Goal: Information Seeking & Learning: Check status

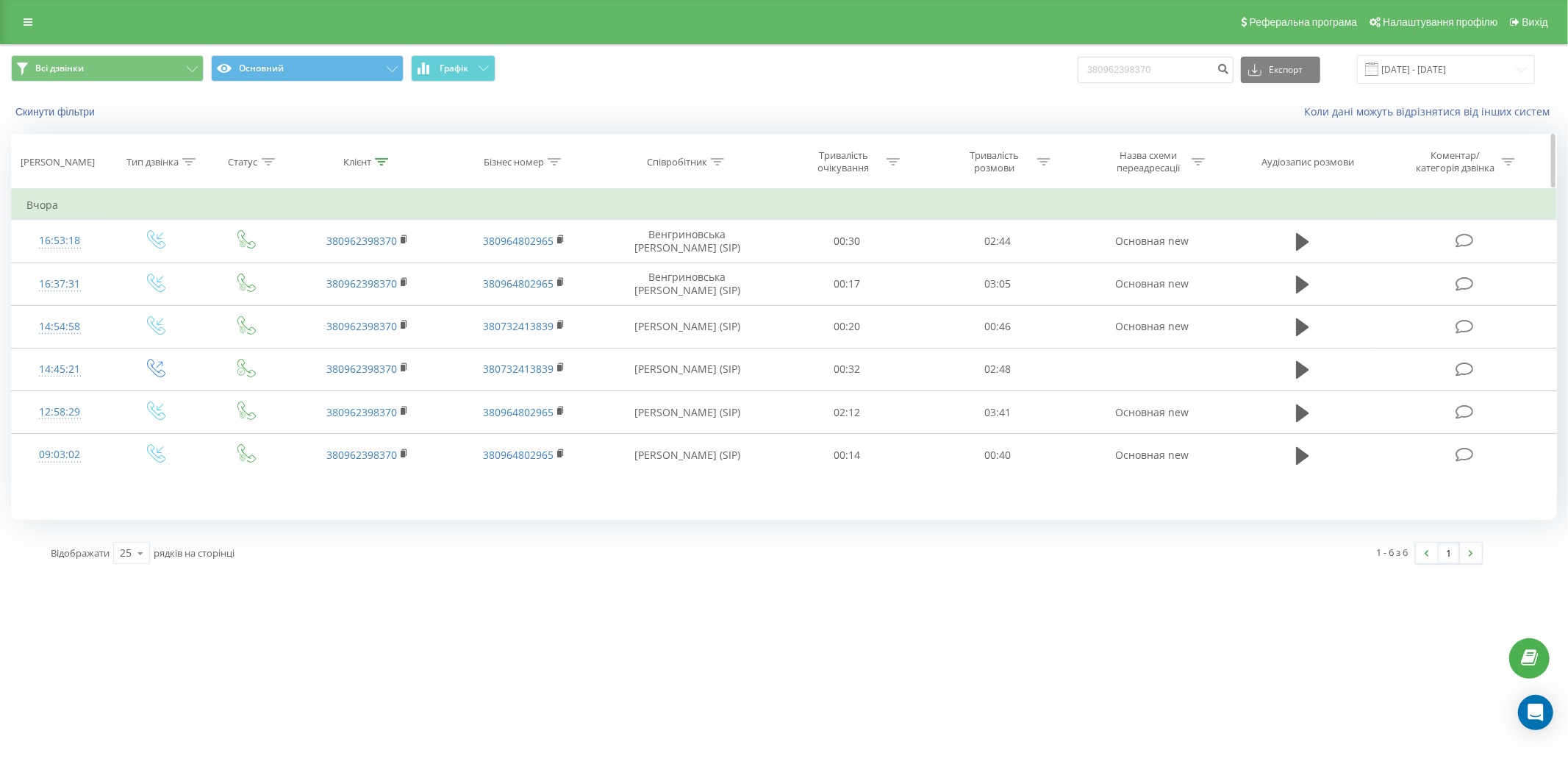
click at [718, 162] on icon at bounding box center [718, 161] width 13 height 7
click at [379, 153] on th "Клієнт" at bounding box center [367, 161] width 157 height 55
click at [381, 159] on icon at bounding box center [381, 161] width 13 height 7
click at [402, 264] on input "380962398370" at bounding box center [368, 267] width 130 height 26
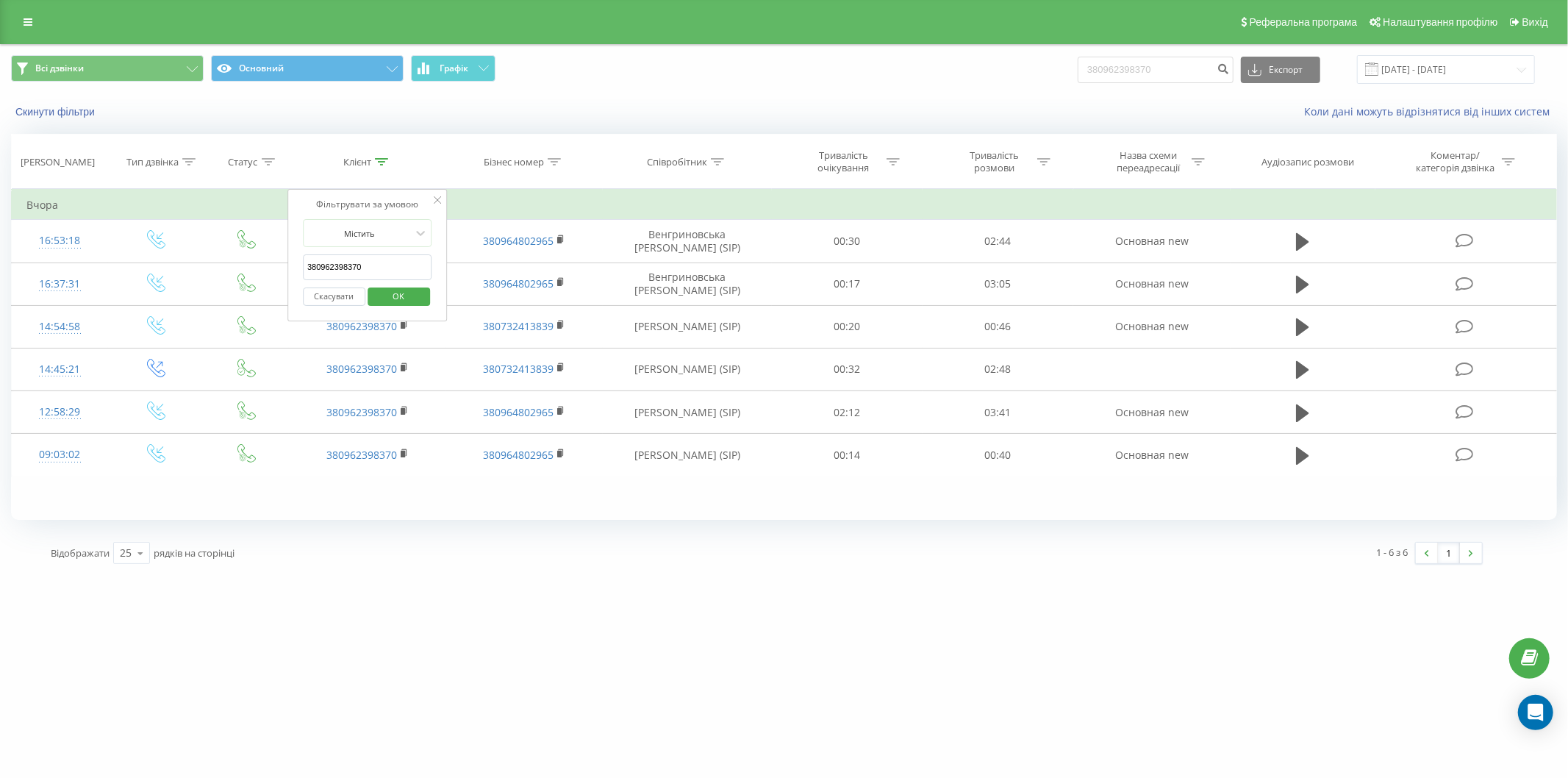
paste input "685251498"
type input "380685251498"
click button "OK" at bounding box center [398, 297] width 62 height 19
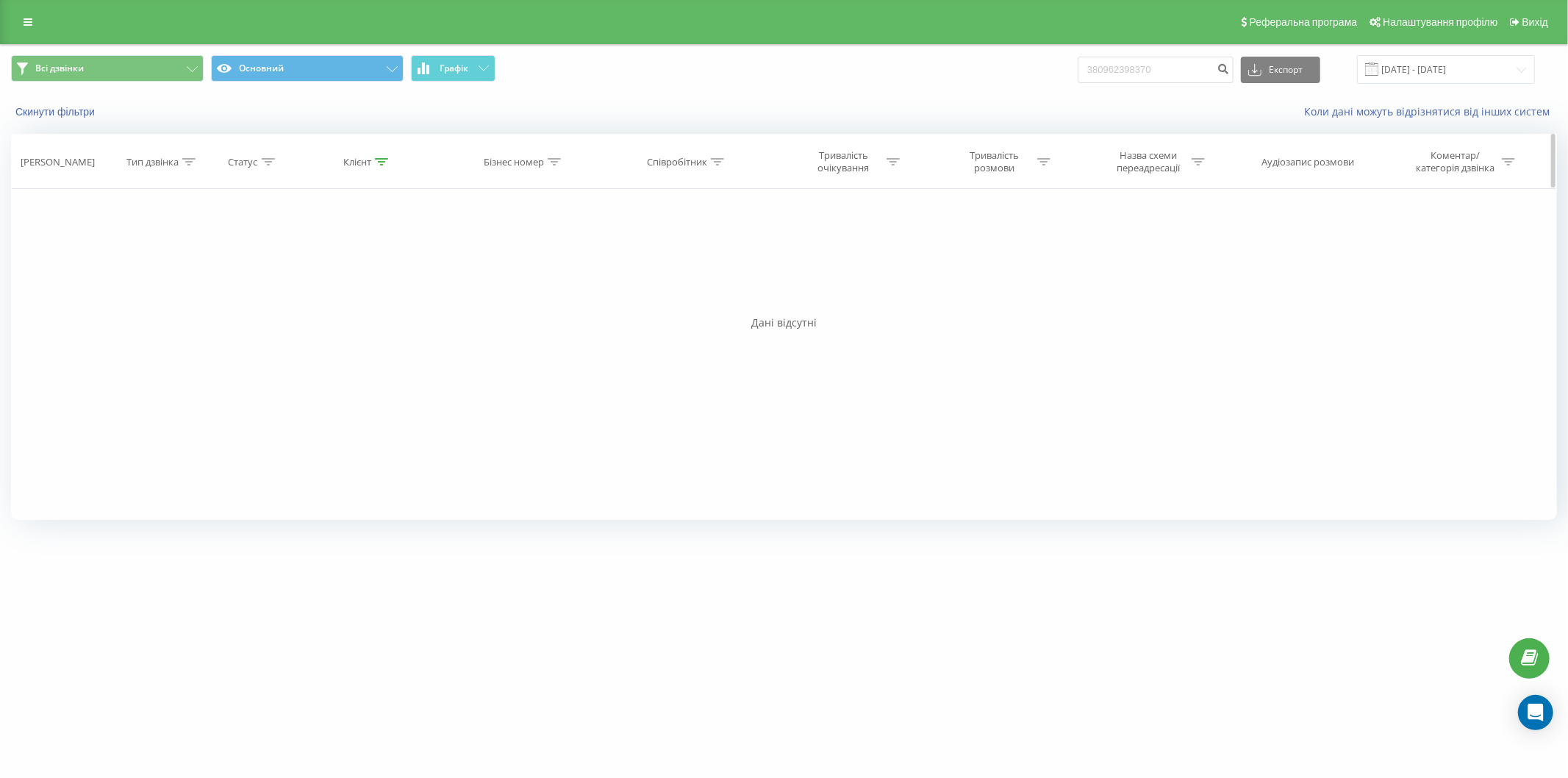
click at [711, 167] on div at bounding box center [718, 161] width 13 height 12
click at [682, 261] on input "text" at bounding box center [687, 267] width 130 height 26
click at [1399, 70] on input "22.09.2025 - 22.09.2025" at bounding box center [1446, 69] width 178 height 29
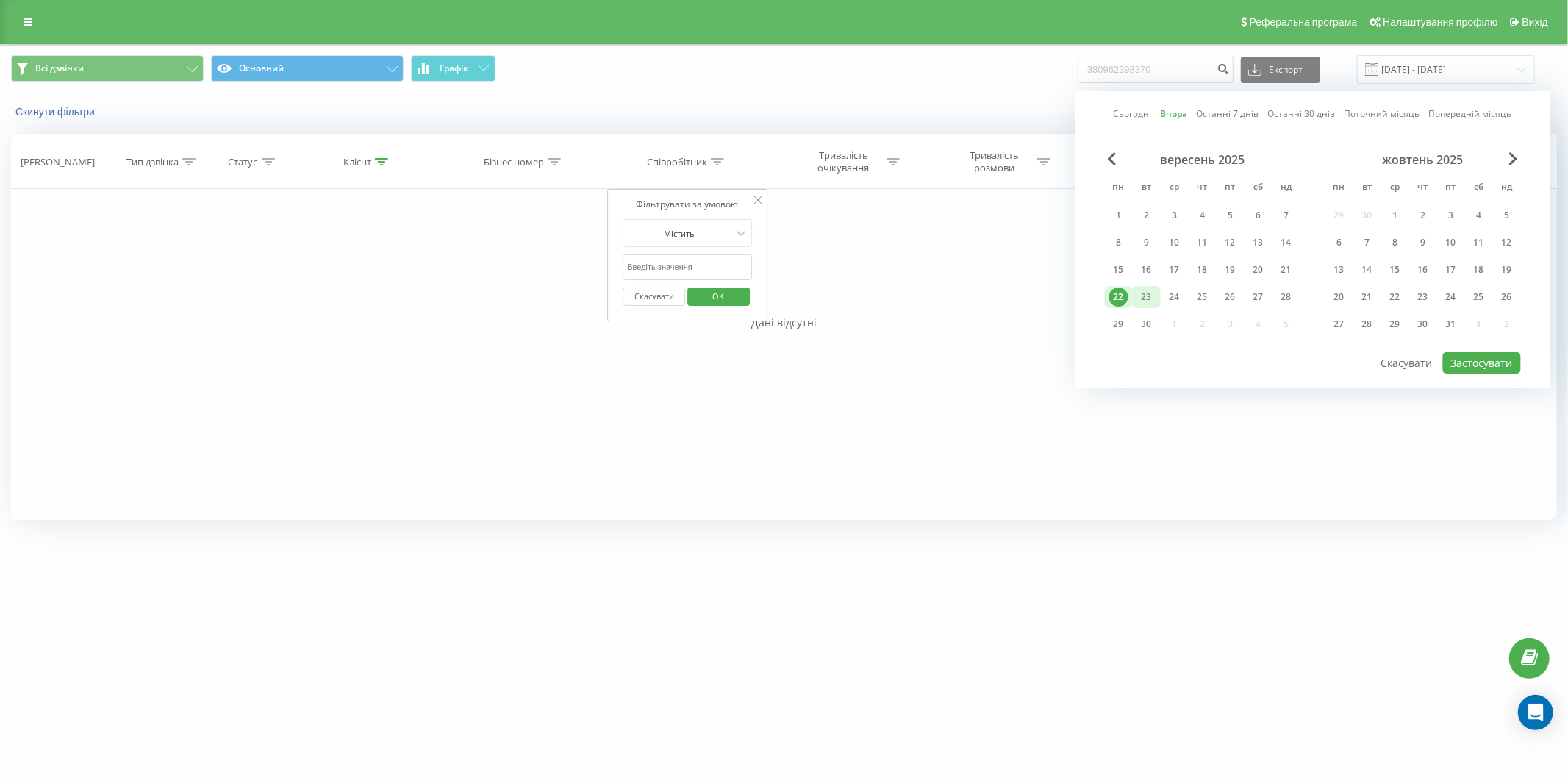
click at [1158, 291] on div "23" at bounding box center [1147, 297] width 28 height 22
click at [1494, 356] on button "Застосувати" at bounding box center [1482, 363] width 78 height 21
type input "[DATE] - [DATE]"
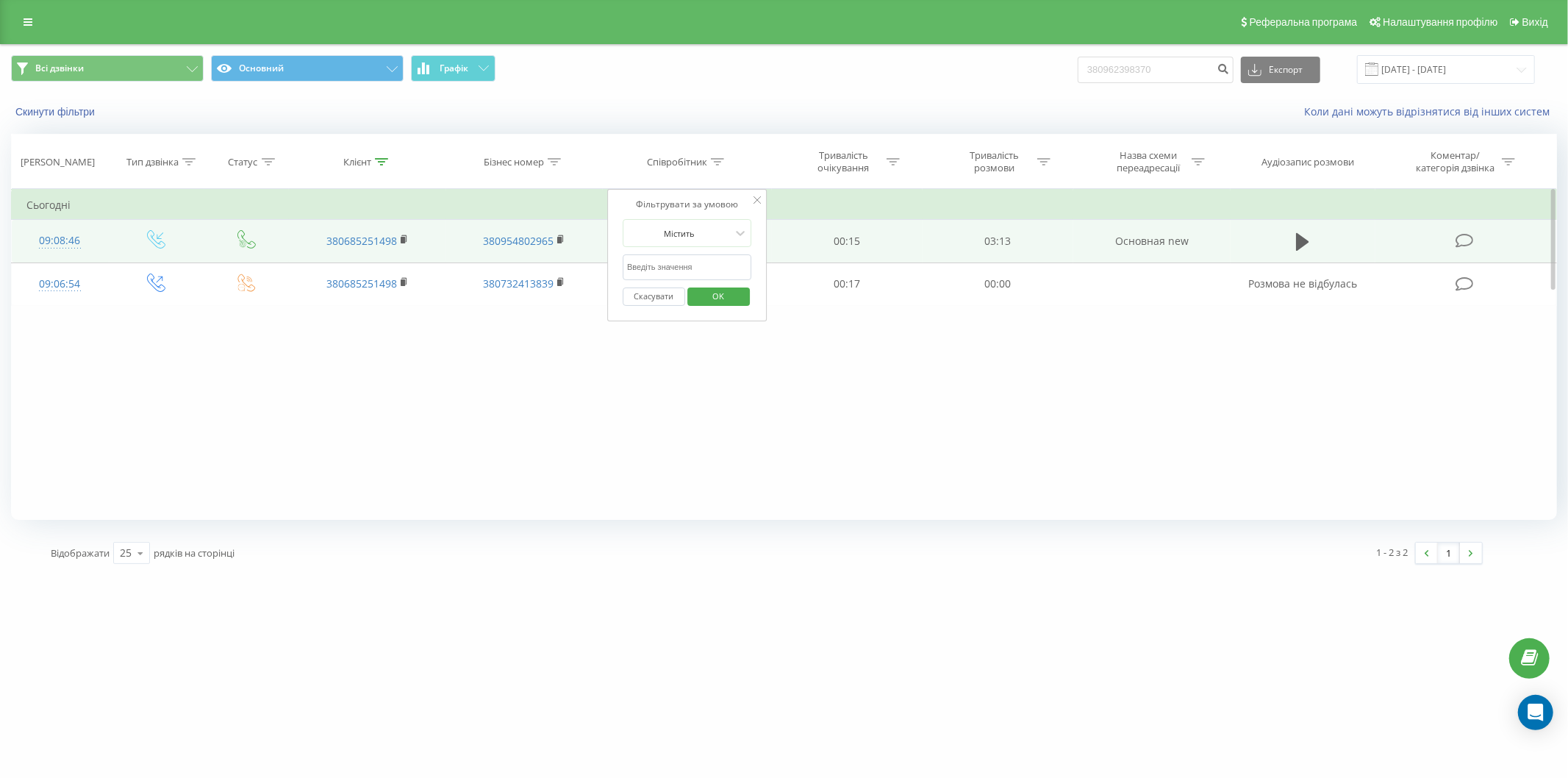
click at [1328, 225] on td at bounding box center [1303, 241] width 145 height 43
click at [1299, 247] on icon at bounding box center [1303, 241] width 13 height 18
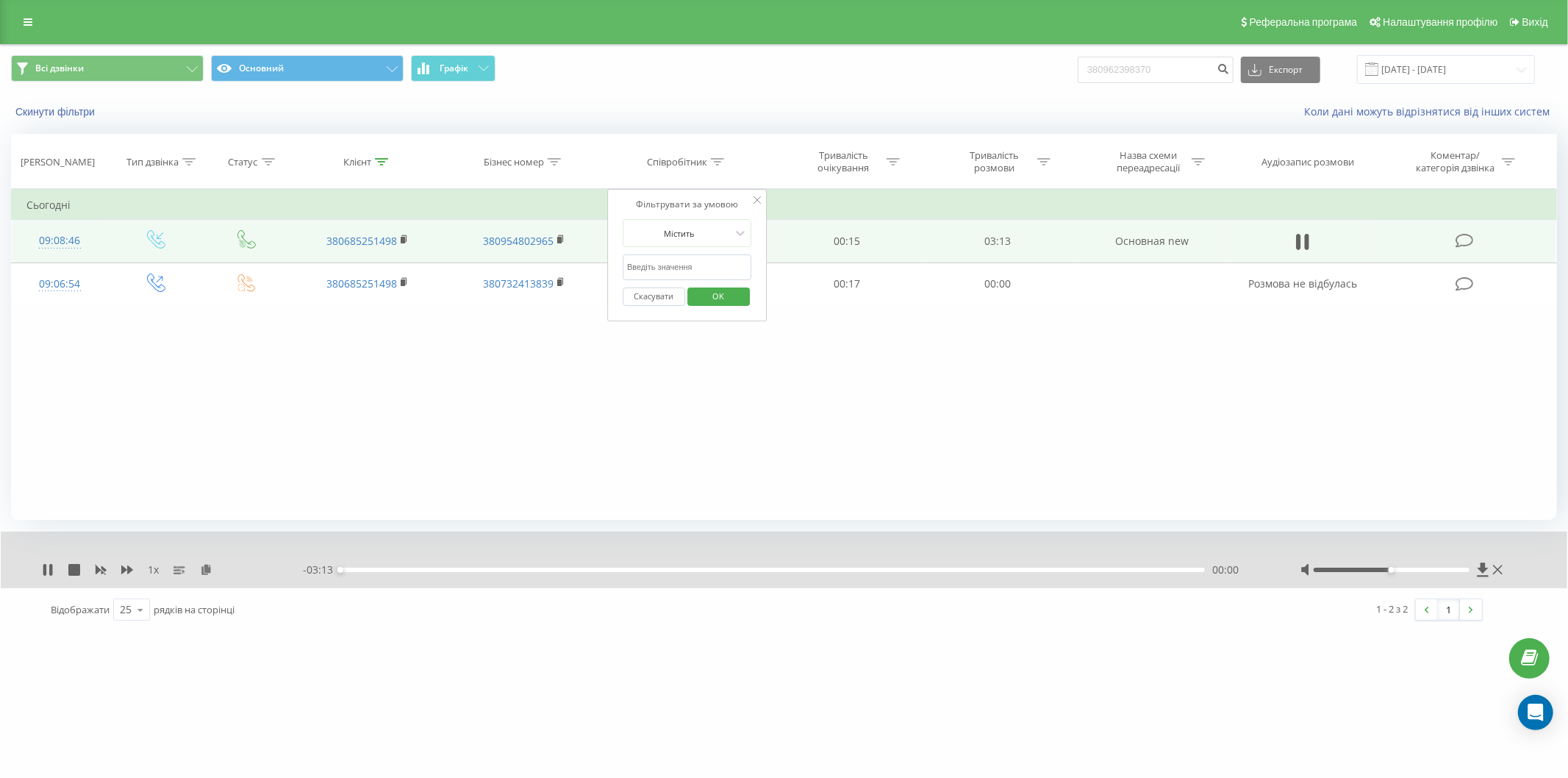
click at [367, 580] on div "1 x - 03:13 00:00 00:00" at bounding box center [784, 559] width 1566 height 57
click at [371, 572] on div "- 03:13 00:00 00:00" at bounding box center [784, 569] width 961 height 15
click at [371, 570] on div "00:06" at bounding box center [772, 569] width 864 height 5
click at [756, 204] on icon at bounding box center [758, 200] width 7 height 7
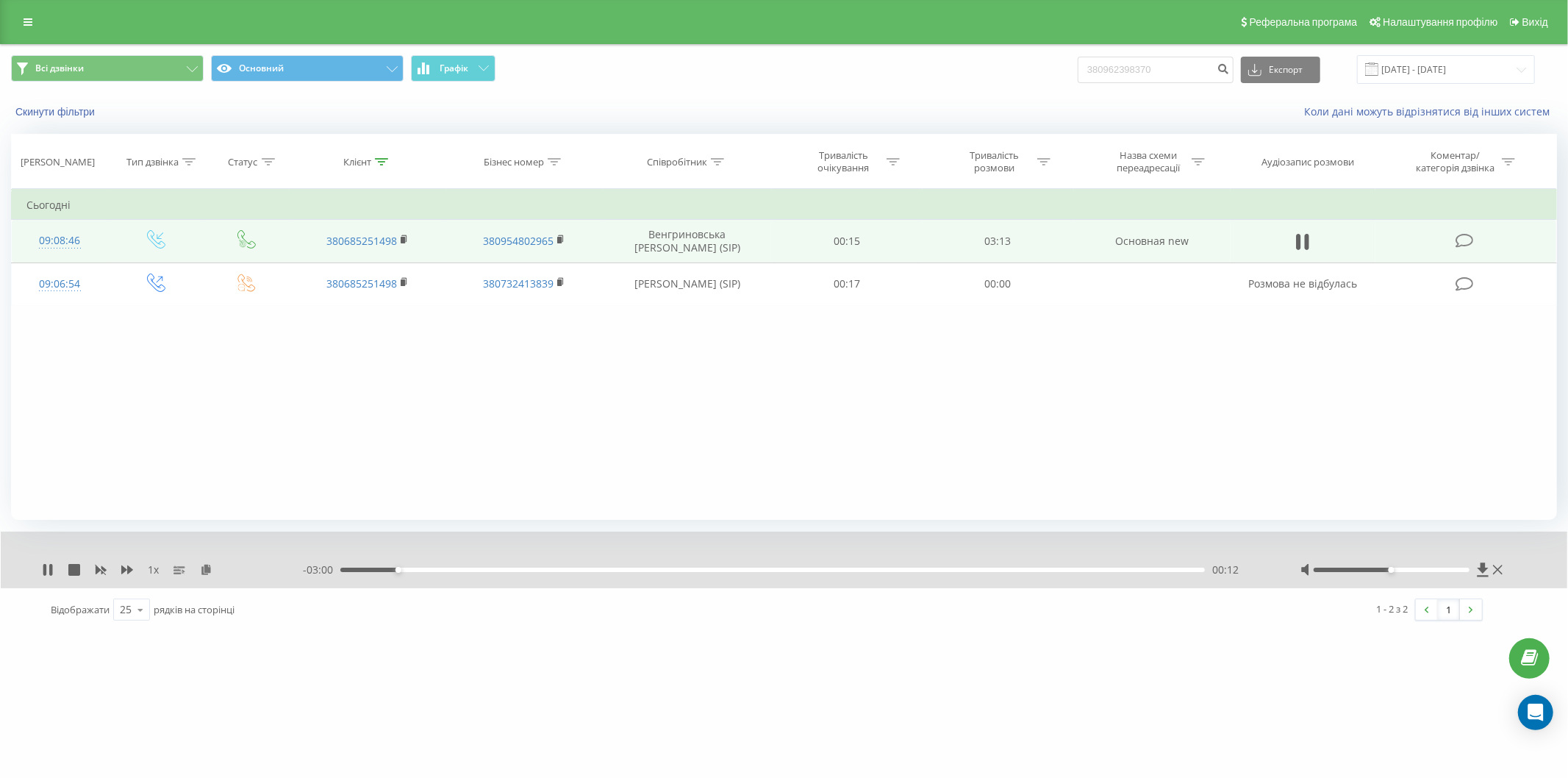
click at [407, 571] on div "00:12" at bounding box center [772, 569] width 864 height 5
click at [429, 571] on div "00:15" at bounding box center [772, 569] width 864 height 5
click at [498, 569] on div "00:33" at bounding box center [772, 569] width 864 height 5
click at [529, 570] on div "00:42" at bounding box center [772, 569] width 864 height 5
click at [549, 569] on div "00:43" at bounding box center [772, 569] width 864 height 5
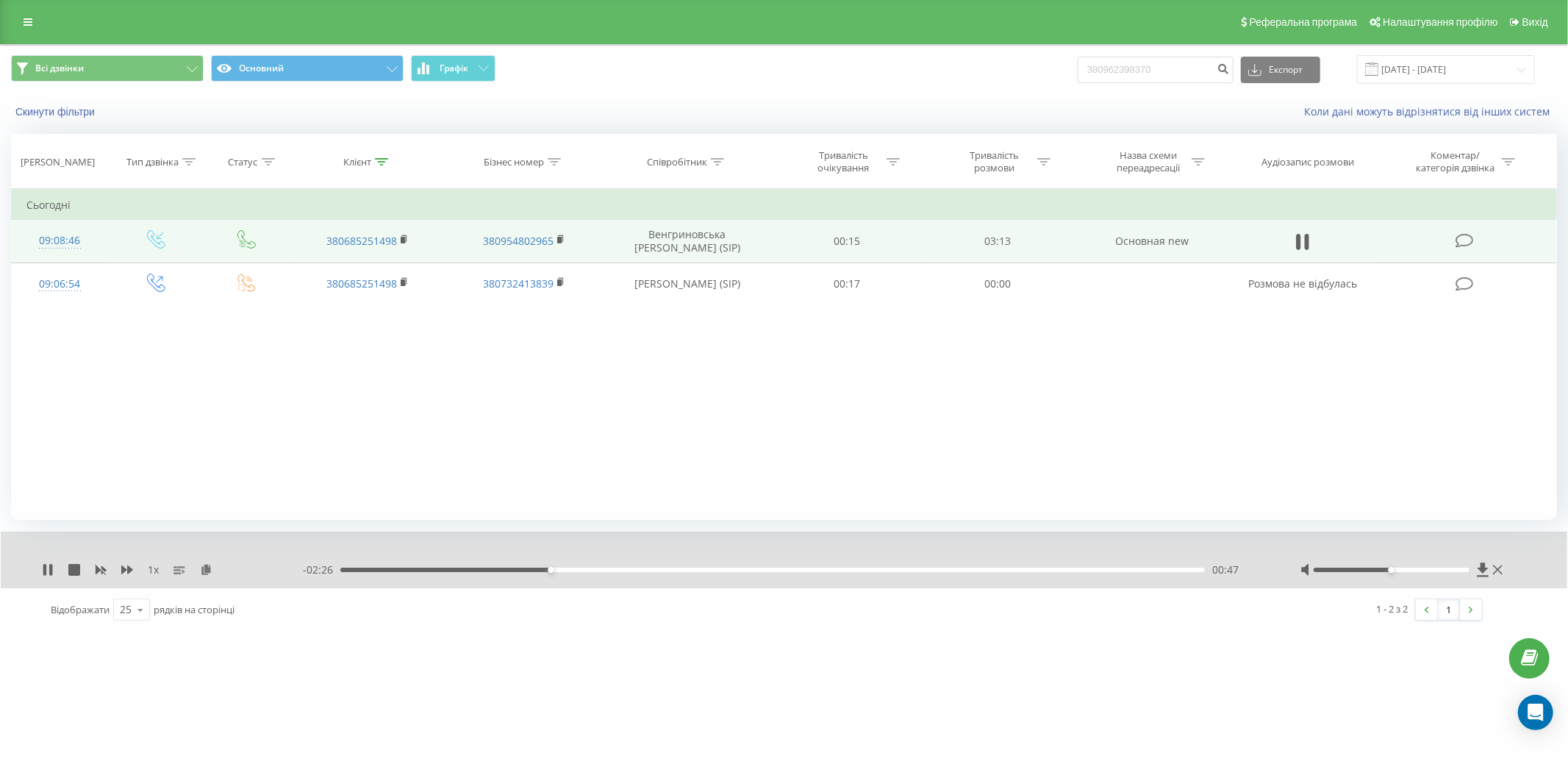
click at [578, 569] on div "00:47" at bounding box center [772, 569] width 864 height 5
click at [598, 570] on div "00:56" at bounding box center [772, 569] width 864 height 5
click at [622, 571] on div "00:58" at bounding box center [772, 569] width 864 height 5
click at [644, 570] on div "01:03" at bounding box center [772, 569] width 864 height 5
click at [906, 567] on div "- 01:30 01:43 01:43" at bounding box center [784, 569] width 961 height 15
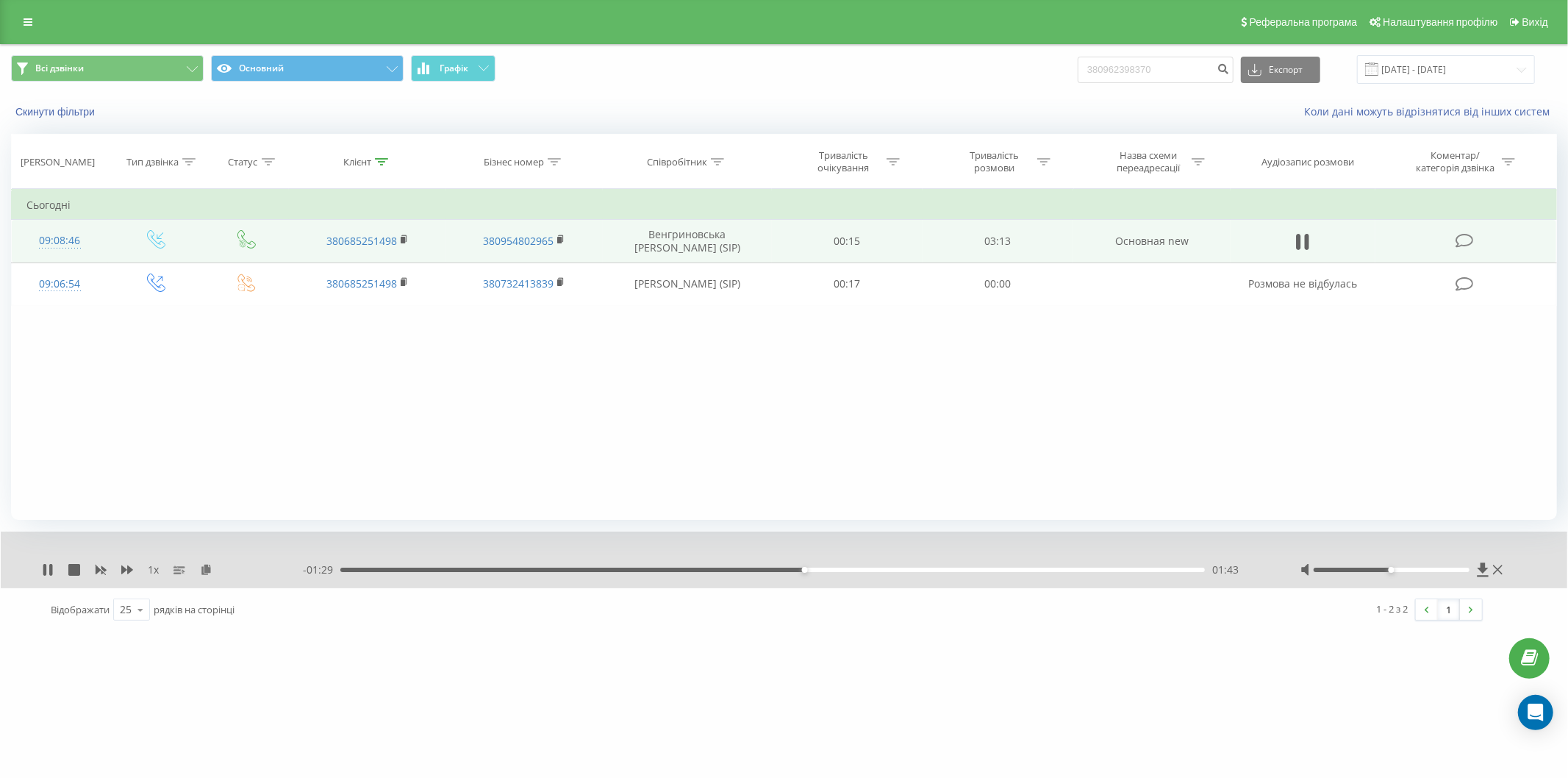
click at [1020, 575] on div "- 01:29 01:43 01:43" at bounding box center [784, 569] width 961 height 15
click at [1023, 569] on div "01:44" at bounding box center [772, 569] width 864 height 5
click at [48, 569] on icon at bounding box center [47, 569] width 12 height 12
click at [379, 164] on icon at bounding box center [381, 161] width 13 height 7
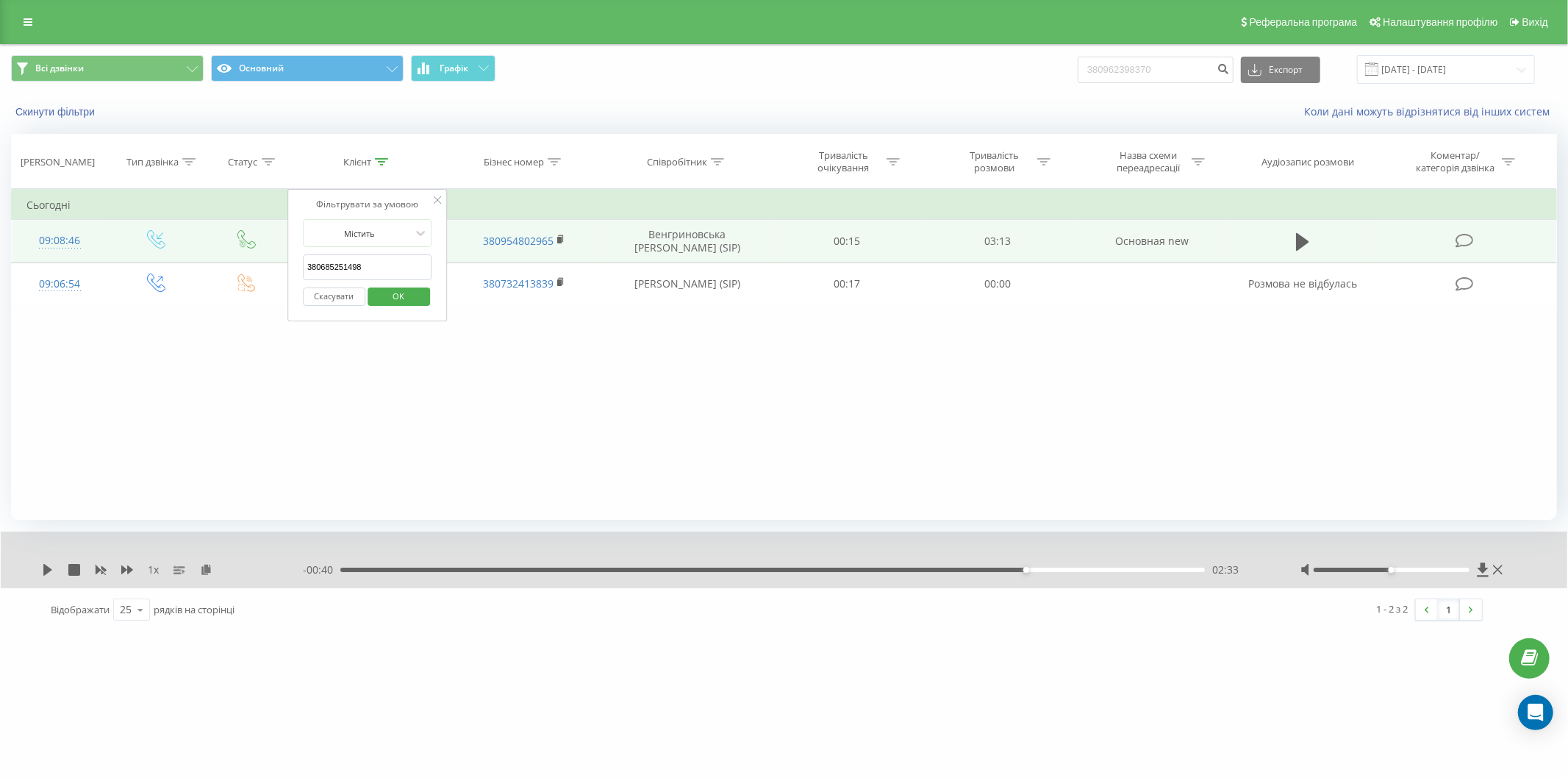
click at [369, 274] on input "380685251498" at bounding box center [368, 267] width 130 height 26
paste input "+380674025479"
type input "0674025479"
click button "OK" at bounding box center [398, 297] width 62 height 19
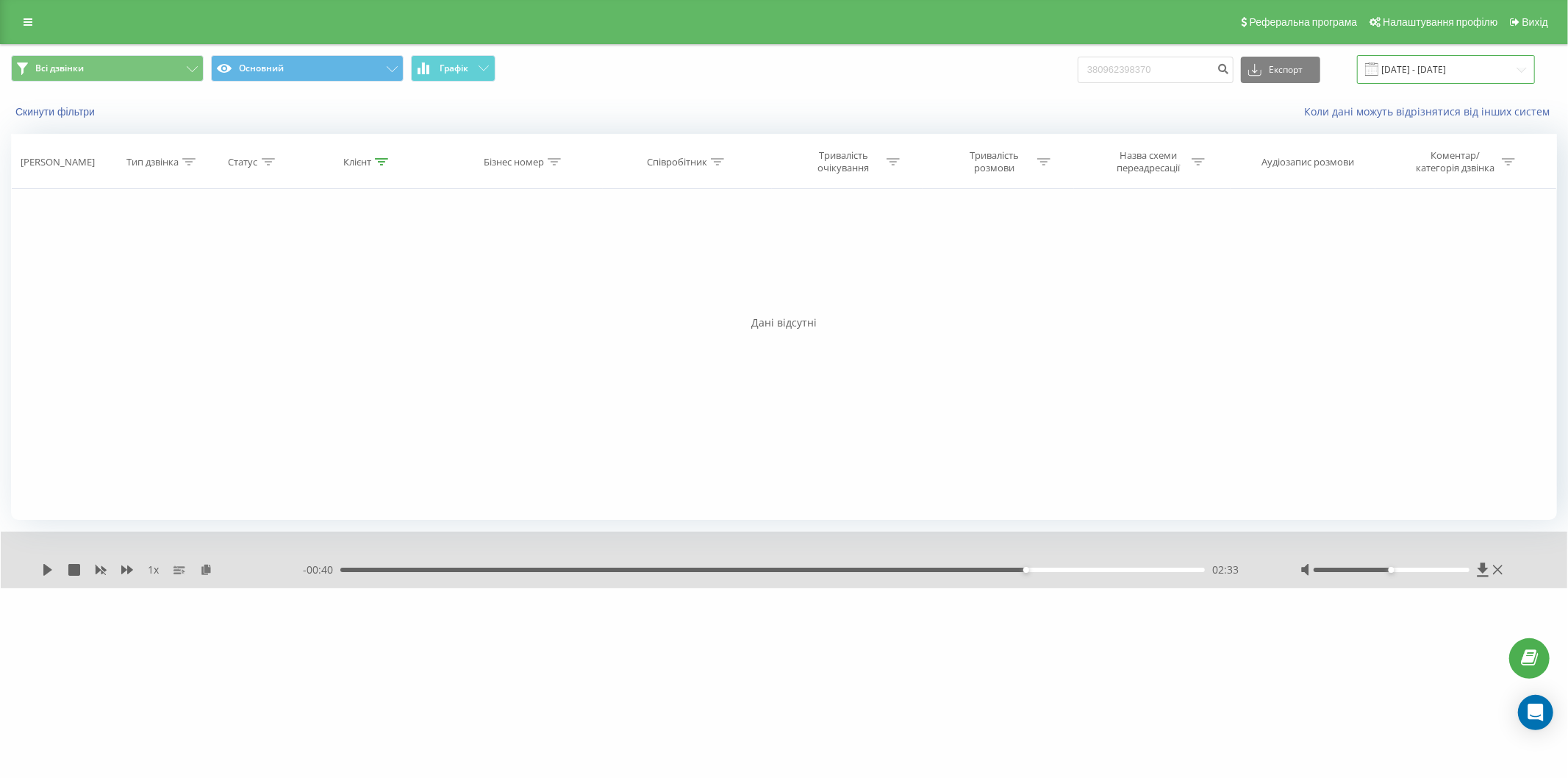
click at [1405, 70] on input "[DATE] - [DATE]" at bounding box center [1446, 69] width 178 height 29
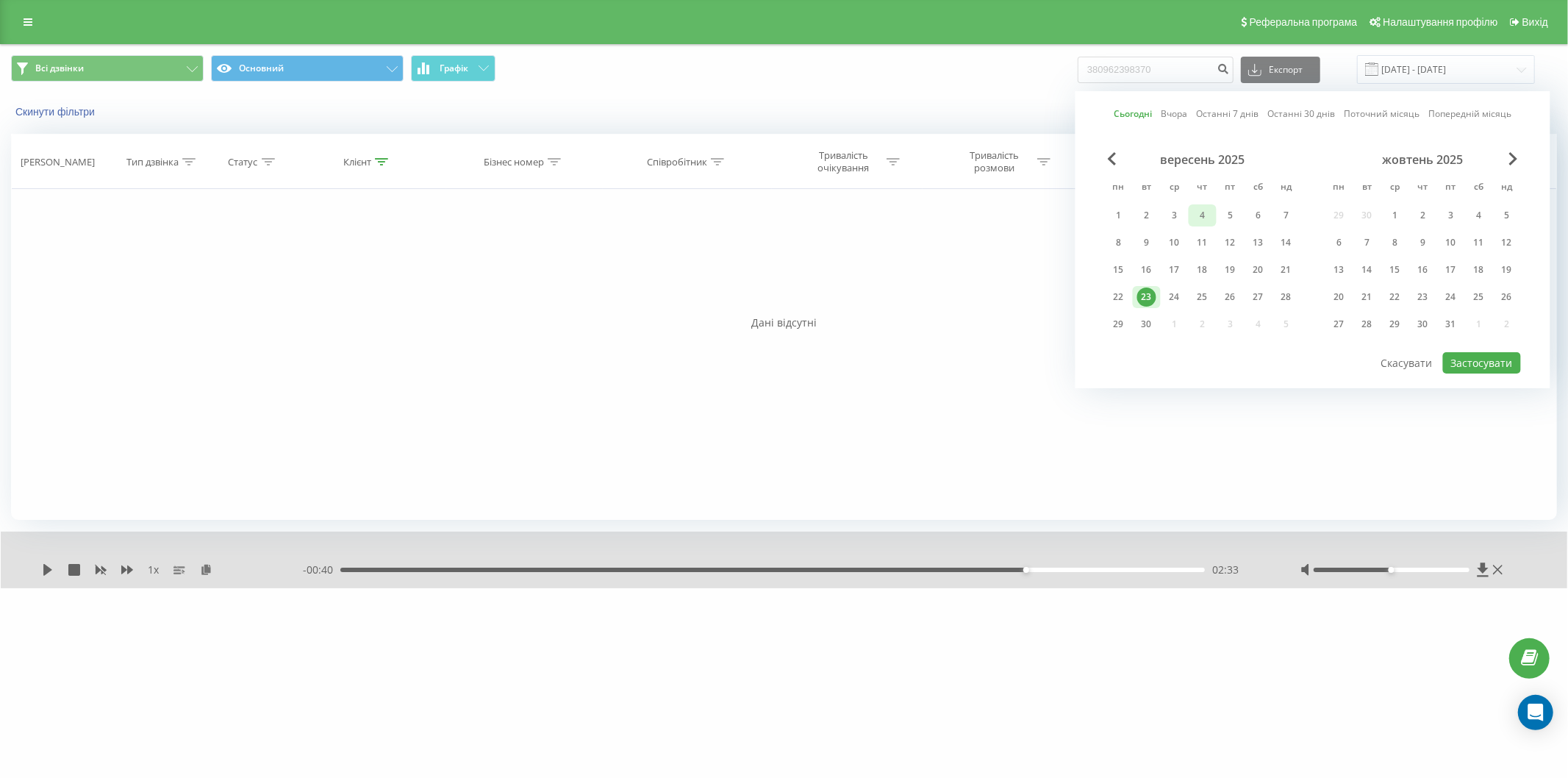
click at [1196, 218] on div "4" at bounding box center [1203, 215] width 19 height 19
drag, startPoint x: 1196, startPoint y: 218, endPoint x: 1207, endPoint y: 225, distance: 13.0
click at [1198, 218] on div "4" at bounding box center [1203, 215] width 19 height 19
click at [1489, 351] on div at bounding box center [1312, 351] width 416 height 2
click at [1495, 354] on button "Застосувати" at bounding box center [1482, 363] width 78 height 21
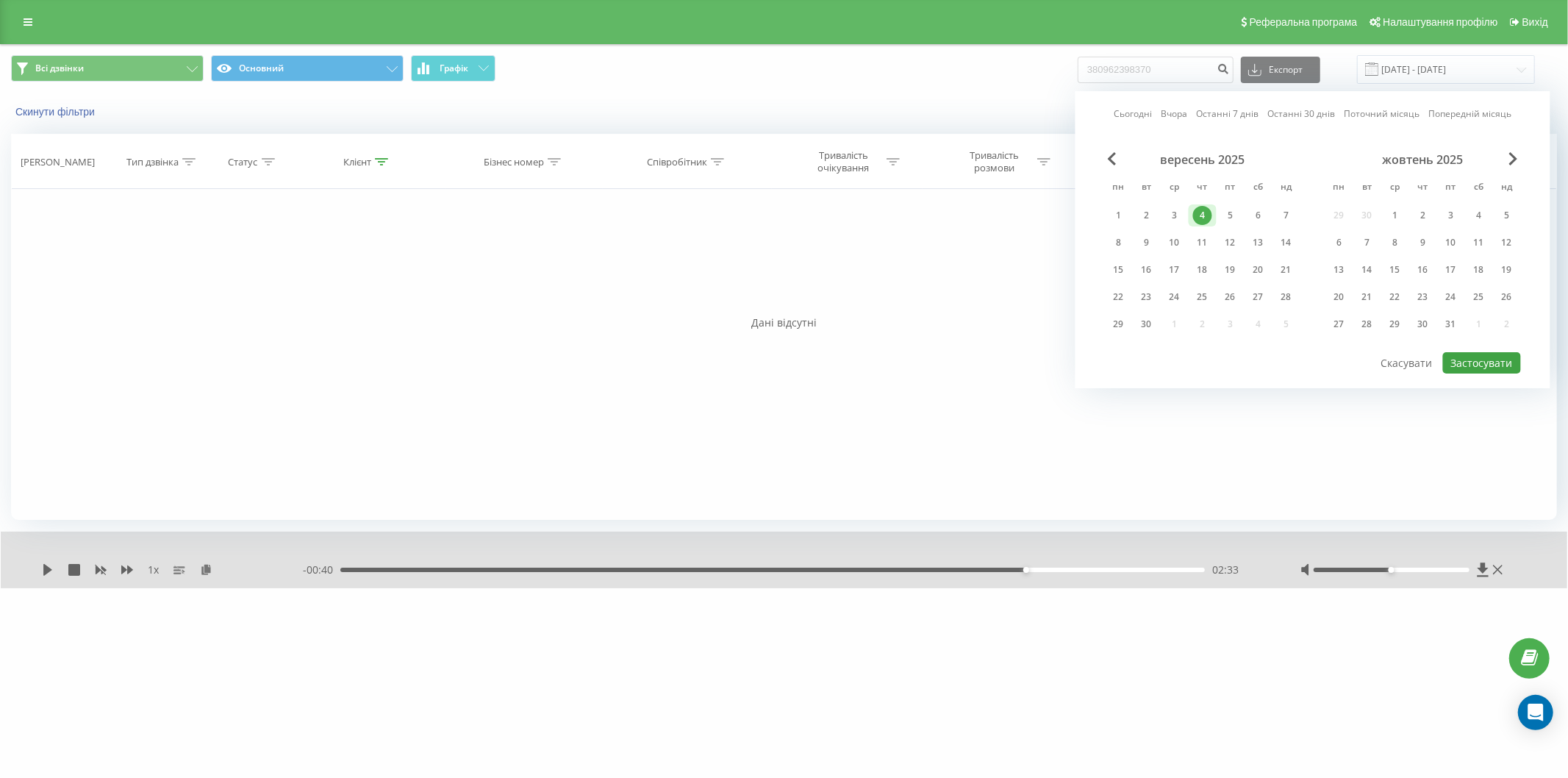
type input "04.09.2025 - 04.09.2025"
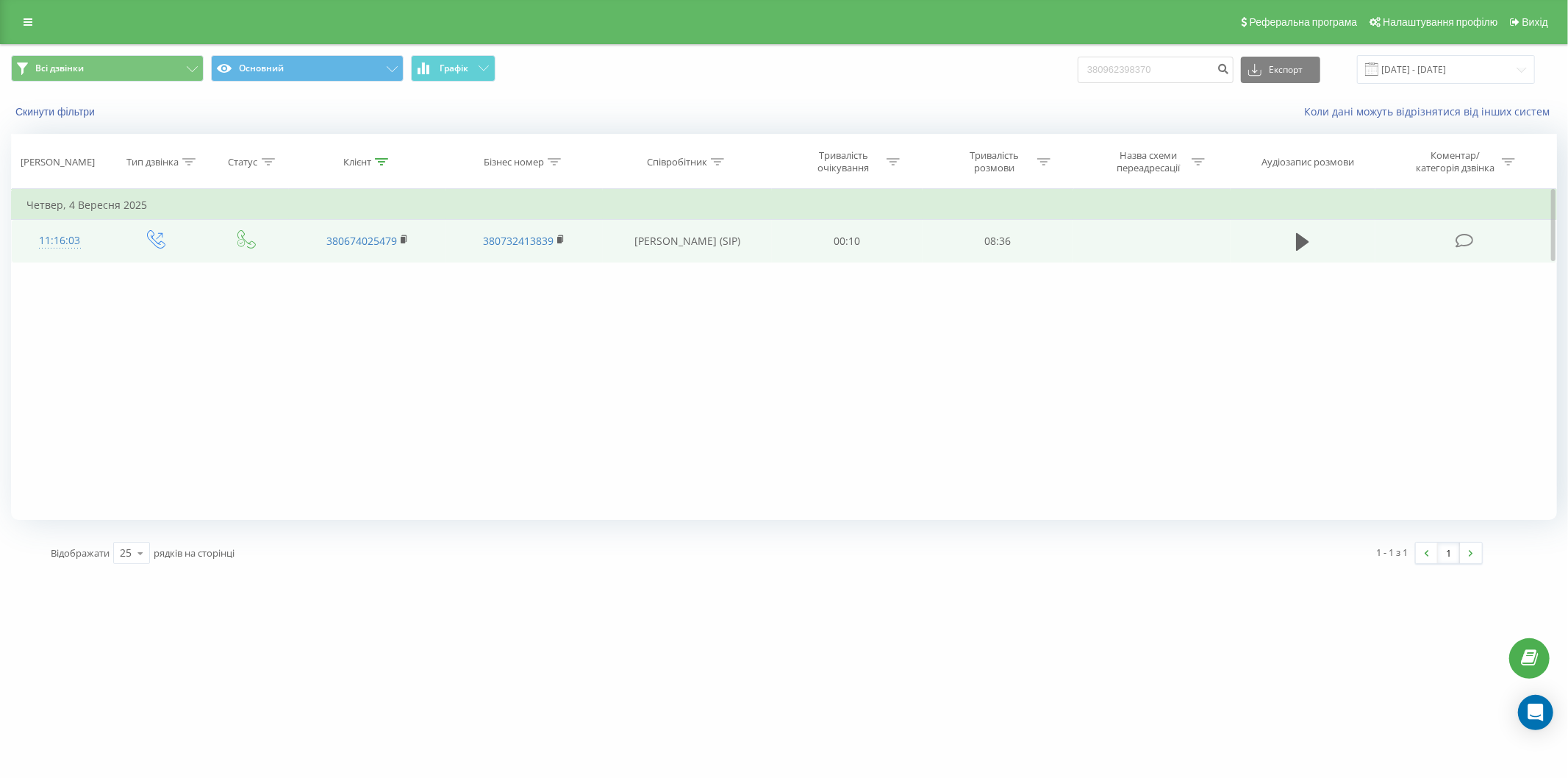
click at [1291, 241] on td at bounding box center [1303, 241] width 145 height 43
click at [1298, 244] on icon at bounding box center [1303, 241] width 13 height 18
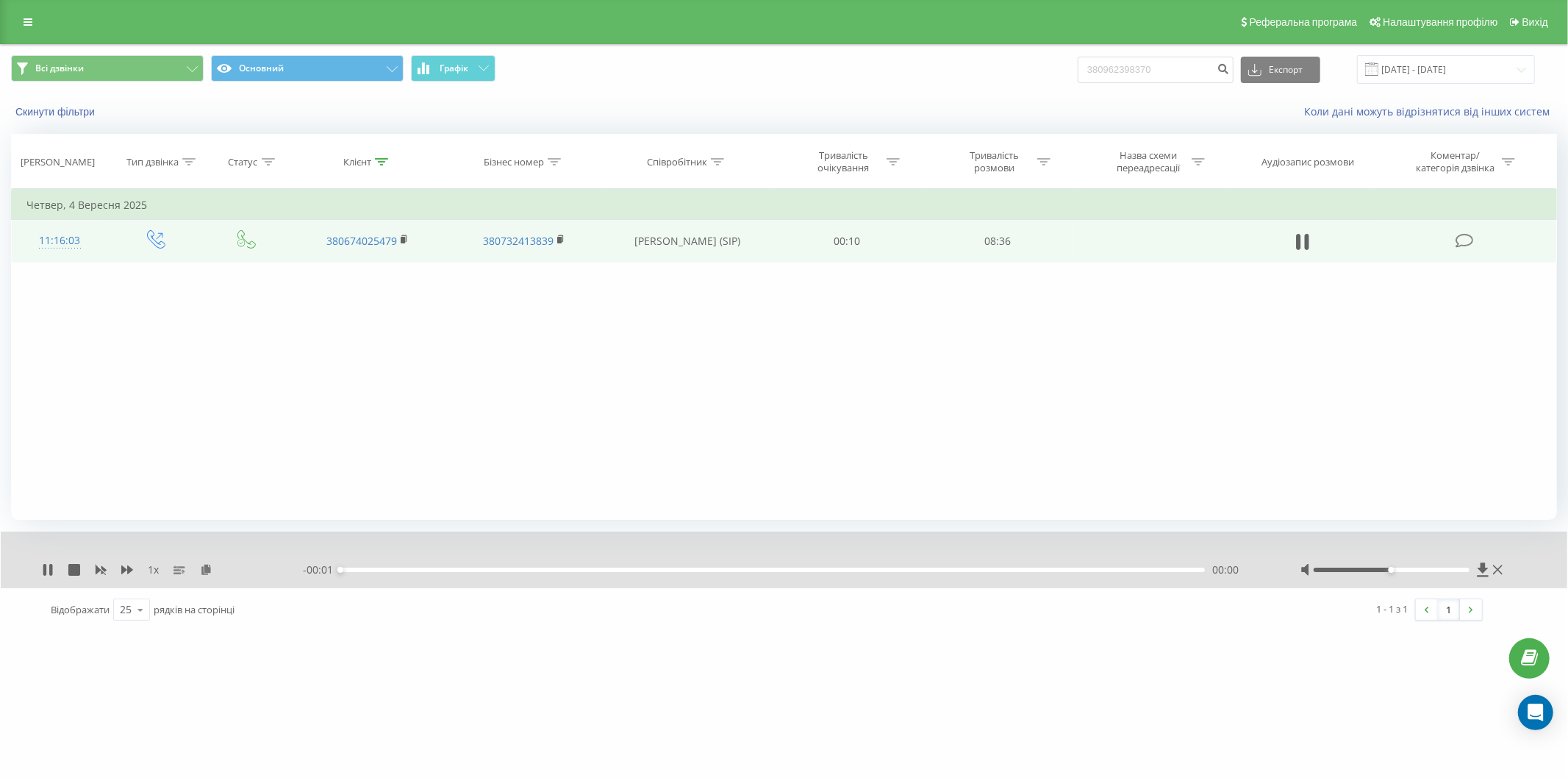
click at [416, 574] on div "- 00:01 00:00 00:00" at bounding box center [784, 569] width 961 height 15
click at [427, 574] on div "- 00:01 00:00 00:00" at bounding box center [784, 569] width 961 height 15
click at [431, 570] on div "00:00" at bounding box center [772, 569] width 864 height 5
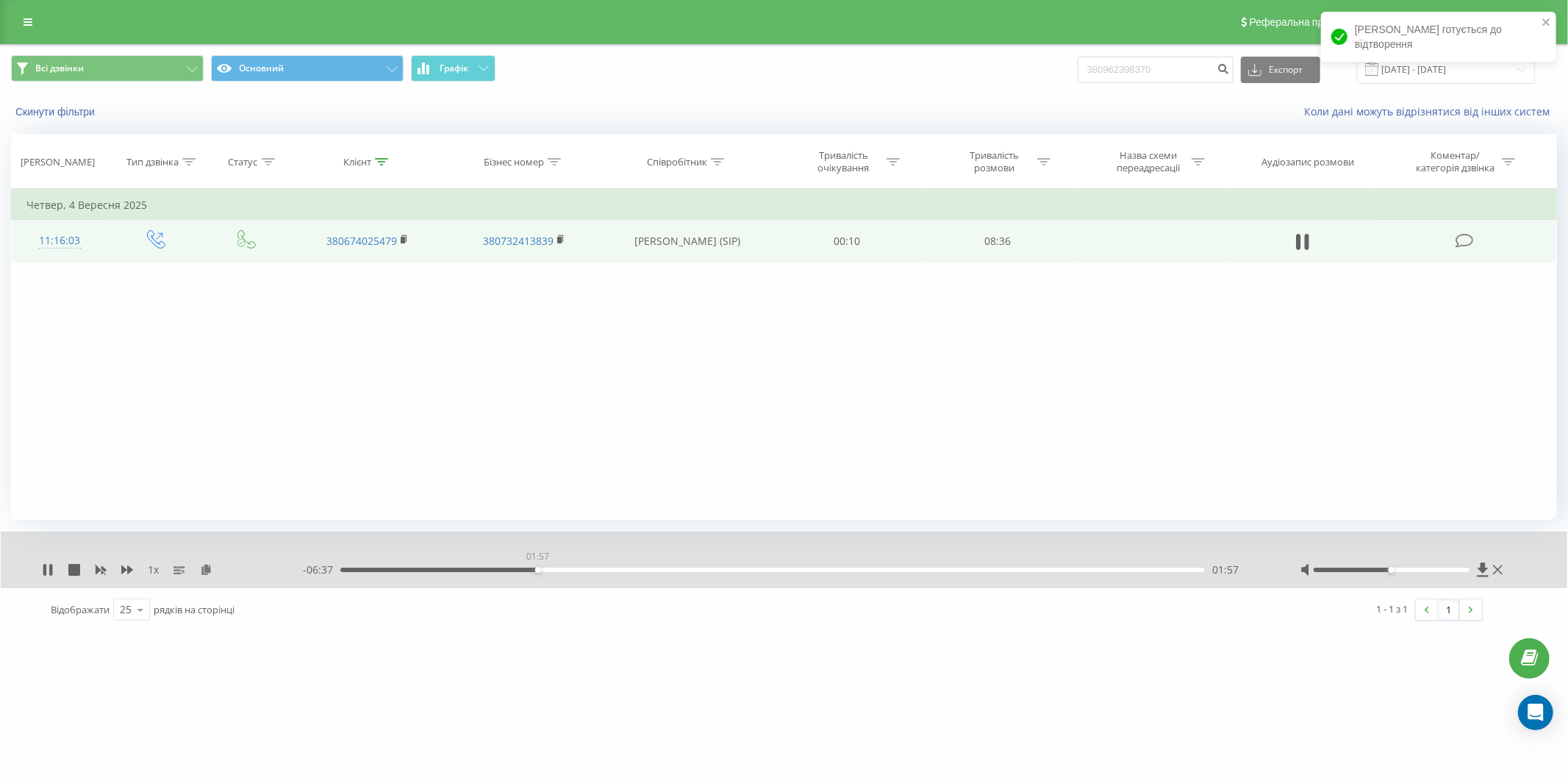
click at [537, 570] on div "01:57" at bounding box center [772, 569] width 864 height 5
click at [608, 570] on div "01:58" at bounding box center [772, 569] width 864 height 5
click at [787, 570] on div "00:00" at bounding box center [772, 569] width 864 height 5
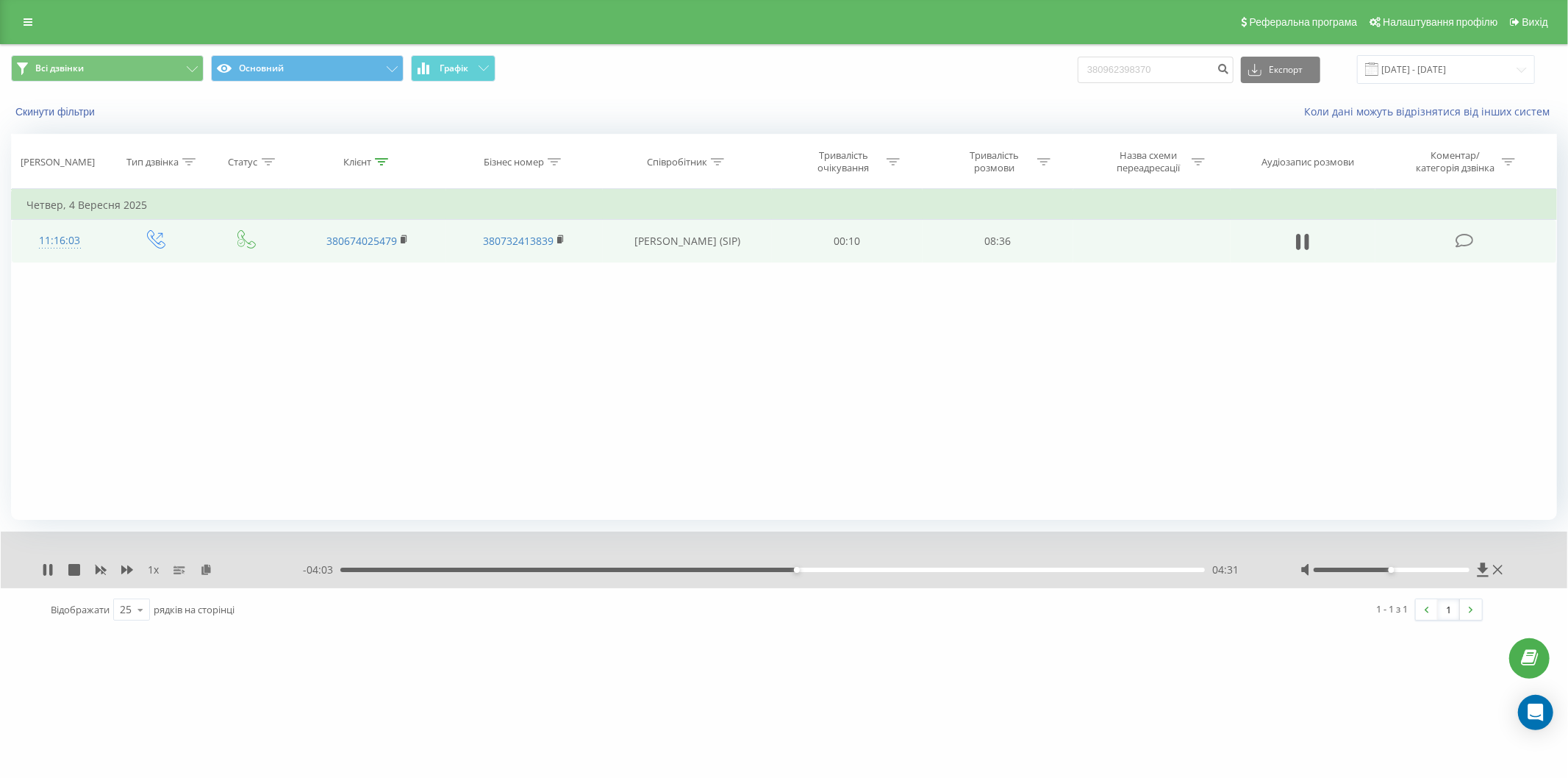
click at [849, 569] on div "04:31" at bounding box center [772, 569] width 864 height 5
click at [1004, 569] on div "06:35" at bounding box center [772, 569] width 864 height 5
click at [1033, 569] on div "06:36" at bounding box center [772, 569] width 864 height 5
click at [1083, 572] on div "- 01:41 06:53 06:53" at bounding box center [784, 569] width 961 height 15
click at [1090, 569] on div "06:54" at bounding box center [772, 569] width 864 height 5
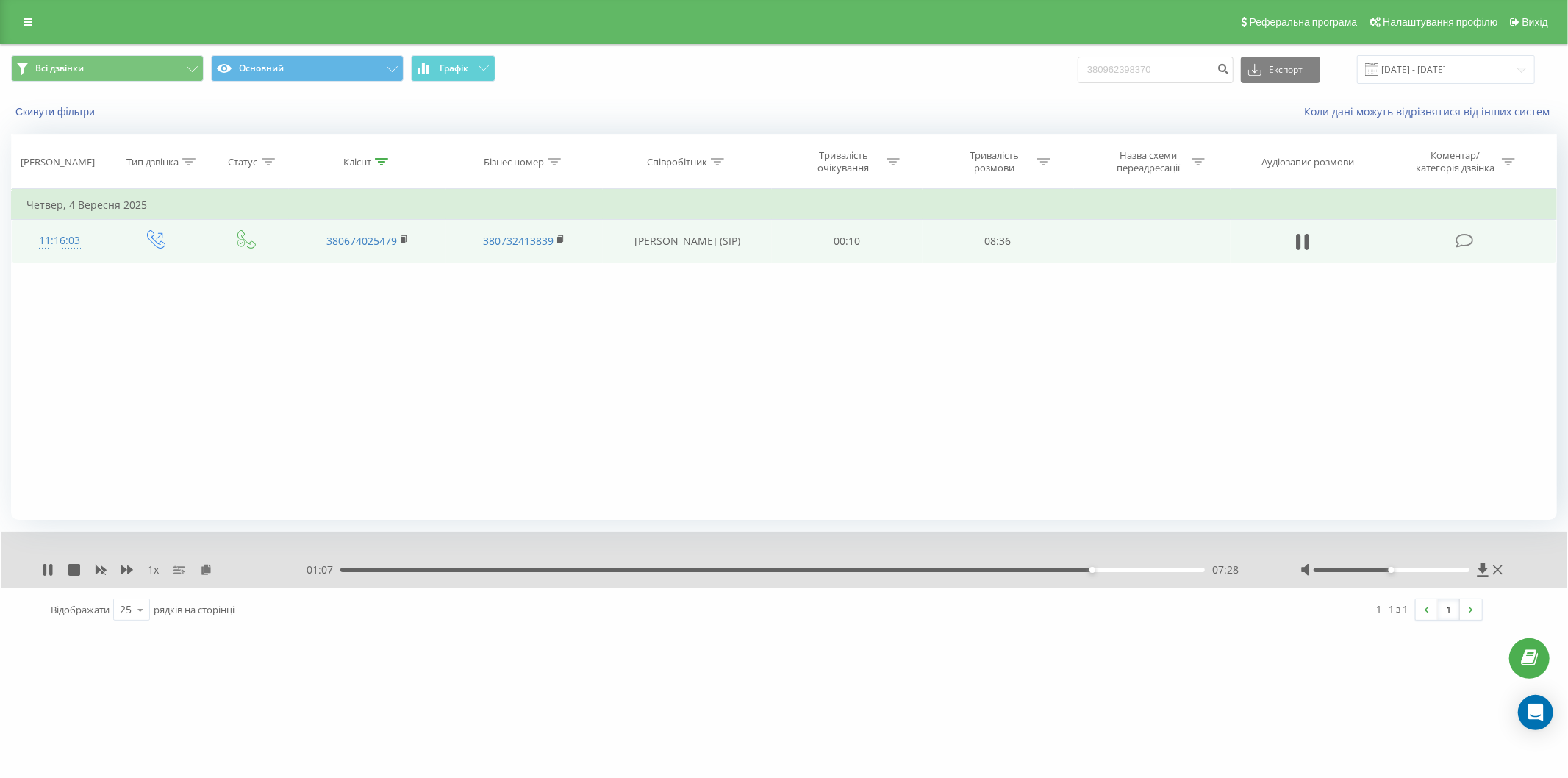
click at [1129, 575] on div "- 01:07 07:28 07:28" at bounding box center [784, 569] width 961 height 15
click at [1129, 569] on div "07:28" at bounding box center [772, 569] width 864 height 5
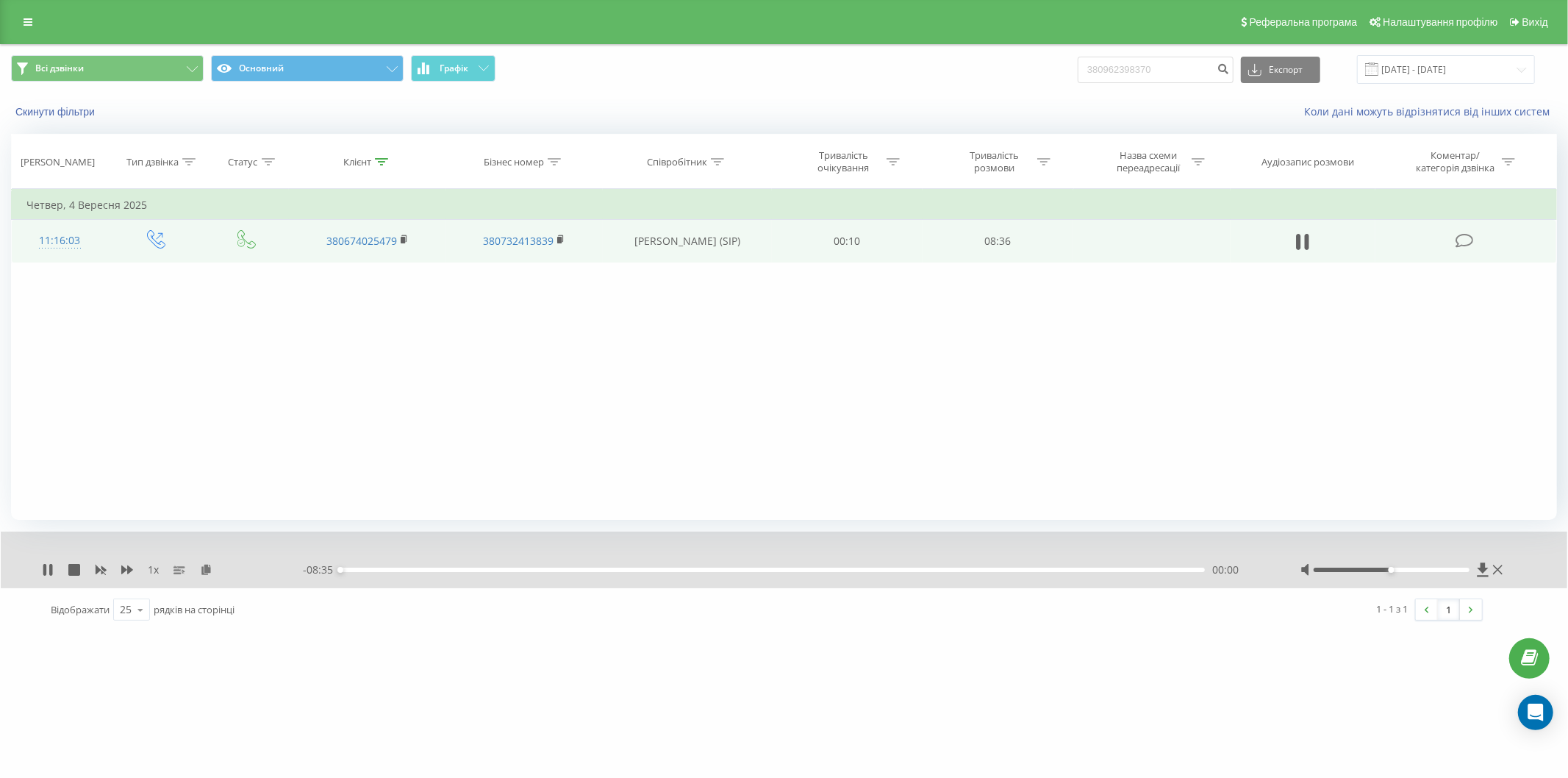
click at [406, 552] on div at bounding box center [774, 550] width 1172 height 16
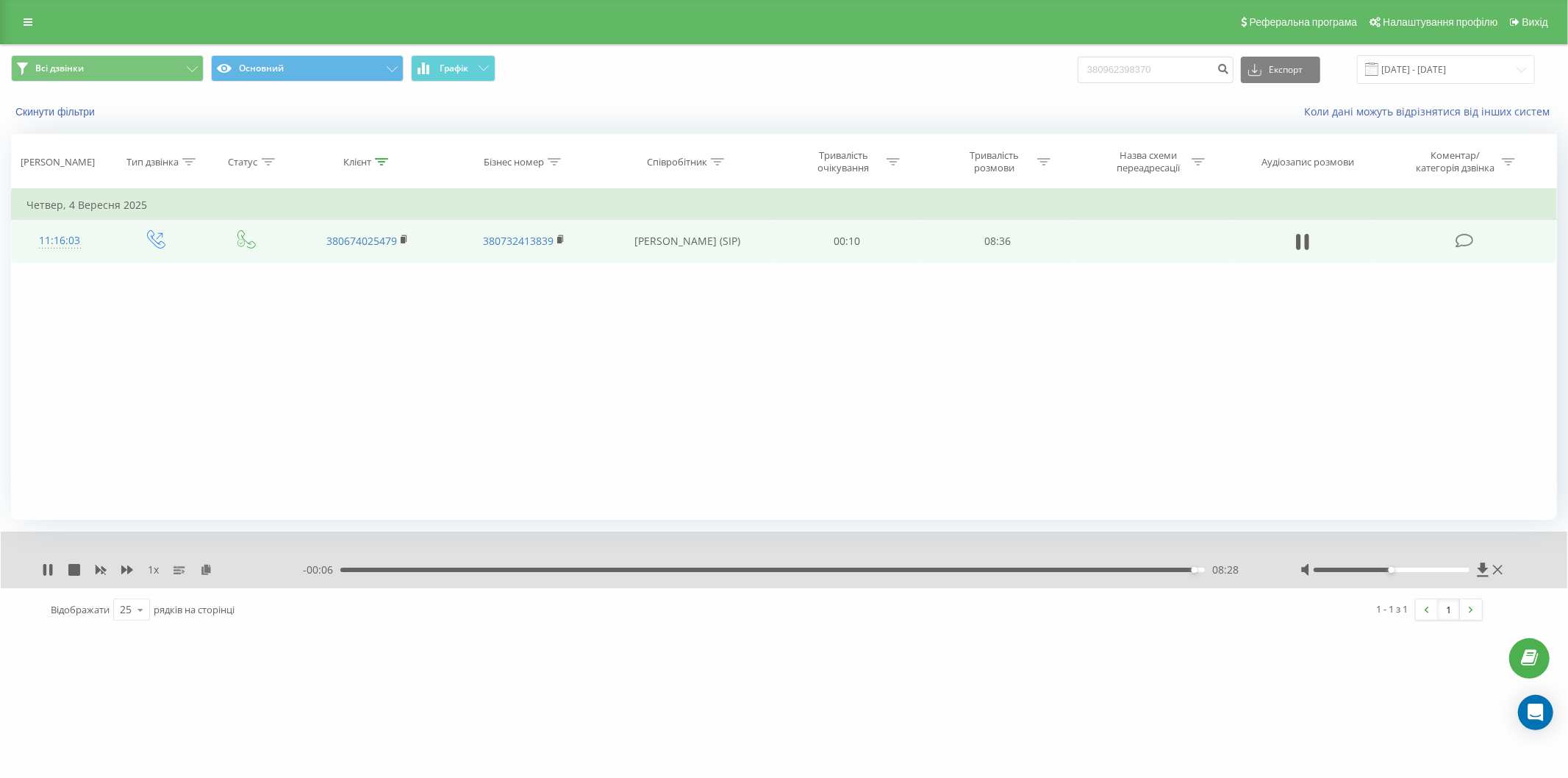
click at [408, 566] on div "- 00:06 08:28 08:28" at bounding box center [784, 569] width 961 height 15
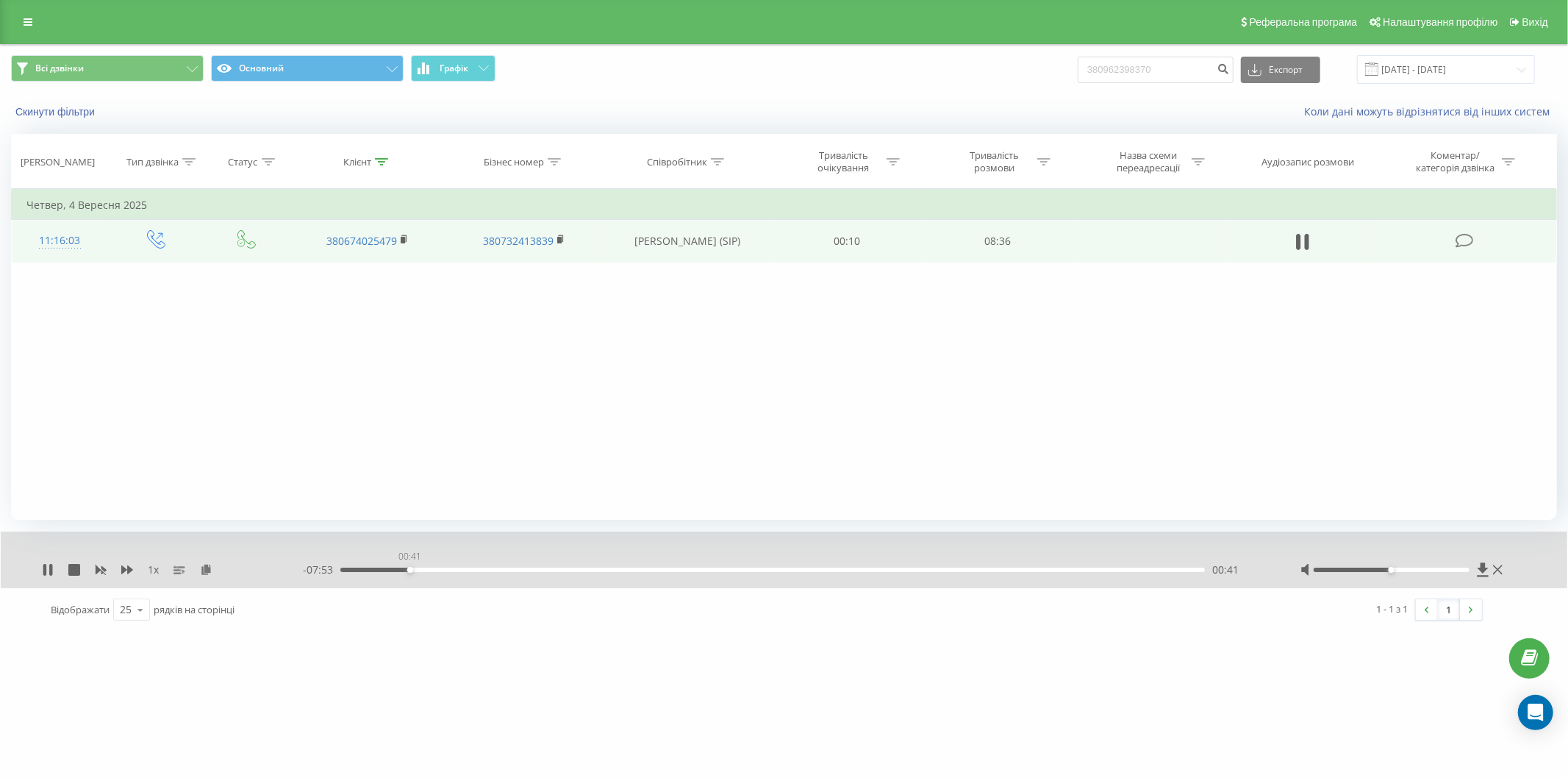
click at [410, 569] on div "00:41" at bounding box center [772, 569] width 864 height 5
click at [728, 570] on div "00:42" at bounding box center [772, 569] width 864 height 5
click at [43, 574] on icon at bounding box center [47, 569] width 12 height 12
click at [43, 577] on div "1 x - 04:38 03:56 03:56" at bounding box center [784, 559] width 1566 height 57
click at [41, 573] on div "1 x - 04:38 03:56 03:56" at bounding box center [784, 559] width 1566 height 57
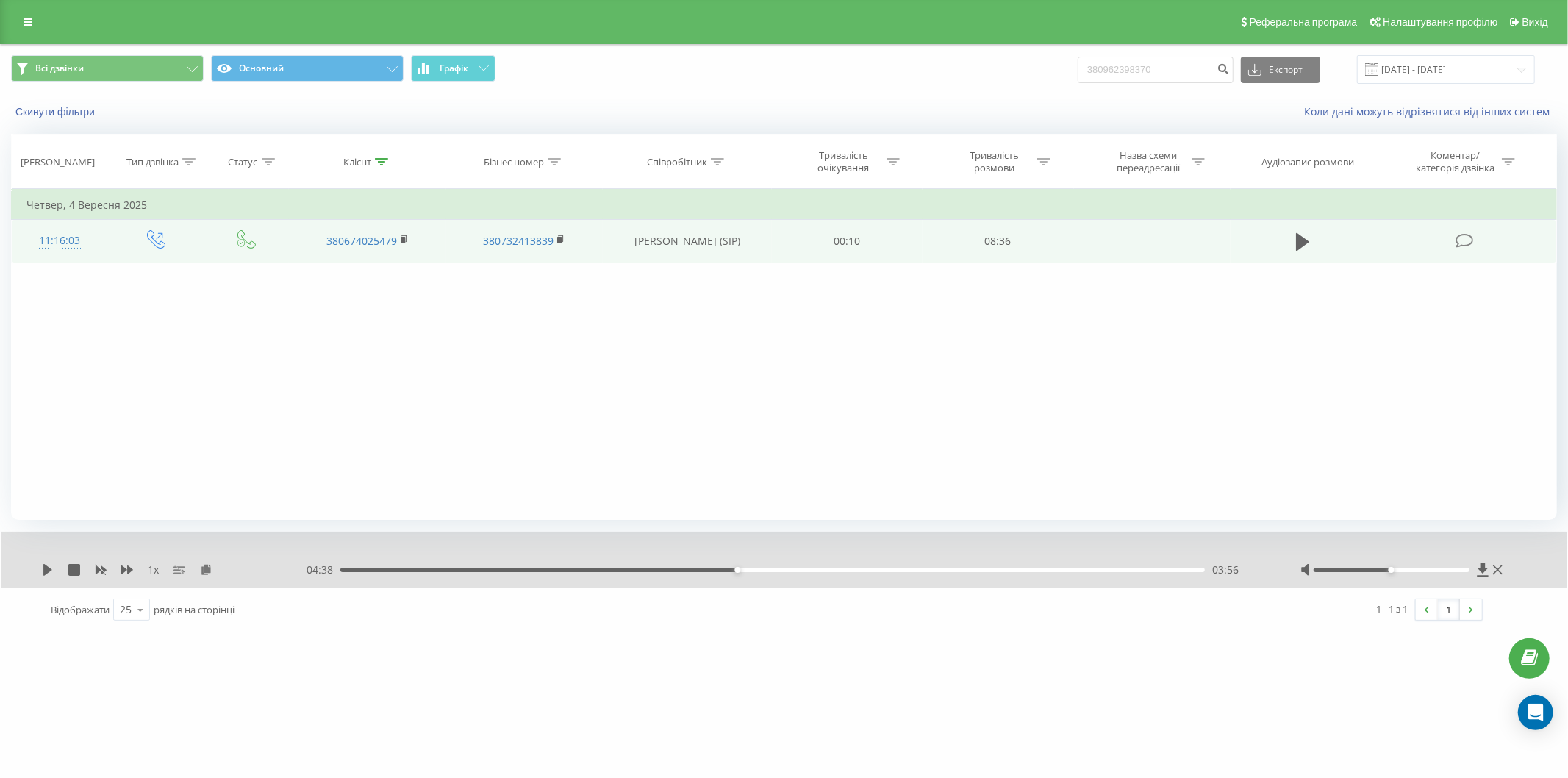
click at [762, 569] on div "03:56" at bounding box center [772, 569] width 864 height 5
click at [40, 570] on div "1 x - 04:23 04:11 04:11" at bounding box center [784, 559] width 1566 height 57
click at [46, 569] on icon at bounding box center [48, 569] width 9 height 12
click at [42, 569] on icon at bounding box center [47, 569] width 12 height 12
click at [51, 575] on icon at bounding box center [47, 569] width 12 height 12
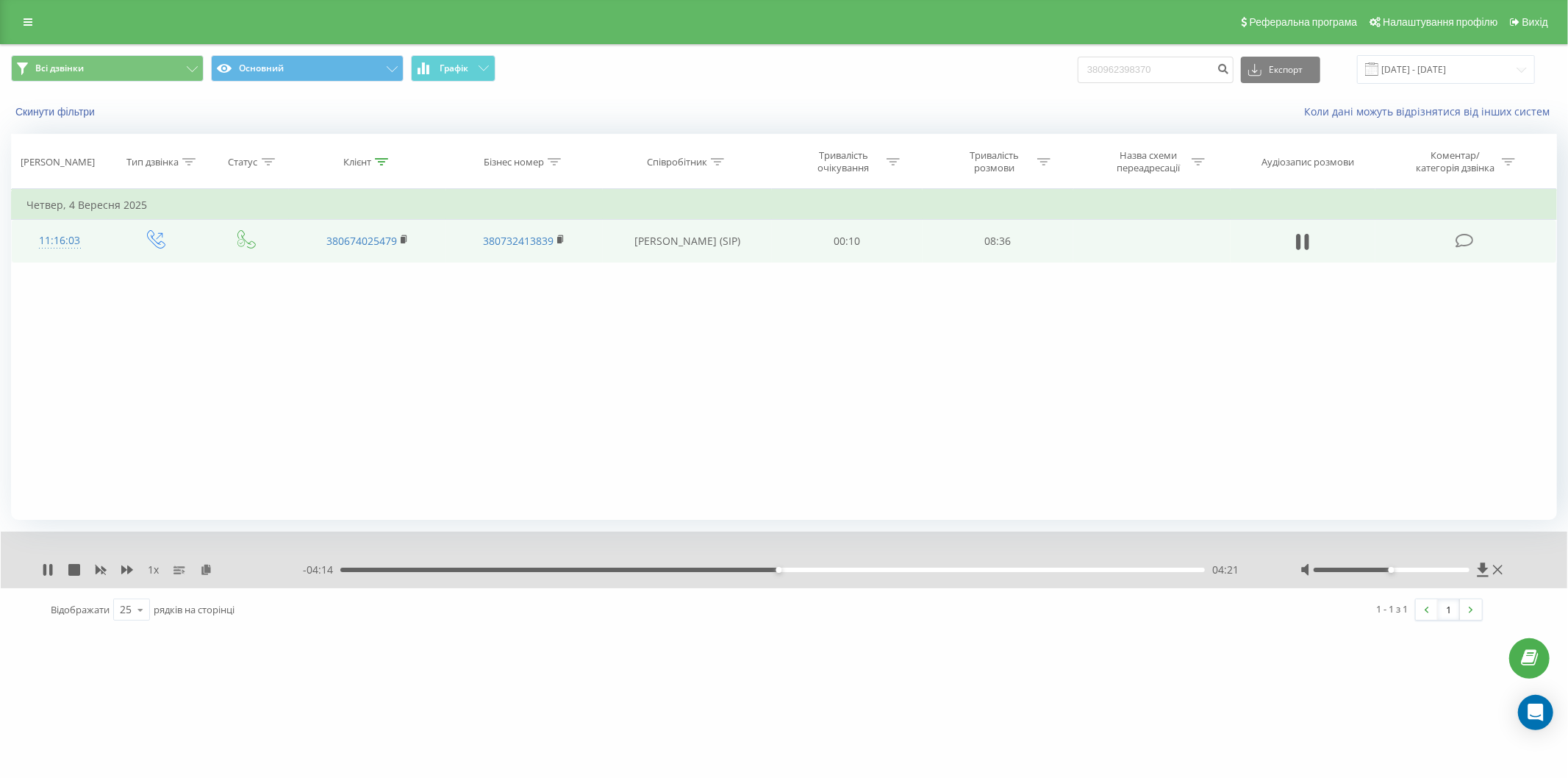
click at [127, 578] on div "1 x - 04:14 04:21 04:21" at bounding box center [784, 559] width 1566 height 57
click at [133, 568] on div "1 x" at bounding box center [172, 569] width 261 height 15
click at [134, 572] on div "1 x" at bounding box center [172, 569] width 261 height 15
click at [131, 572] on icon at bounding box center [127, 569] width 12 height 12
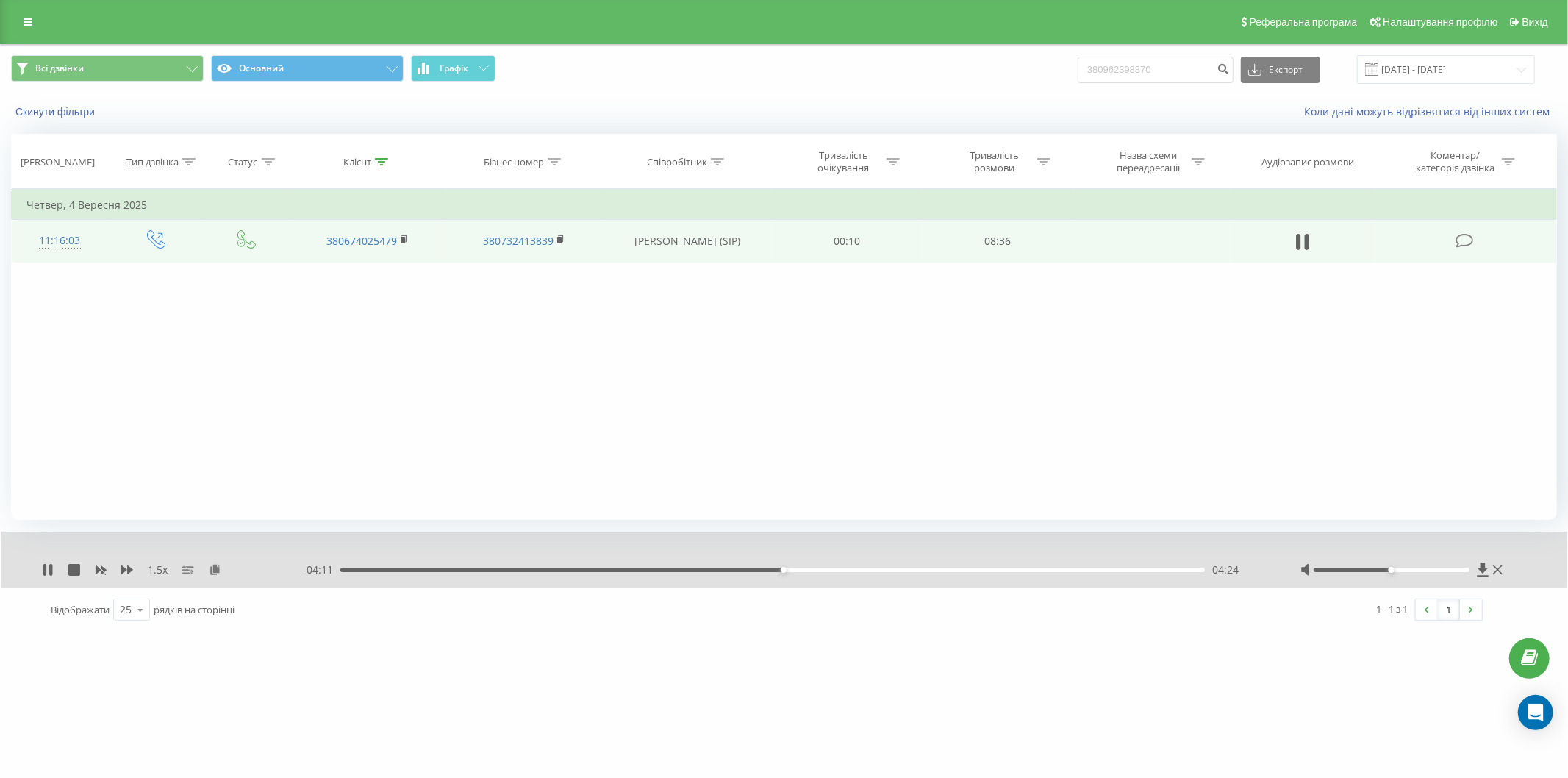
click at [799, 568] on div "04:24" at bounding box center [772, 569] width 864 height 5
click at [824, 572] on div "- 03:58 04:37 04:37" at bounding box center [784, 569] width 961 height 15
click at [826, 569] on div "04:37" at bounding box center [772, 569] width 864 height 5
click at [864, 571] on div "04:50" at bounding box center [772, 569] width 864 height 5
click at [889, 571] on div "05:27" at bounding box center [772, 569] width 864 height 5
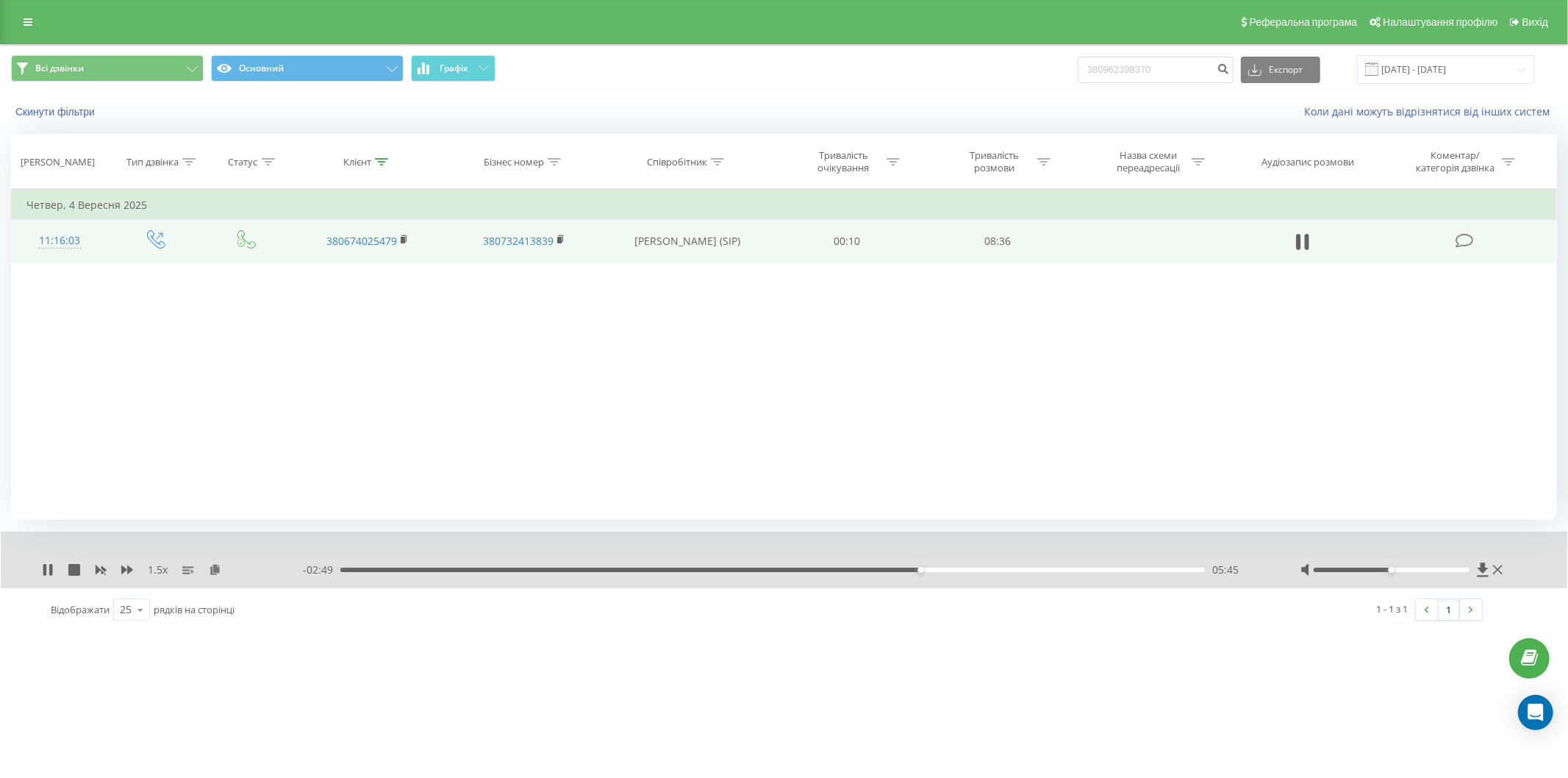
click at [486, 569] on div "05:45" at bounding box center [772, 569] width 864 height 5
click at [386, 569] on div "01:31" at bounding box center [772, 569] width 864 height 5
click at [46, 567] on icon at bounding box center [47, 569] width 12 height 12
click at [380, 568] on div "00:24" at bounding box center [772, 569] width 864 height 5
click at [40, 580] on div "1.5 x - 08:11 00:24 00:24" at bounding box center [784, 559] width 1566 height 57
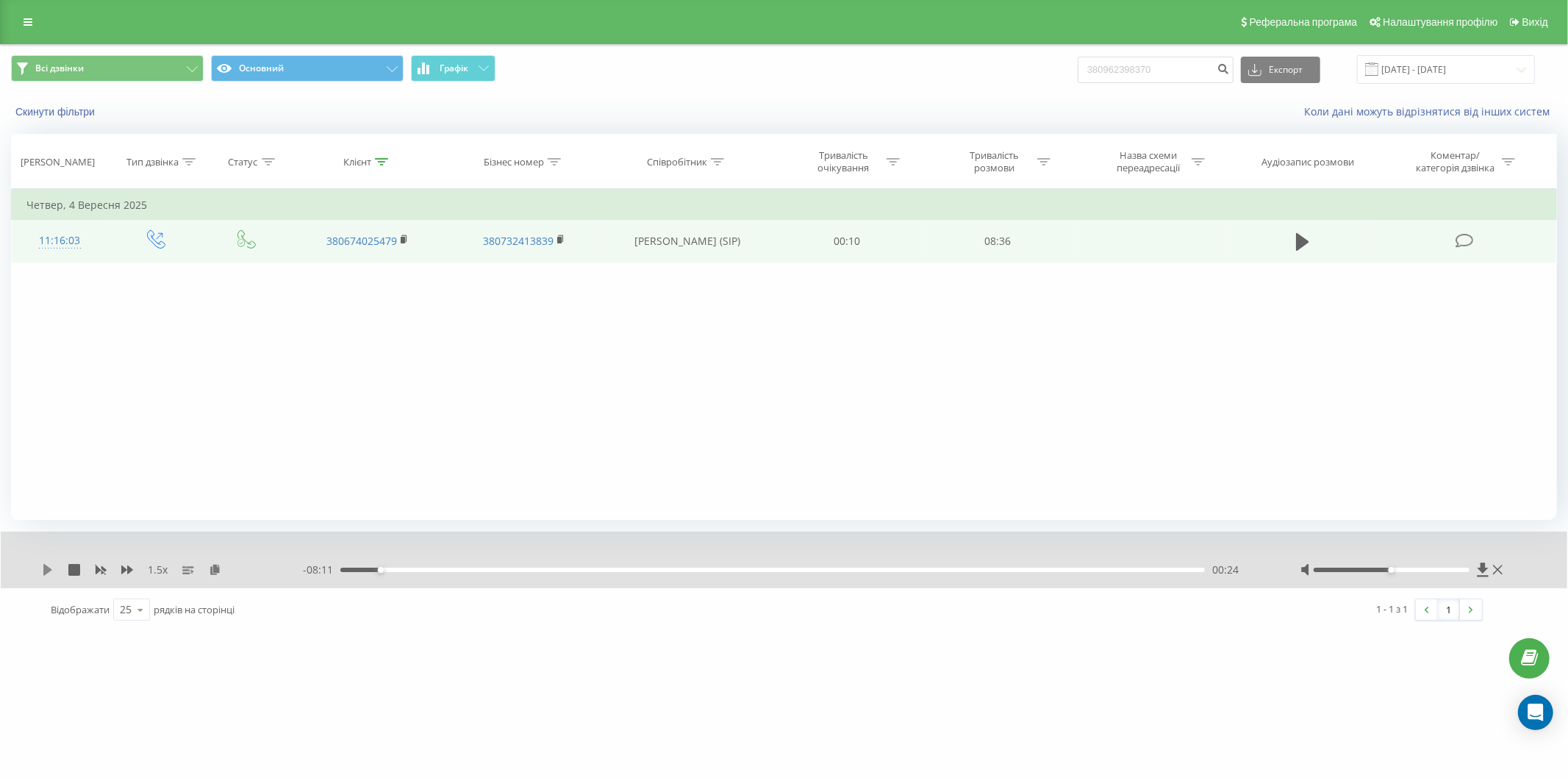
click at [43, 569] on icon at bounding box center [47, 569] width 12 height 12
drag, startPoint x: 48, startPoint y: 570, endPoint x: 541, endPoint y: 574, distance: 493.0
click at [49, 570] on icon at bounding box center [47, 569] width 12 height 12
click at [382, 155] on th "Клієнт" at bounding box center [367, 161] width 157 height 55
click at [382, 157] on div at bounding box center [381, 161] width 13 height 12
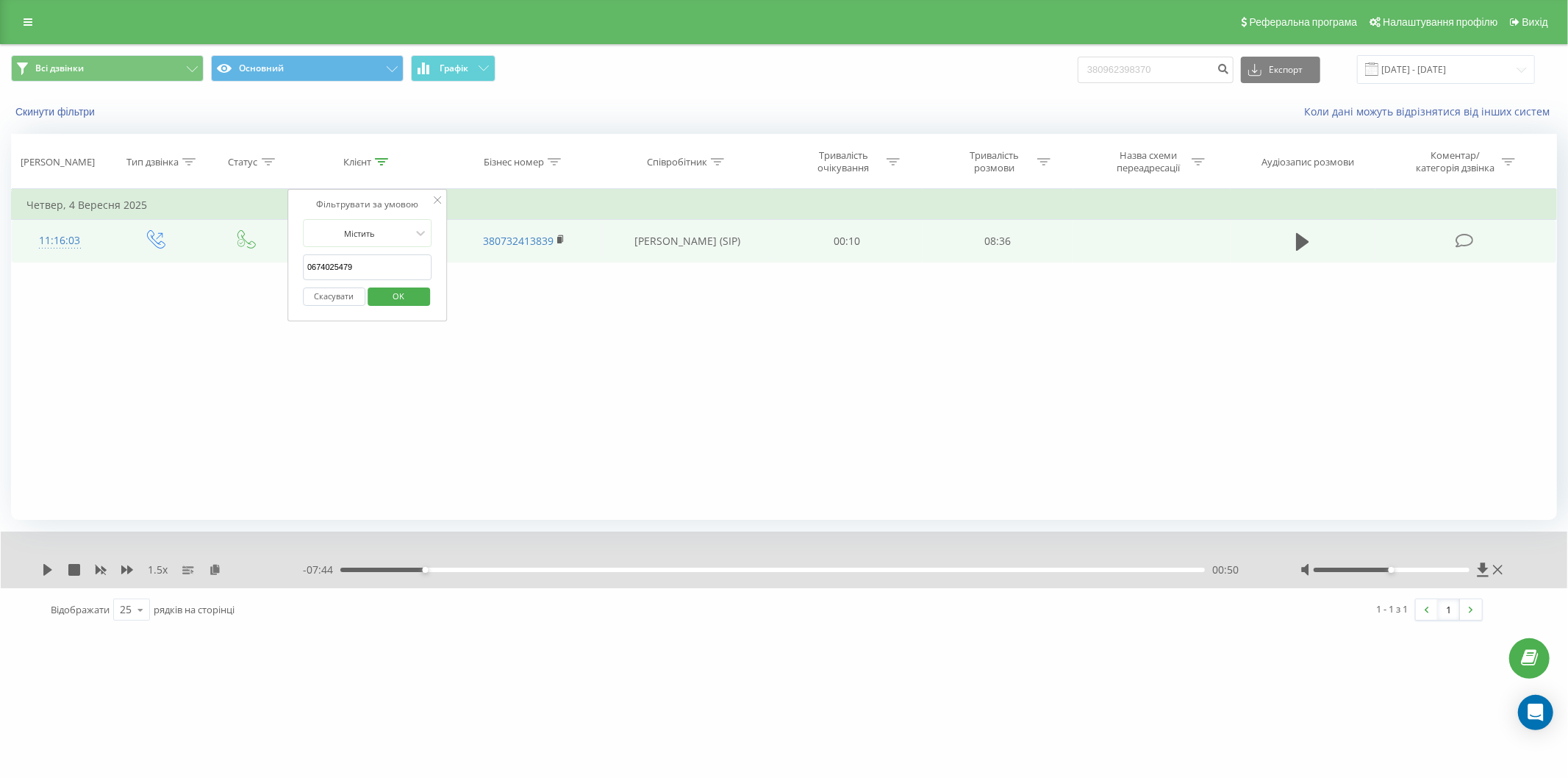
click at [356, 271] on input "0674025479" at bounding box center [368, 267] width 130 height 26
click at [718, 162] on icon at bounding box center [718, 161] width 13 height 7
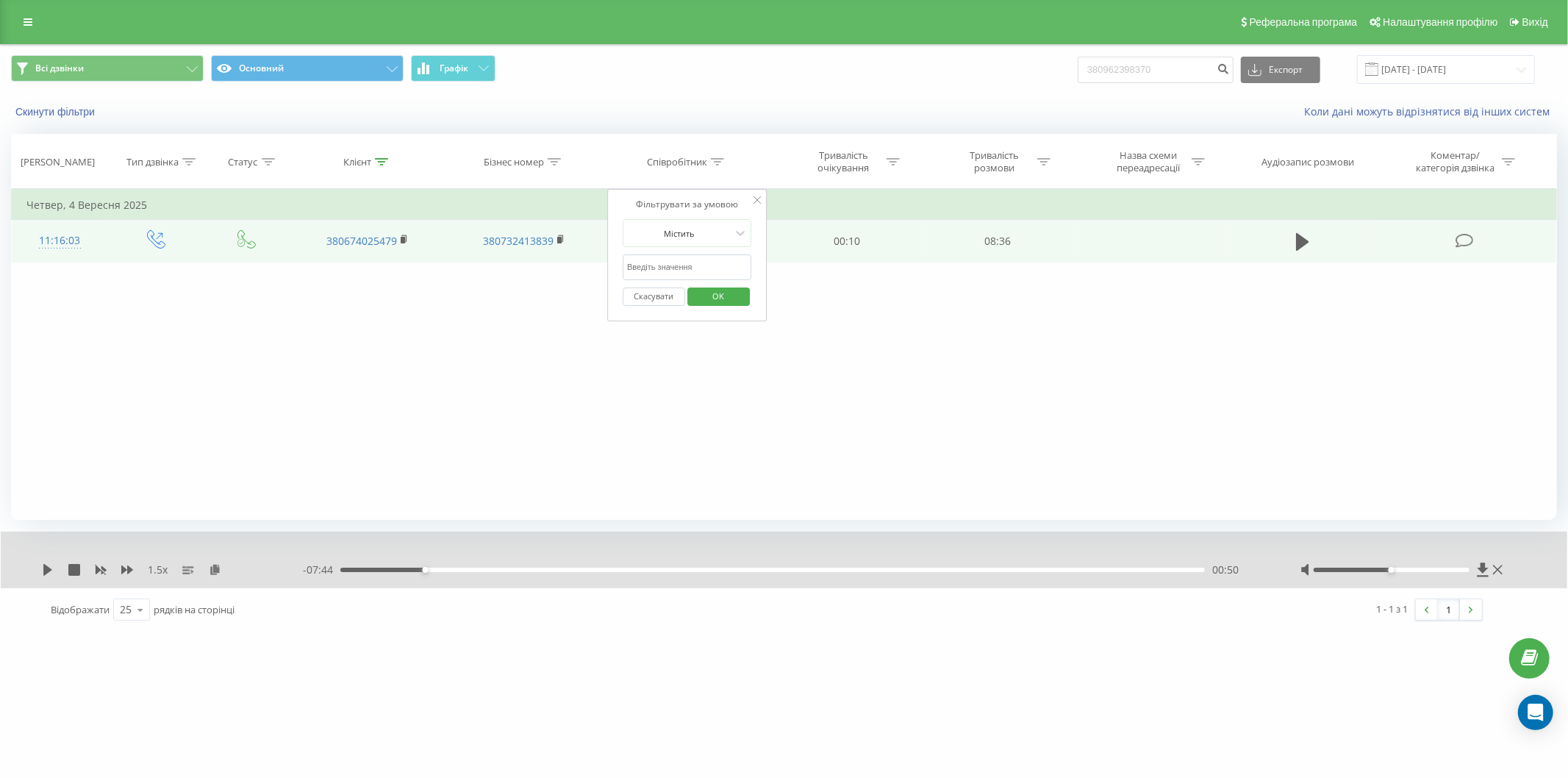
click at [694, 268] on input "text" at bounding box center [687, 267] width 130 height 26
type input "карпюк Юлія"
click button "OK" at bounding box center [718, 297] width 62 height 19
drag, startPoint x: 386, startPoint y: 179, endPoint x: 385, endPoint y: 171, distance: 8.1
click at [385, 172] on th "Клієнт" at bounding box center [367, 161] width 157 height 55
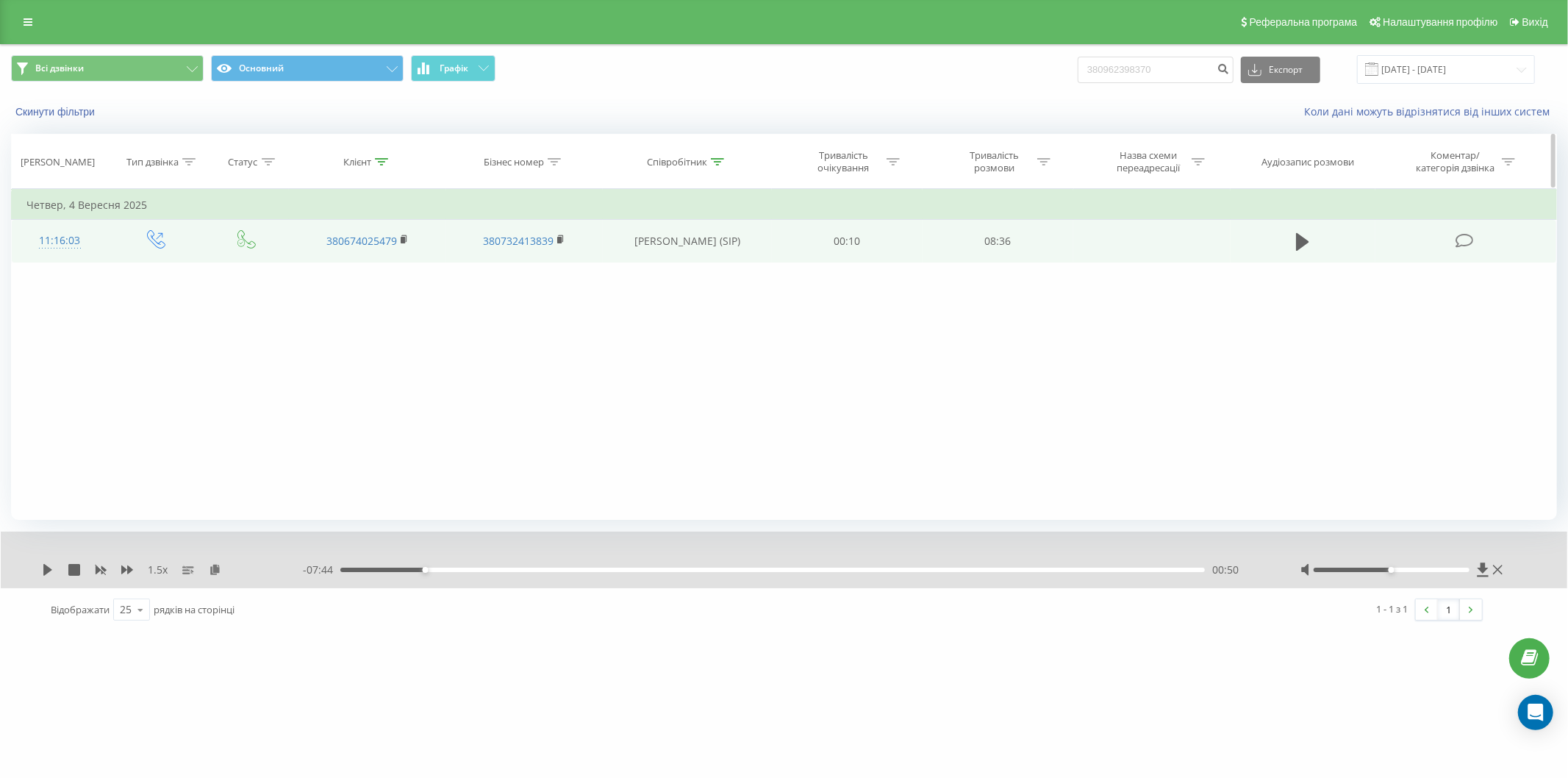
click at [385, 171] on th "Клієнт" at bounding box center [367, 161] width 157 height 55
click at [384, 172] on th "Клієнт" at bounding box center [367, 161] width 157 height 55
click at [386, 165] on div "Клієнт" at bounding box center [367, 161] width 157 height 12
click at [383, 161] on icon at bounding box center [381, 161] width 13 height 7
click at [1456, 71] on input "04.09.2025 - 04.09.2025" at bounding box center [1446, 69] width 178 height 29
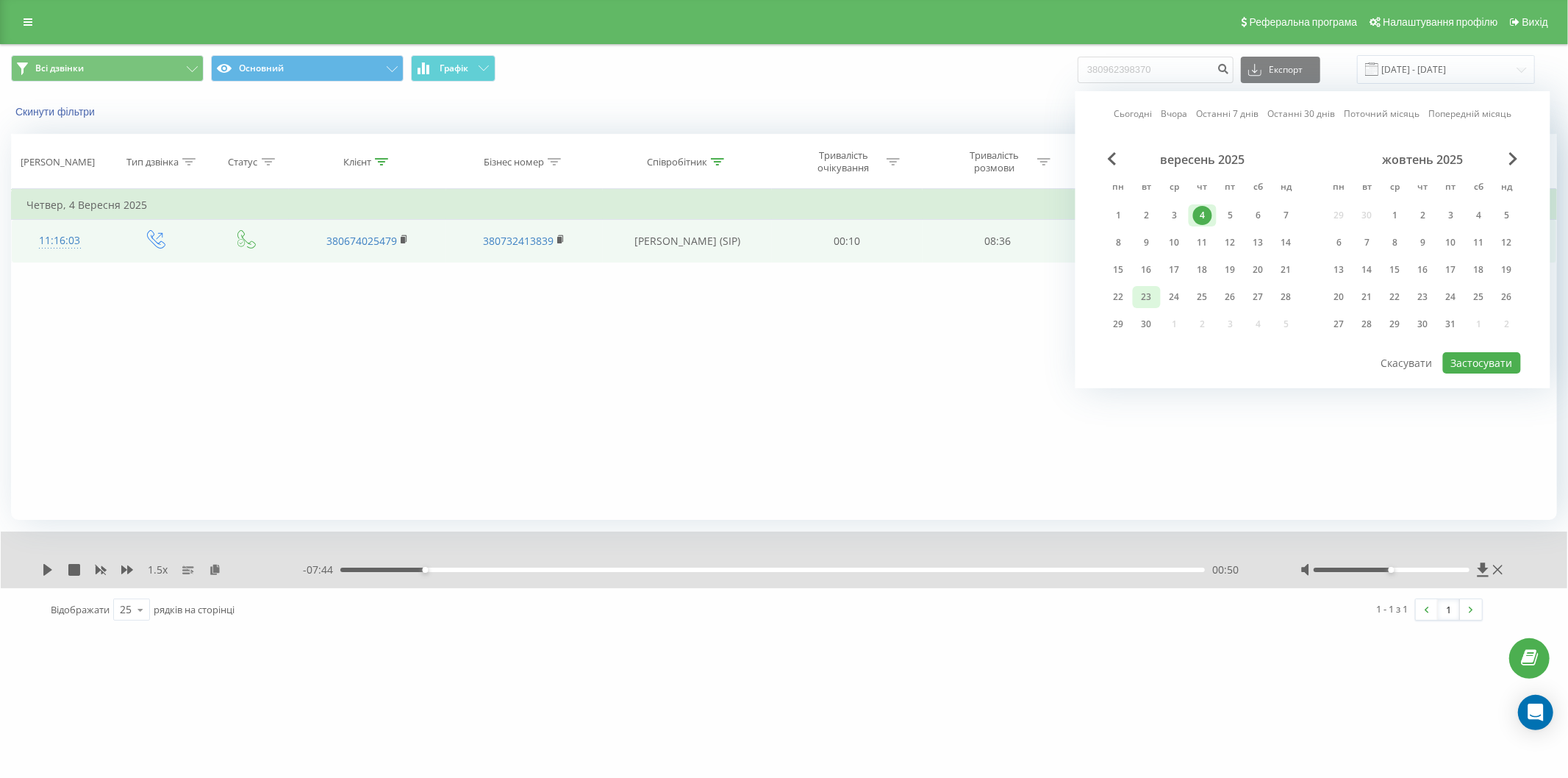
click at [1153, 301] on div "23" at bounding box center [1146, 297] width 19 height 19
click at [383, 162] on icon at bounding box center [381, 161] width 13 height 7
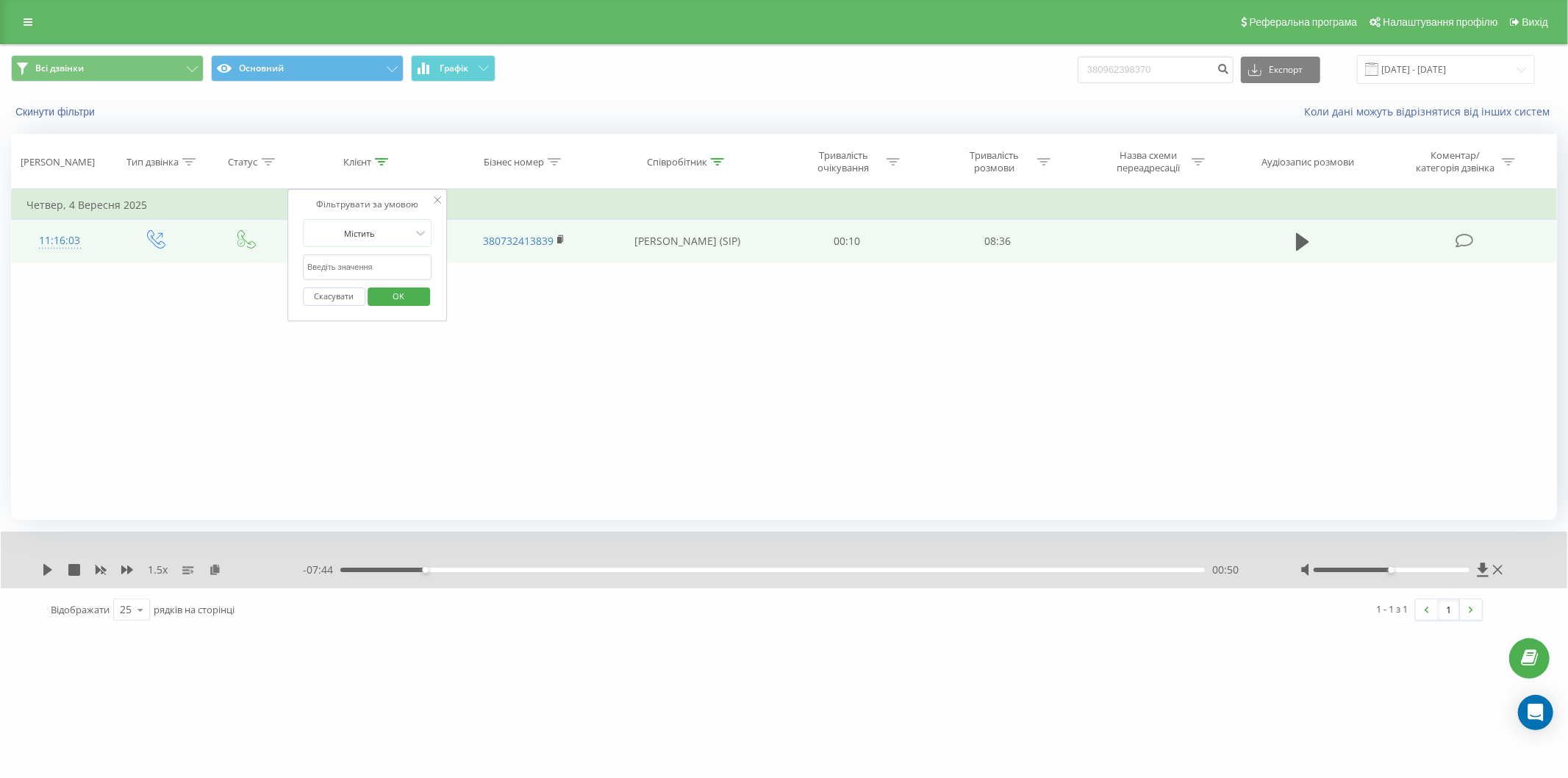
click at [375, 274] on input "text" at bounding box center [368, 267] width 130 height 26
click button "OK" at bounding box center [398, 297] width 62 height 19
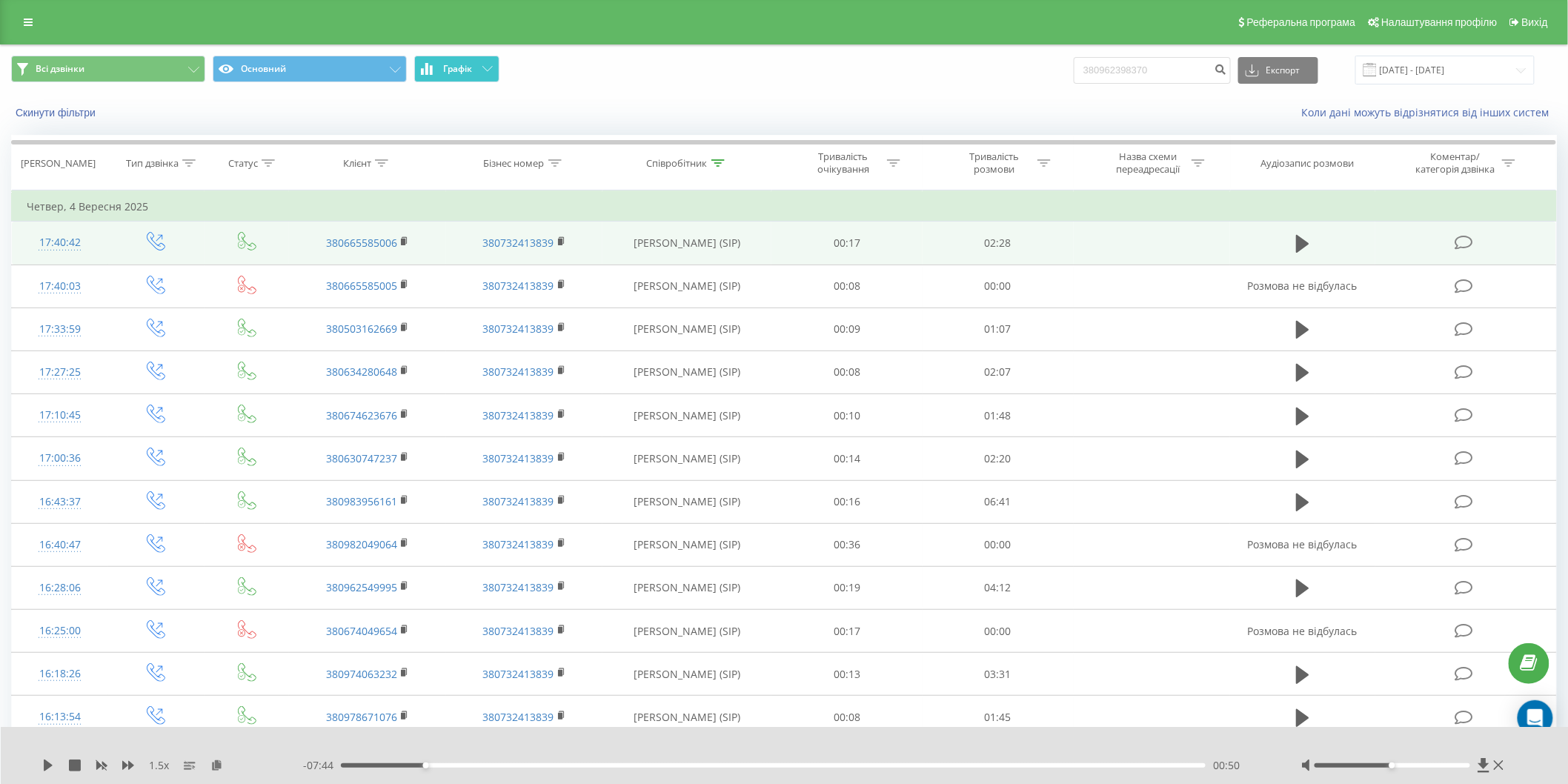
click at [472, 64] on button "Графік" at bounding box center [456, 68] width 85 height 27
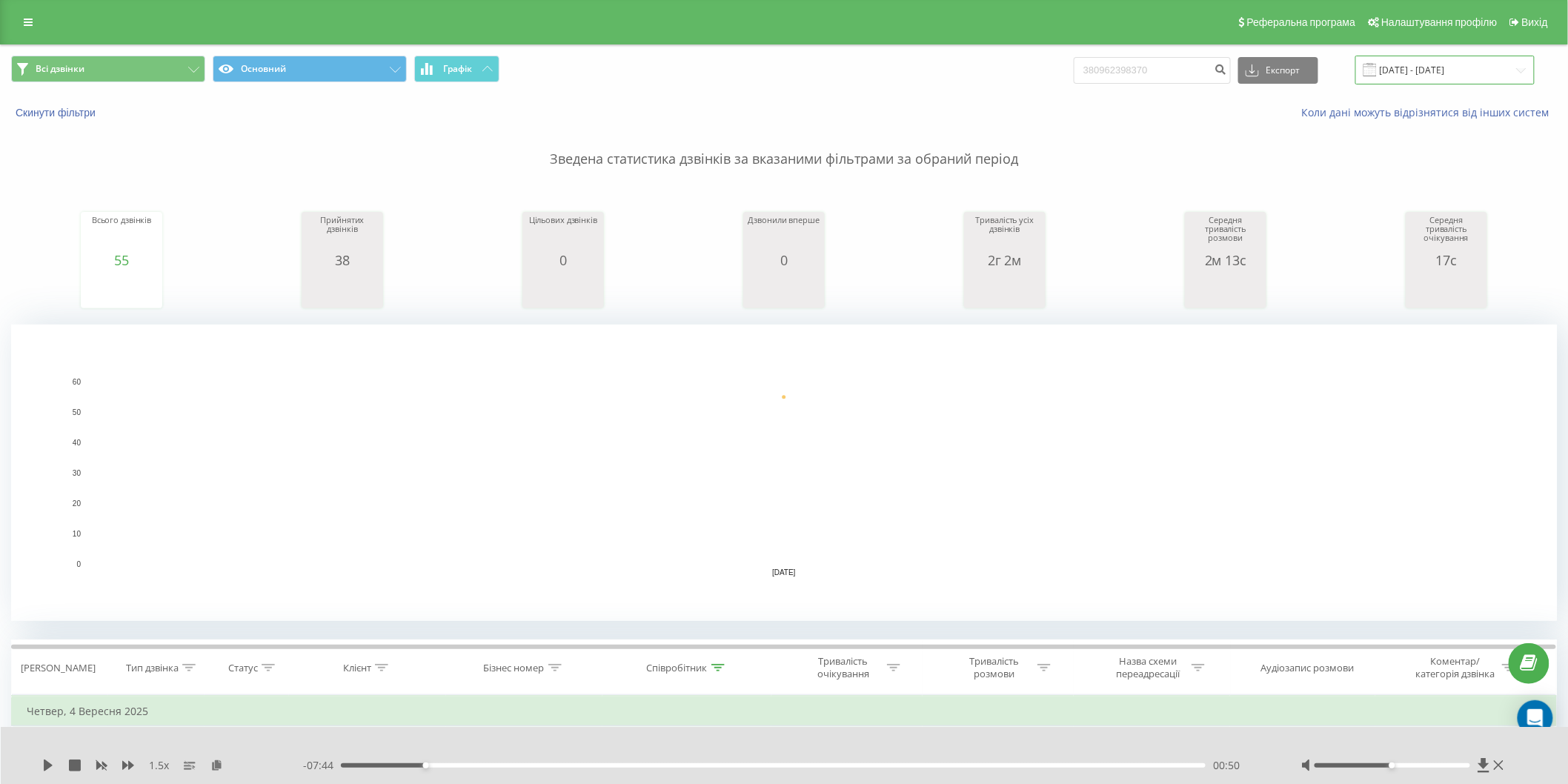
click at [1461, 74] on input "04.09.2025 - 04.09.2025" at bounding box center [1446, 69] width 180 height 29
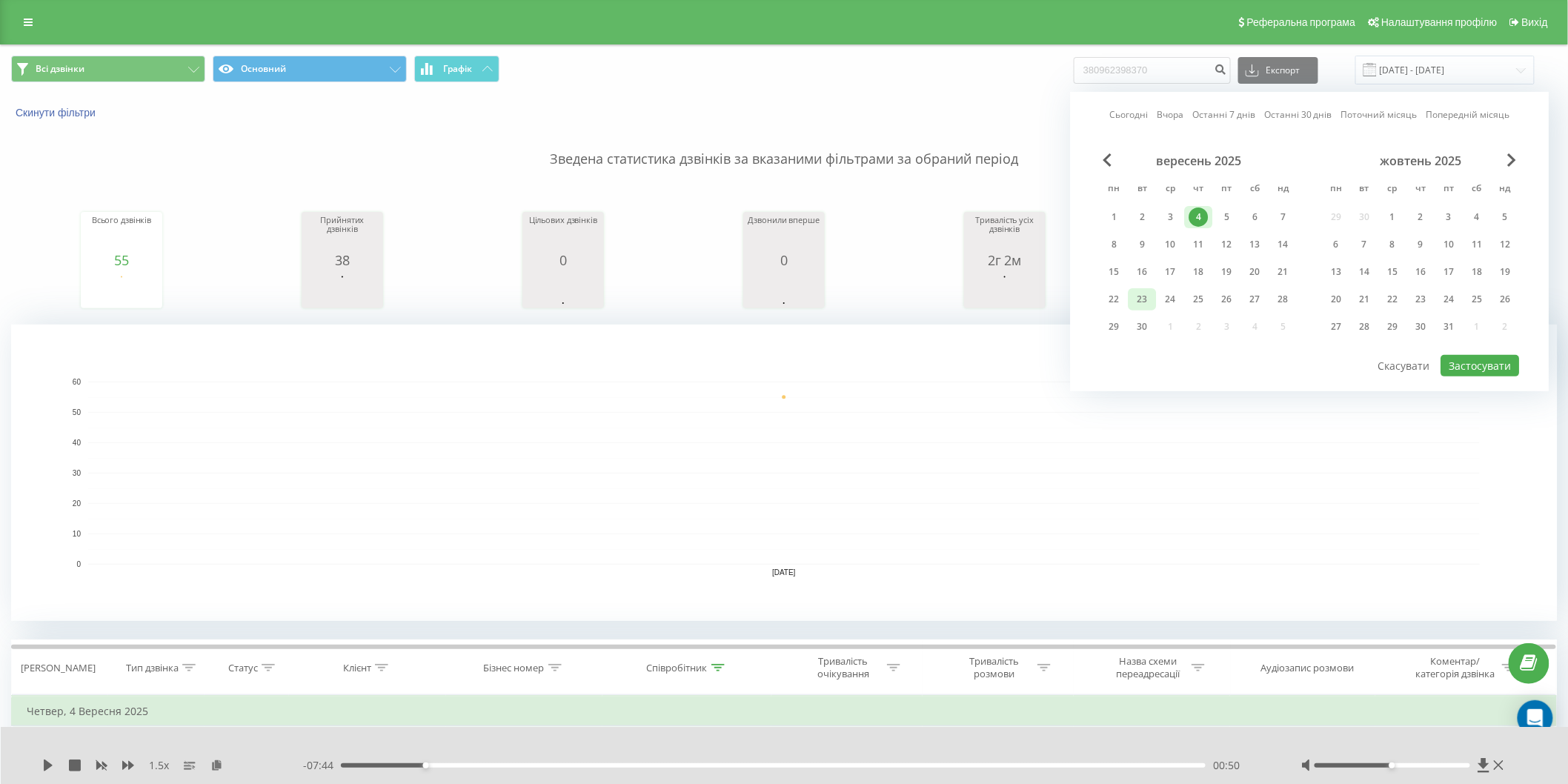
click at [1154, 298] on div "23" at bounding box center [1143, 299] width 28 height 22
drag, startPoint x: 1154, startPoint y: 298, endPoint x: 1504, endPoint y: 327, distance: 351.2
click at [1157, 298] on div "23" at bounding box center [1143, 299] width 28 height 22
click at [1495, 374] on button "Застосувати" at bounding box center [1481, 365] width 79 height 21
type input "[DATE] - [DATE]"
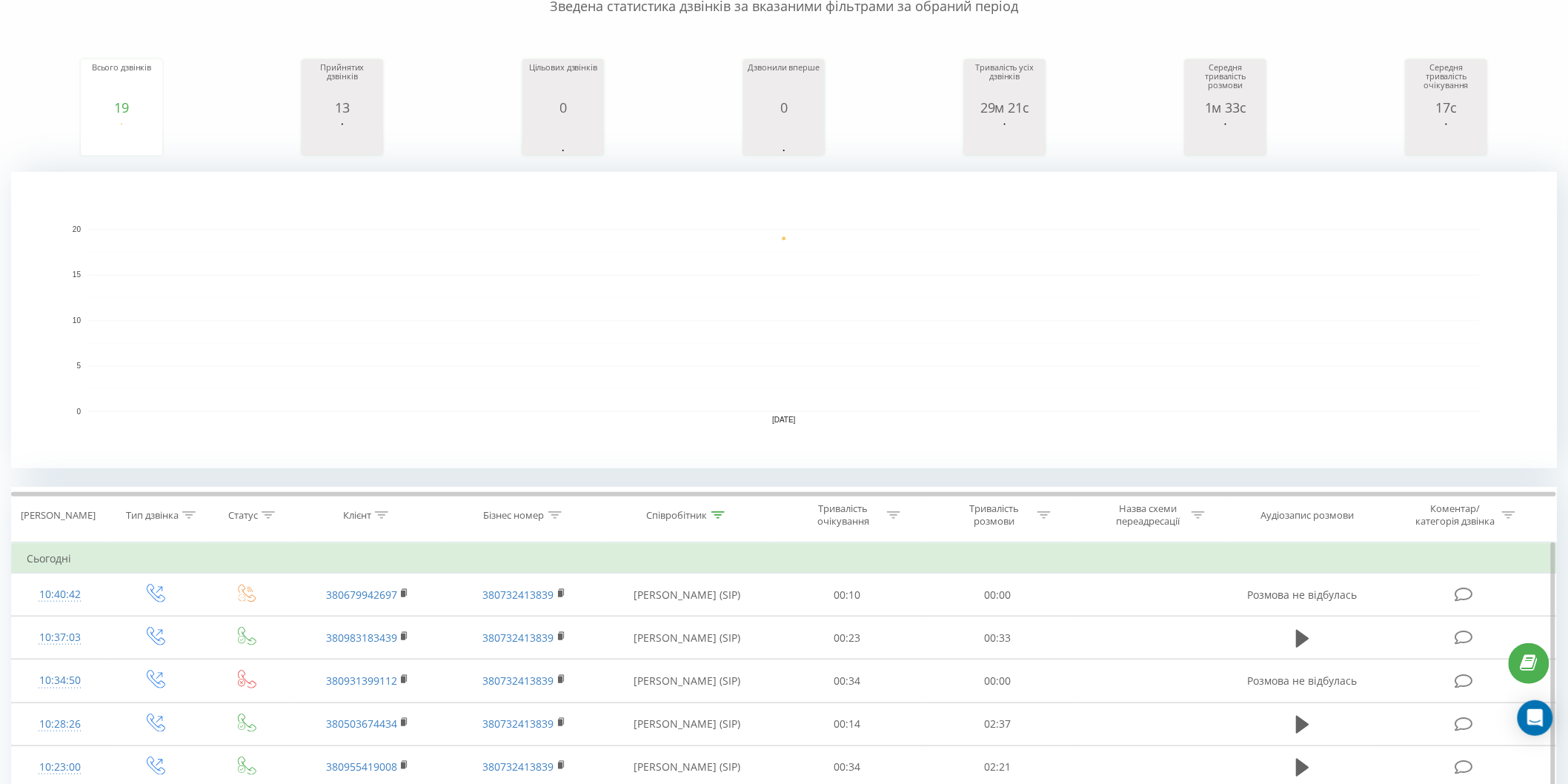
scroll to position [411, 0]
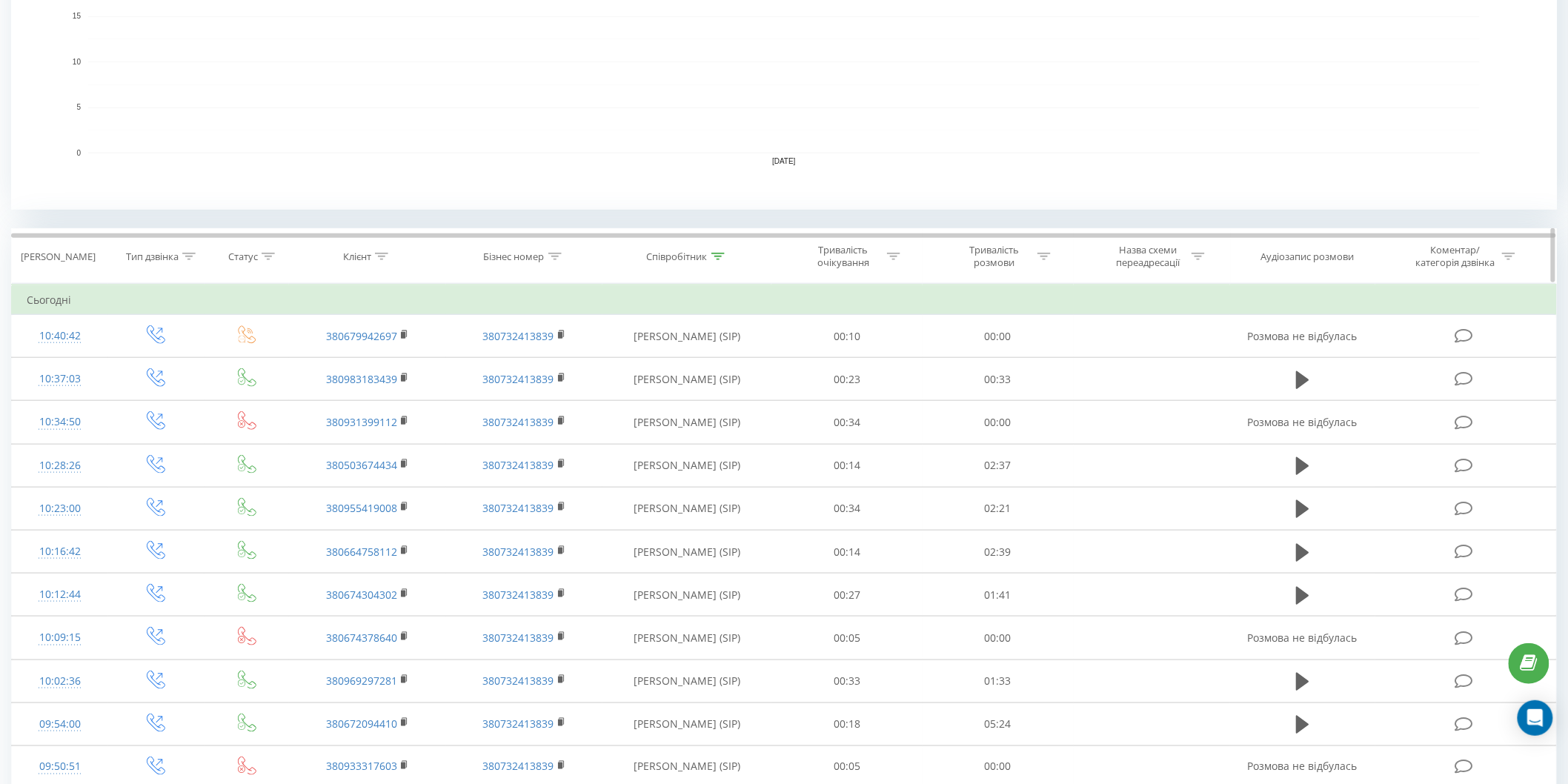
click at [382, 250] on div at bounding box center [381, 256] width 13 height 12
drag, startPoint x: 373, startPoint y: 327, endPoint x: 369, endPoint y: 339, distance: 12.6
click at [369, 339] on div "Містить" at bounding box center [367, 328] width 131 height 28
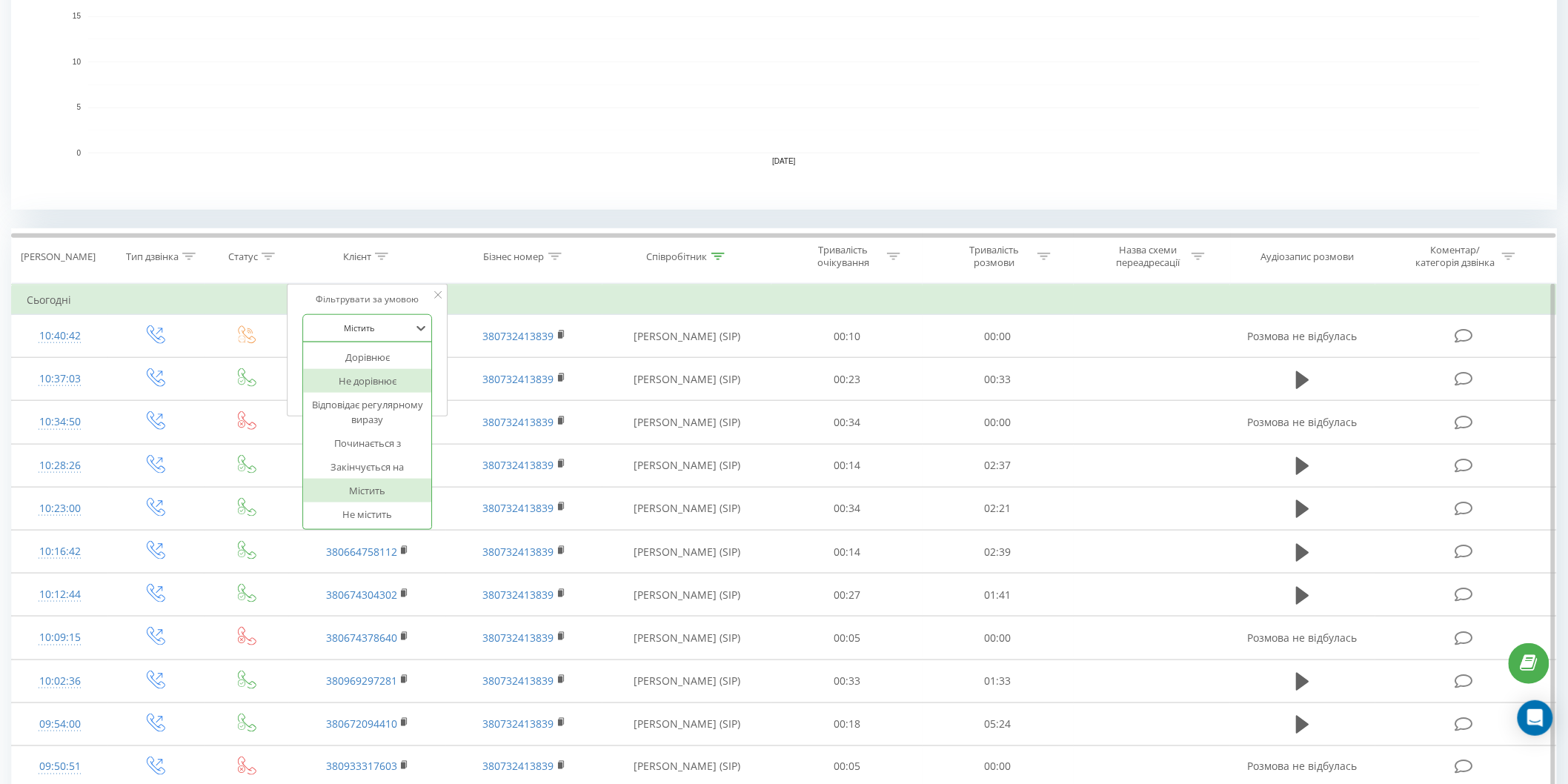
drag, startPoint x: 263, startPoint y: 202, endPoint x: 364, endPoint y: 306, distance: 145.0
click at [265, 202] on rect "A chart." at bounding box center [784, 61] width 1546 height 296
click at [374, 378] on div "Скасувати OK" at bounding box center [367, 392] width 131 height 34
paste input "+380672826541"
click at [369, 371] on input "+380672826541" at bounding box center [367, 363] width 131 height 26
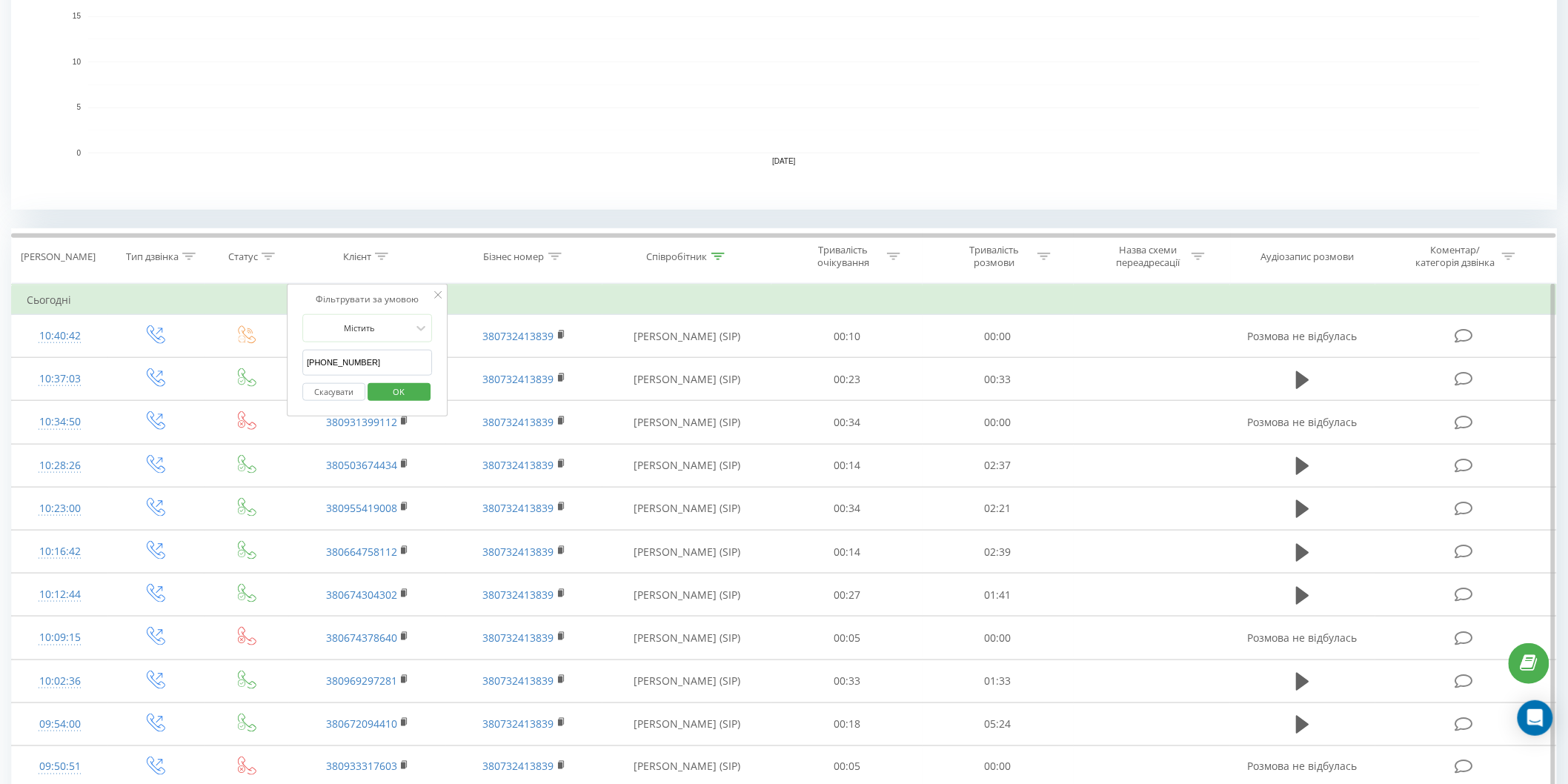
type input "380672826541"
click button "OK" at bounding box center [398, 392] width 63 height 19
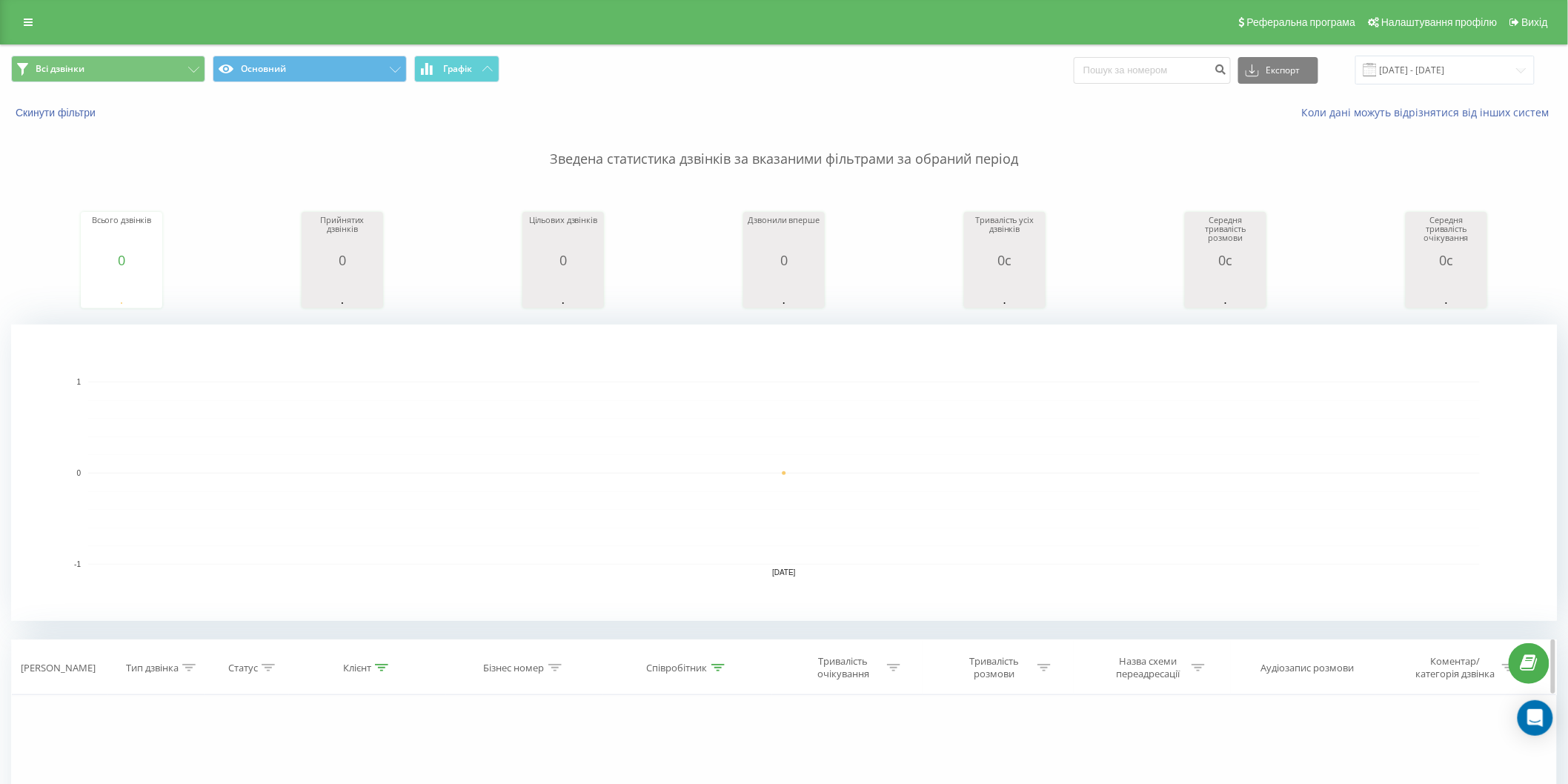
click at [720, 663] on icon at bounding box center [718, 667] width 13 height 7
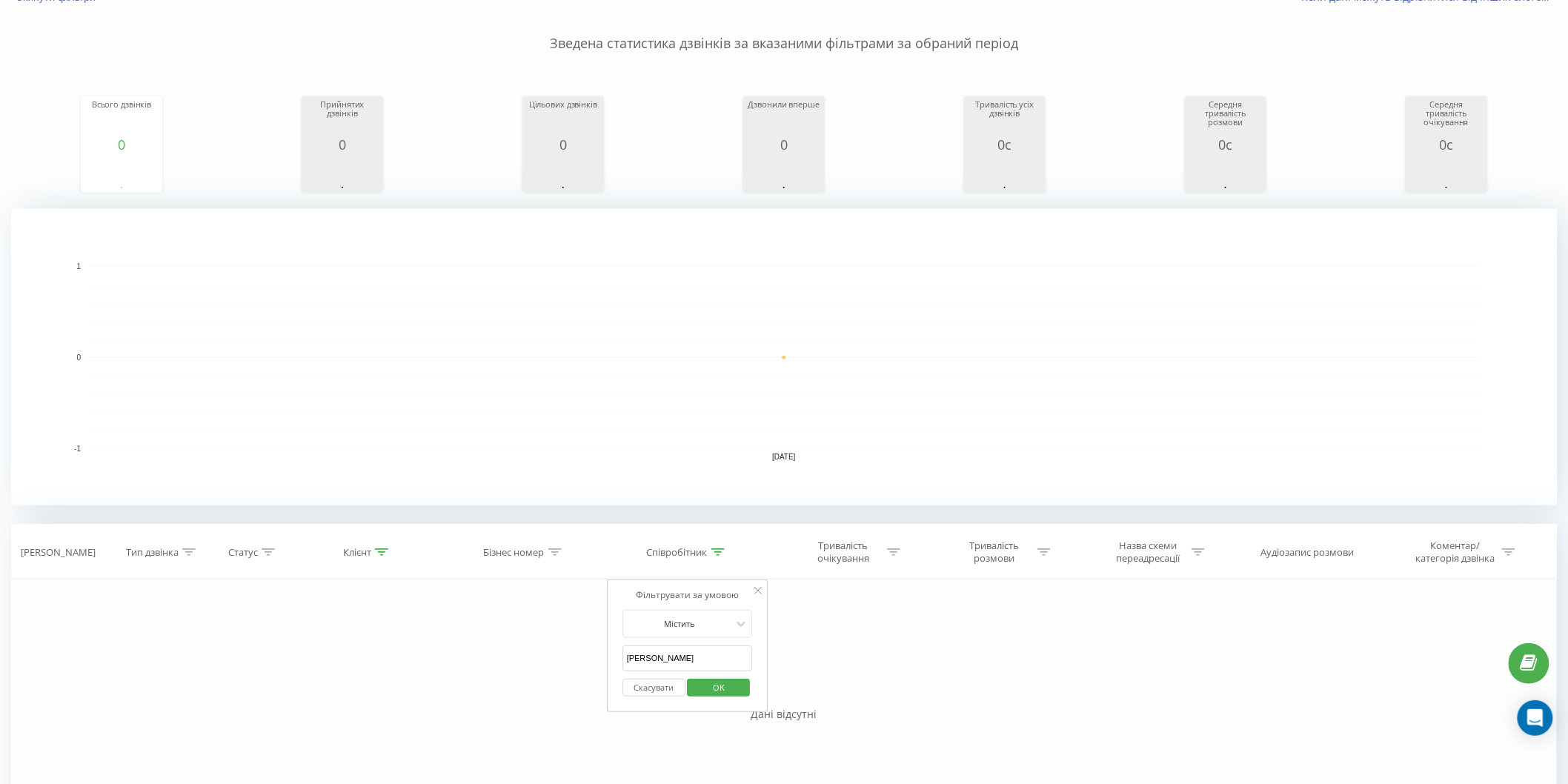
scroll to position [256, 0]
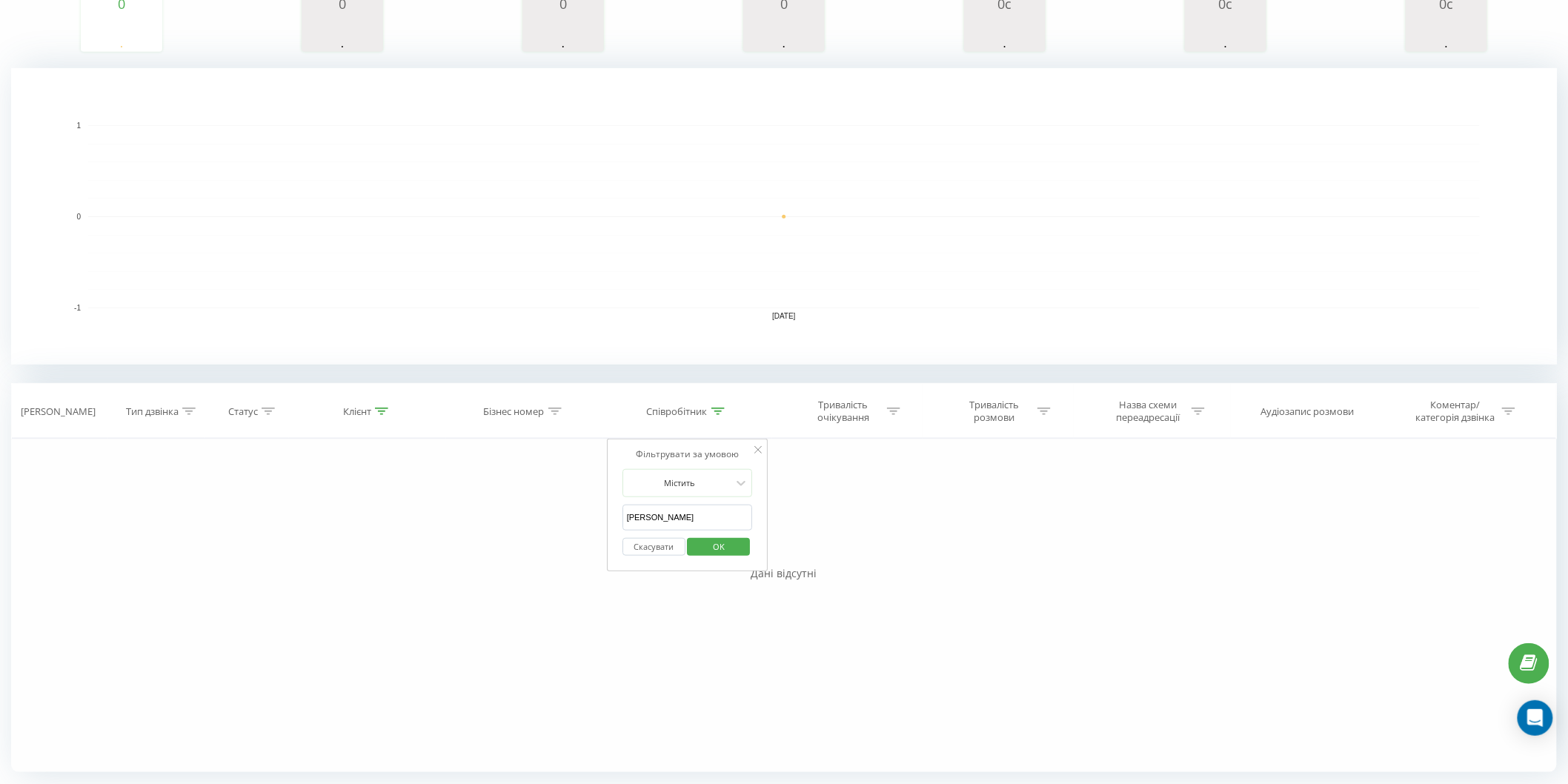
click at [712, 517] on input "карпюк Юлія" at bounding box center [688, 518] width 131 height 26
click at [692, 520] on input "карпюк Юлія" at bounding box center [688, 518] width 131 height 26
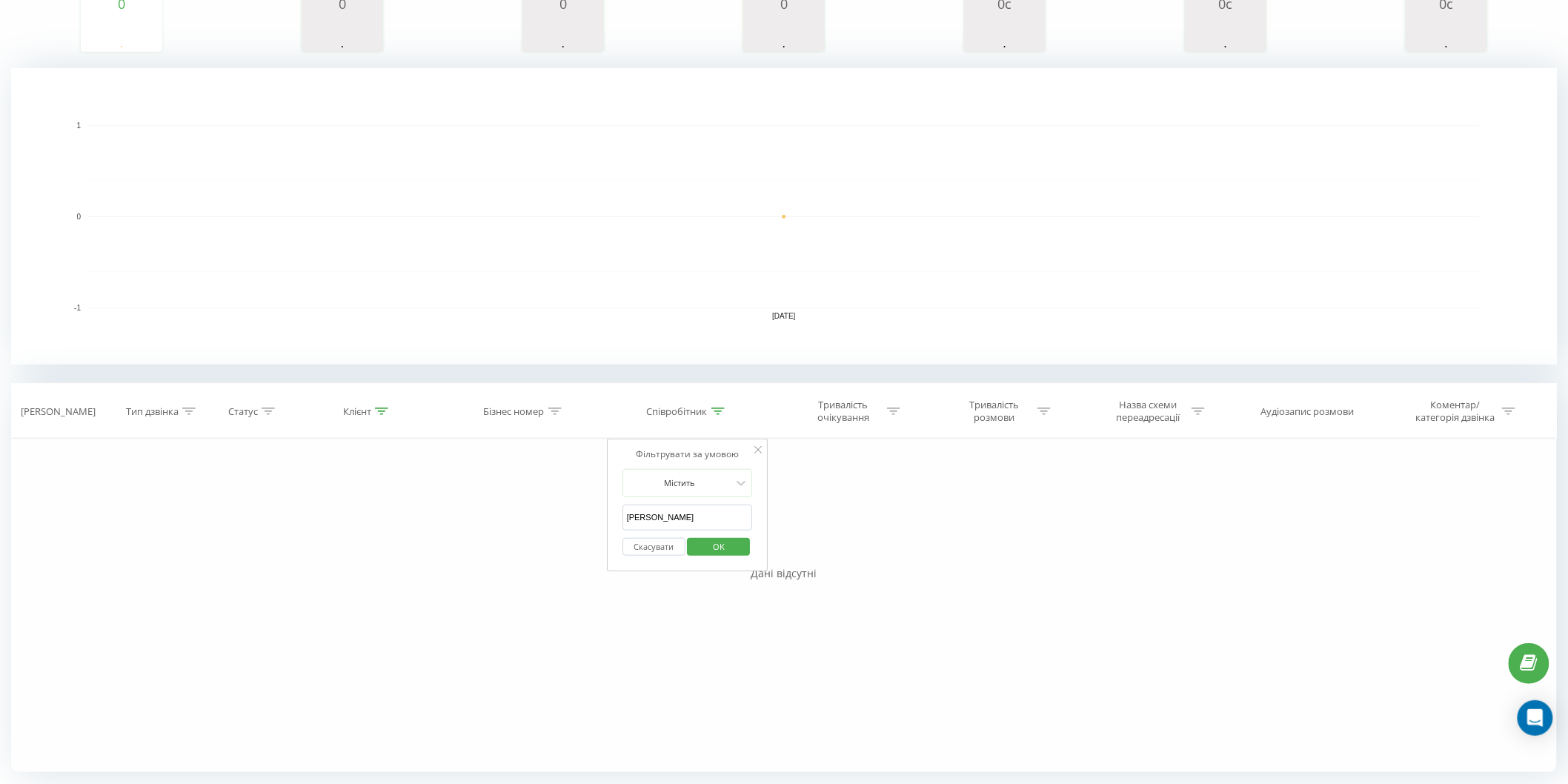
click at [692, 520] on input "карпюк Юлія" at bounding box center [688, 518] width 131 height 26
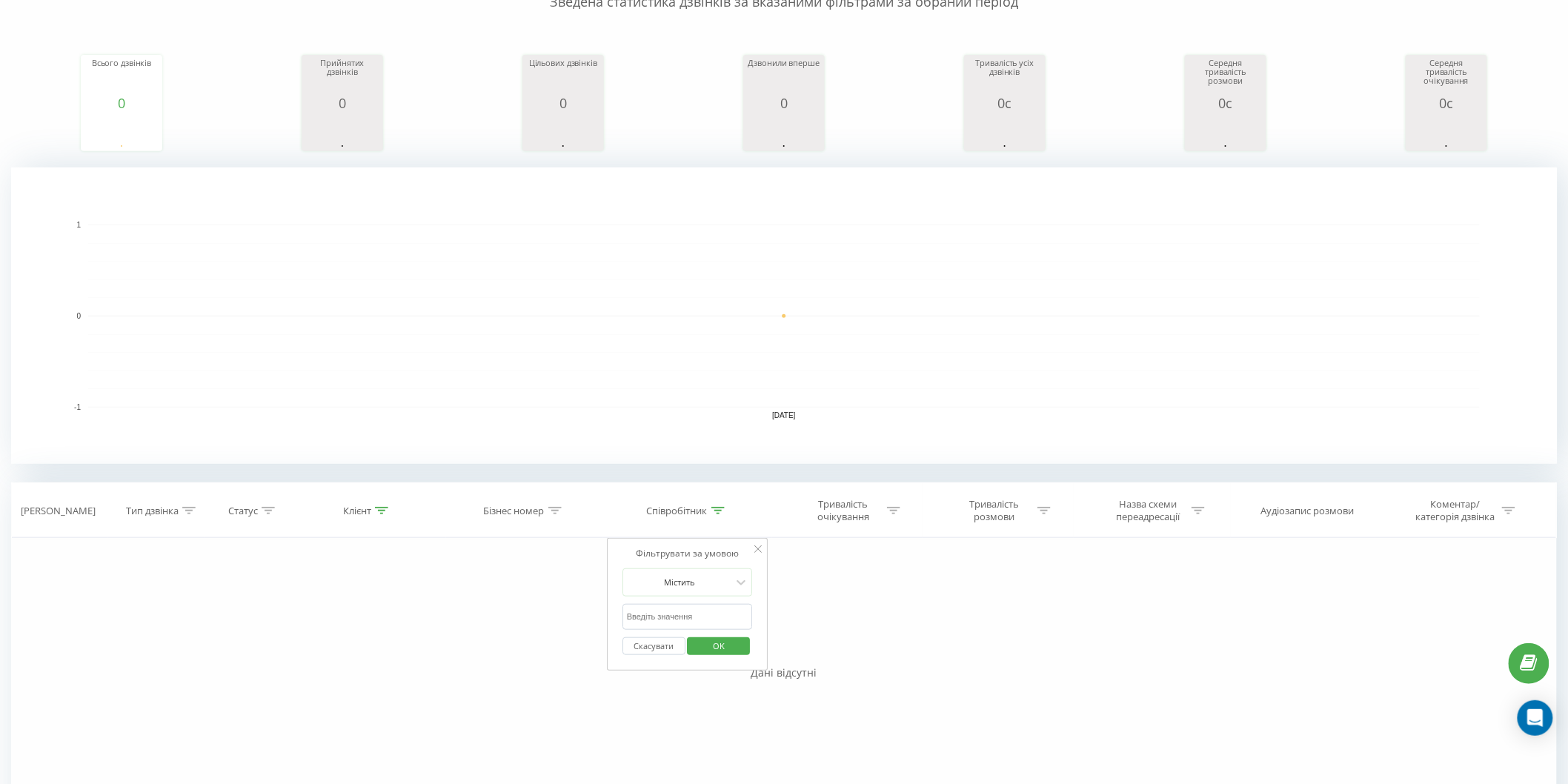
scroll to position [9, 0]
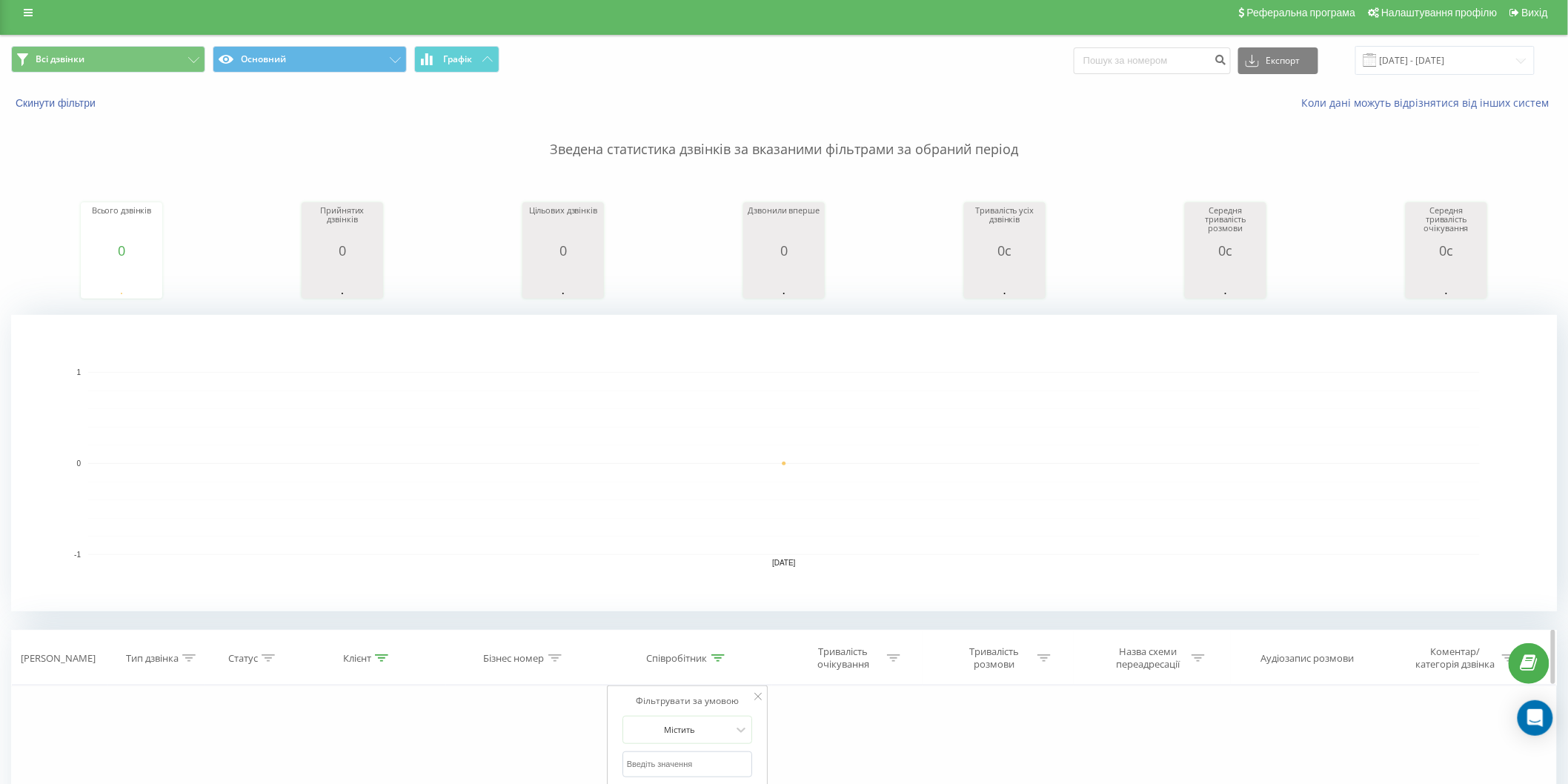
click at [390, 643] on th "Клієнт" at bounding box center [367, 658] width 157 height 55
click at [384, 656] on icon at bounding box center [381, 658] width 13 height 7
click at [374, 760] on input "380672826541" at bounding box center [367, 764] width 131 height 26
click at [713, 655] on icon at bounding box center [718, 658] width 13 height 7
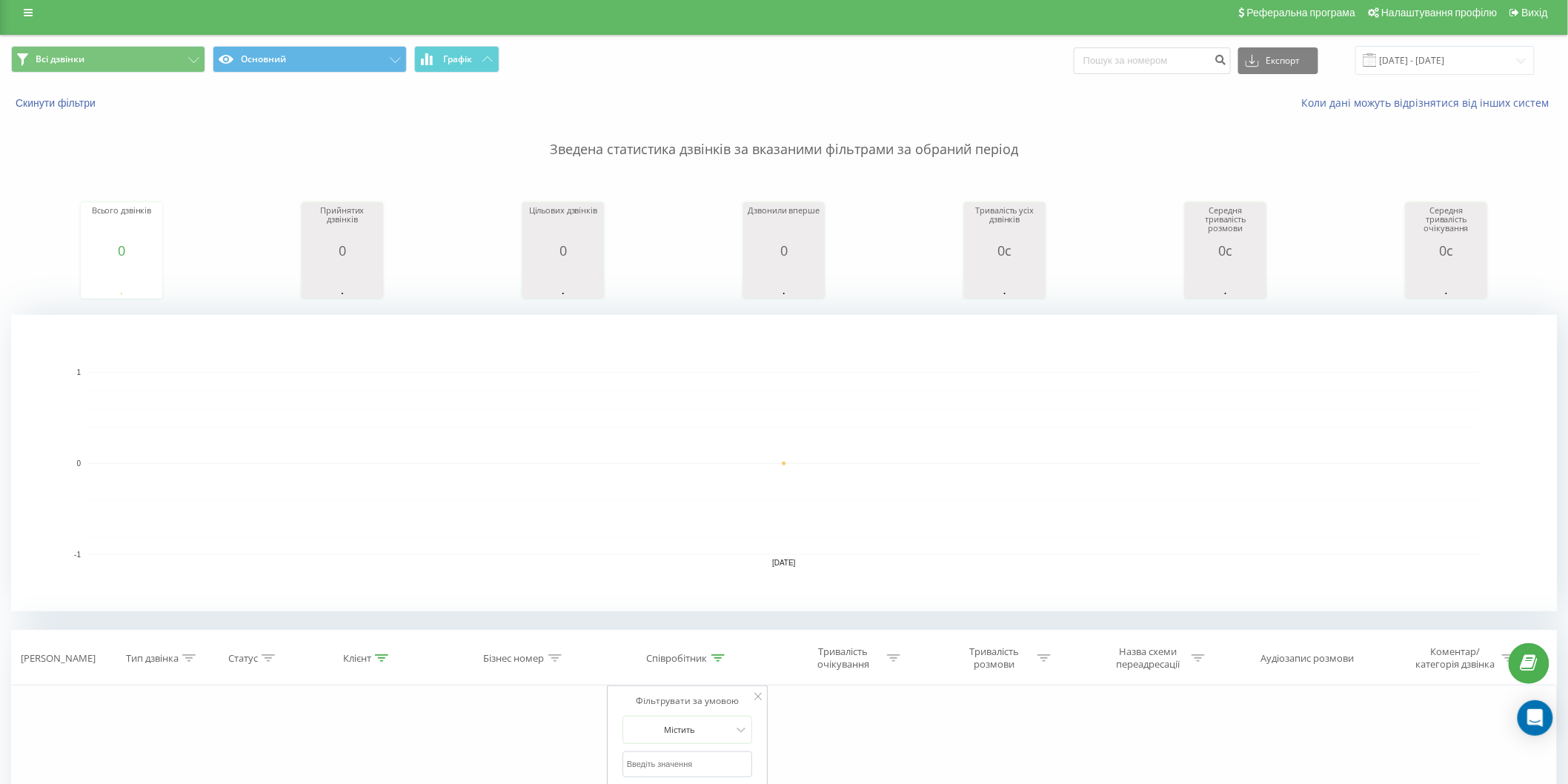
click at [722, 763] on input "text" at bounding box center [688, 764] width 131 height 26
type input "[PERSON_NAME]"
click button "OK" at bounding box center [719, 793] width 63 height 19
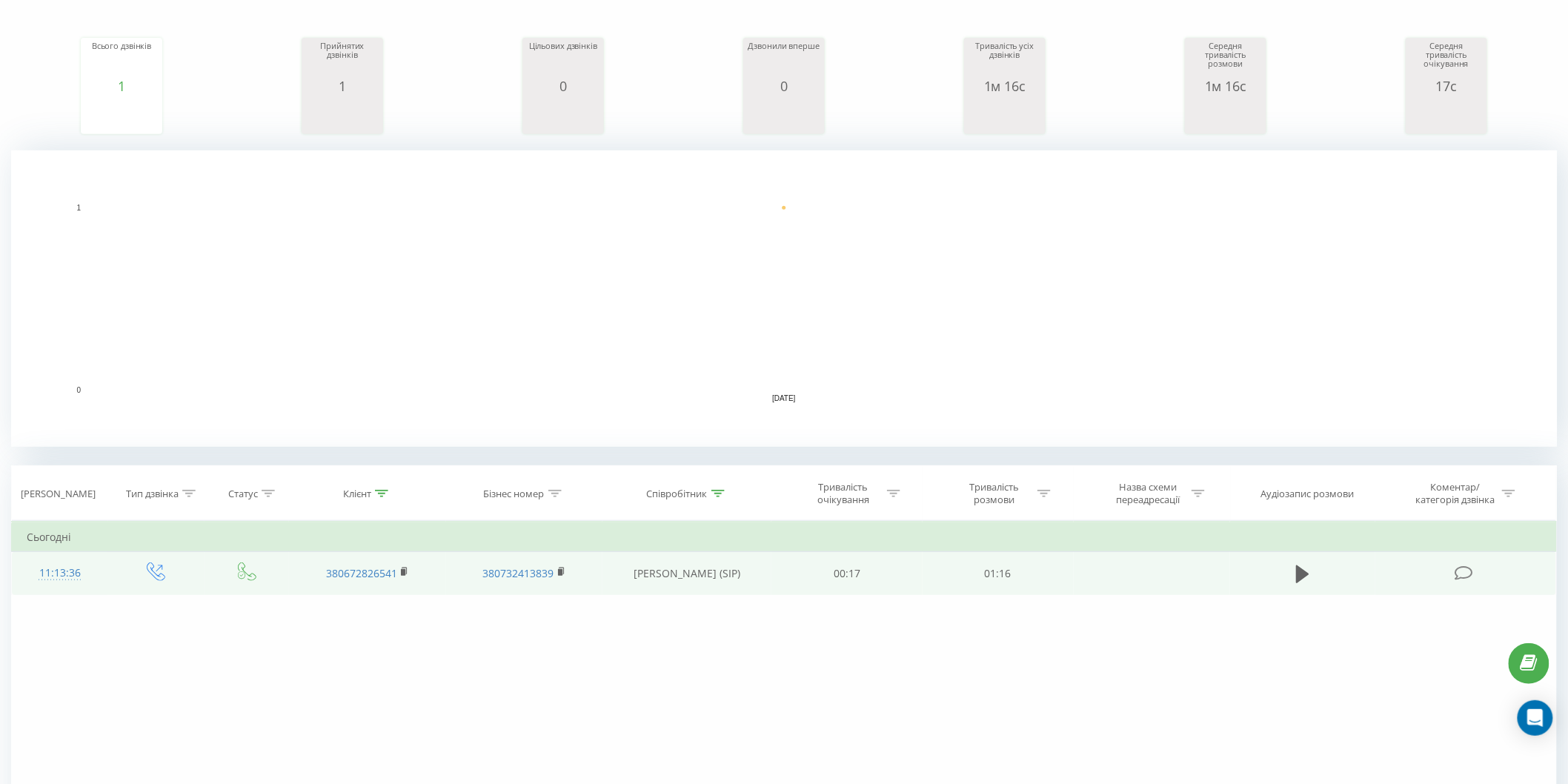
scroll to position [247, 0]
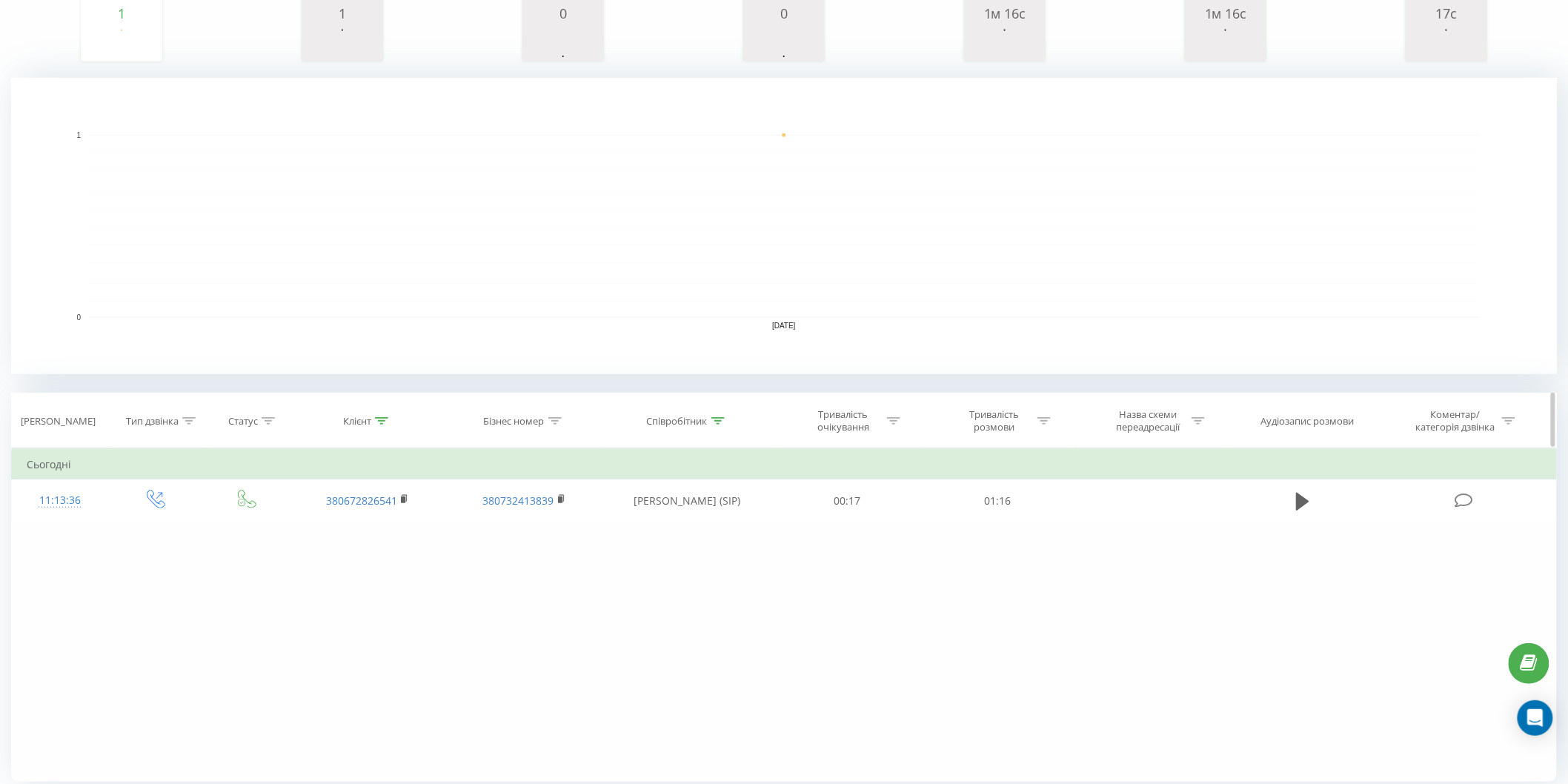
drag, startPoint x: 377, startPoint y: 426, endPoint x: 388, endPoint y: 441, distance: 18.6
click at [379, 427] on th "Клієнт" at bounding box center [367, 421] width 157 height 55
drag, startPoint x: 374, startPoint y: 421, endPoint x: 385, endPoint y: 453, distance: 33.8
click at [375, 423] on div "Клієнт" at bounding box center [366, 421] width 45 height 12
drag, startPoint x: 362, startPoint y: 542, endPoint x: 359, endPoint y: 526, distance: 16.3
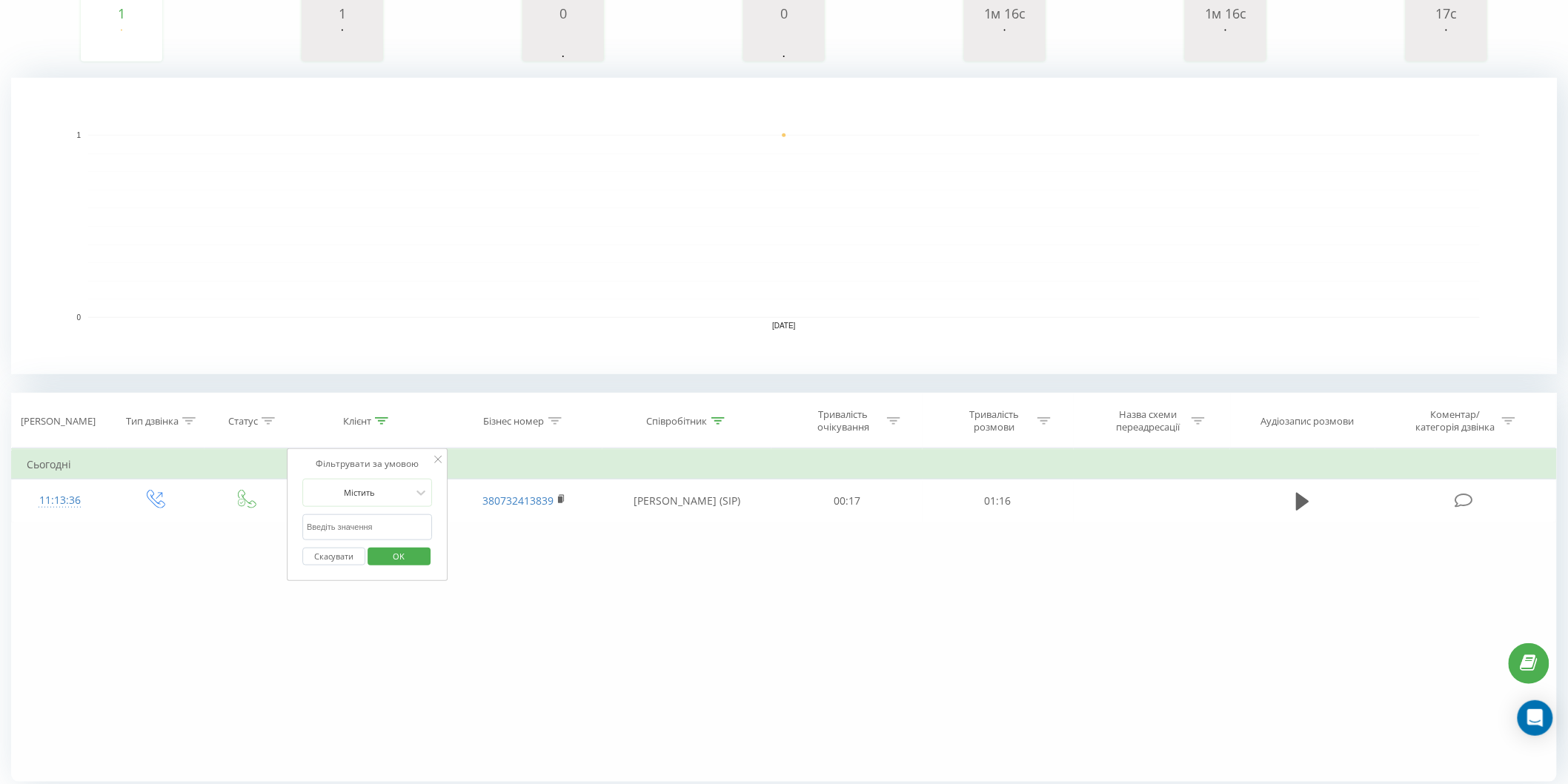
click at [362, 541] on div "Скасувати OK" at bounding box center [367, 557] width 131 height 34
click button "OK" at bounding box center [398, 557] width 63 height 19
click at [359, 524] on div "Дата дзвінка Тип дзвінка Статус Клієнт Бізнес номер Співробітник Тривалість очі…" at bounding box center [784, 587] width 1546 height 389
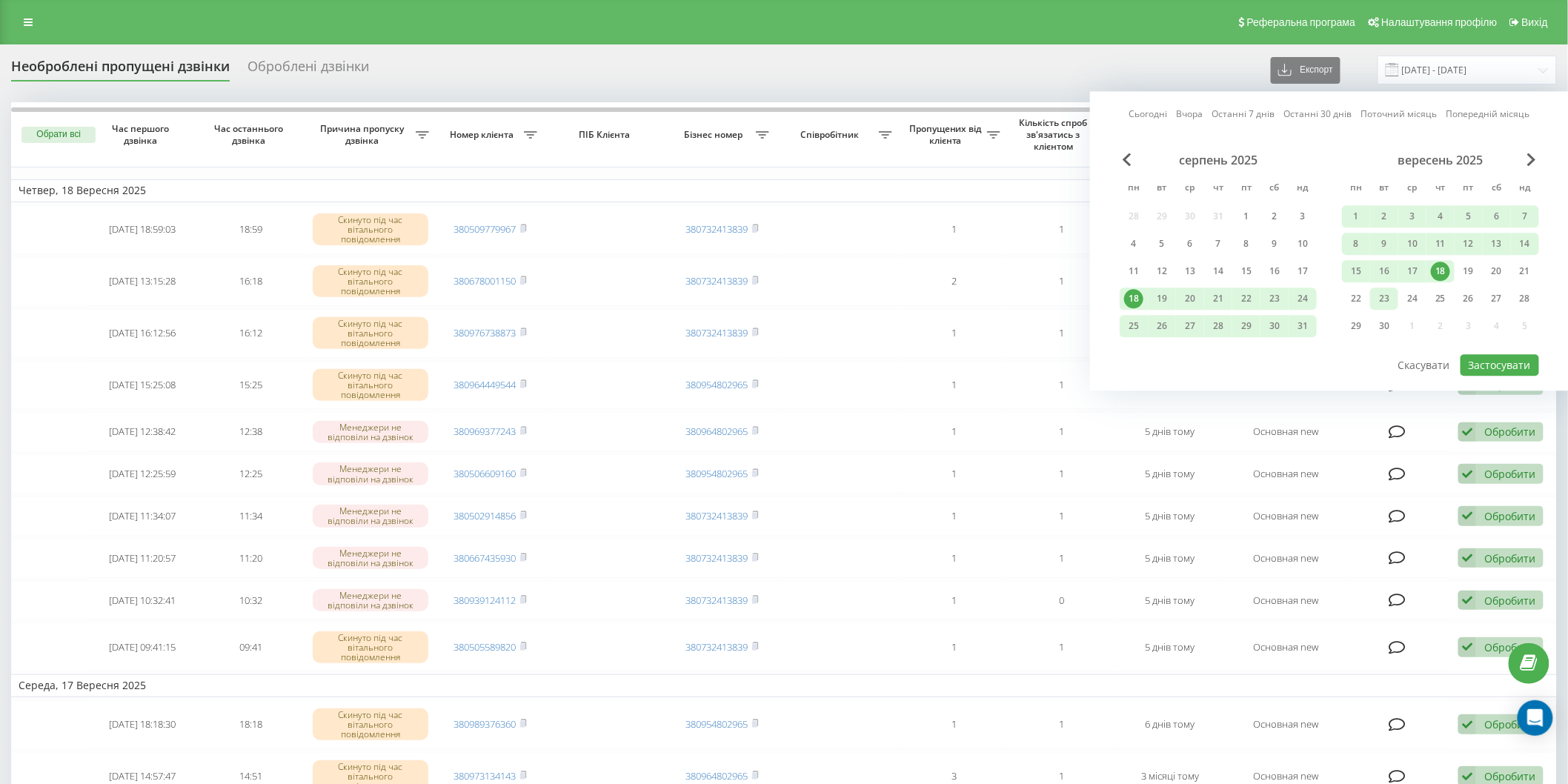
click at [1382, 300] on div "23" at bounding box center [1384, 298] width 20 height 20
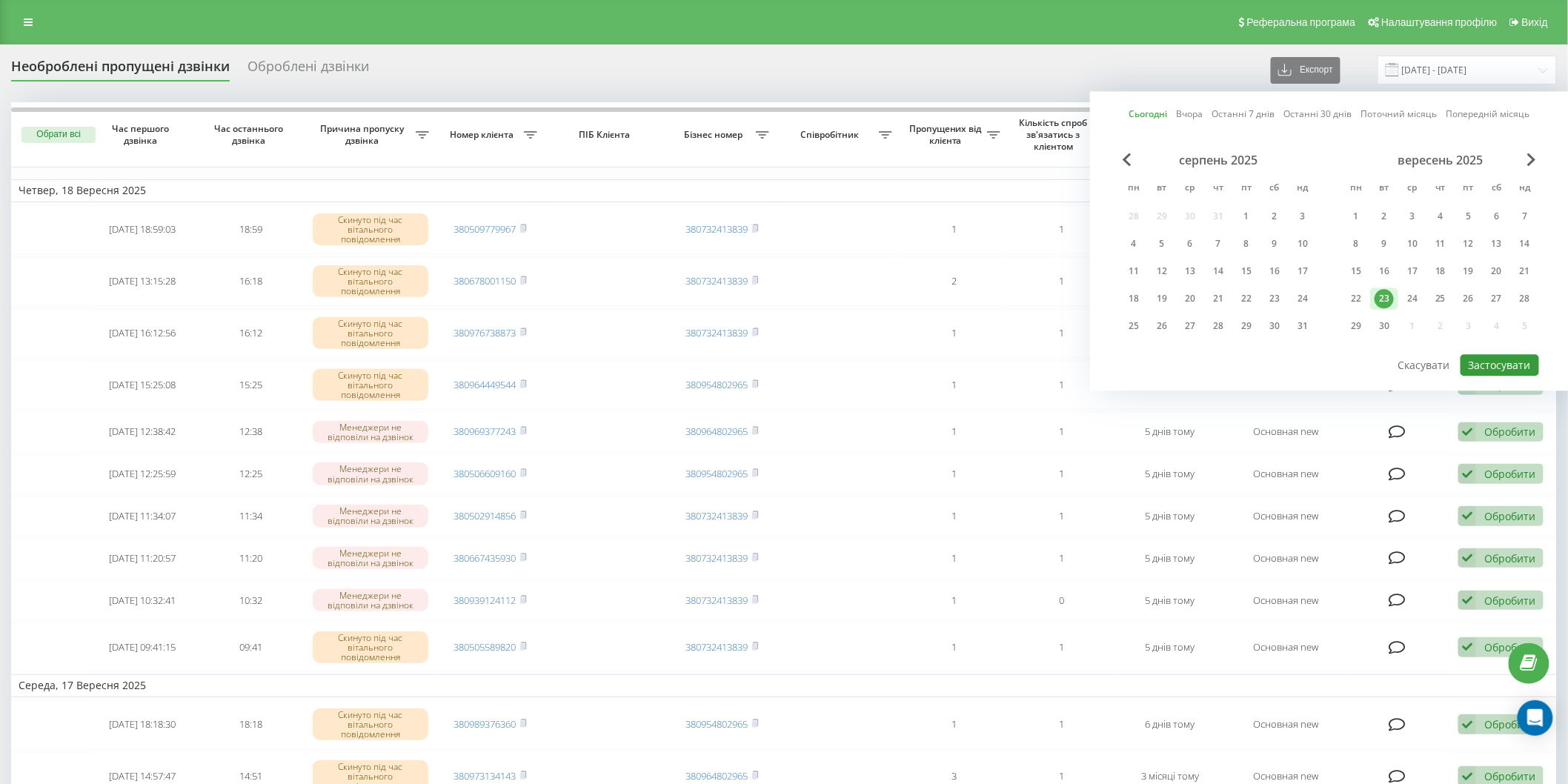
click at [1493, 359] on button "Застосувати" at bounding box center [1500, 364] width 79 height 21
type input "[DATE] - [DATE]"
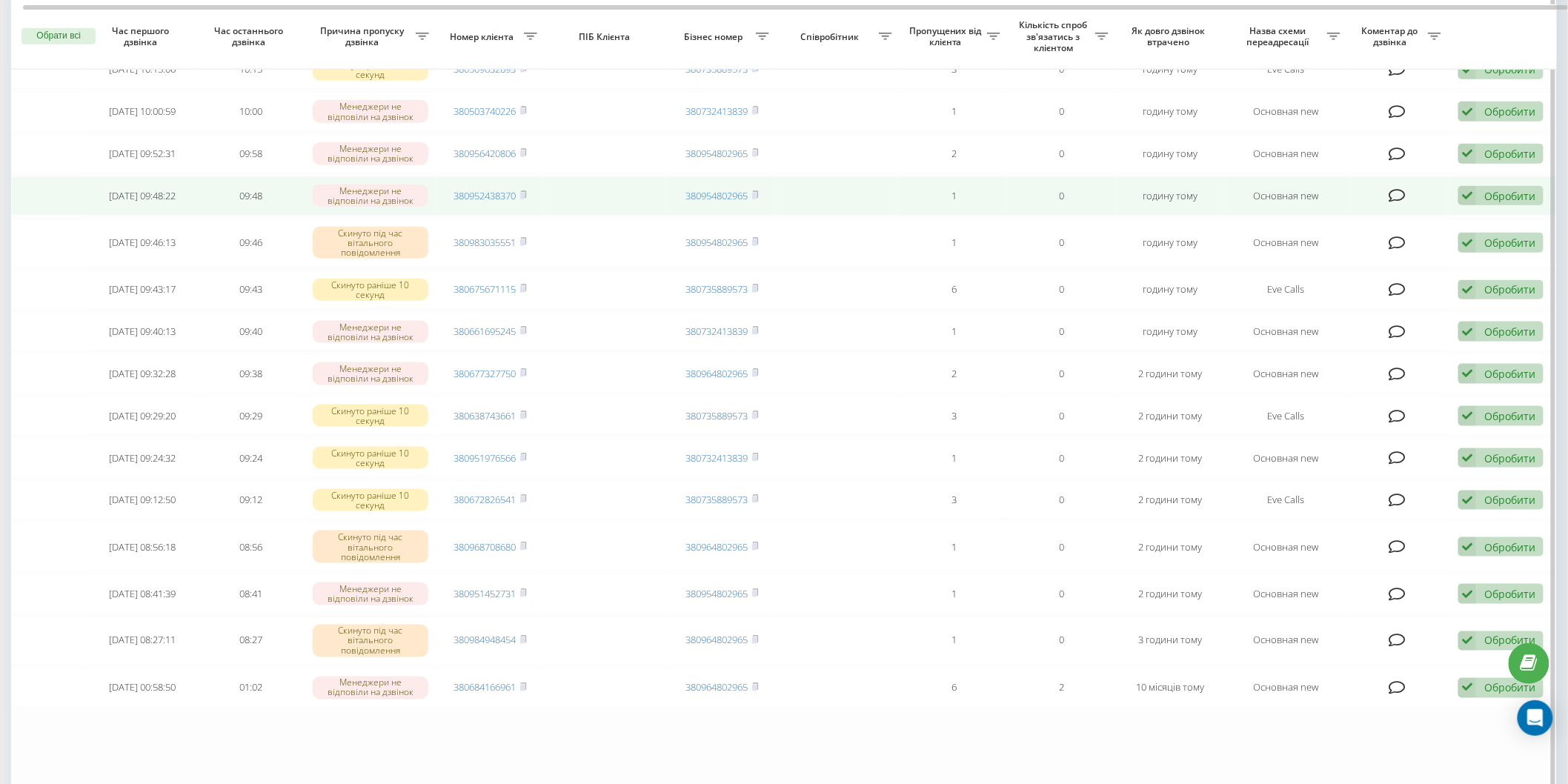
scroll to position [724, 0]
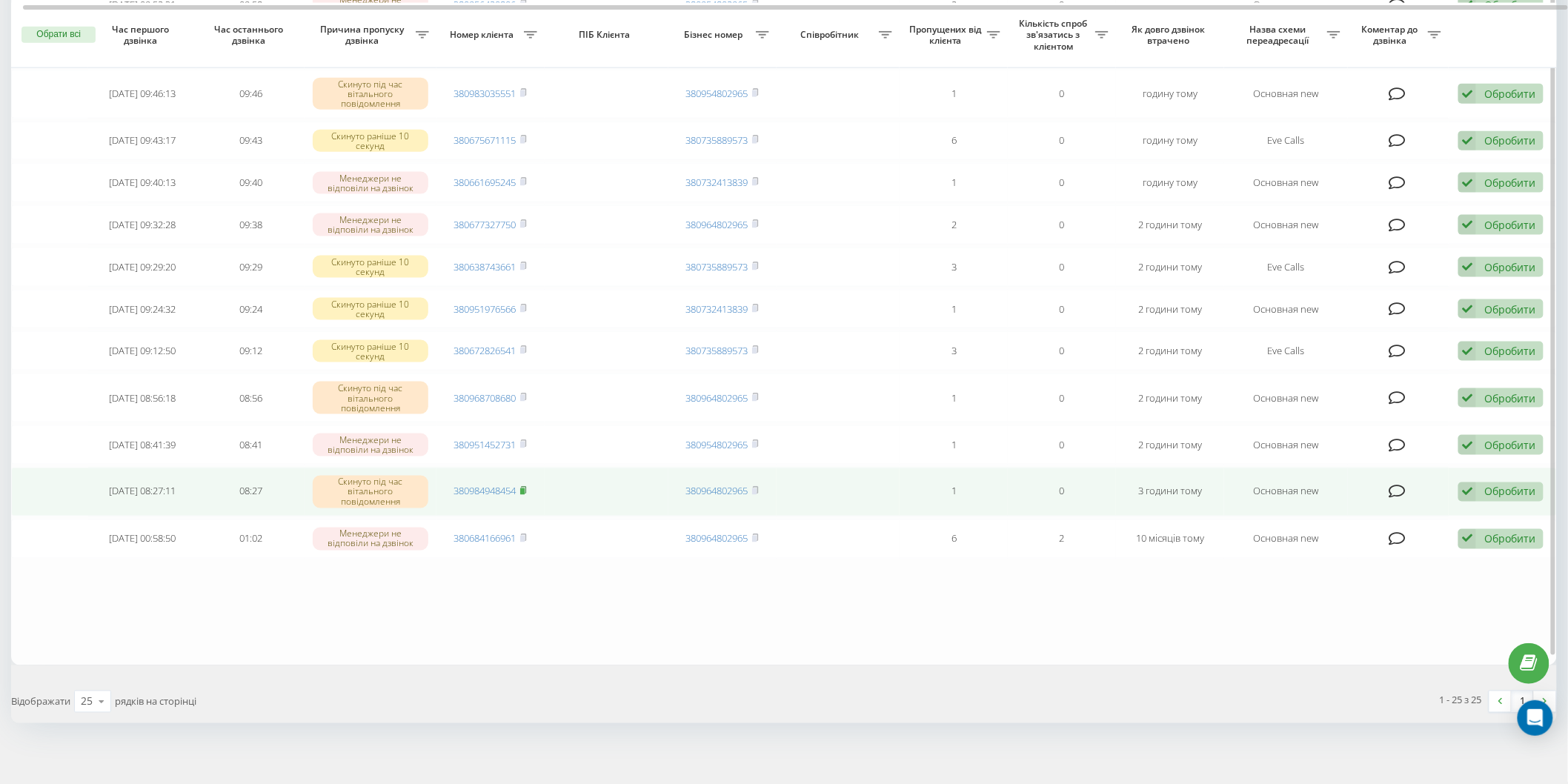
click at [523, 488] on rect at bounding box center [522, 491] width 5 height 7
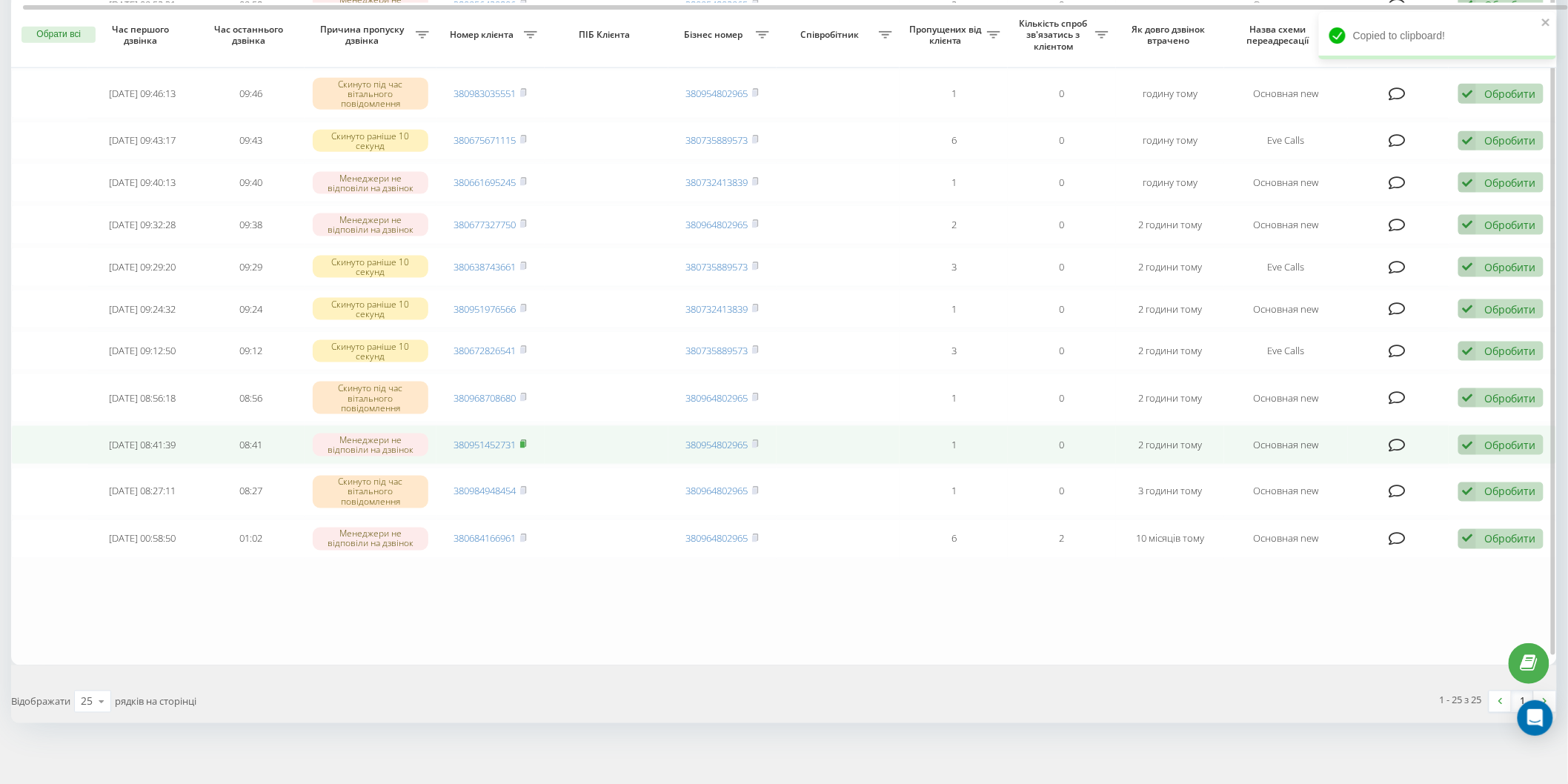
click at [525, 441] on rect at bounding box center [522, 444] width 5 height 7
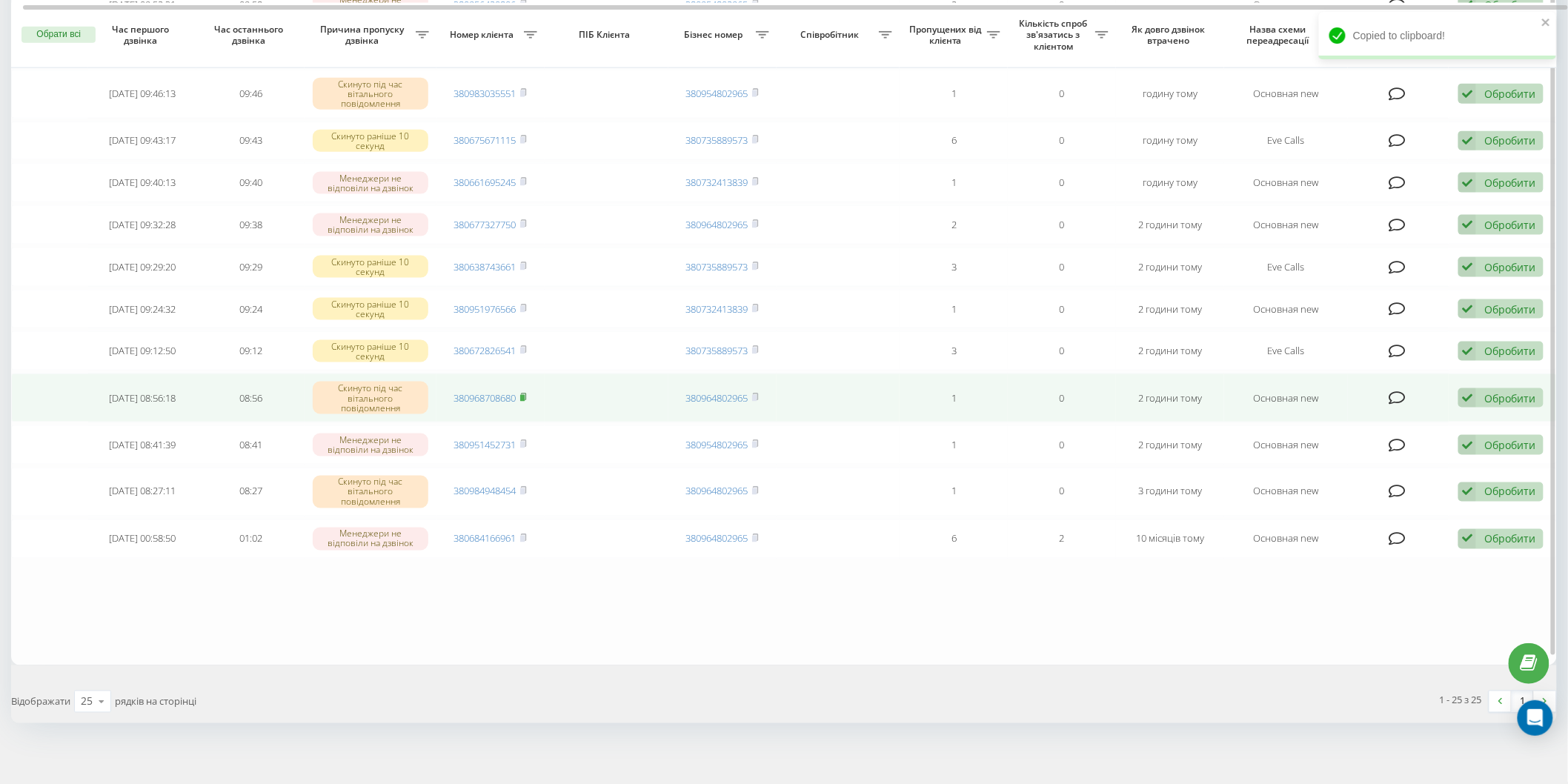
click at [525, 395] on rect at bounding box center [522, 398] width 5 height 7
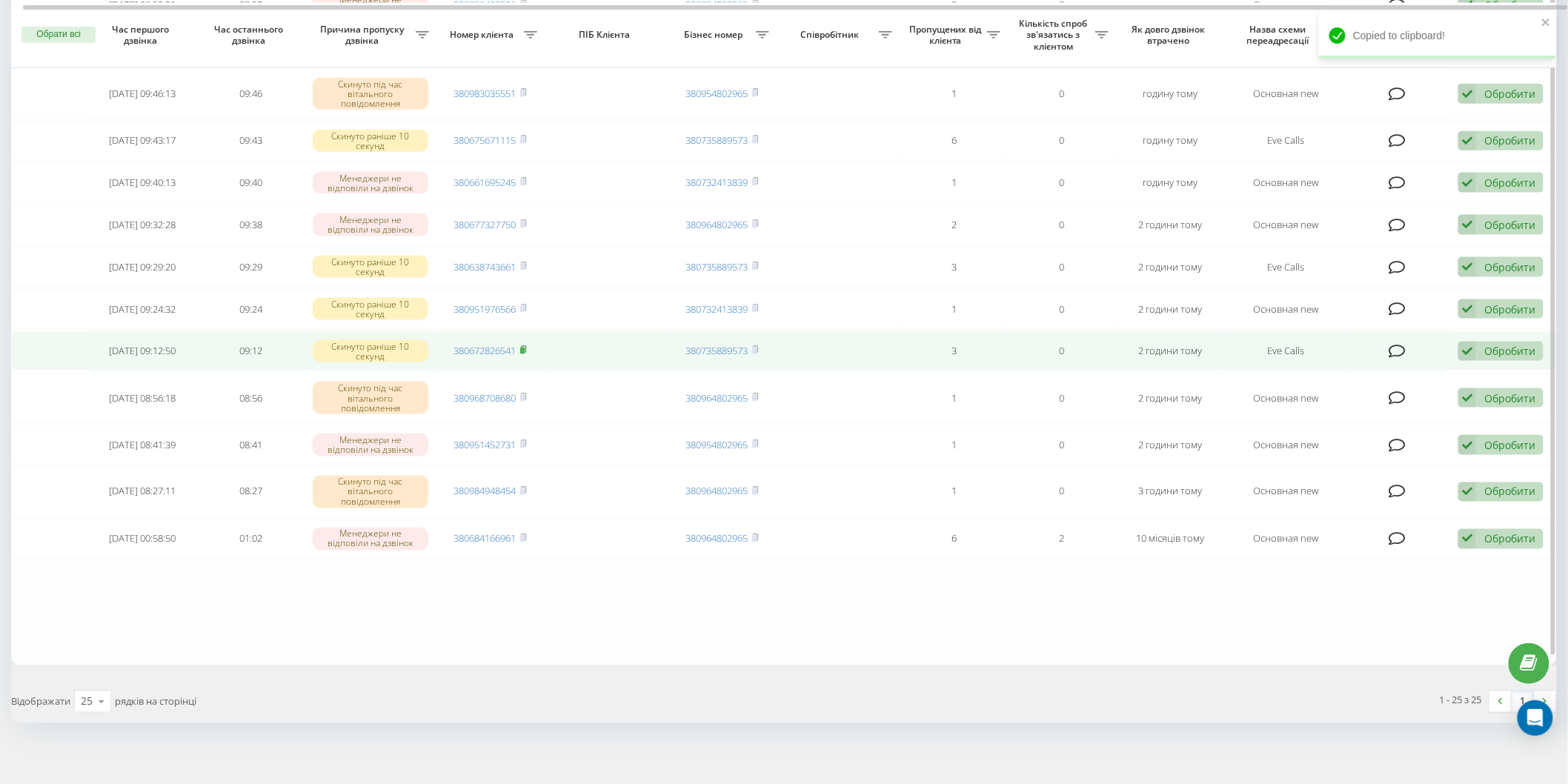
click at [527, 347] on span at bounding box center [523, 350] width 7 height 13
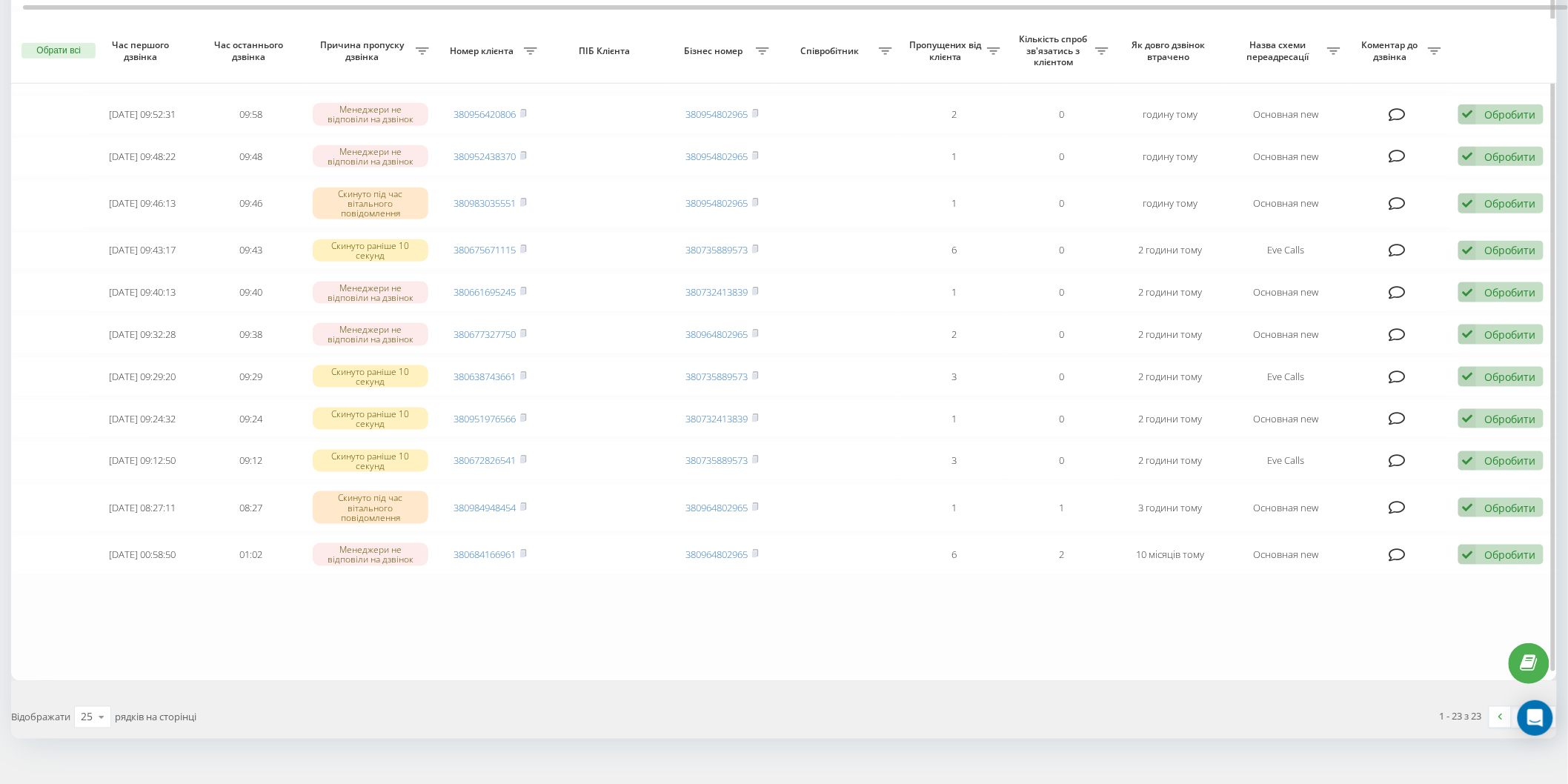
scroll to position [631, 0]
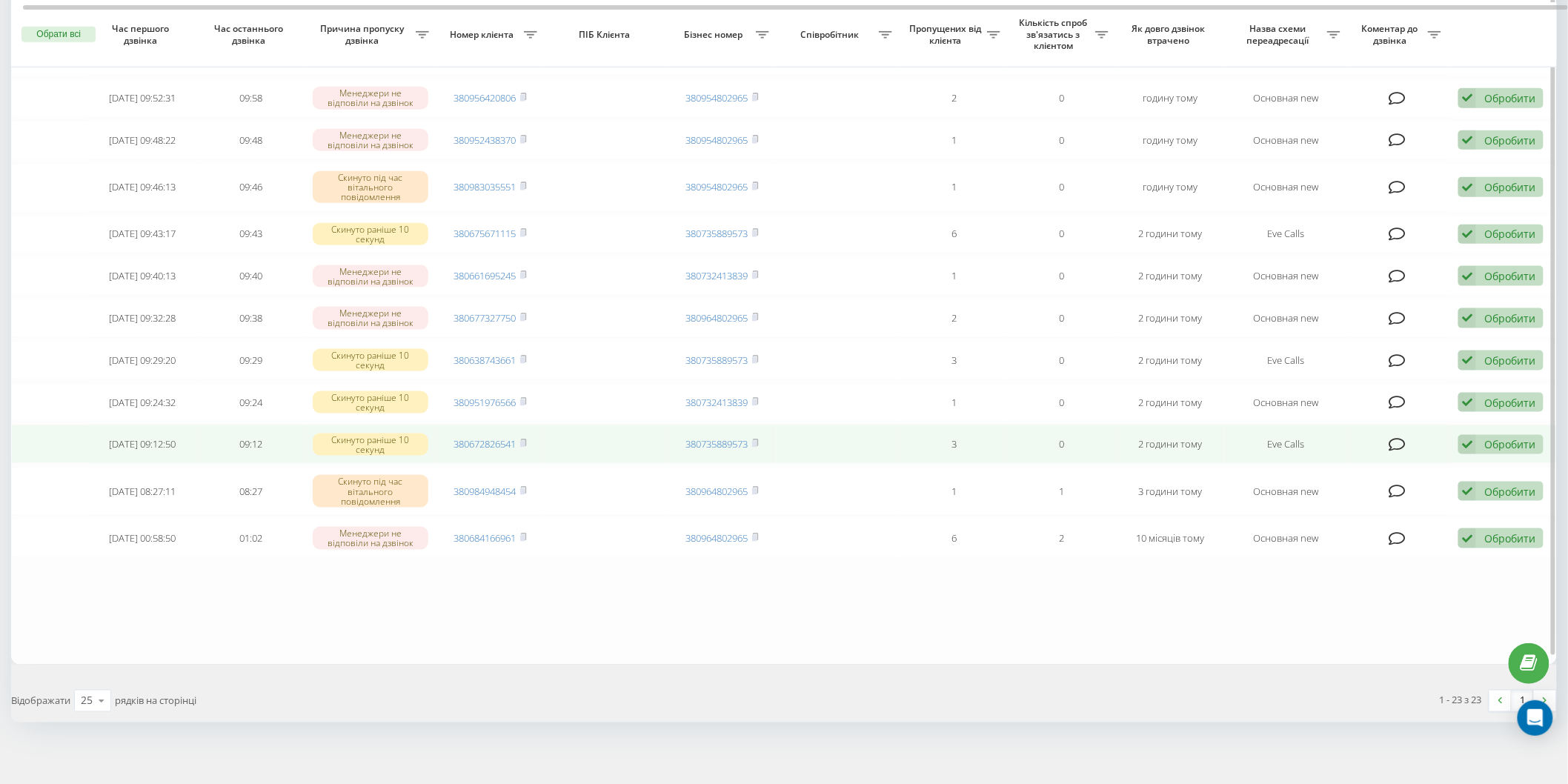
click at [531, 437] on td "380672826541" at bounding box center [491, 444] width 108 height 39
click at [525, 441] on rect at bounding box center [522, 444] width 5 height 7
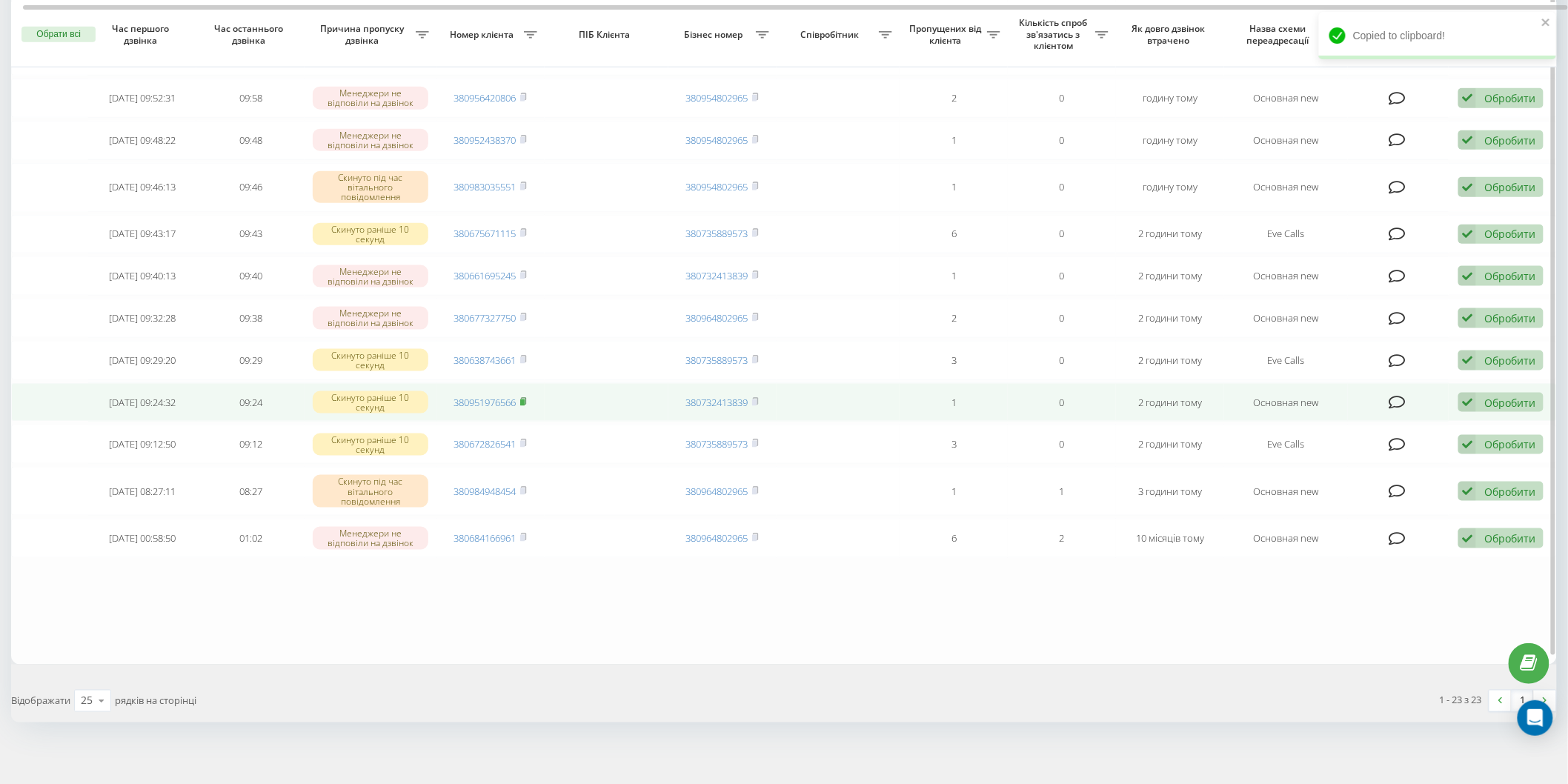
click at [526, 397] on icon at bounding box center [524, 400] width 6 height 7
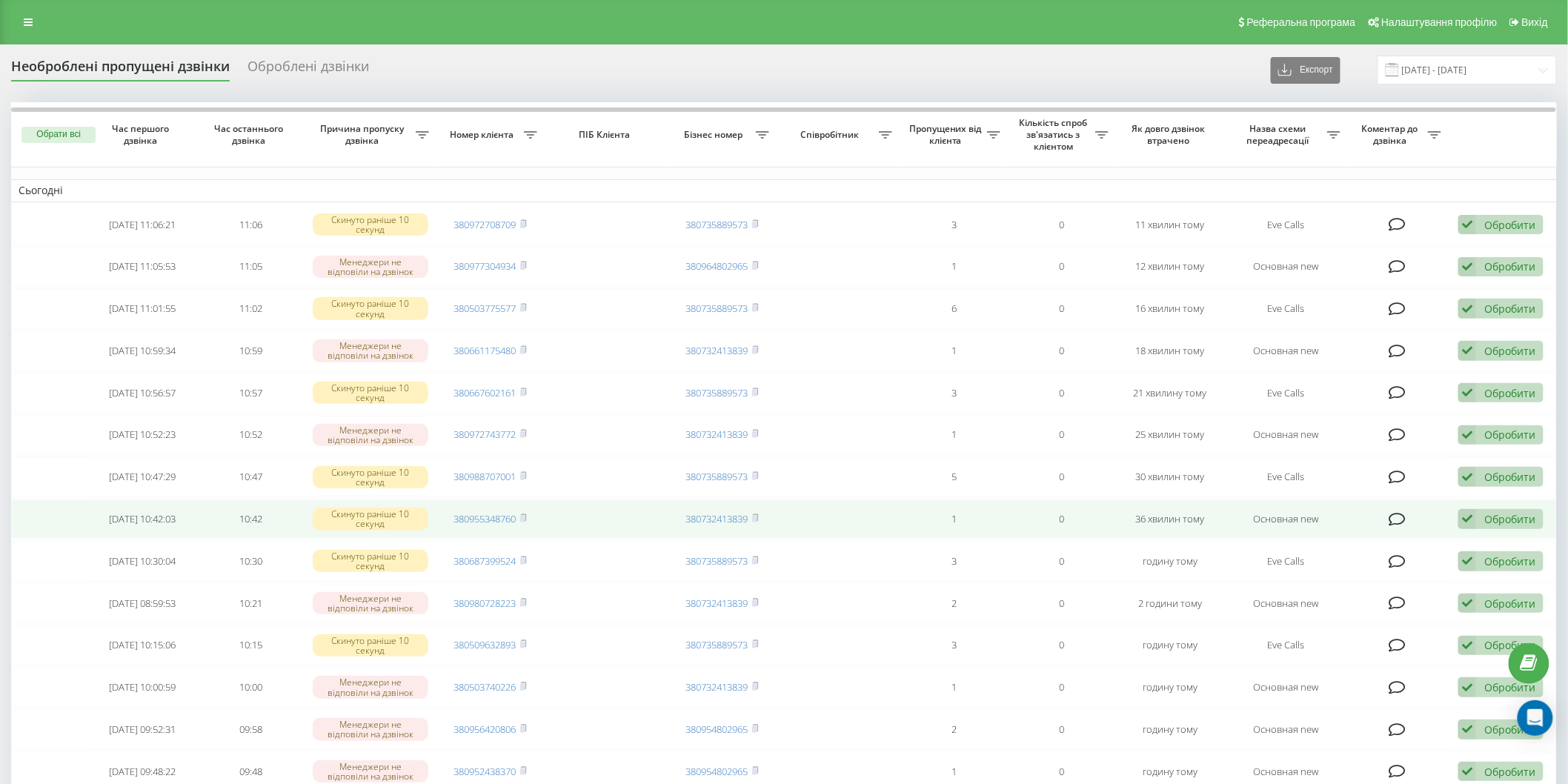
scroll to position [493, 0]
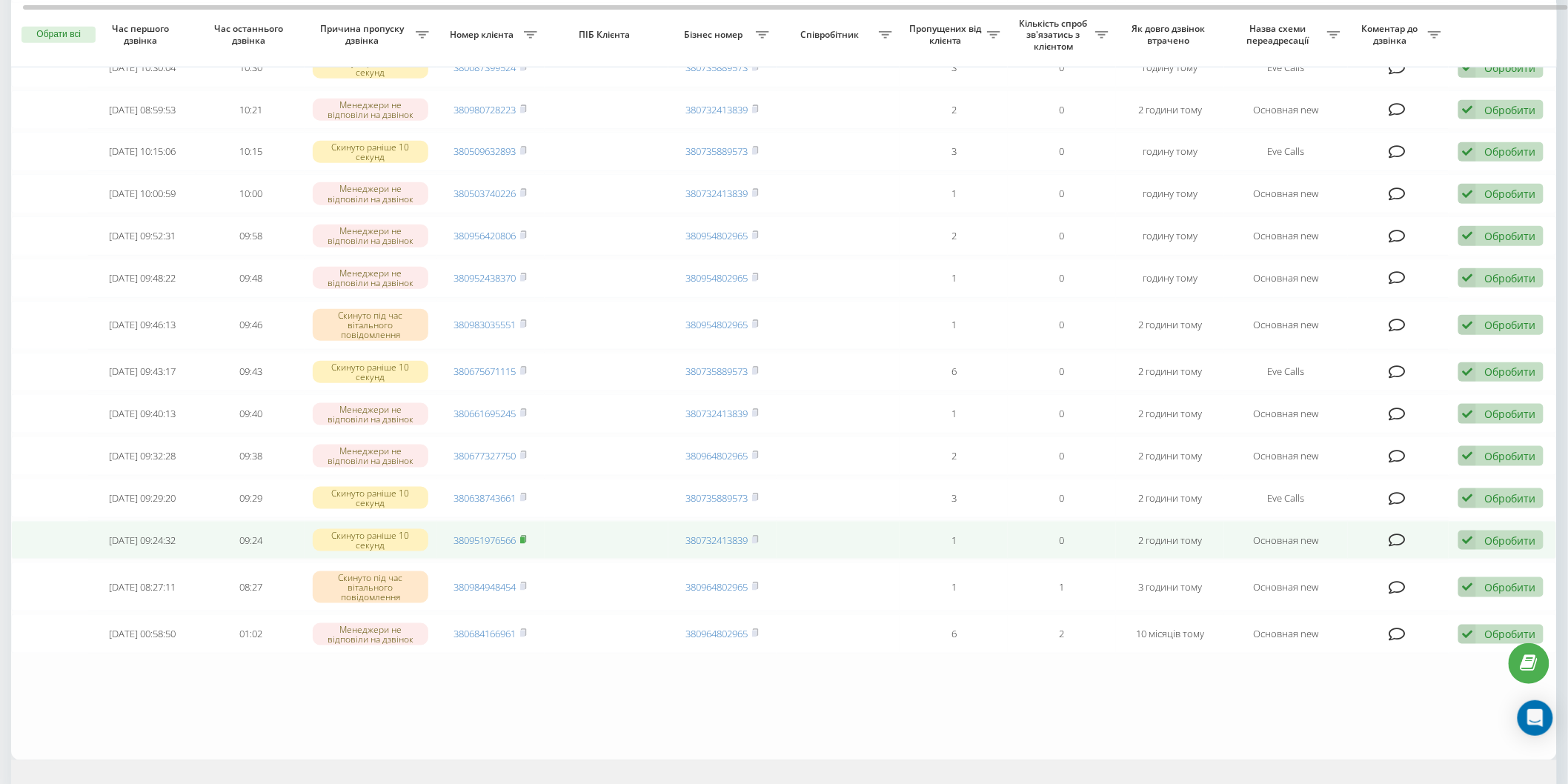
click at [527, 535] on icon at bounding box center [523, 539] width 7 height 9
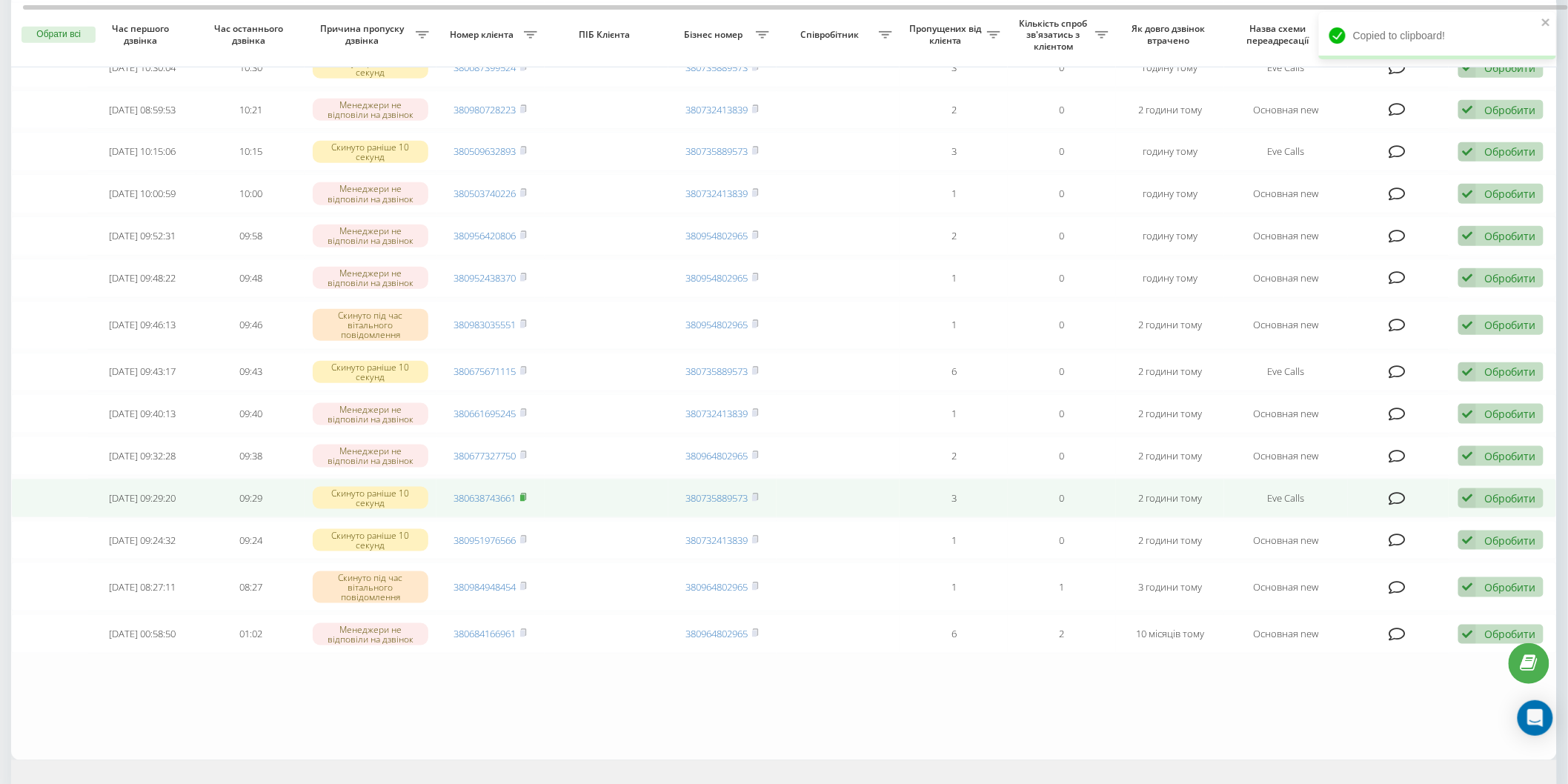
click at [525, 495] on rect at bounding box center [522, 498] width 5 height 7
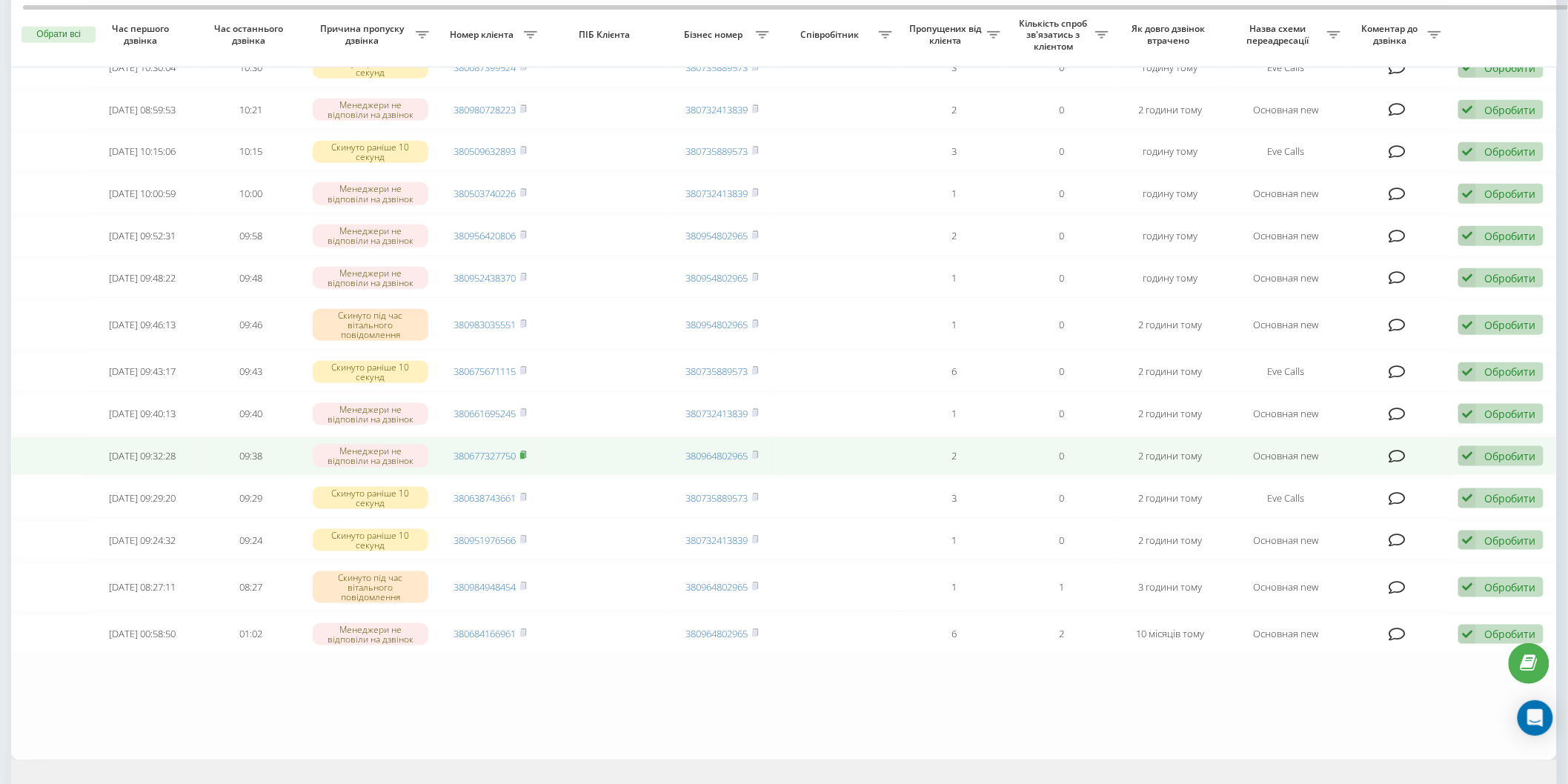
click at [524, 452] on rect at bounding box center [522, 455] width 5 height 7
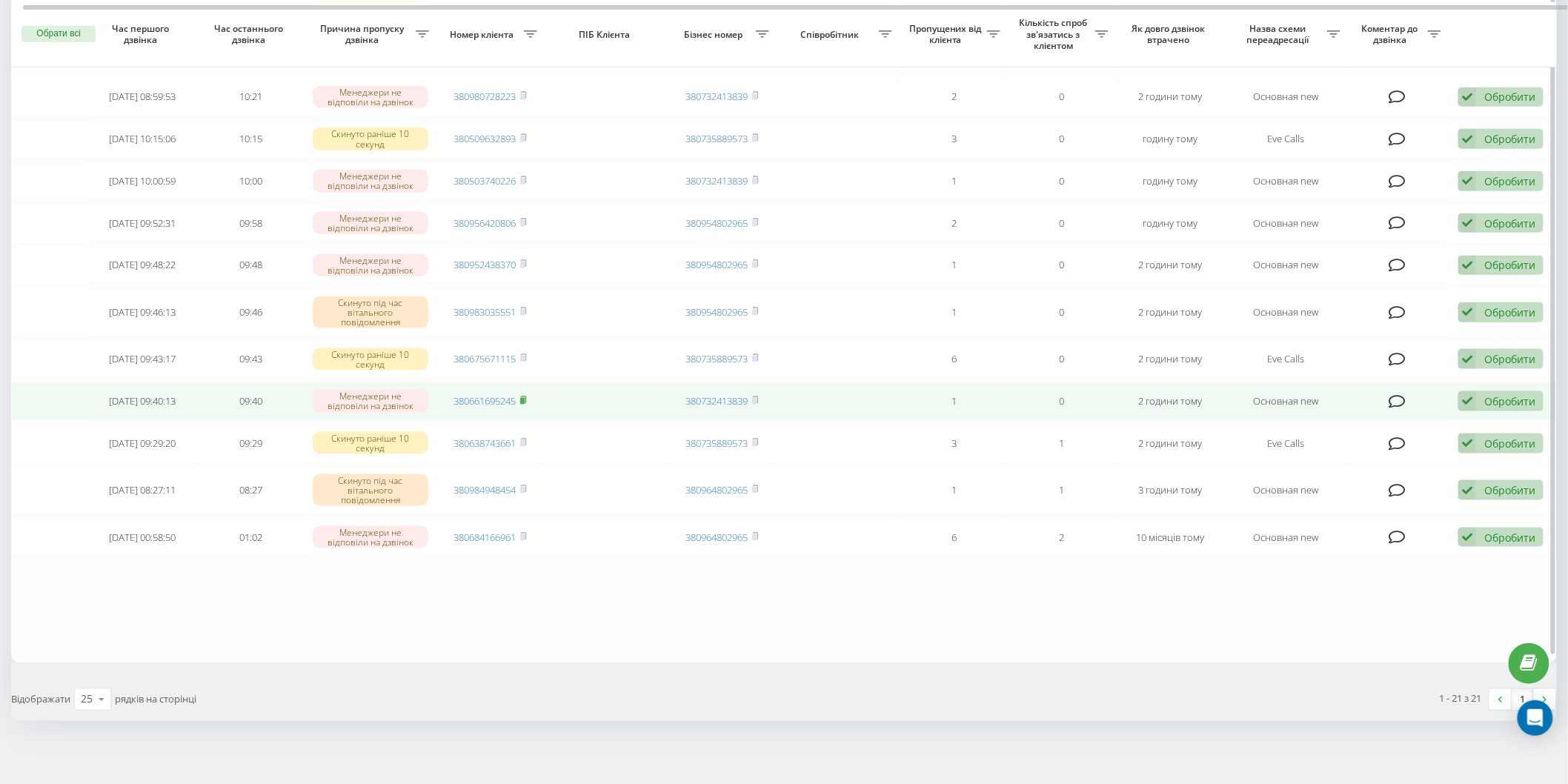
click at [524, 398] on rect at bounding box center [522, 401] width 5 height 7
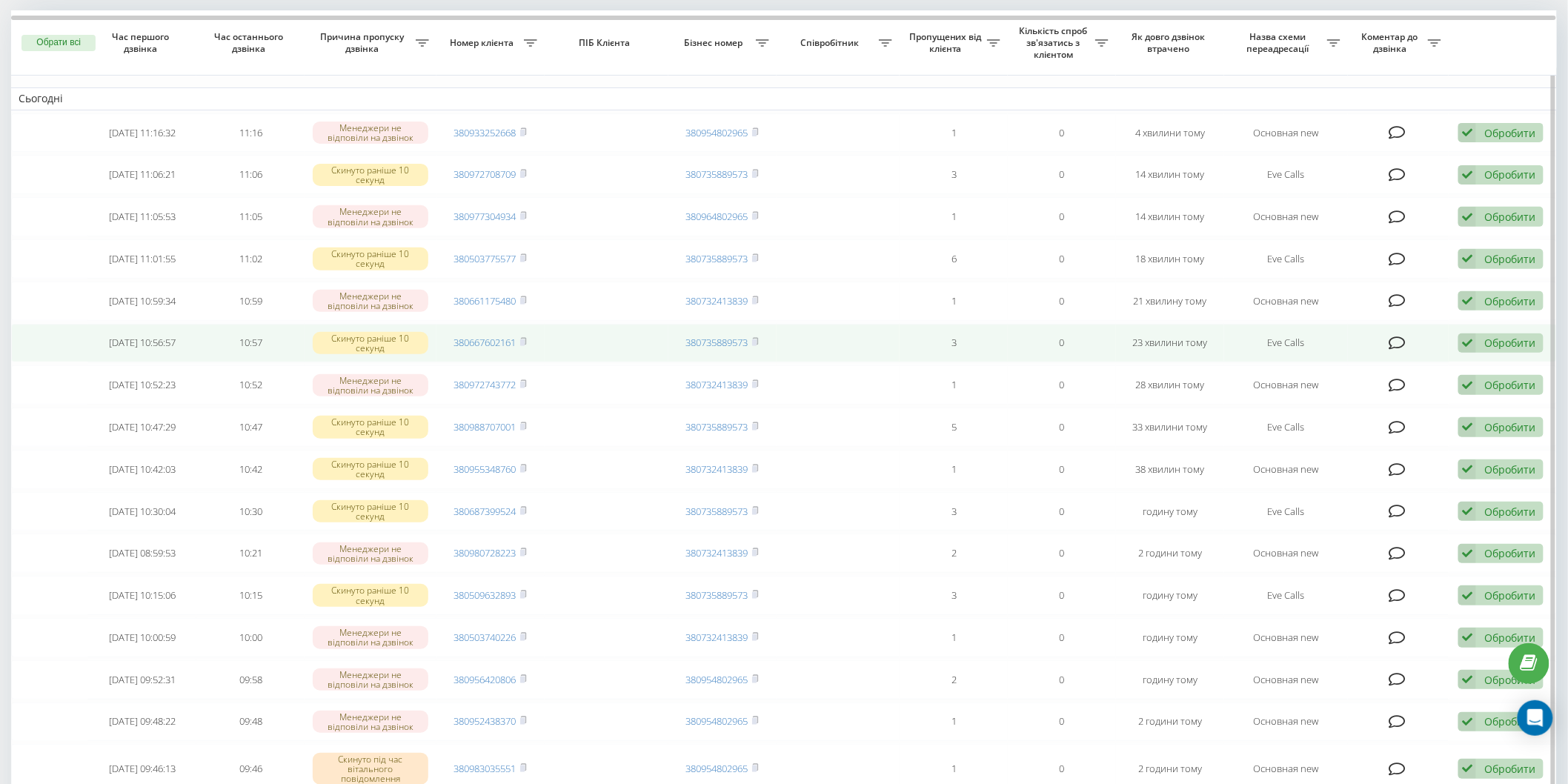
scroll to position [549, 0]
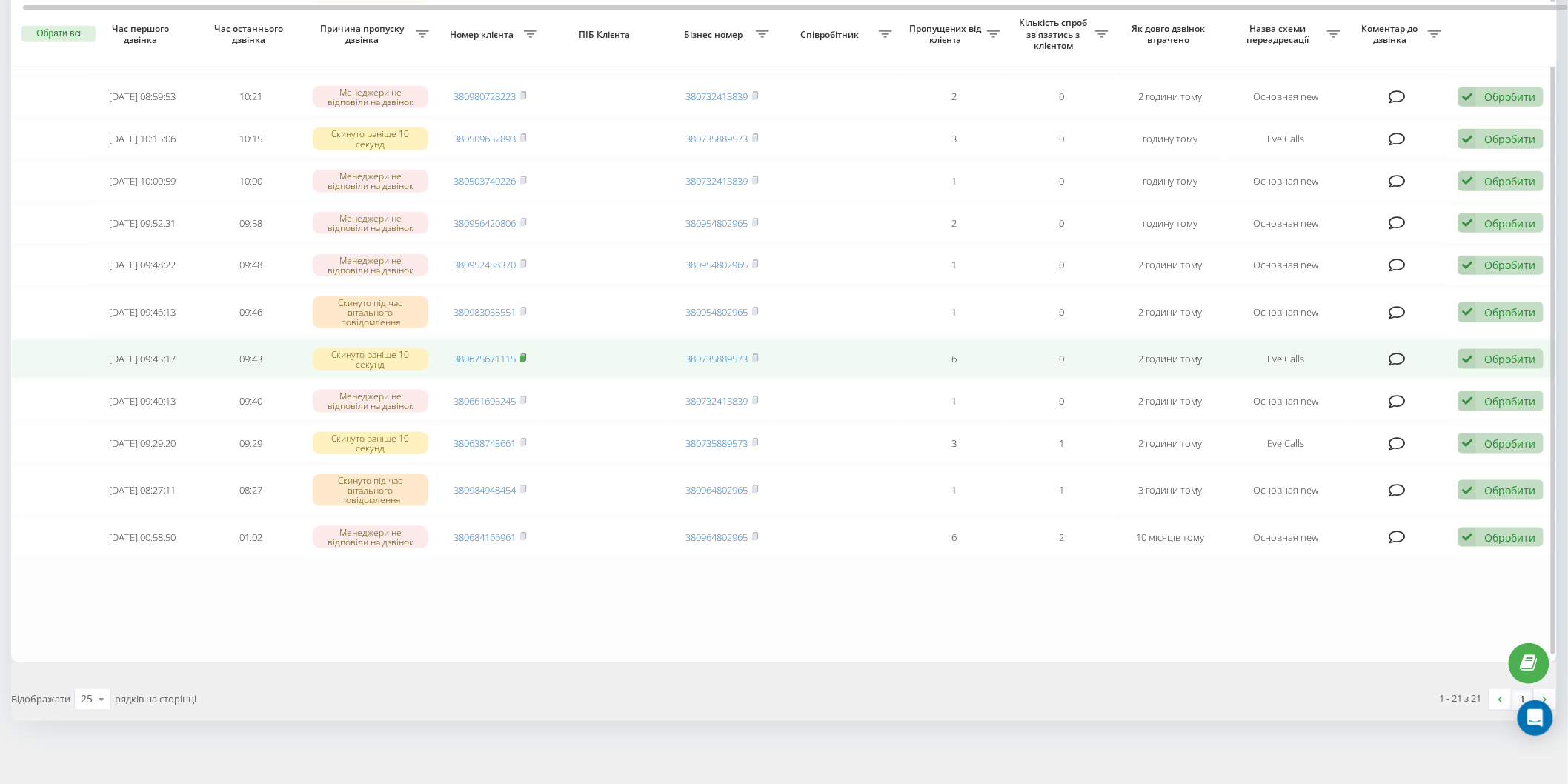
click at [524, 355] on rect at bounding box center [522, 358] width 5 height 7
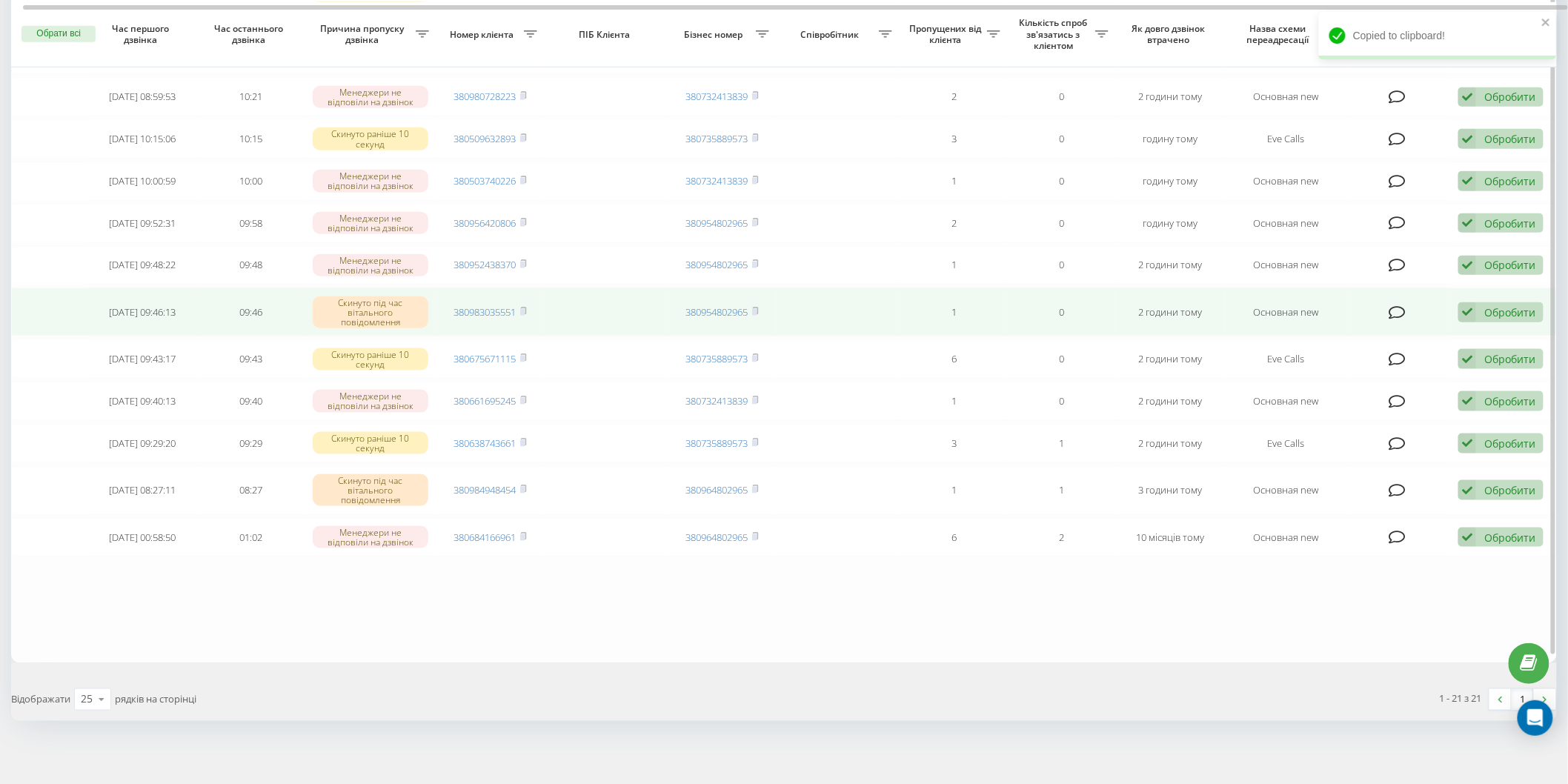
click at [530, 306] on td "380983035551" at bounding box center [491, 312] width 108 height 49
click at [524, 309] on rect at bounding box center [522, 312] width 5 height 7
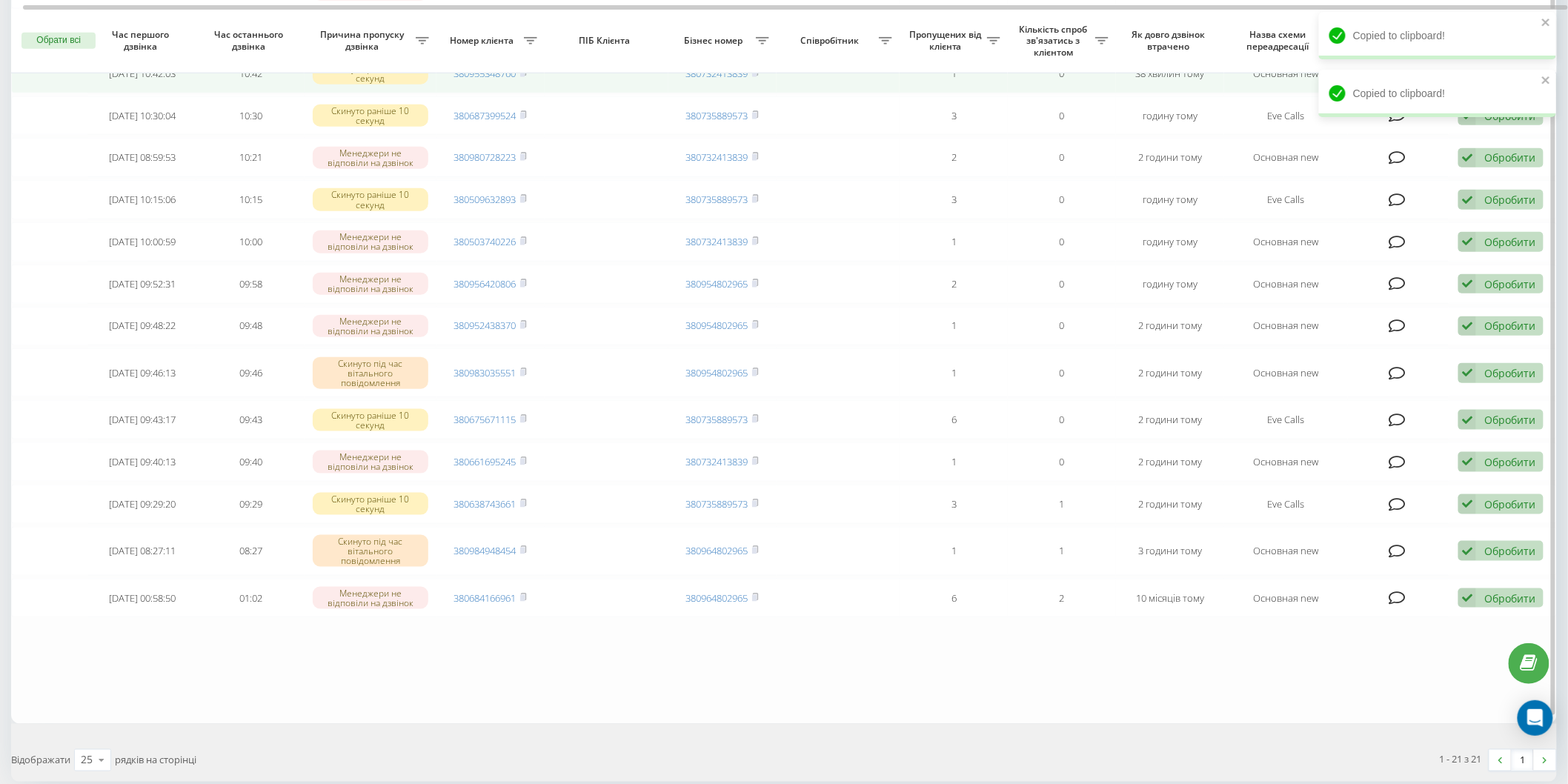
scroll to position [493, 0]
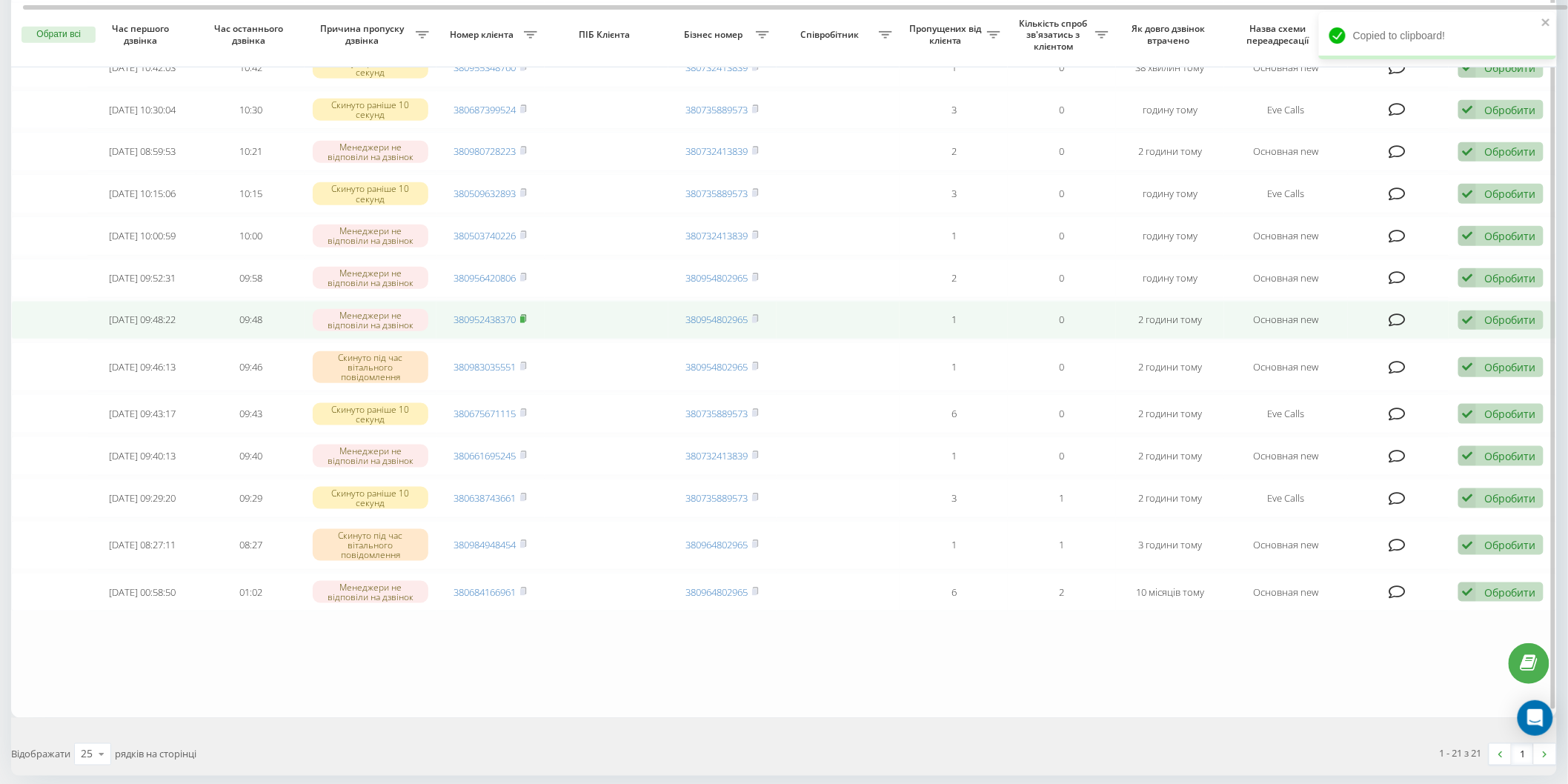
click at [527, 314] on icon at bounding box center [523, 319] width 7 height 9
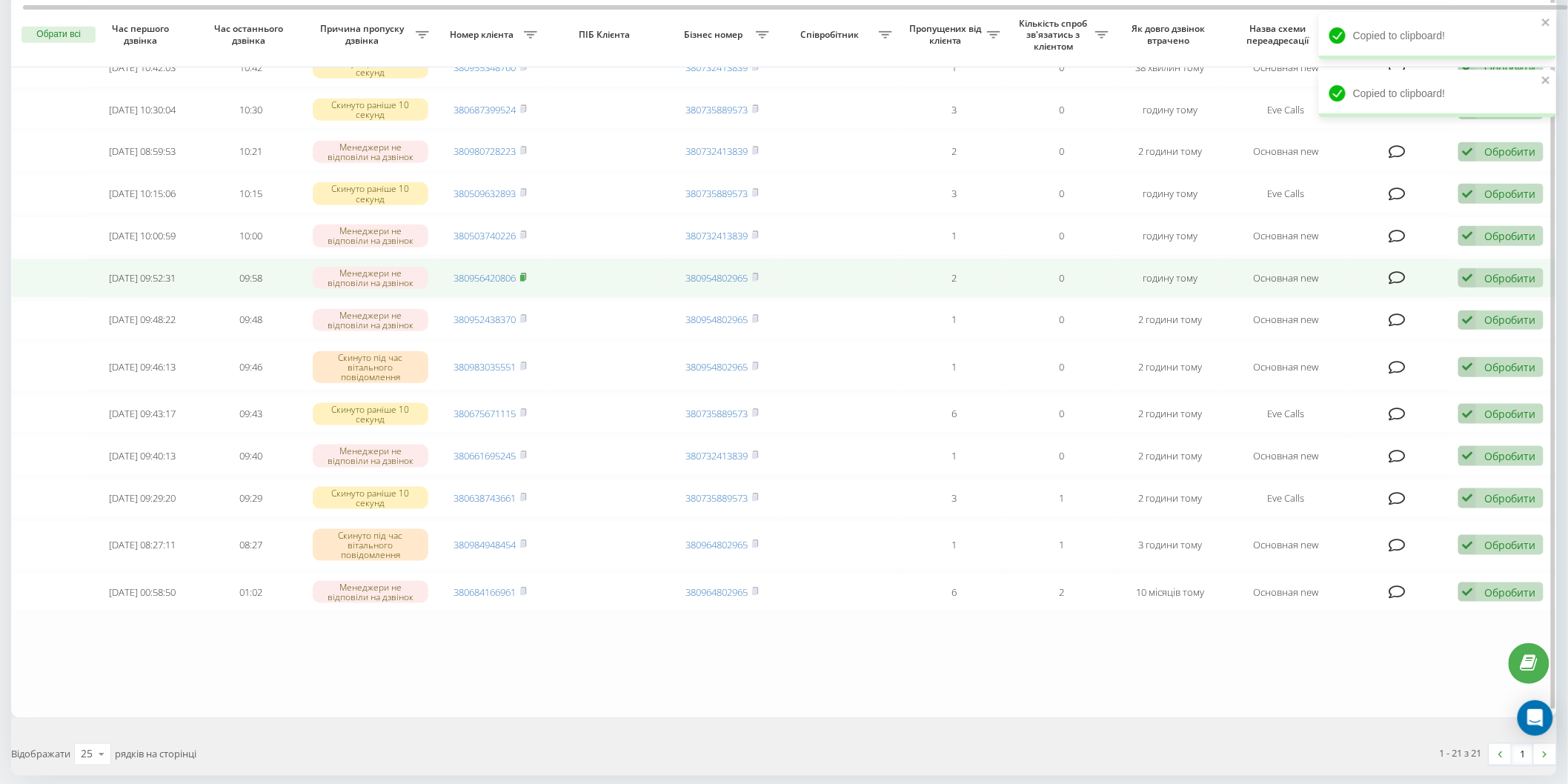
click at [524, 276] on rect at bounding box center [522, 278] width 5 height 7
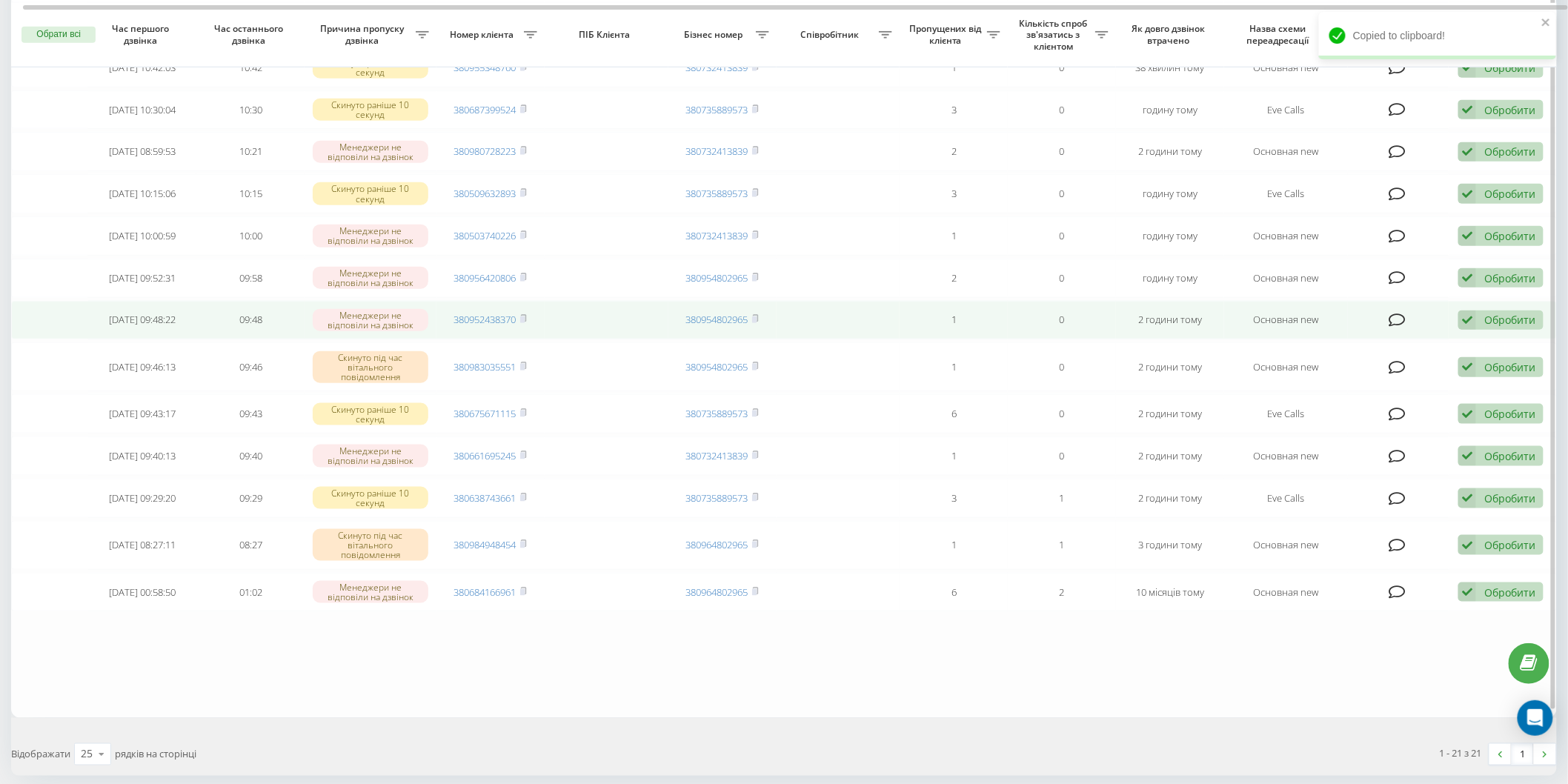
click at [520, 320] on td "380952438370" at bounding box center [491, 321] width 108 height 39
click at [527, 314] on icon at bounding box center [523, 319] width 7 height 9
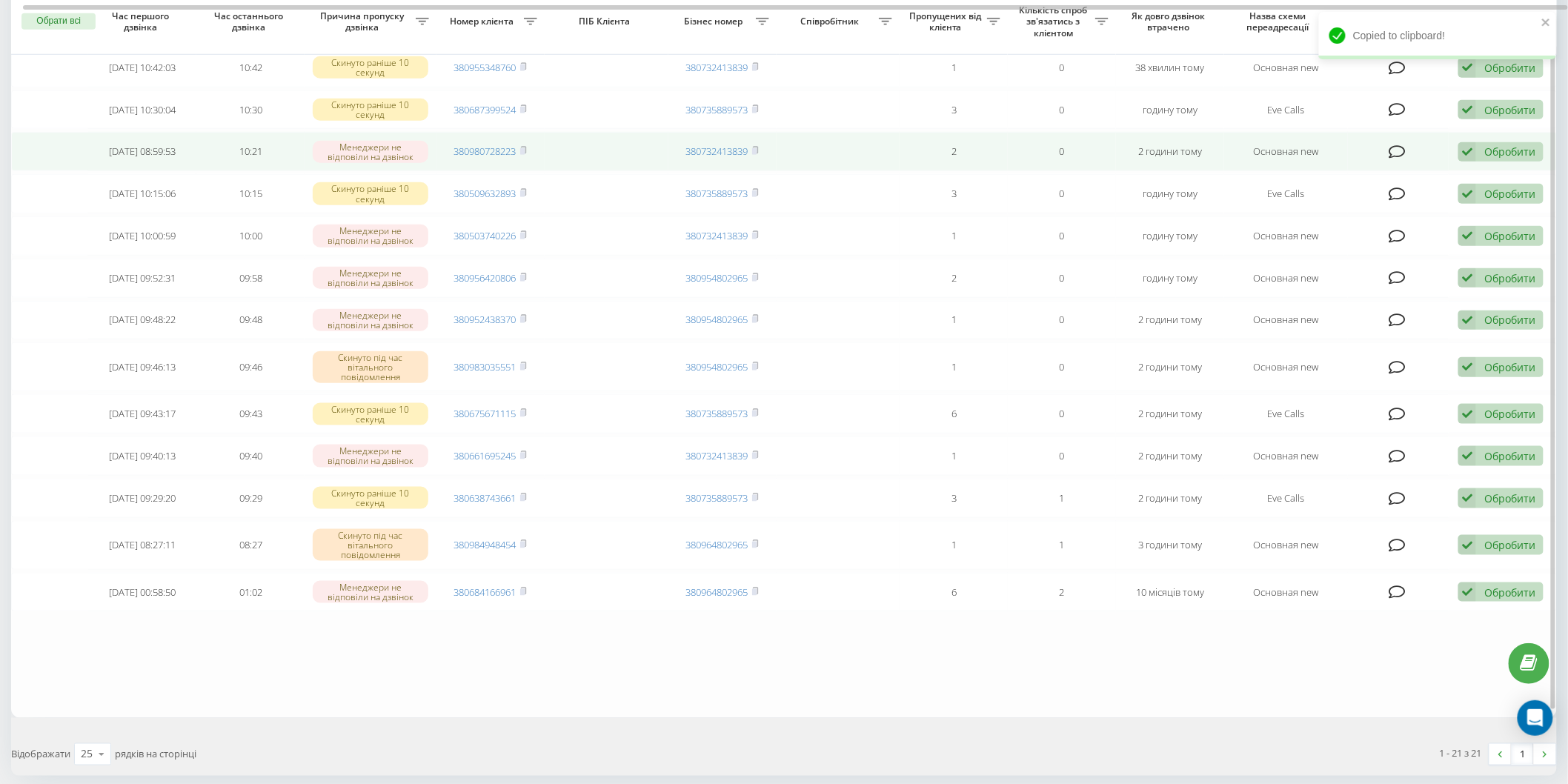
scroll to position [0, 0]
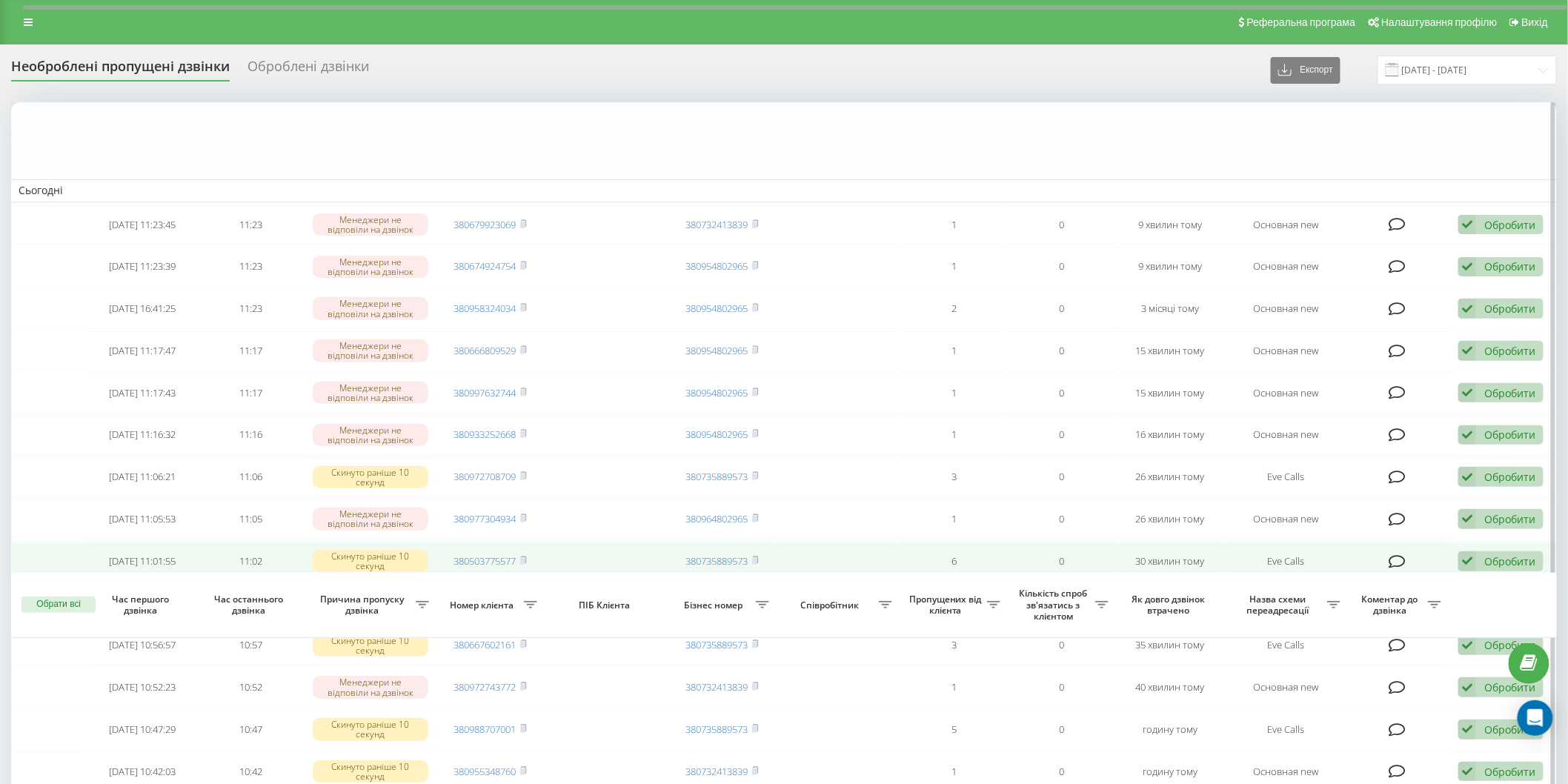
scroll to position [570, 0]
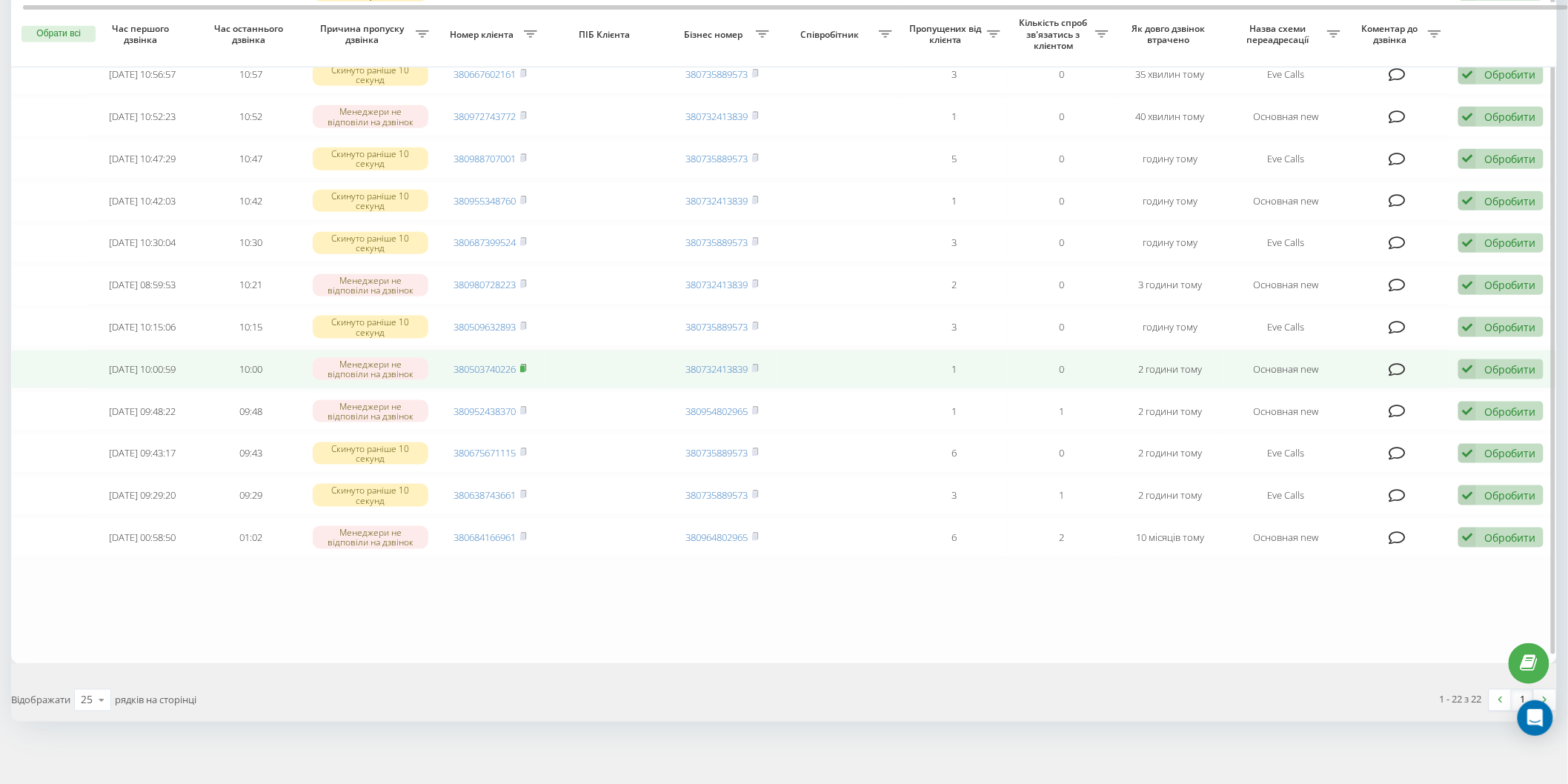
click at [527, 366] on icon at bounding box center [523, 368] width 7 height 9
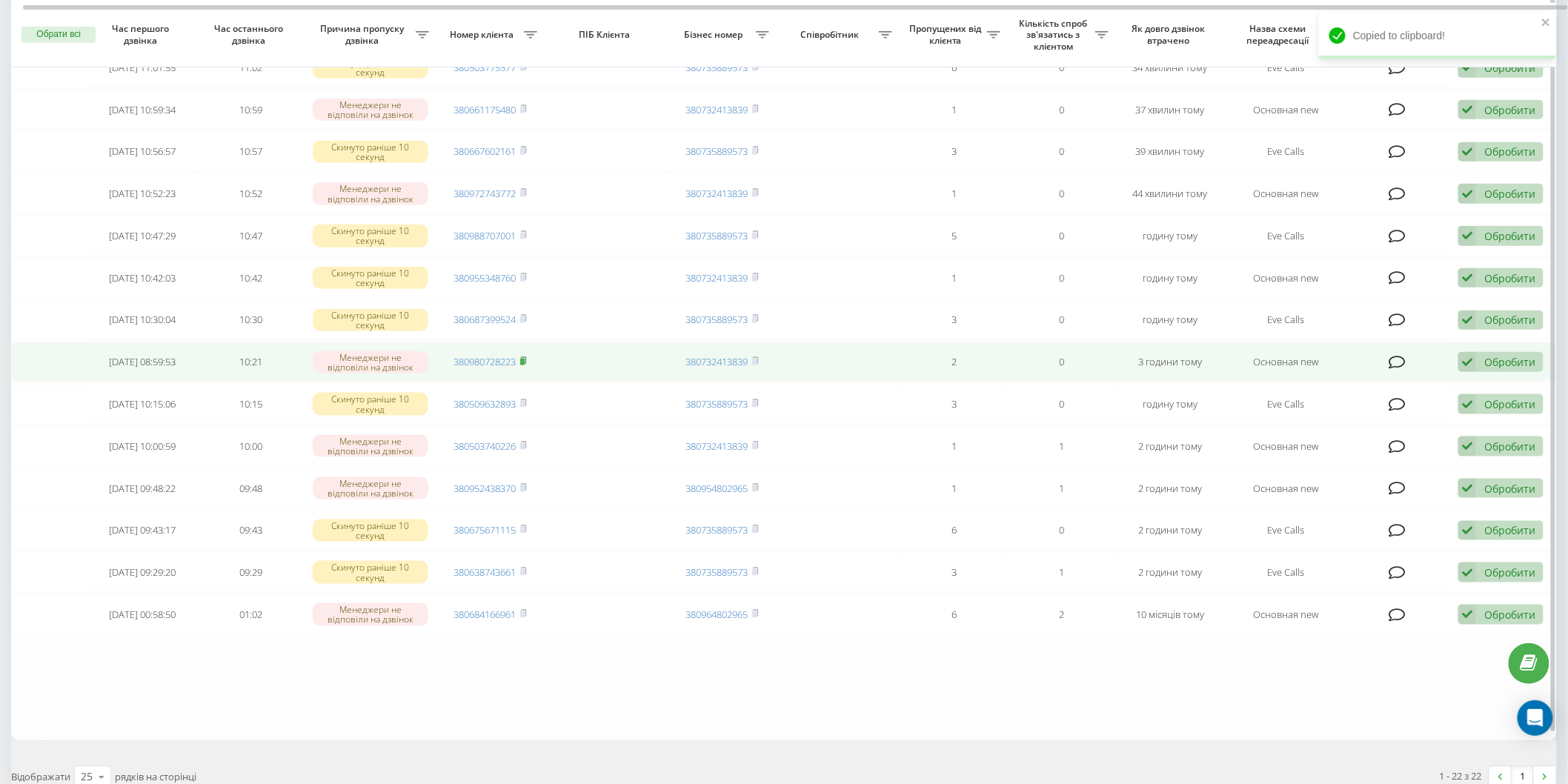
click at [523, 361] on span at bounding box center [523, 362] width 7 height 13
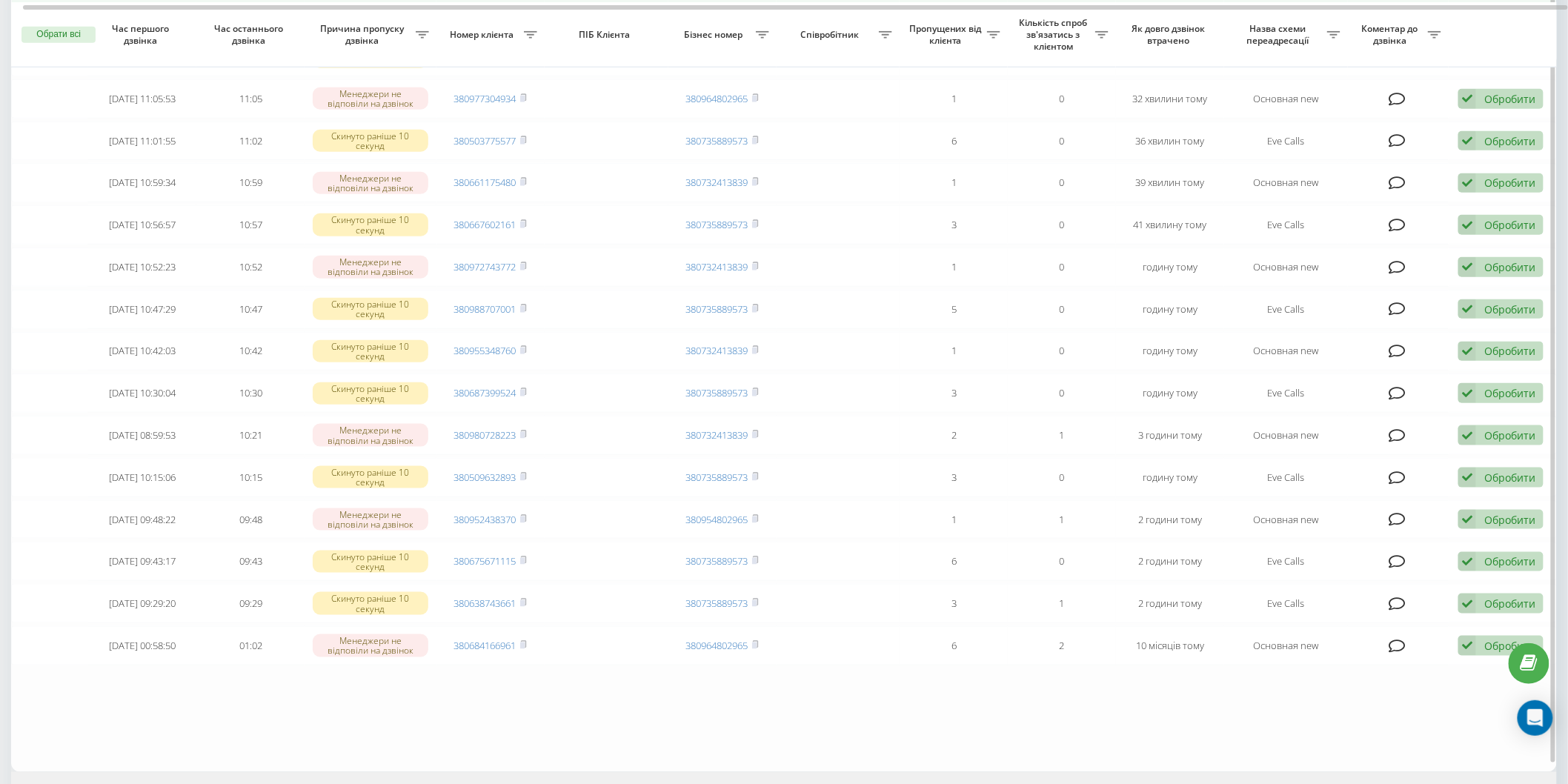
scroll to position [493, 0]
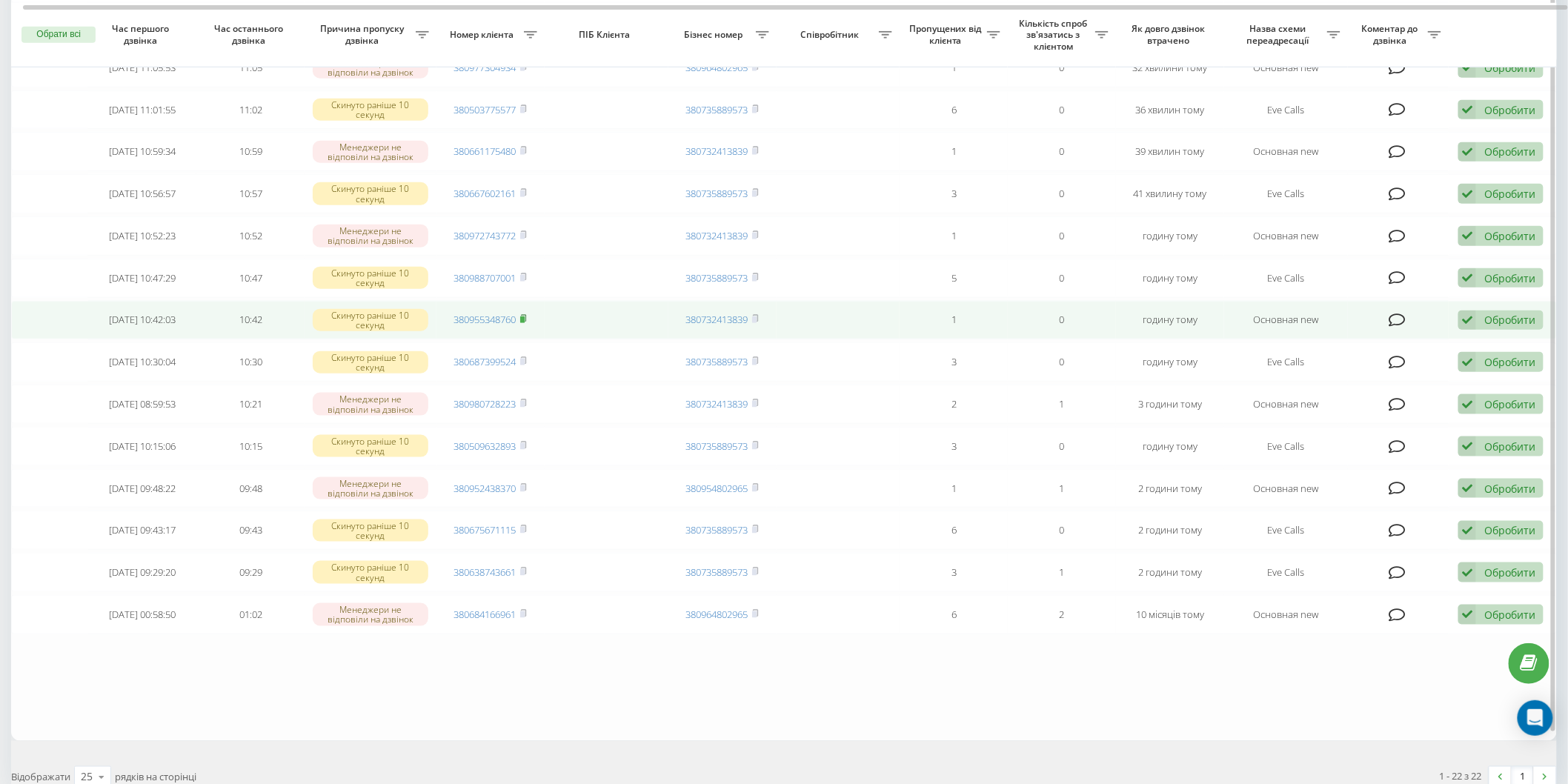
click at [523, 317] on rect at bounding box center [522, 319] width 5 height 7
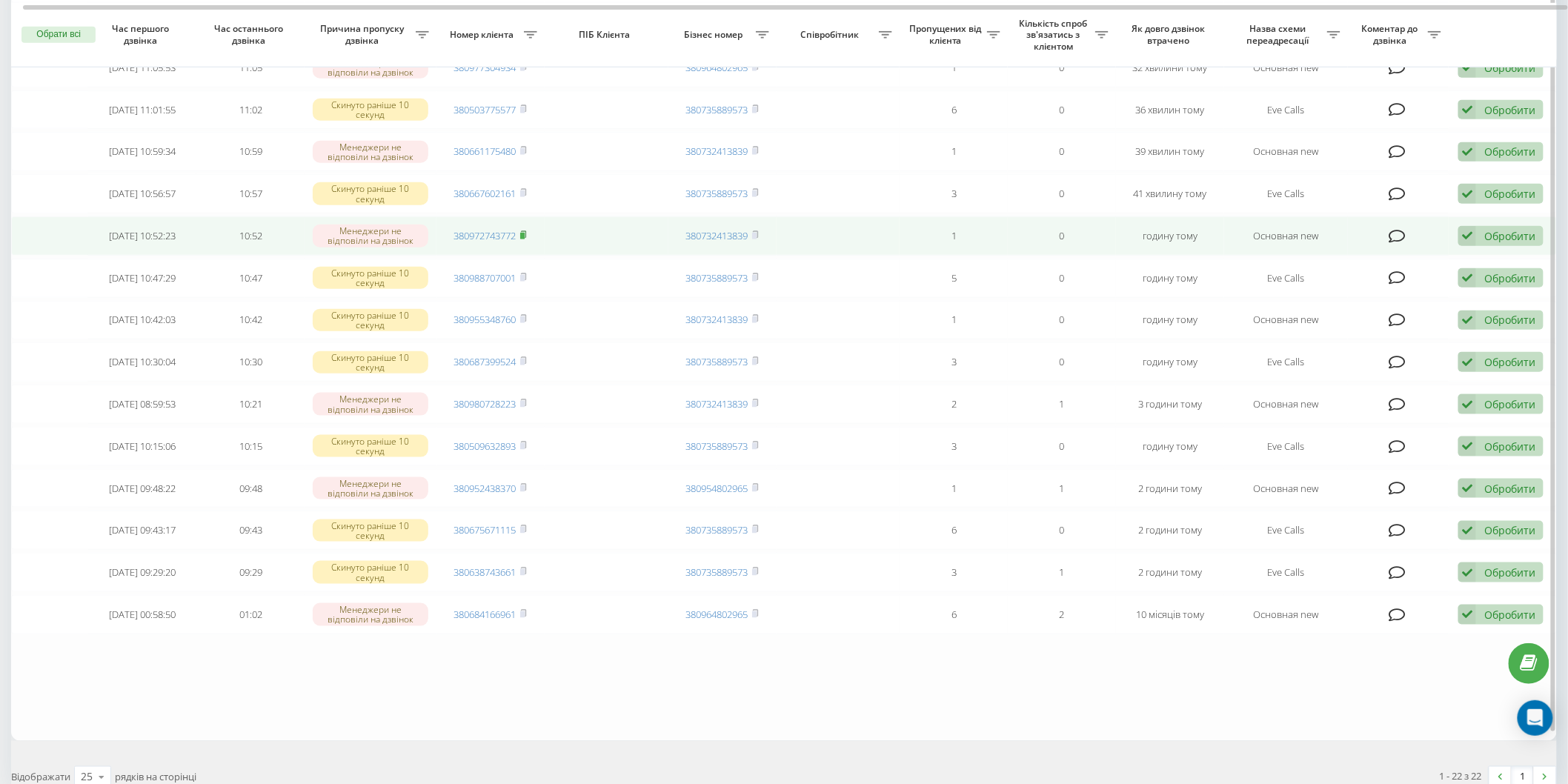
click at [527, 235] on span at bounding box center [523, 235] width 7 height 13
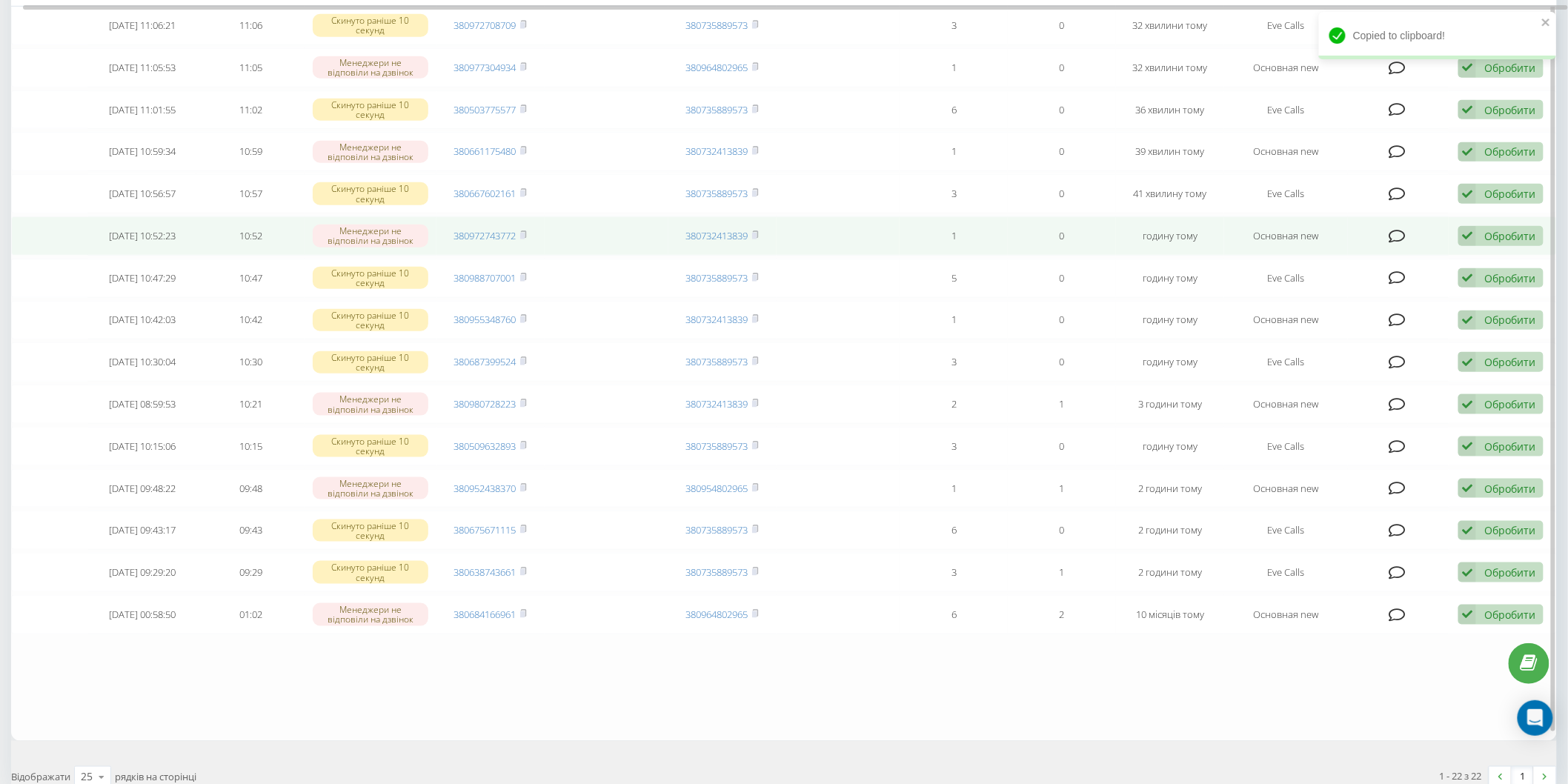
scroll to position [0, 0]
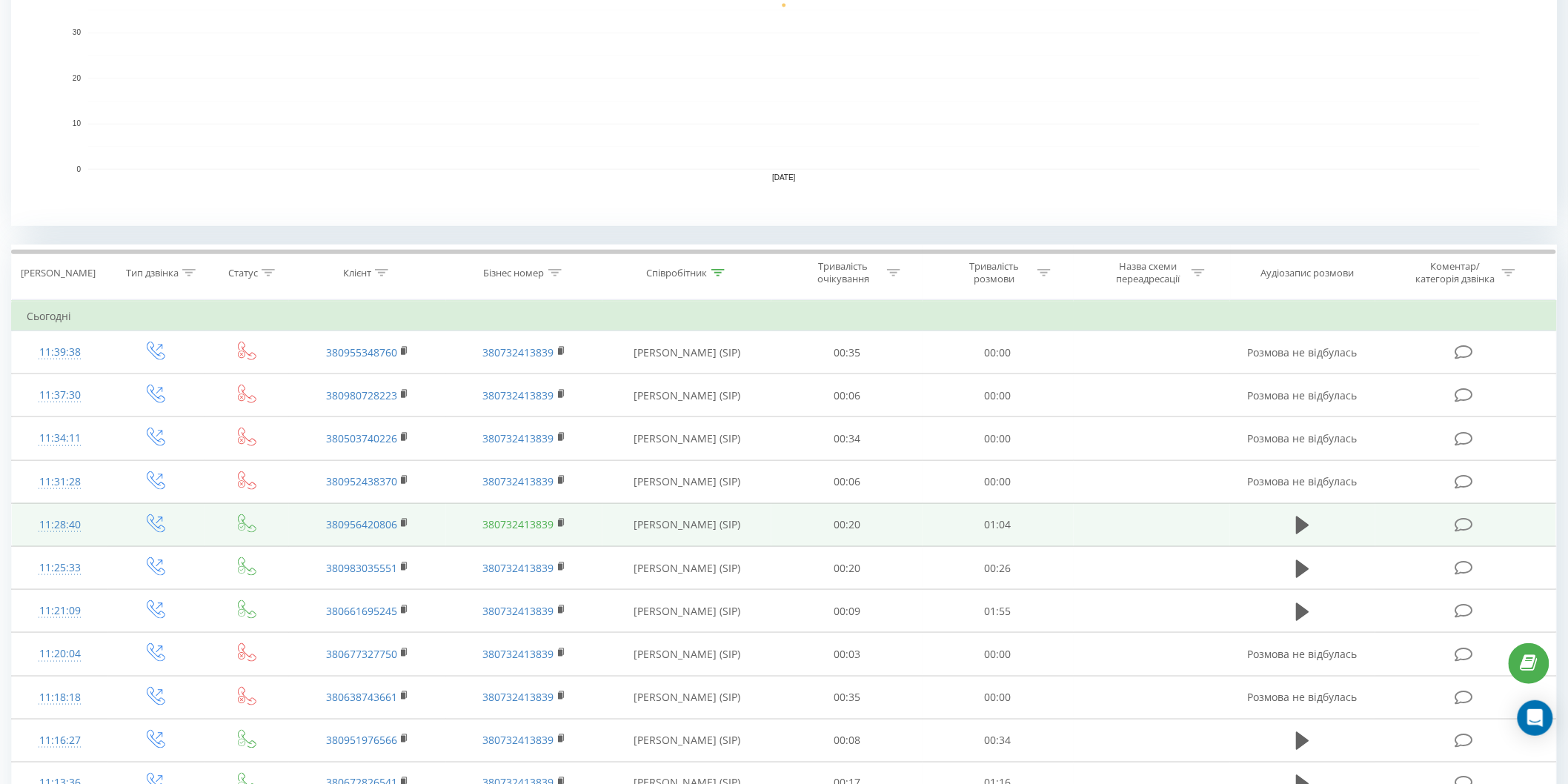
scroll to position [411, 0]
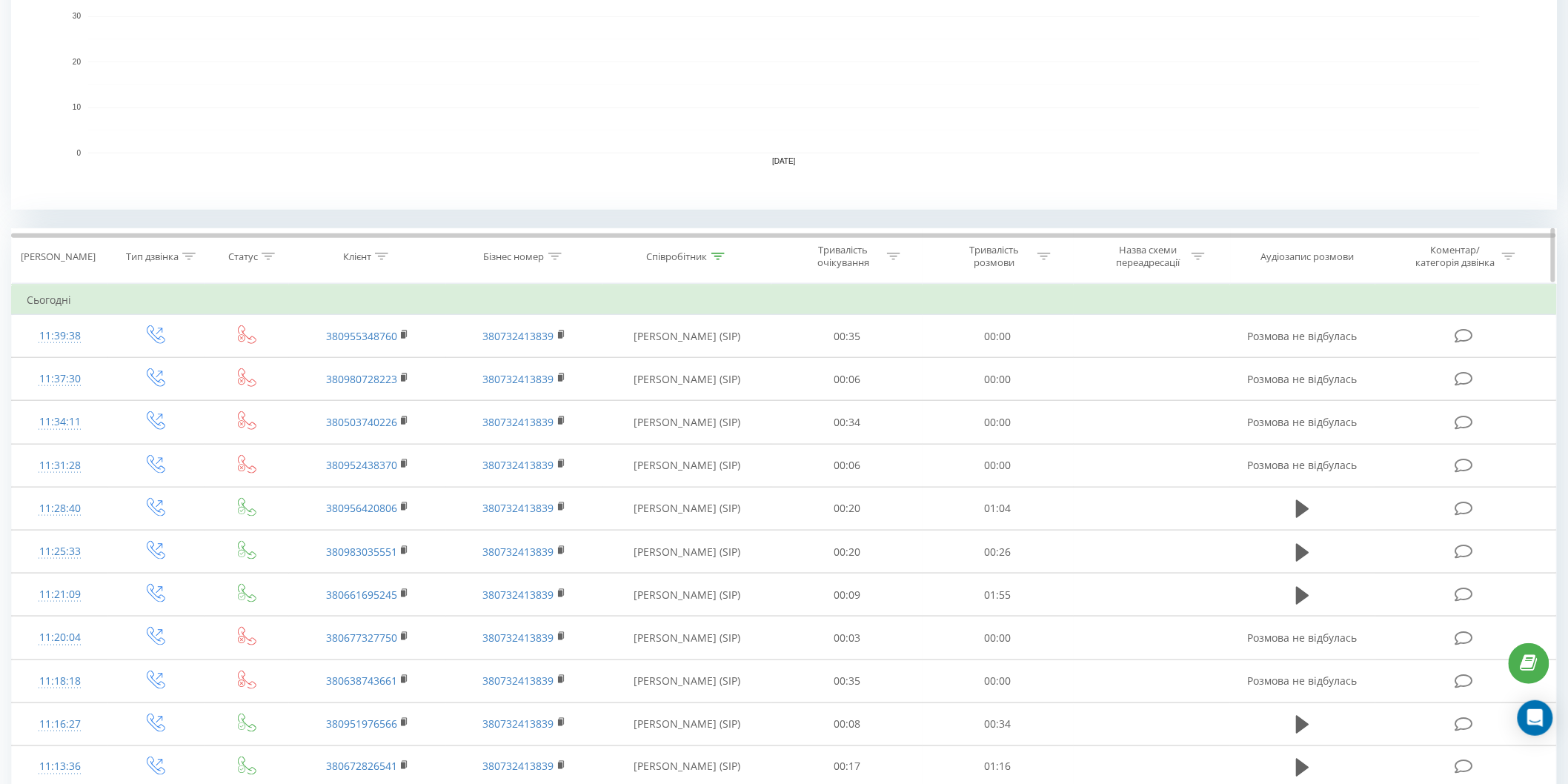
click at [377, 261] on div at bounding box center [381, 256] width 13 height 12
click at [381, 359] on input "text" at bounding box center [367, 363] width 131 height 26
paste input "380972743772"
type input "380972743772"
click at [720, 252] on icon at bounding box center [718, 256] width 13 height 7
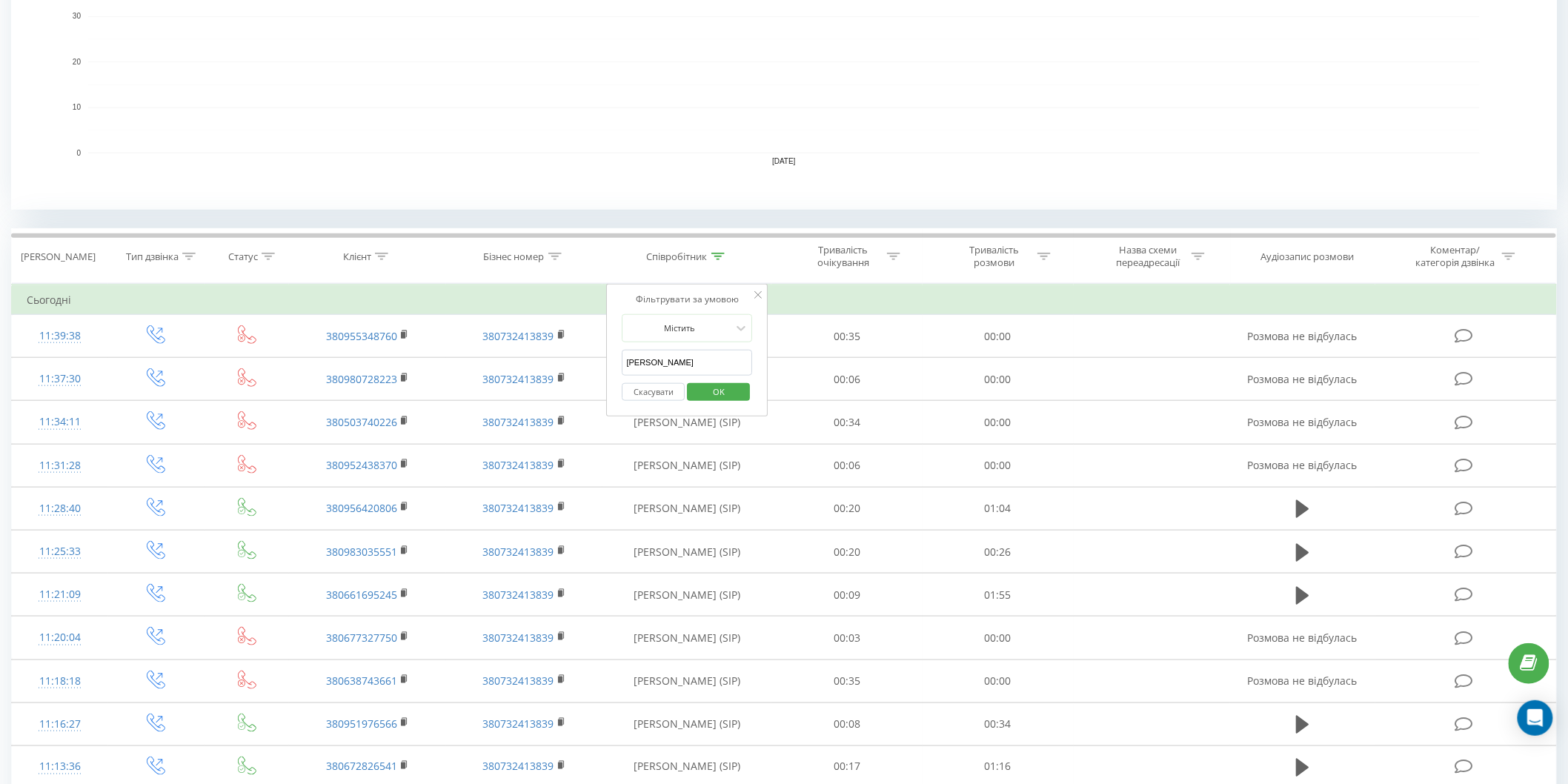
click at [715, 356] on input "[PERSON_NAME]" at bounding box center [688, 363] width 131 height 26
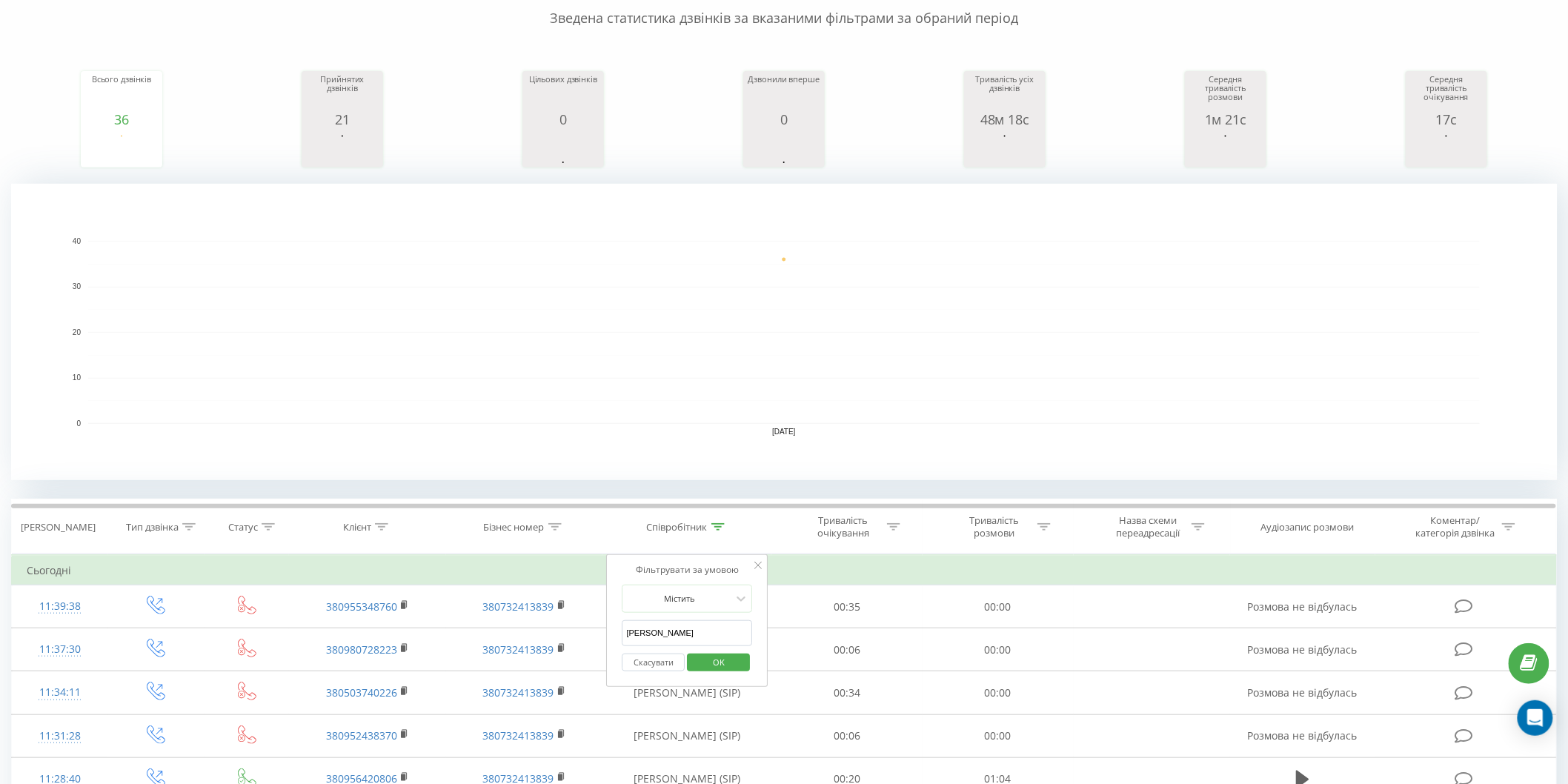
scroll to position [0, 0]
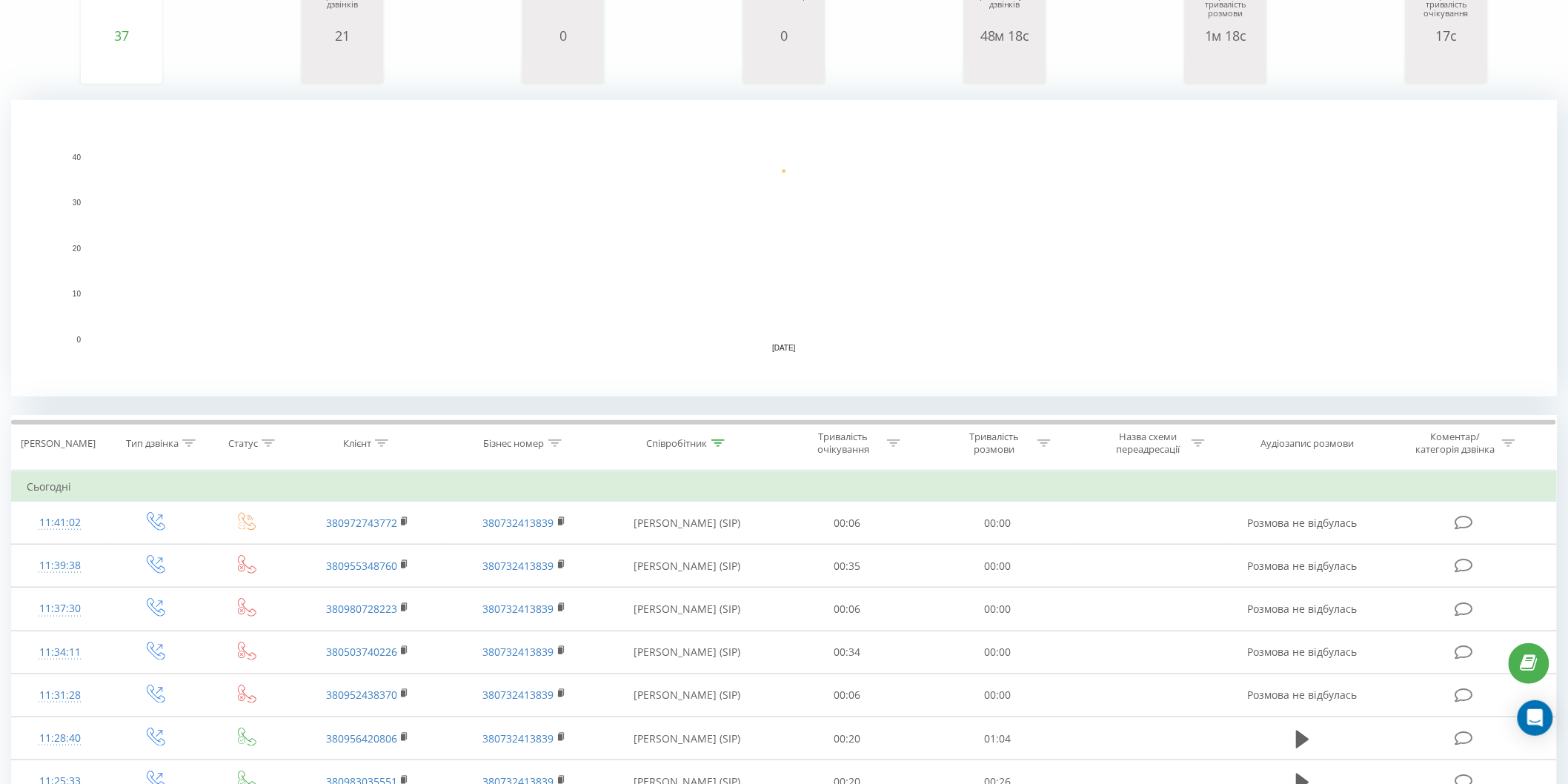
scroll to position [82, 0]
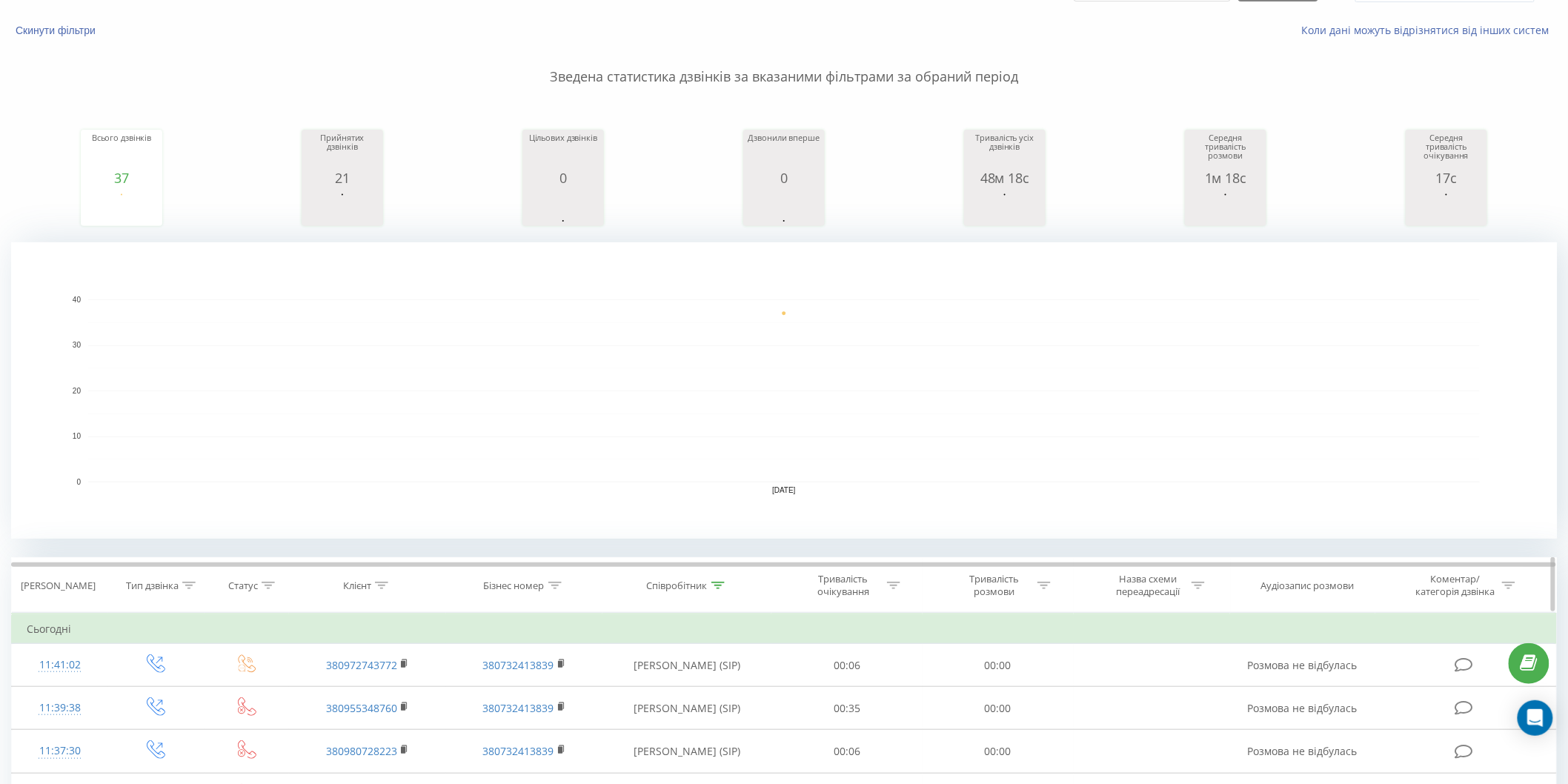
click at [265, 585] on icon at bounding box center [268, 585] width 13 height 7
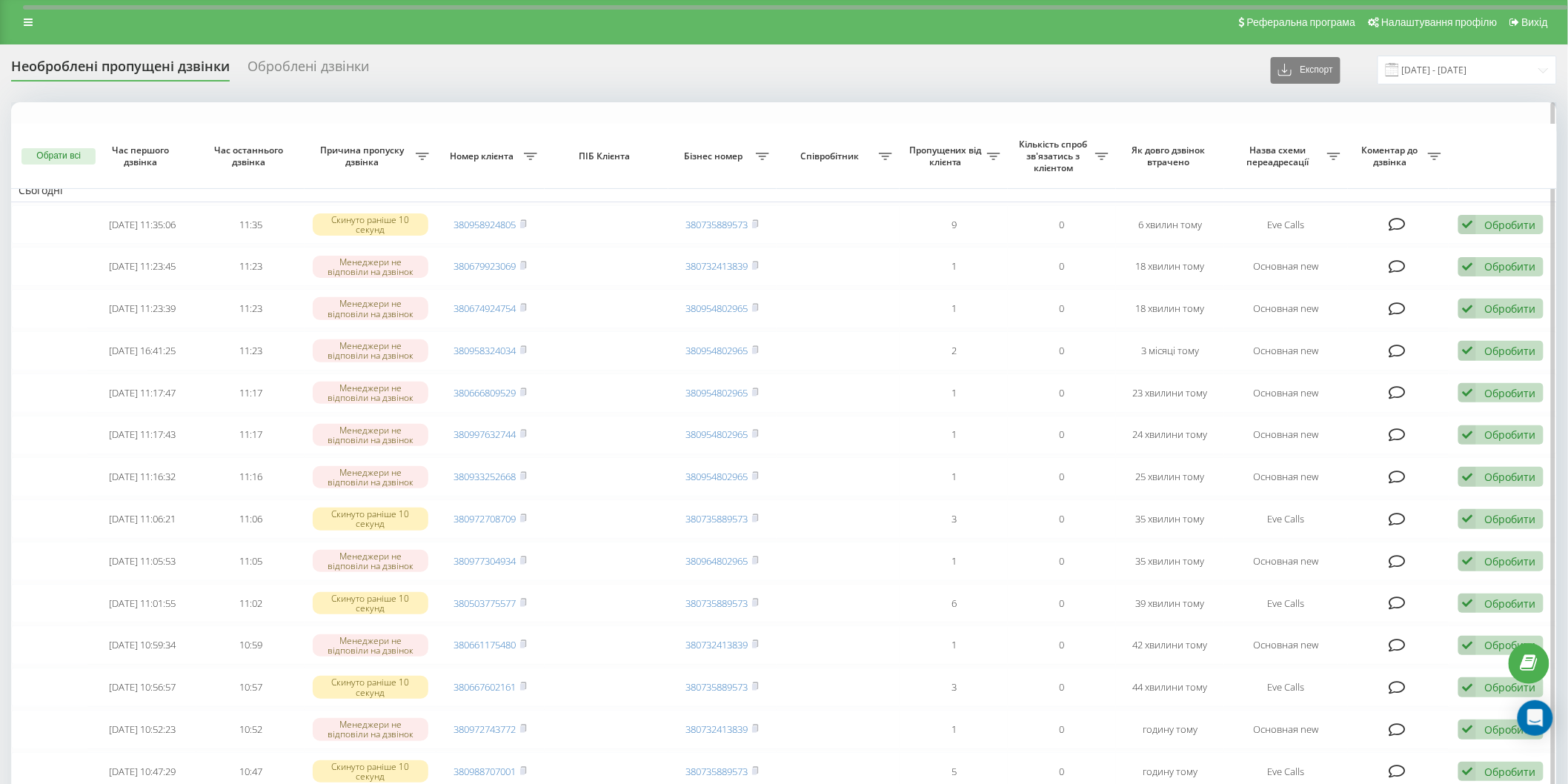
scroll to position [329, 0]
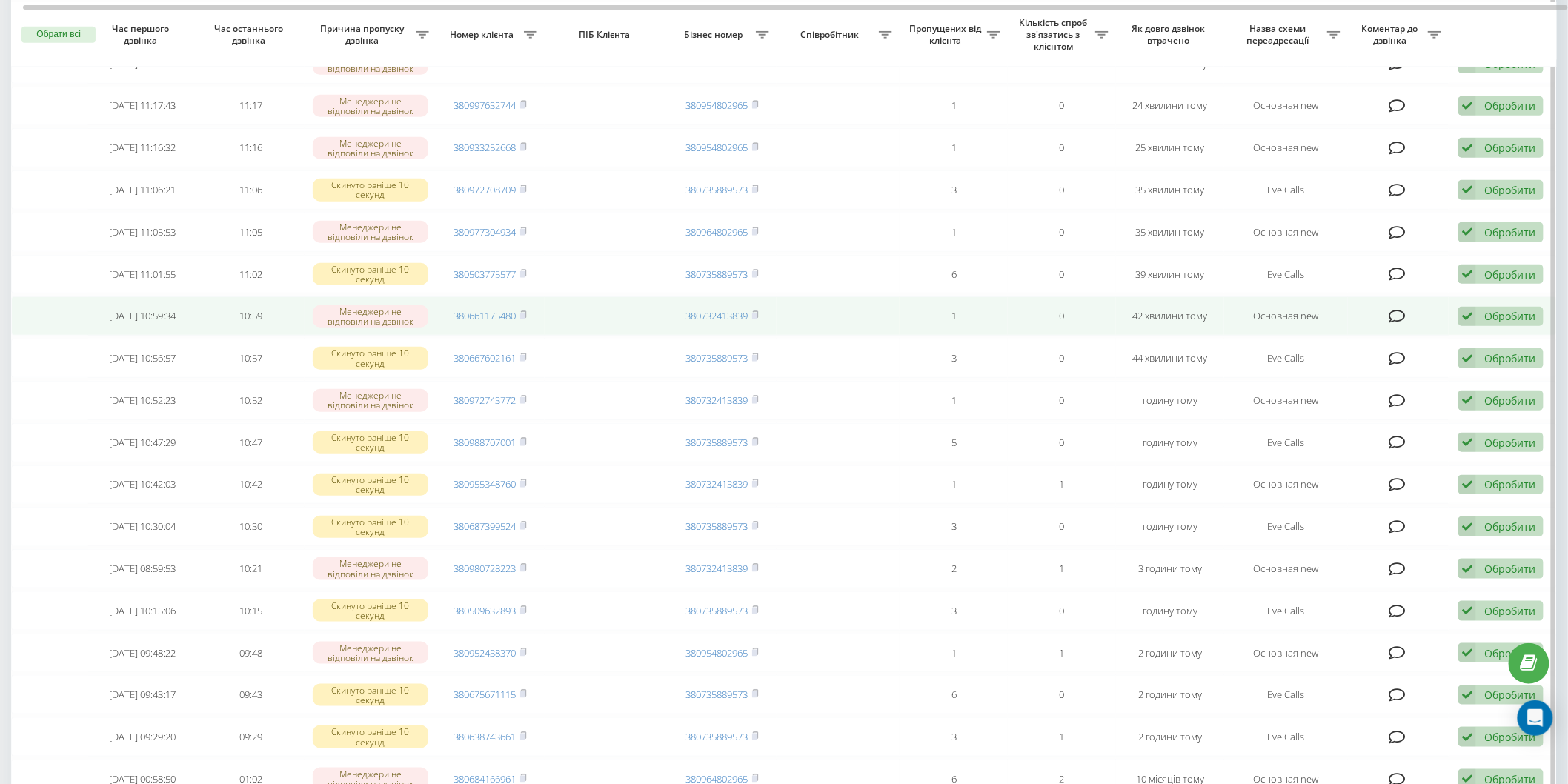
click at [529, 306] on td "380661175480" at bounding box center [491, 316] width 108 height 39
click at [526, 310] on icon at bounding box center [523, 315] width 7 height 9
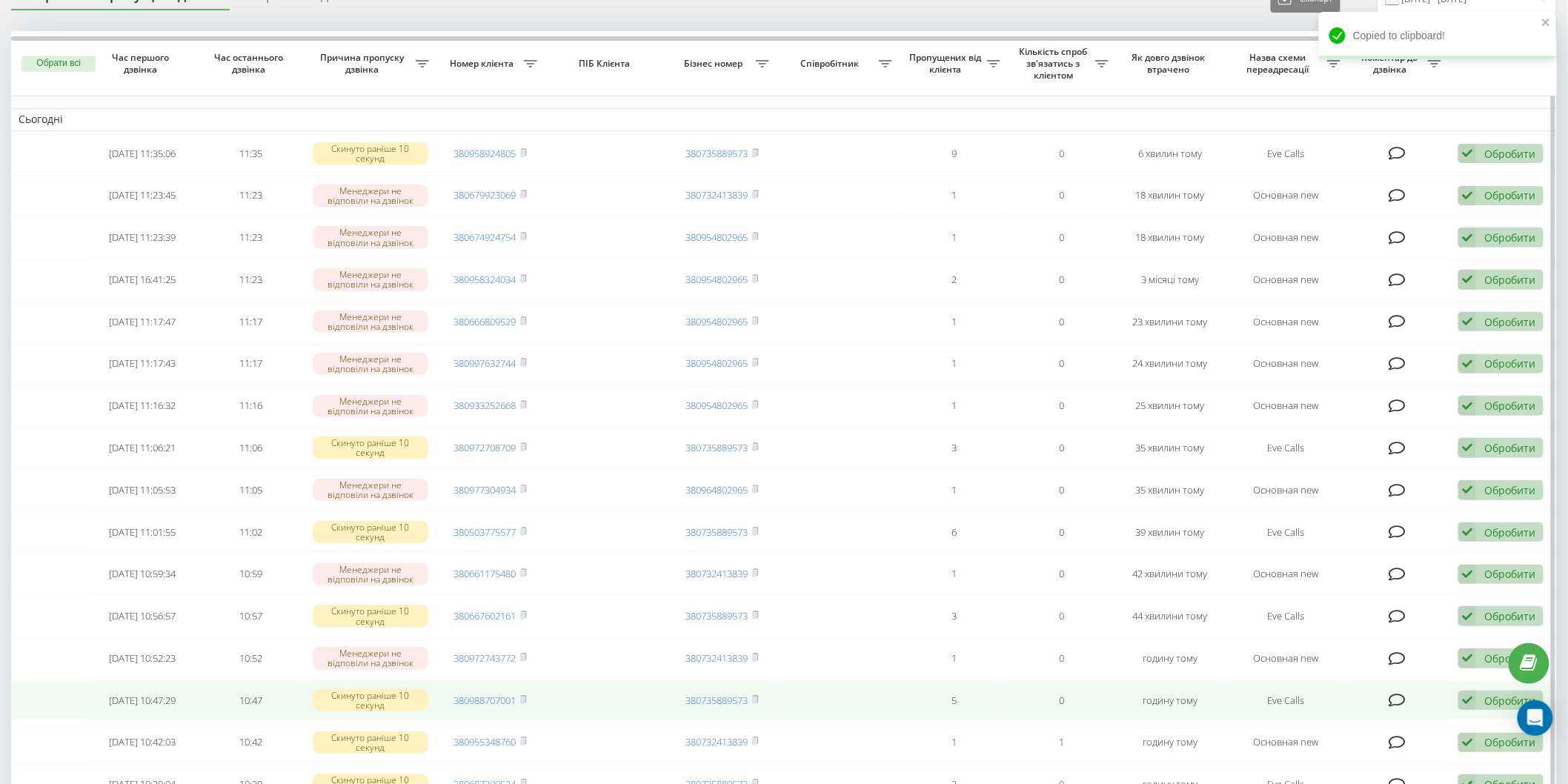
scroll to position [0, 0]
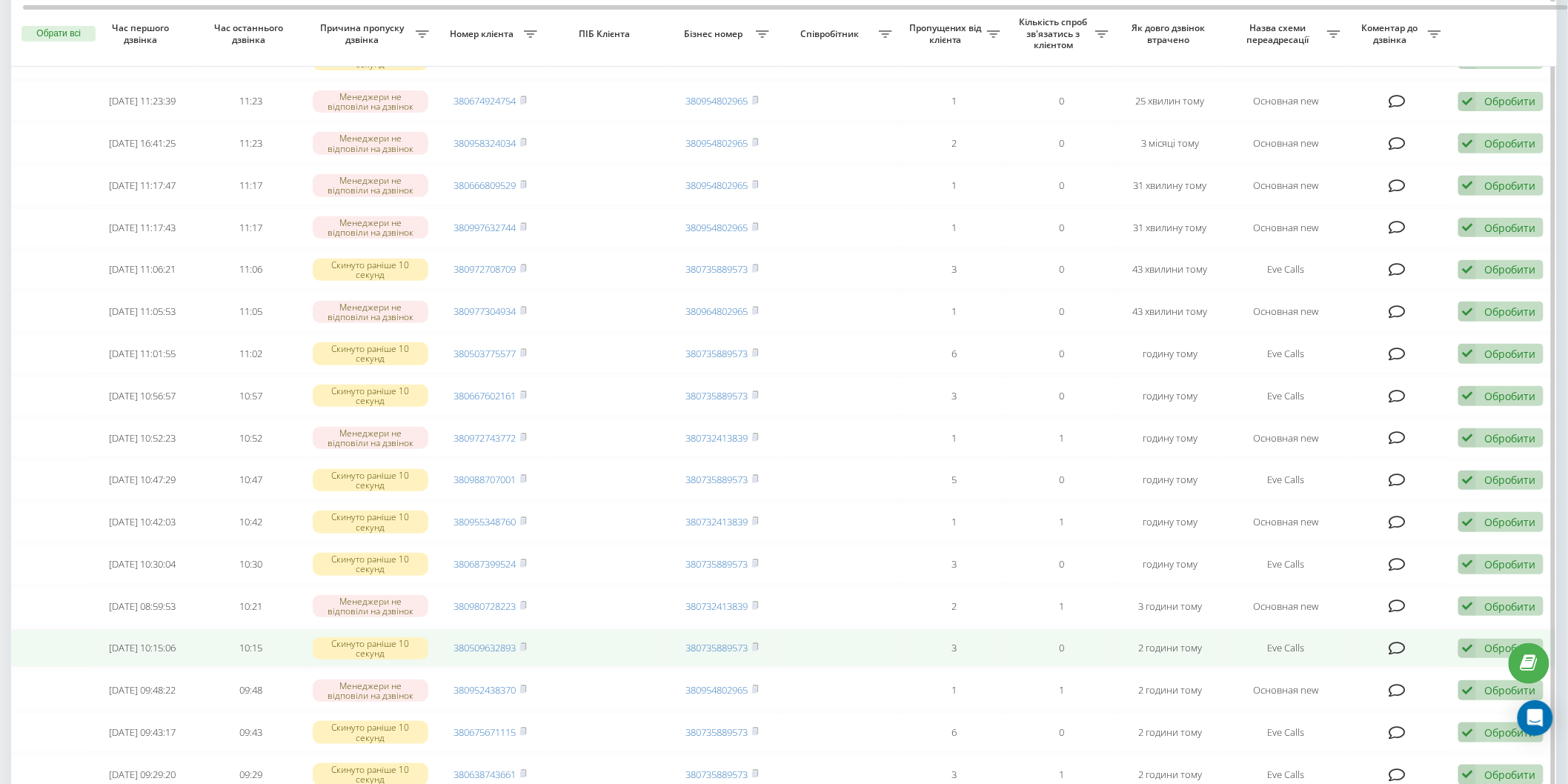
scroll to position [164, 0]
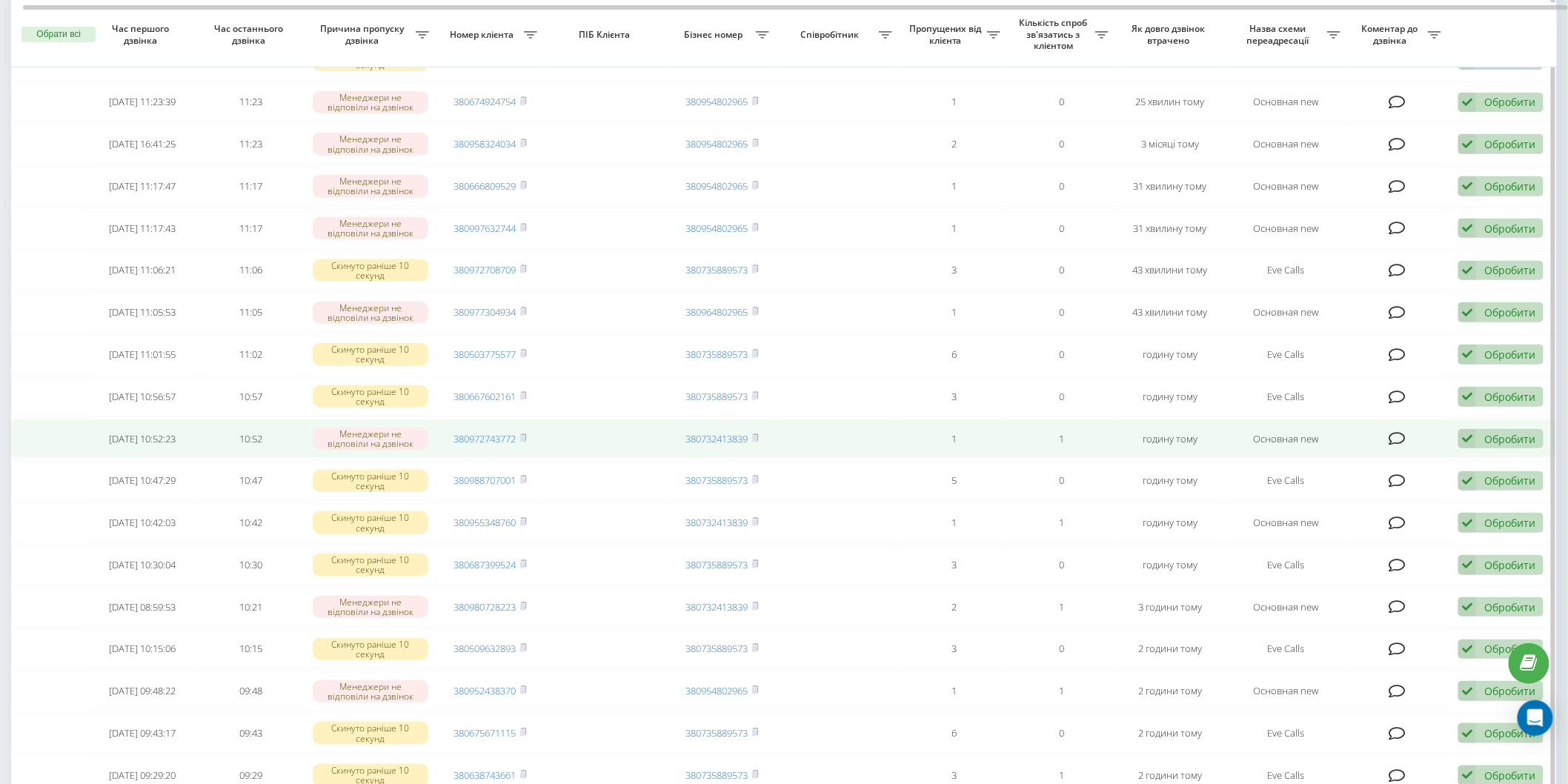
click at [520, 439] on span "380972743772" at bounding box center [491, 438] width 73 height 13
click at [527, 435] on icon at bounding box center [523, 438] width 7 height 9
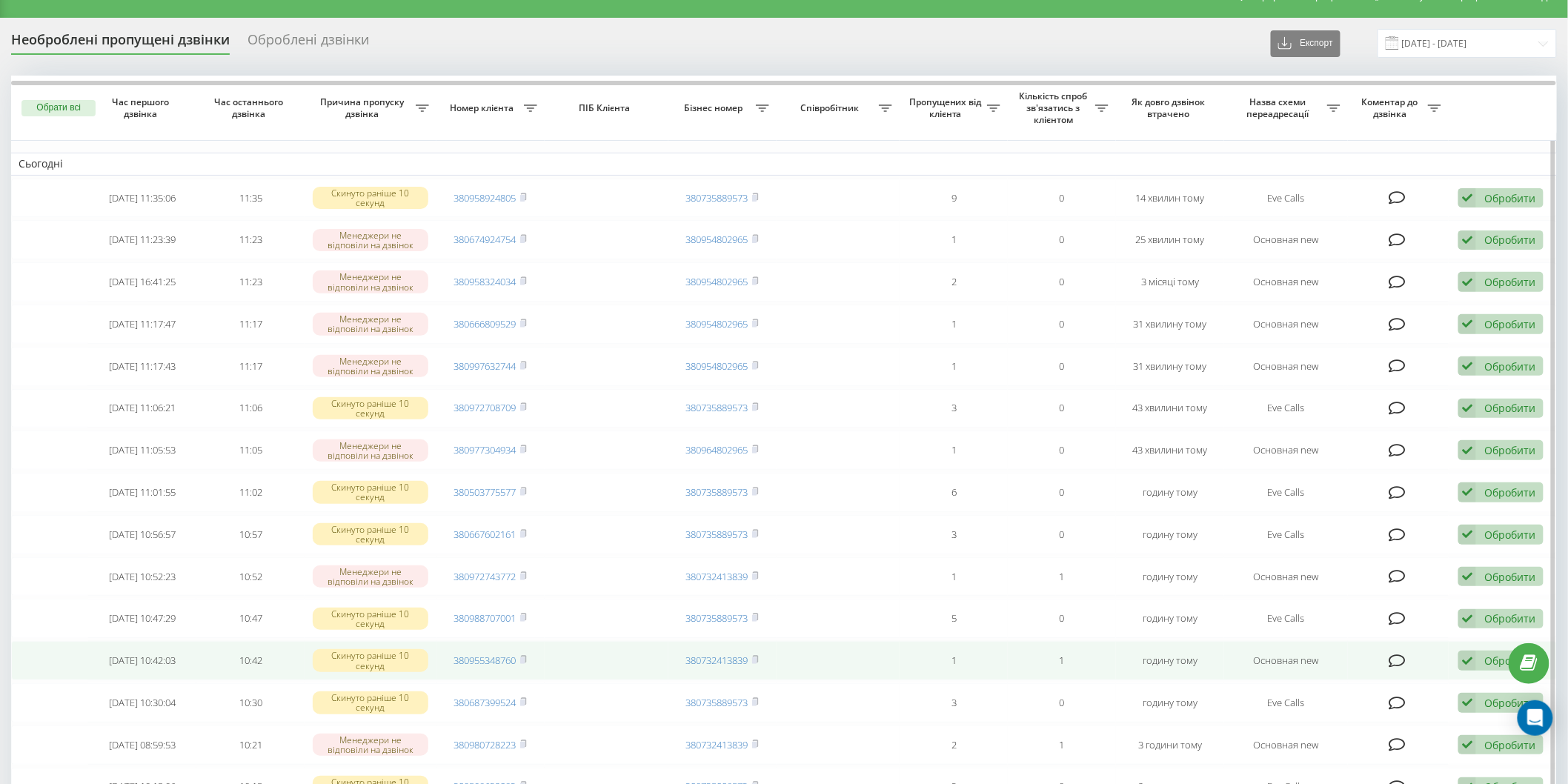
scroll to position [0, 0]
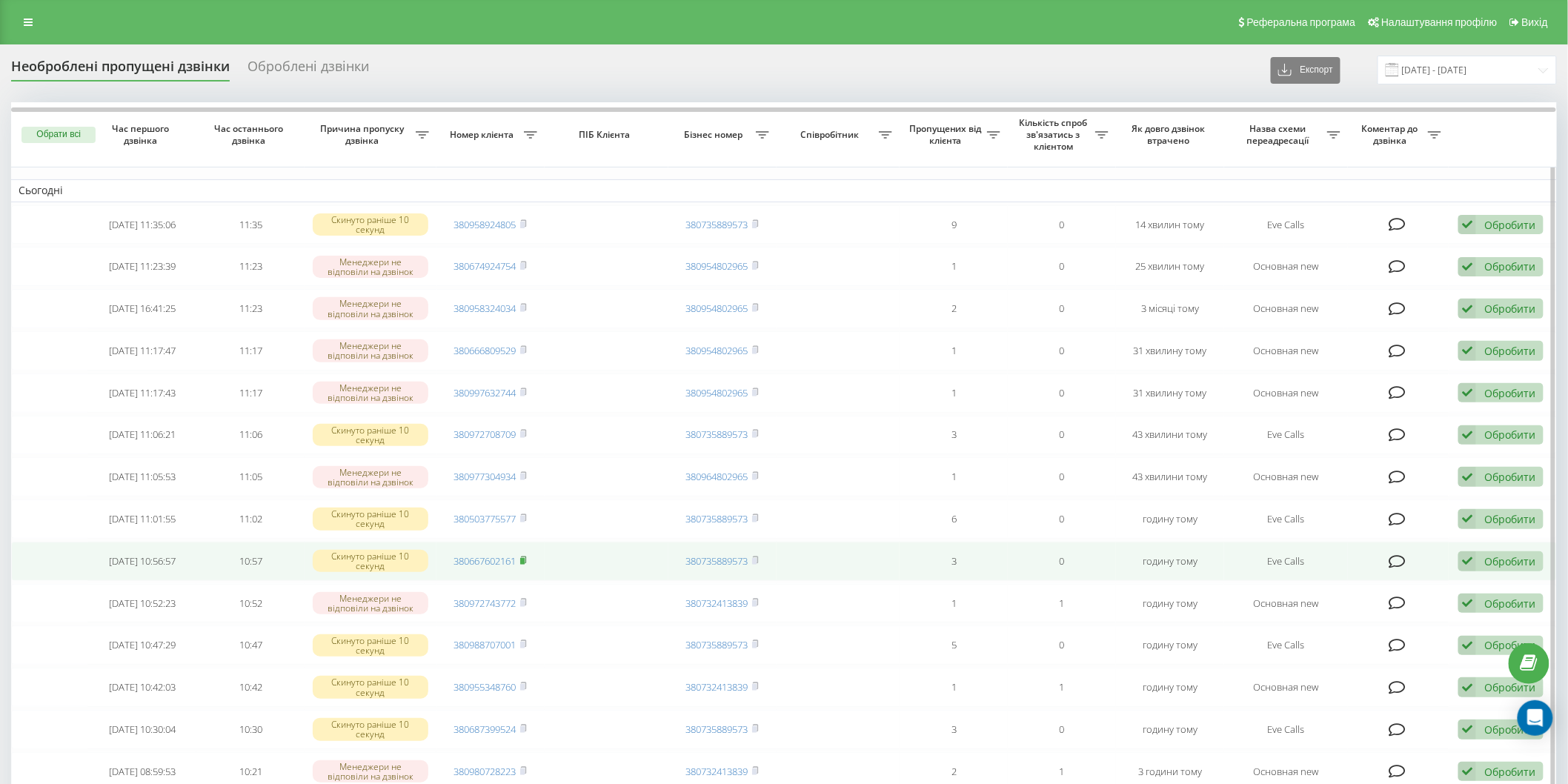
click at [527, 558] on icon at bounding box center [523, 561] width 7 height 9
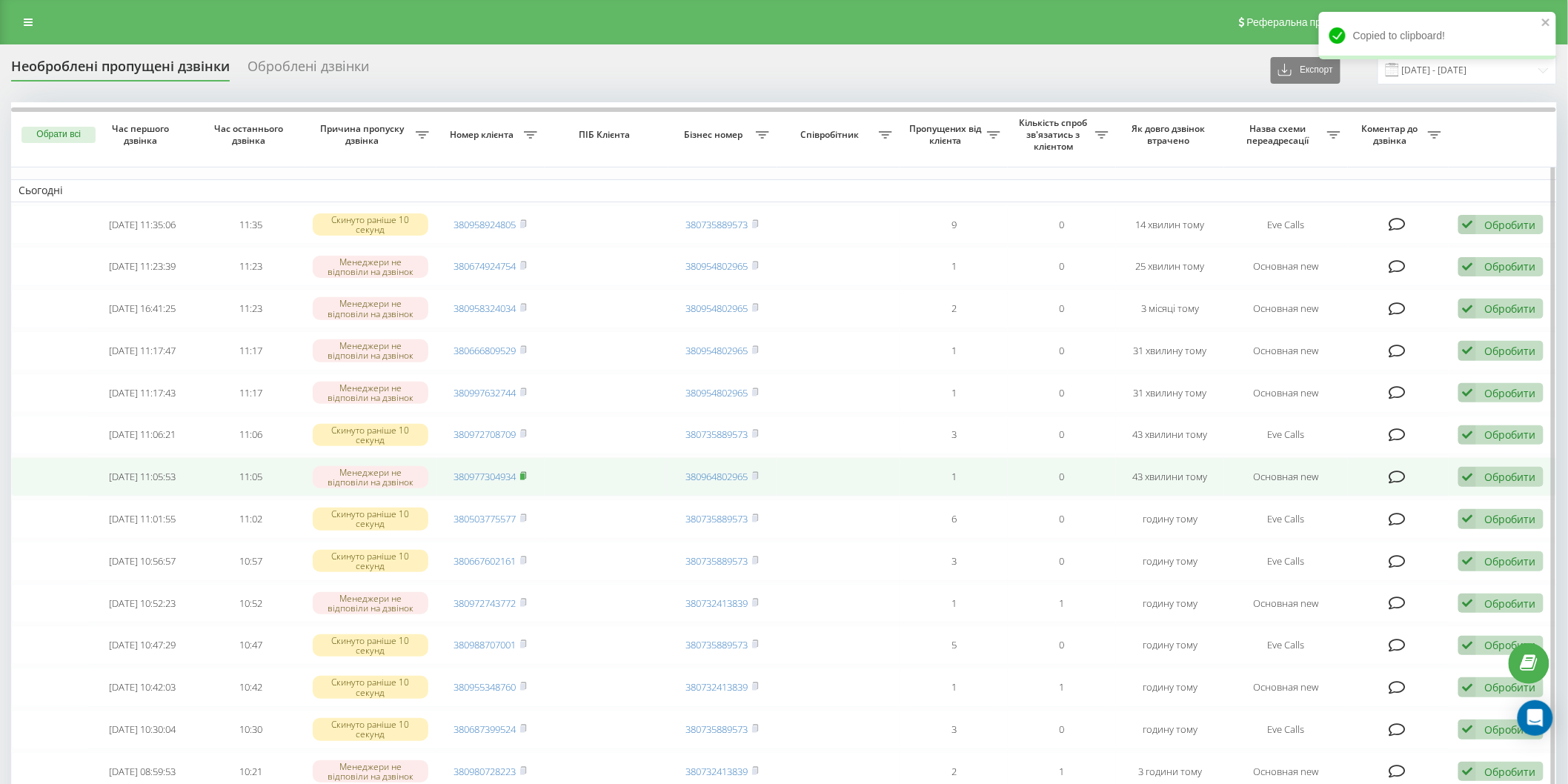
click at [524, 478] on span at bounding box center [523, 477] width 7 height 13
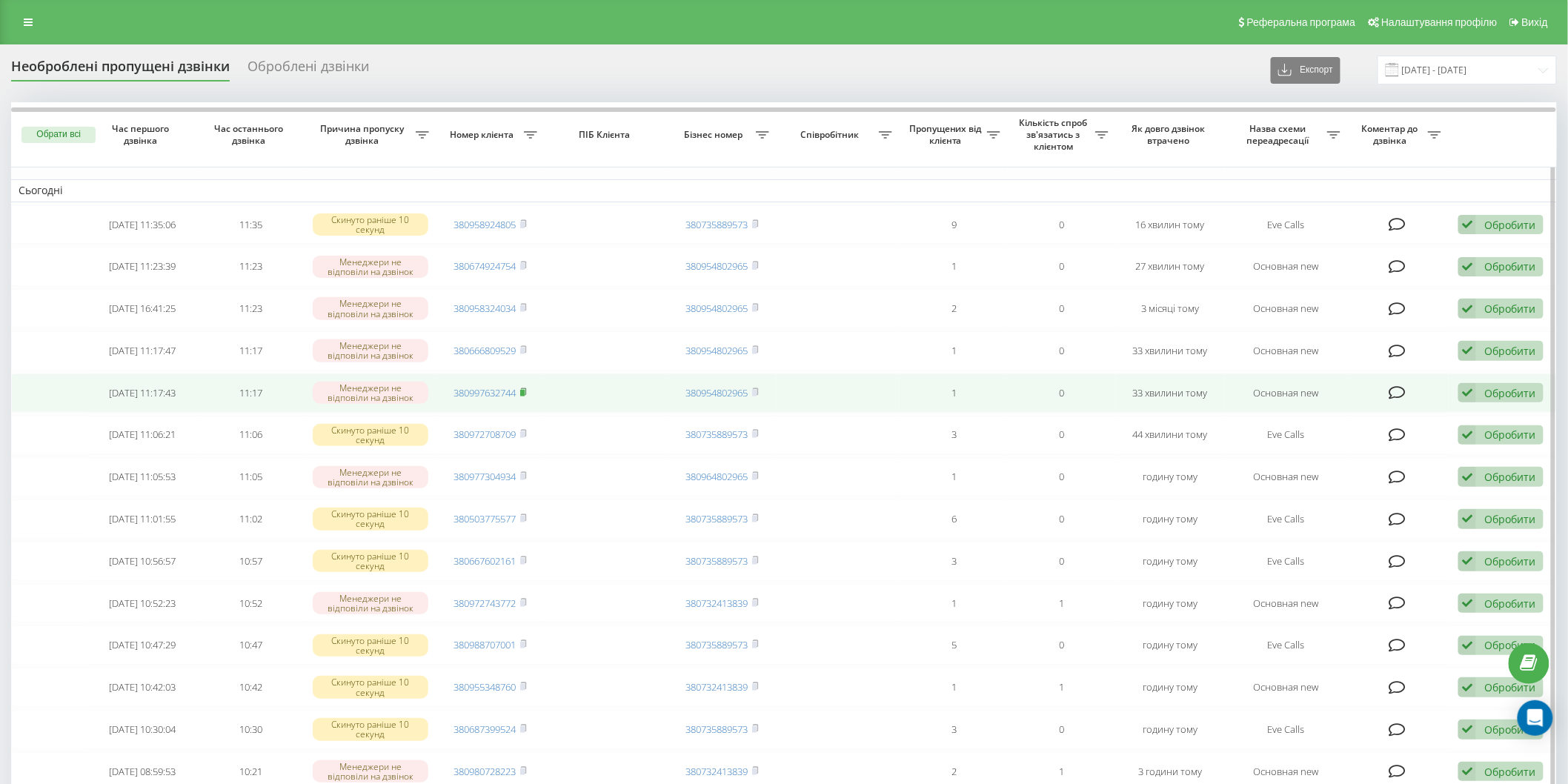
click at [525, 391] on rect at bounding box center [522, 392] width 5 height 7
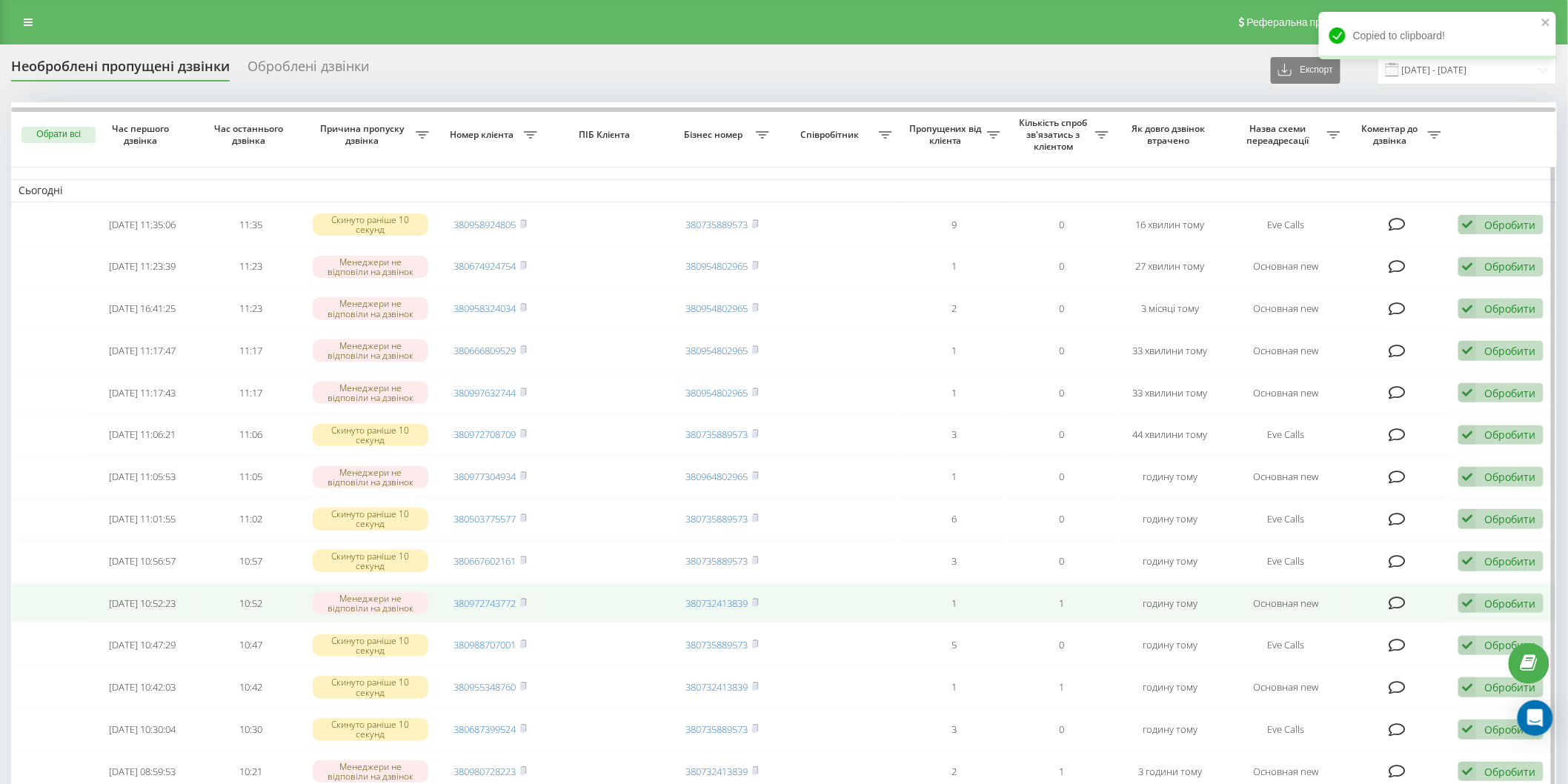
scroll to position [82, 0]
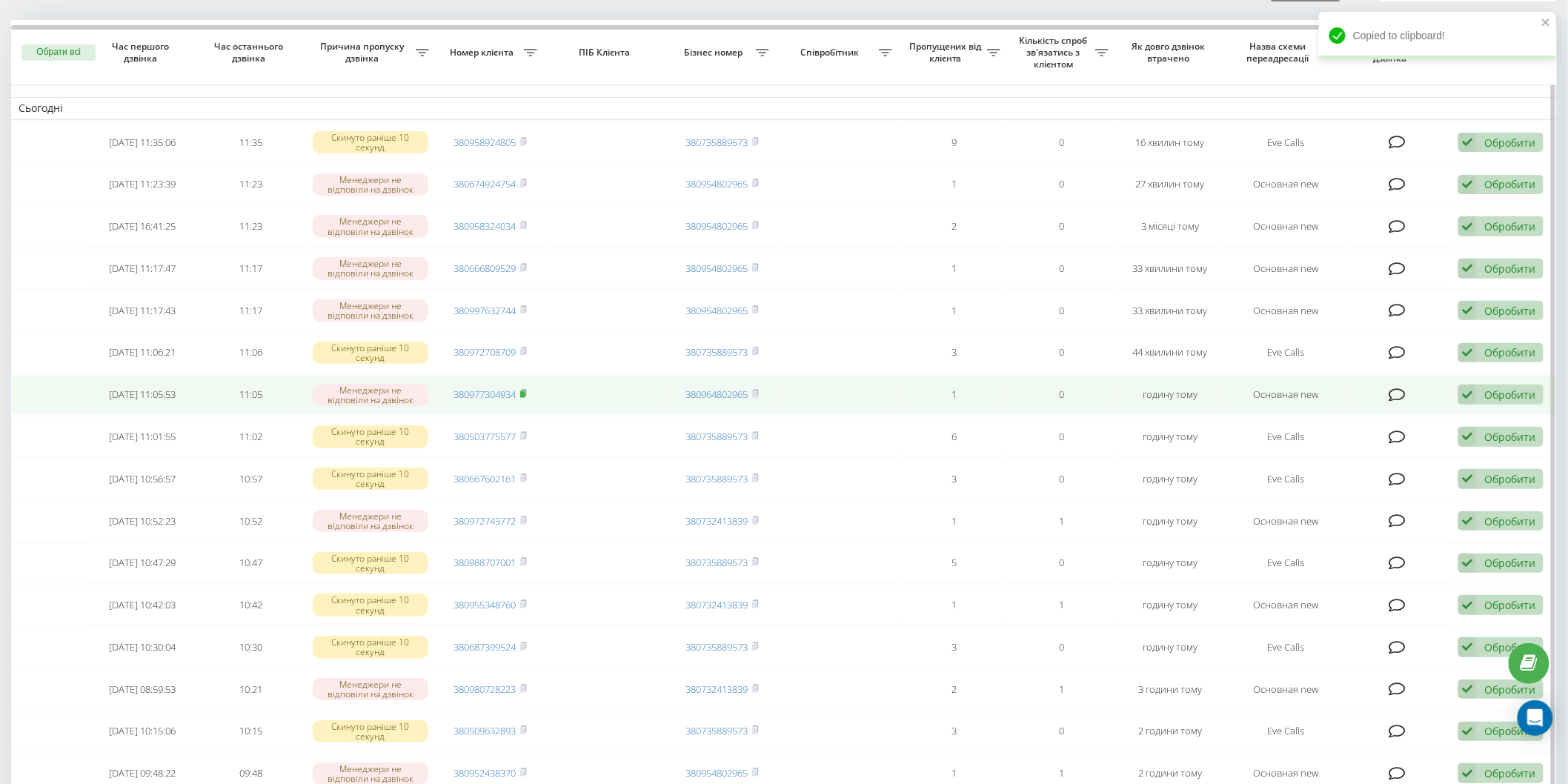
click at [526, 392] on icon at bounding box center [524, 392] width 6 height 7
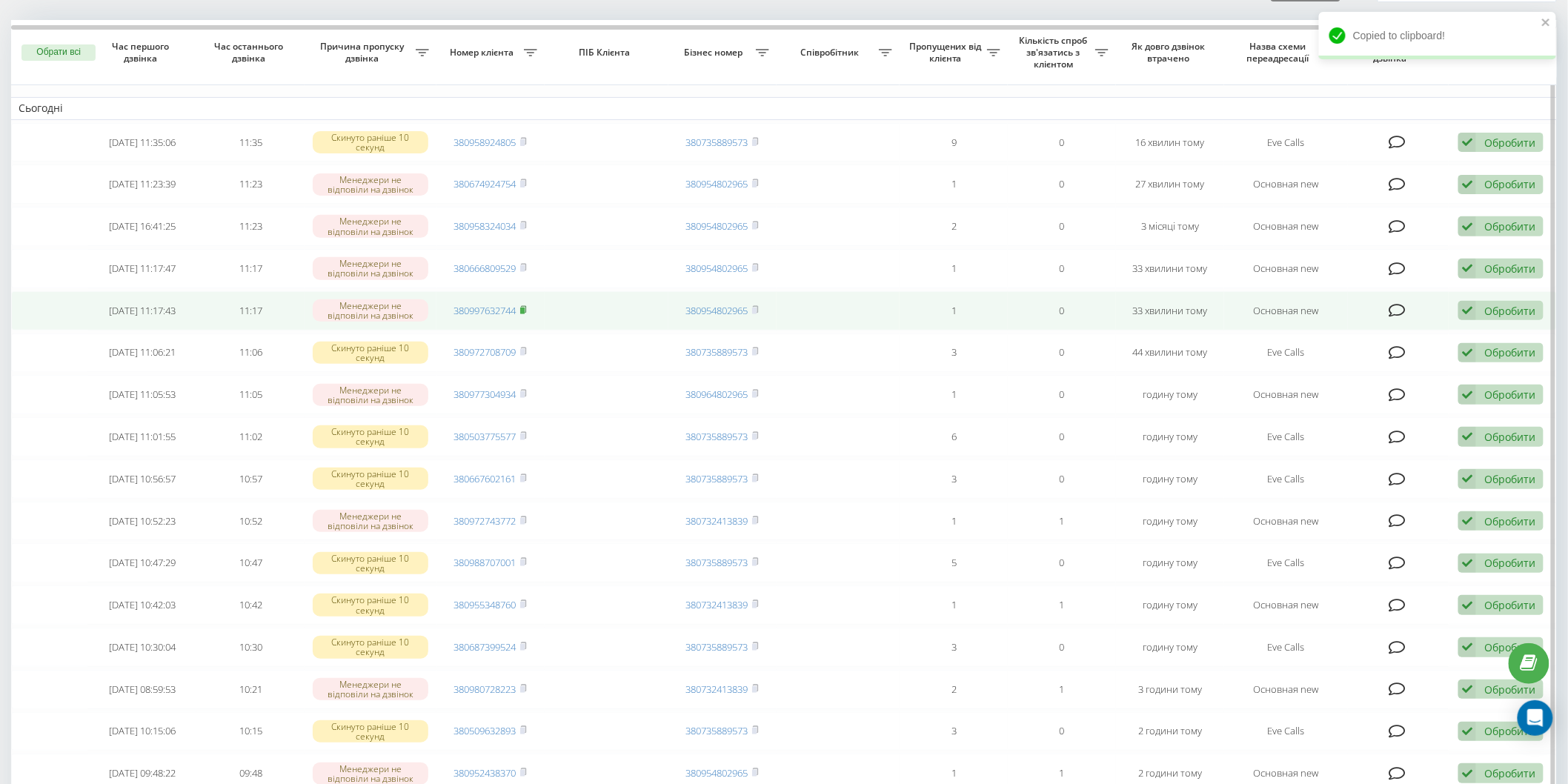
click at [523, 309] on rect at bounding box center [522, 310] width 5 height 7
click at [1471, 305] on icon at bounding box center [1467, 310] width 18 height 20
click at [1458, 322] on div "Не вдалося зв'язатися" at bounding box center [1404, 334] width 277 height 27
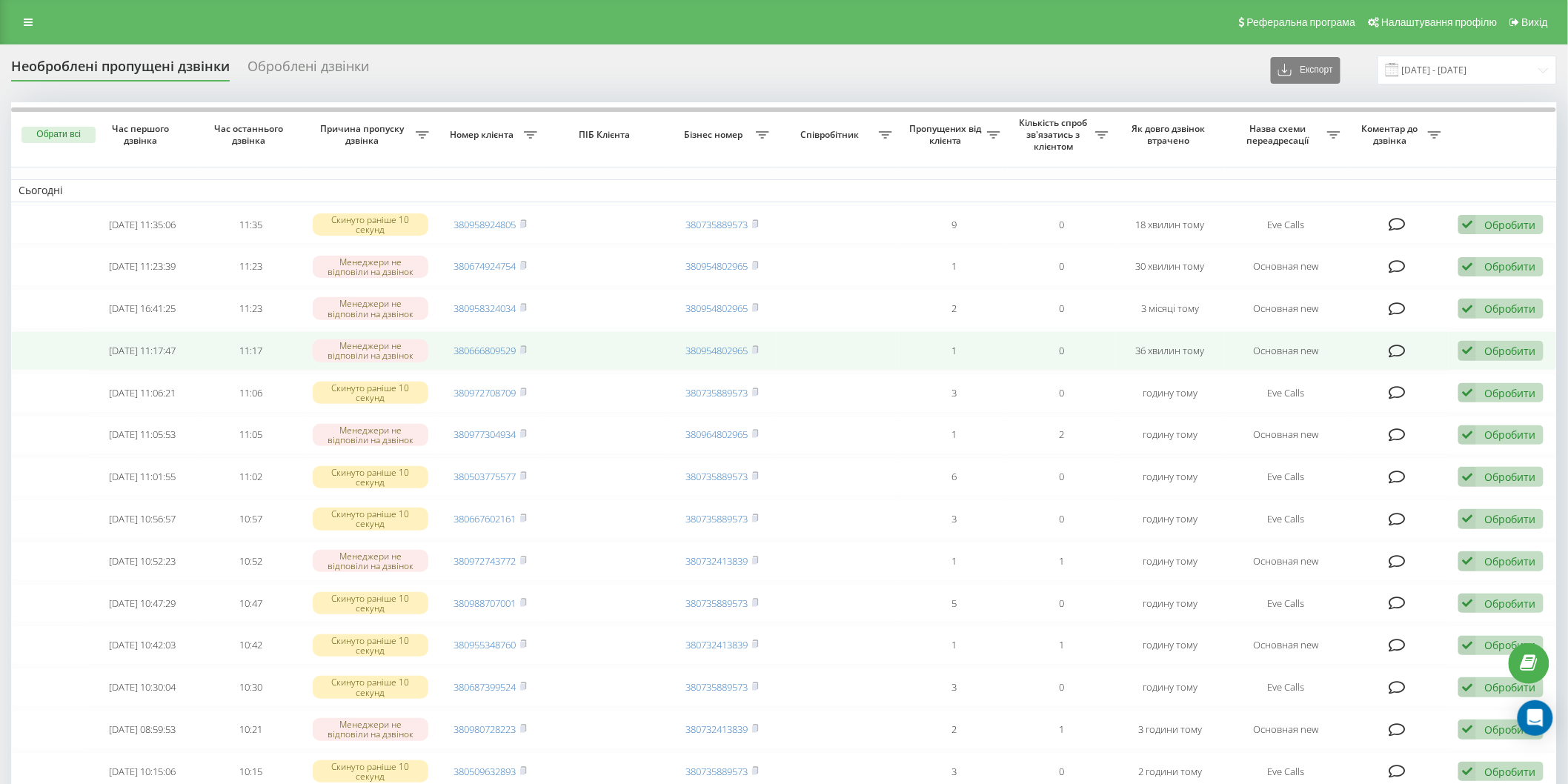
click at [529, 350] on td "380666809529" at bounding box center [491, 350] width 108 height 39
click at [520, 349] on span "380666809529" at bounding box center [491, 350] width 73 height 13
click at [525, 349] on rect at bounding box center [522, 350] width 5 height 7
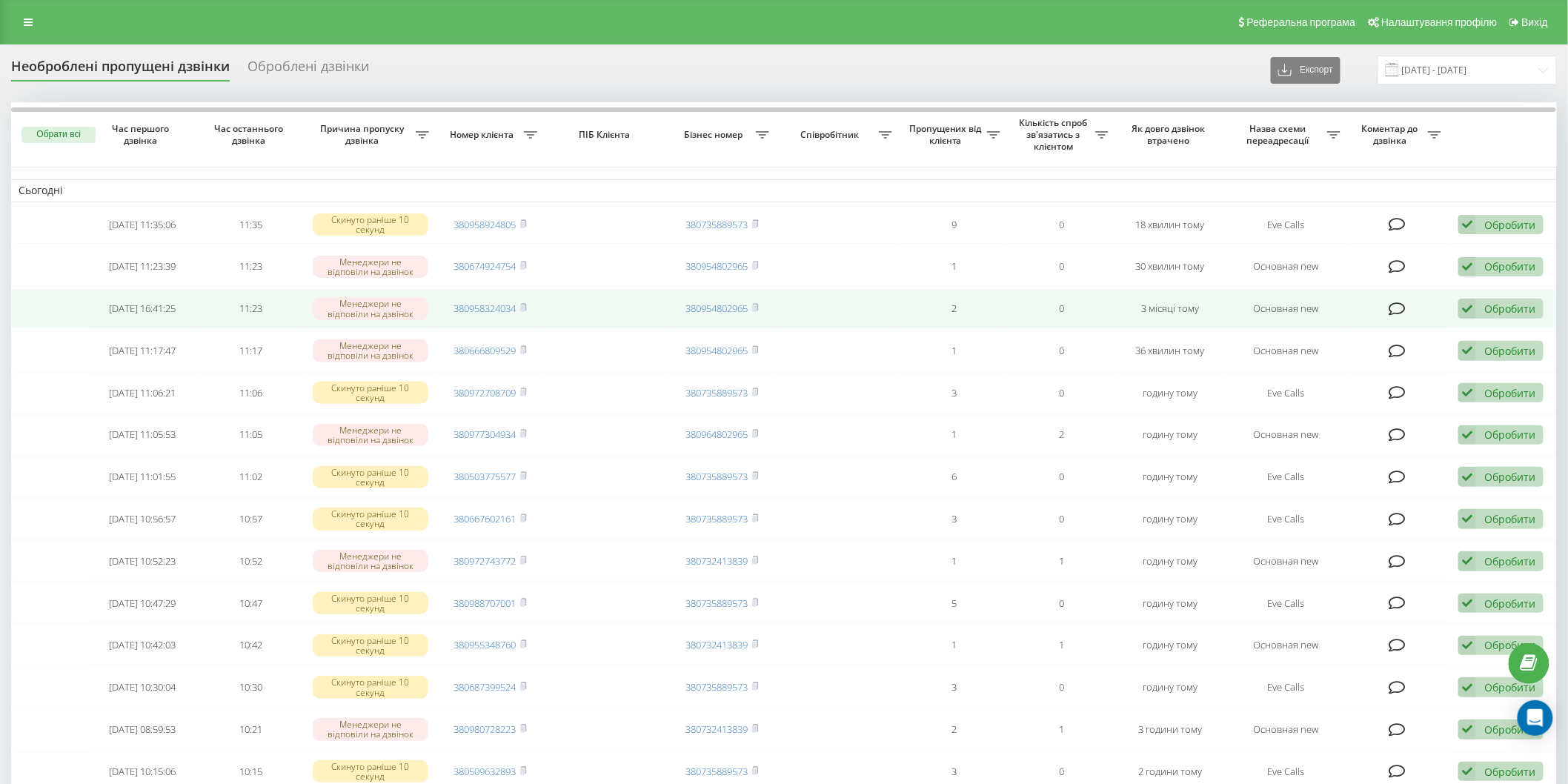
click at [532, 309] on td "380958324034" at bounding box center [491, 308] width 108 height 39
click at [525, 308] on rect at bounding box center [522, 308] width 5 height 7
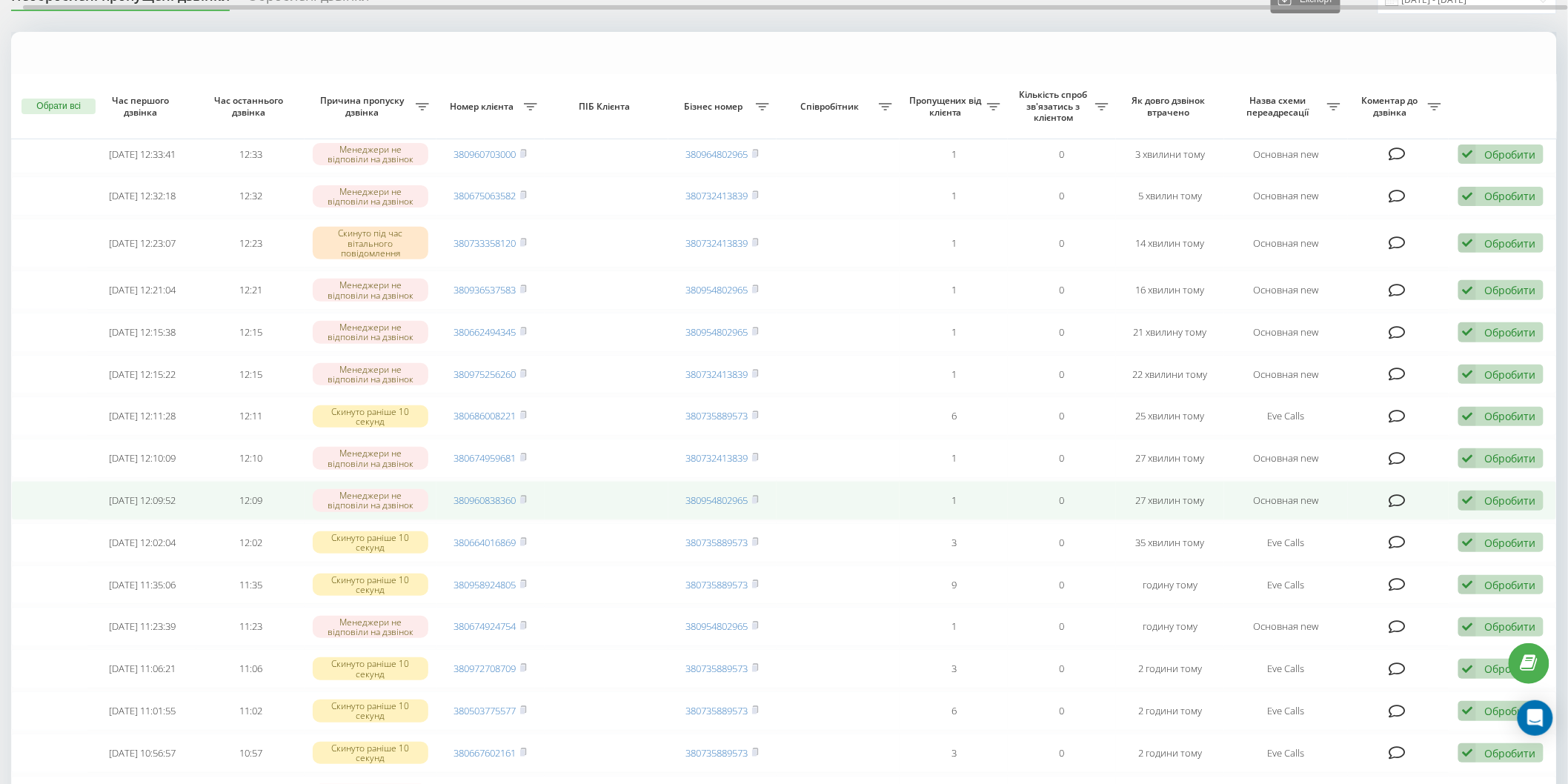
scroll to position [164, 0]
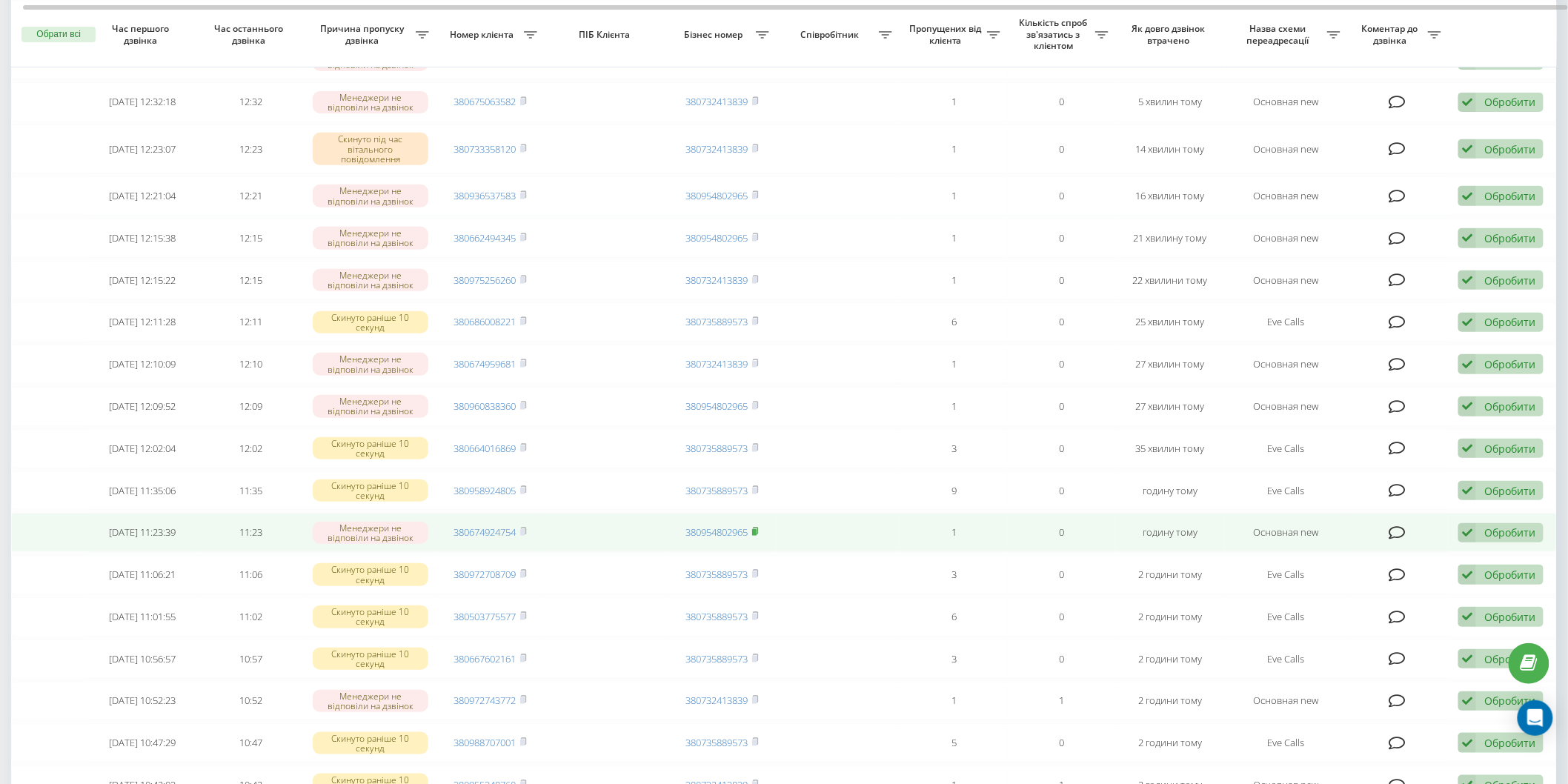
click at [756, 529] on rect at bounding box center [755, 532] width 5 height 7
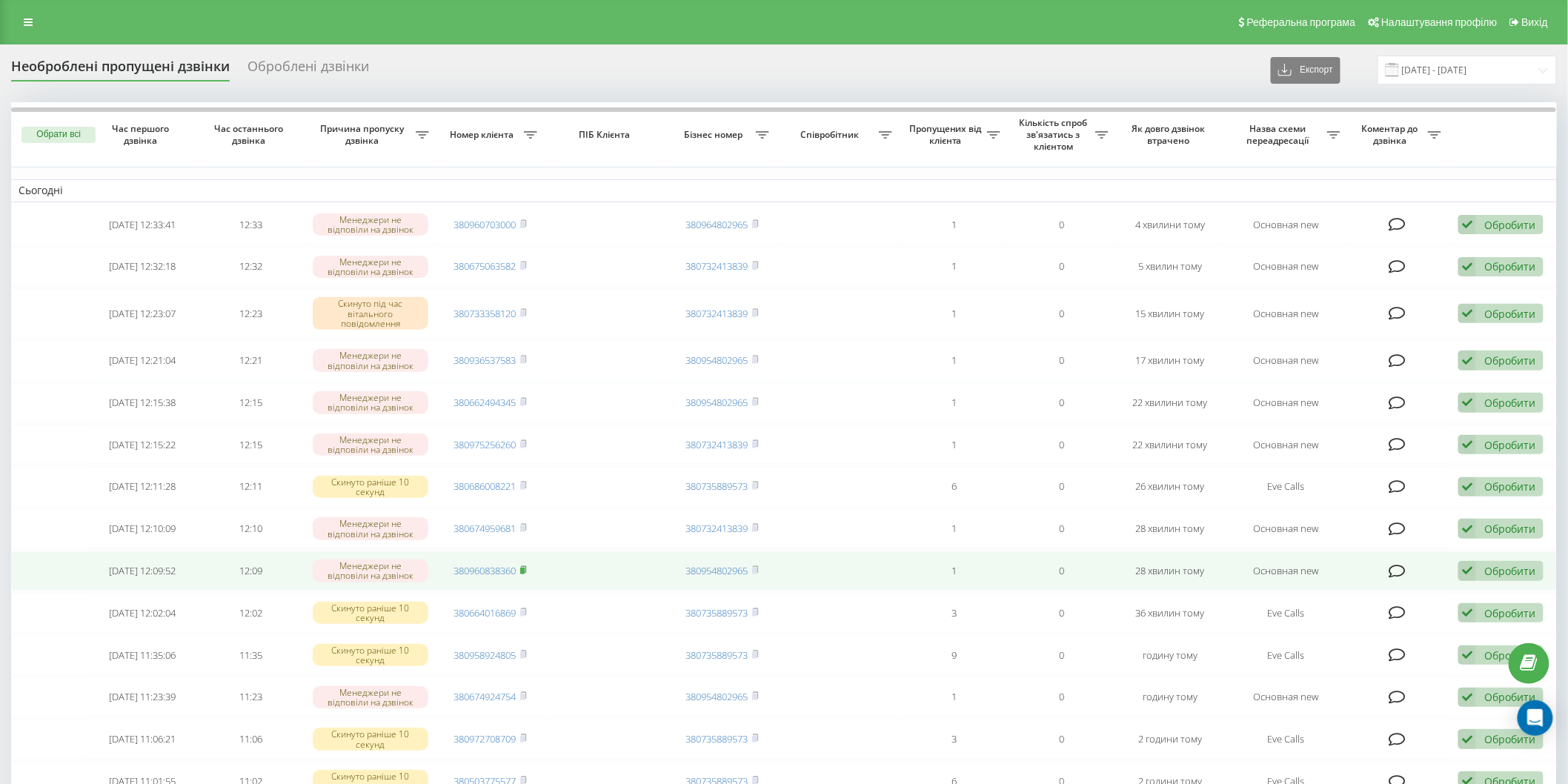
click at [527, 570] on icon at bounding box center [523, 570] width 7 height 9
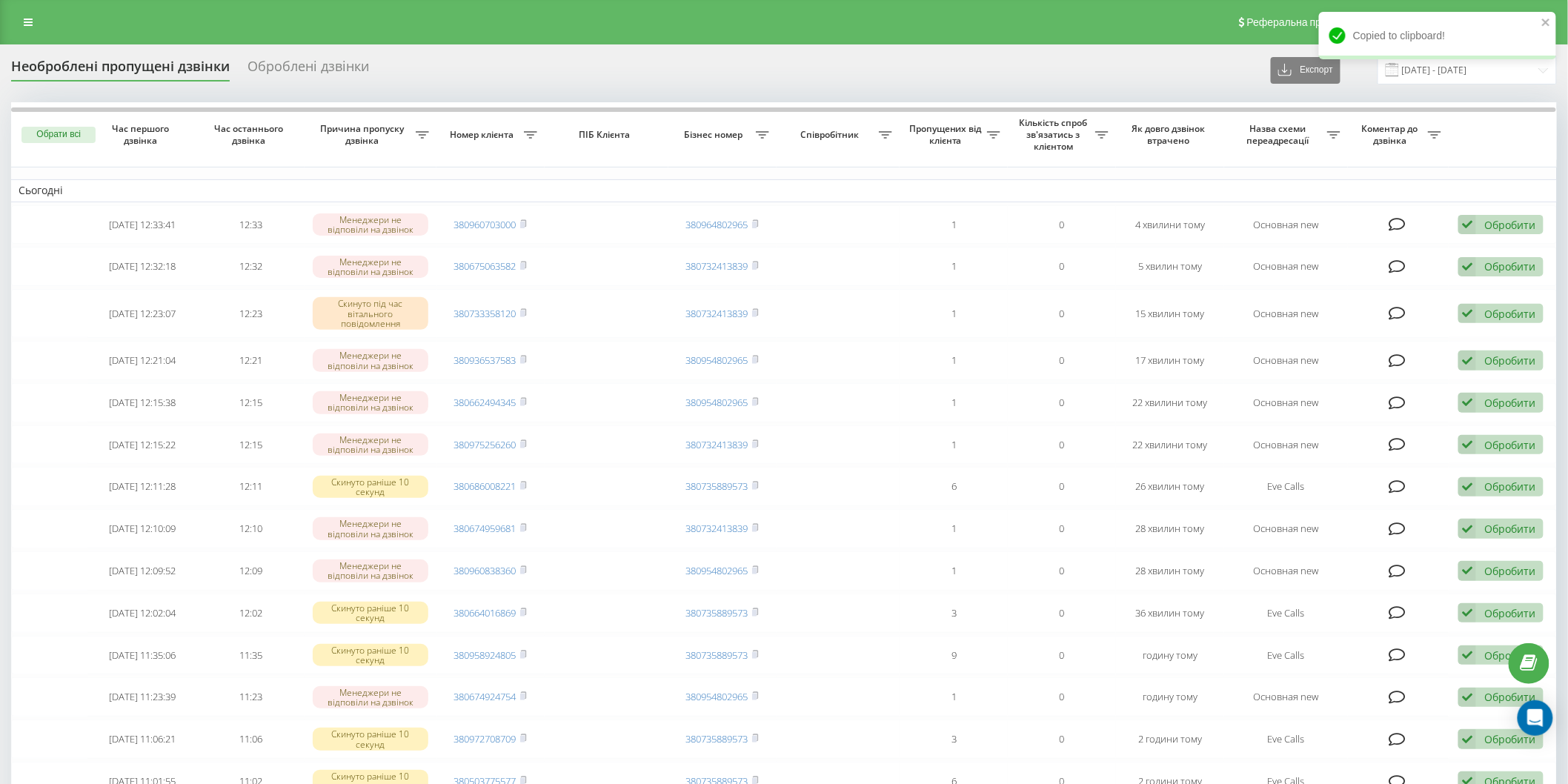
scroll to position [2, 0]
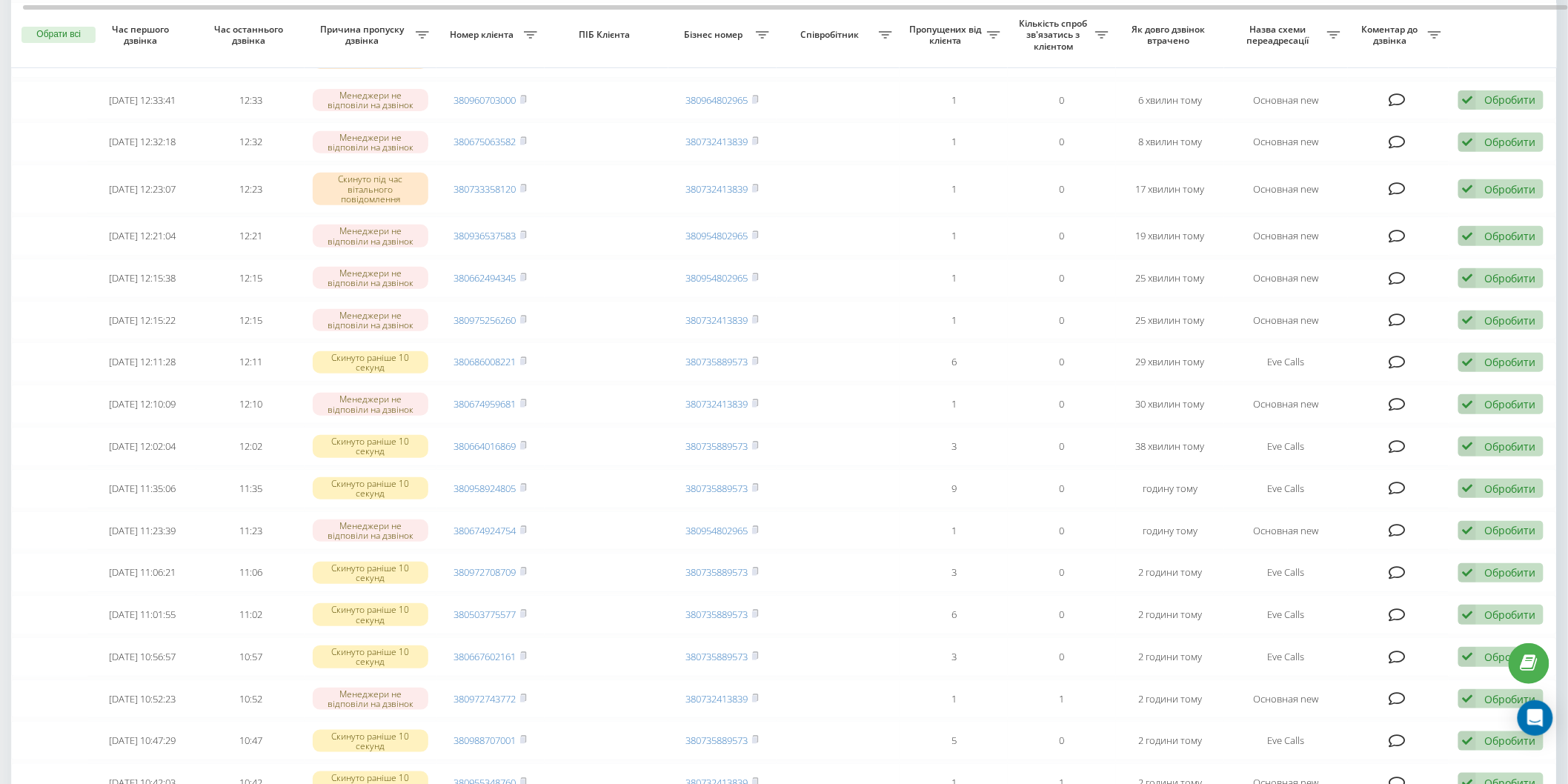
scroll to position [164, 0]
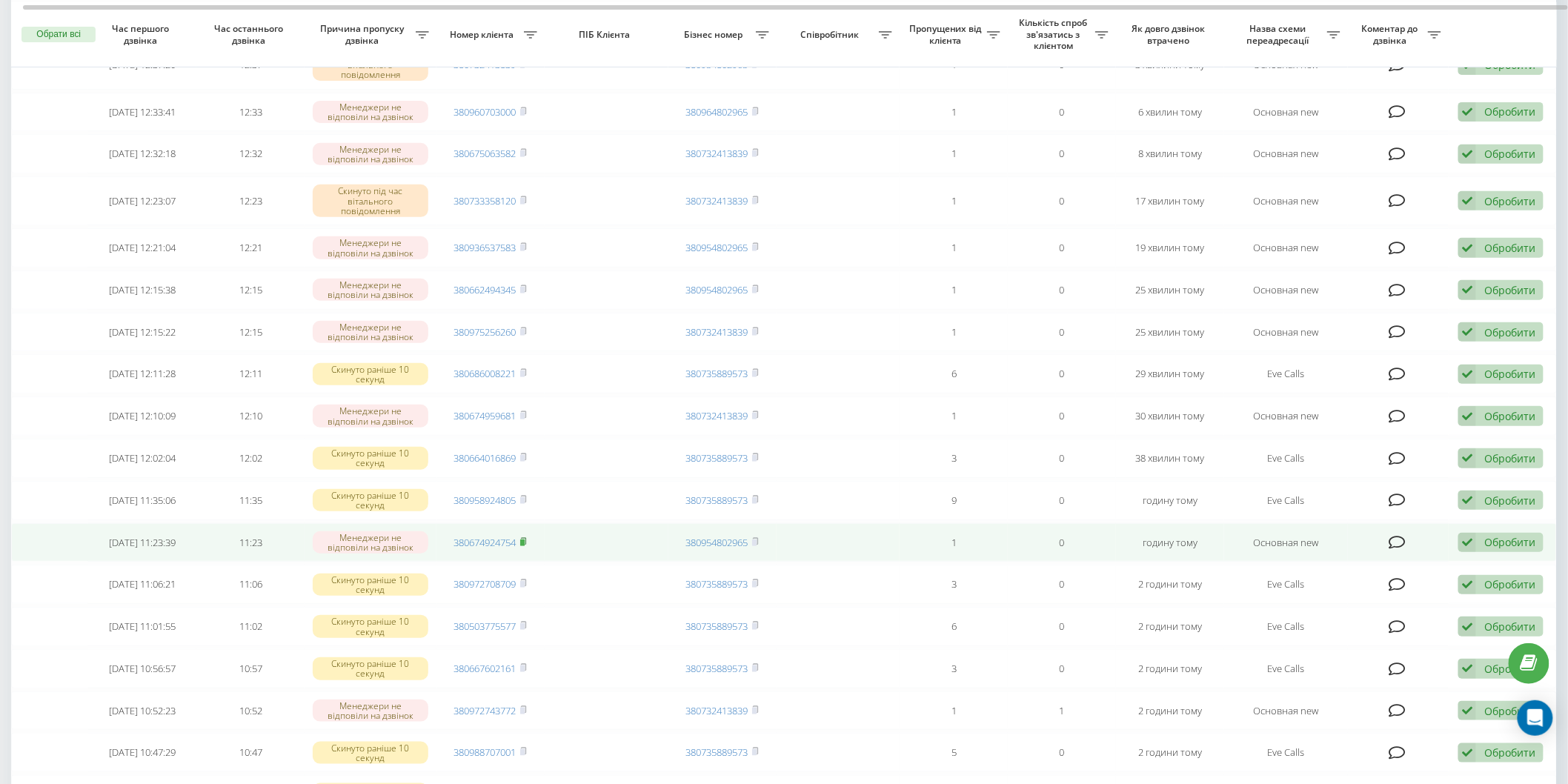
click at [524, 539] on rect at bounding box center [522, 541] width 5 height 7
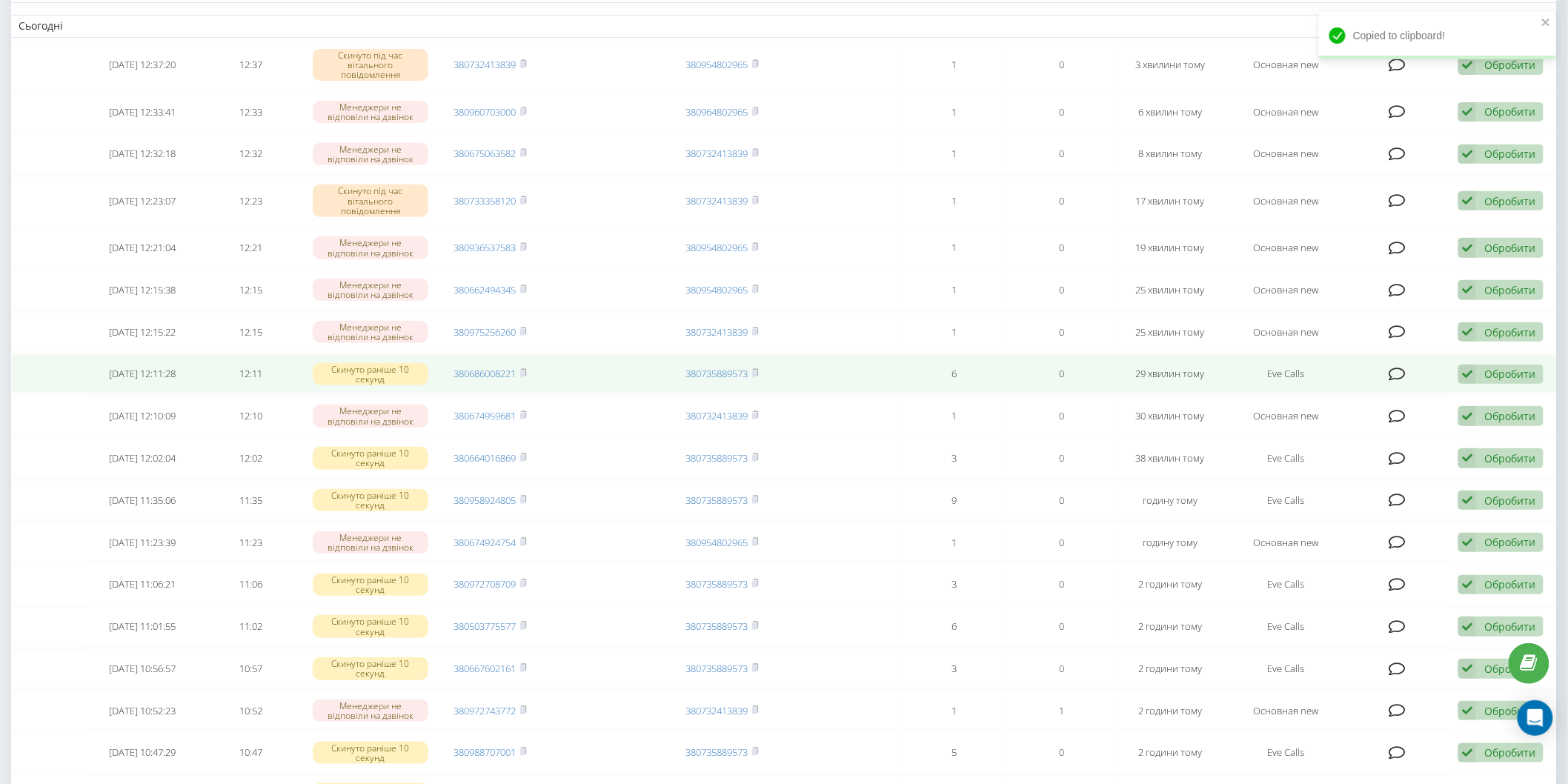
scroll to position [0, 0]
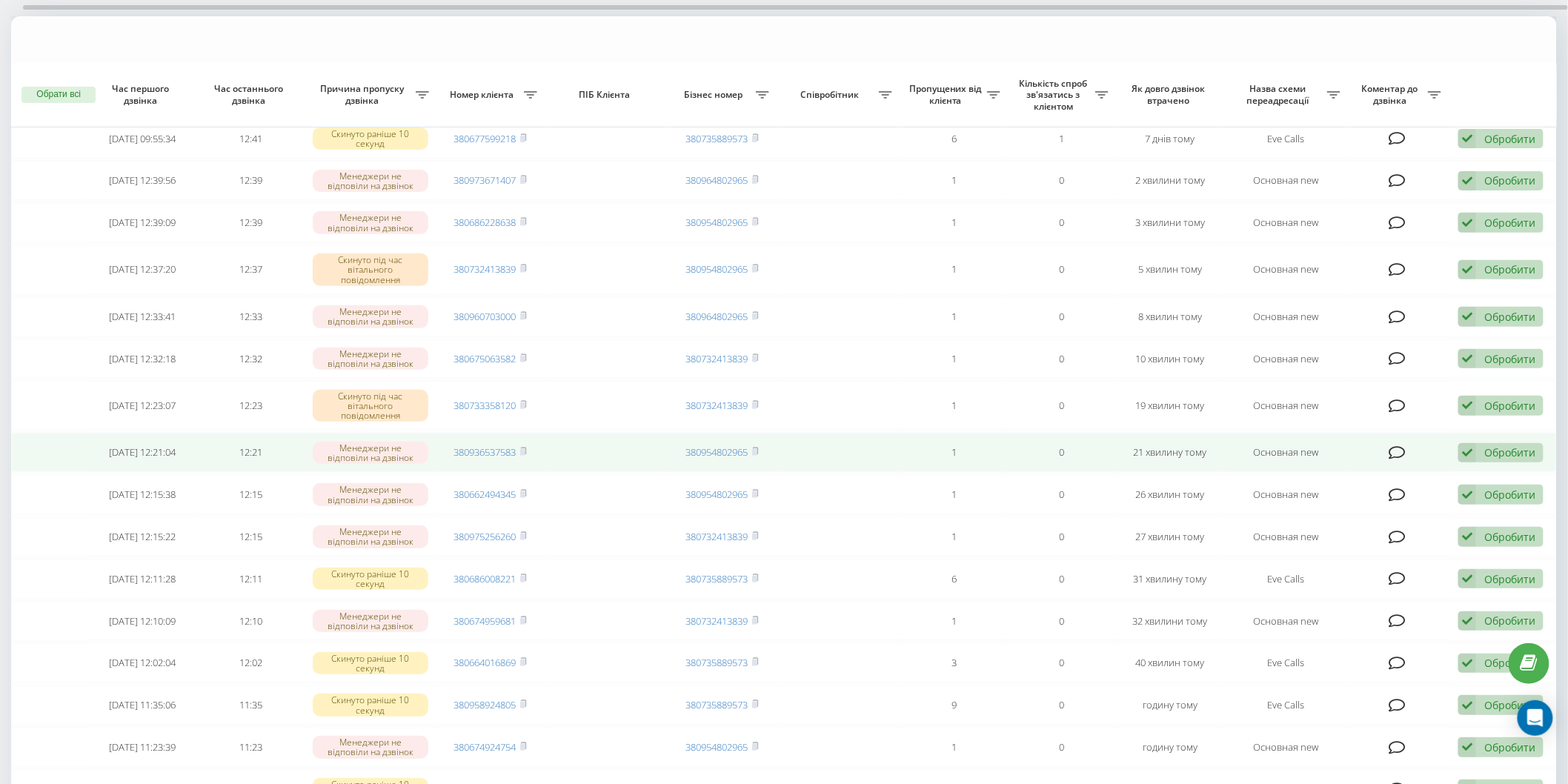
scroll to position [164, 0]
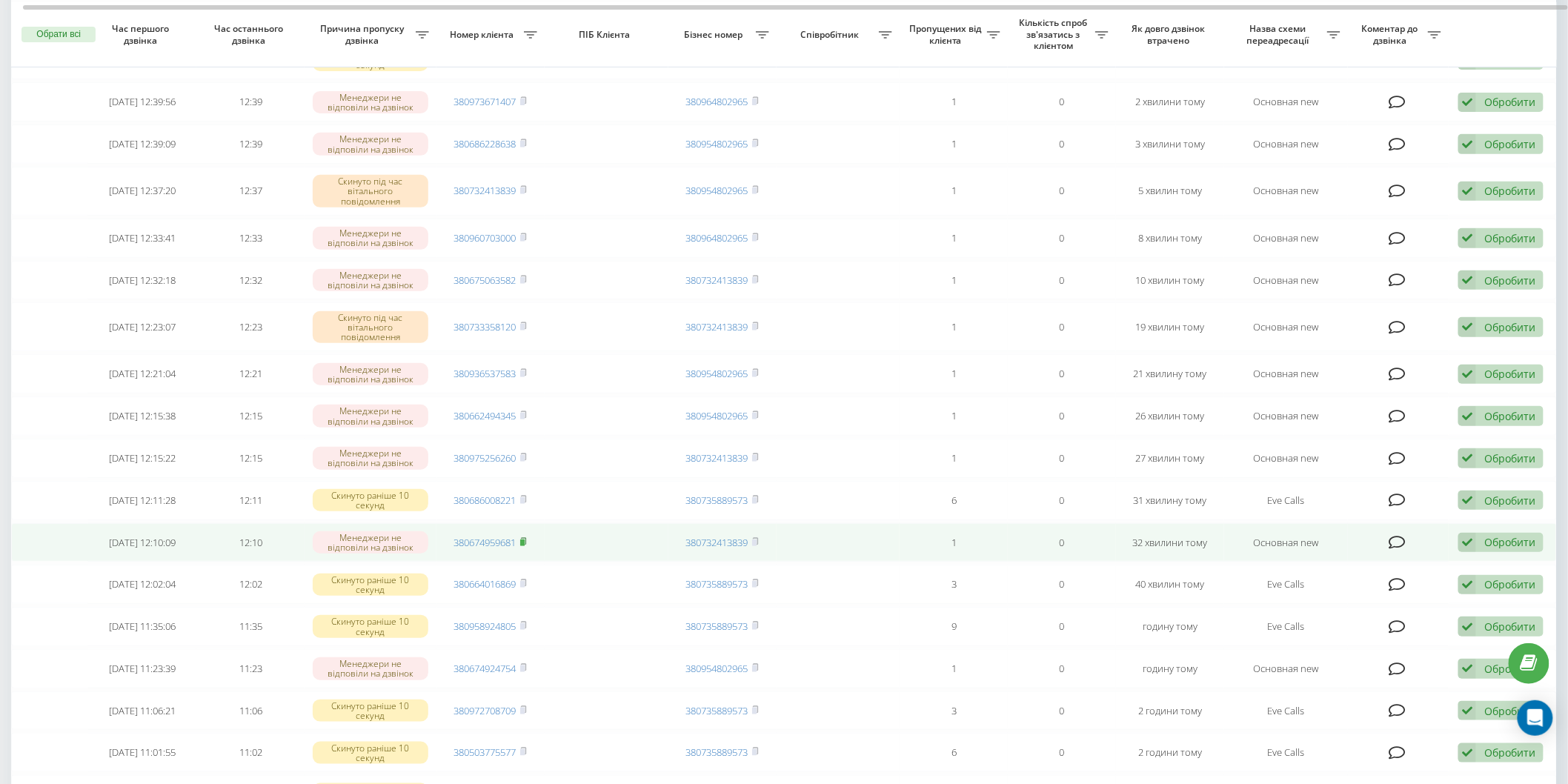
click at [524, 538] on rect at bounding box center [522, 541] width 5 height 7
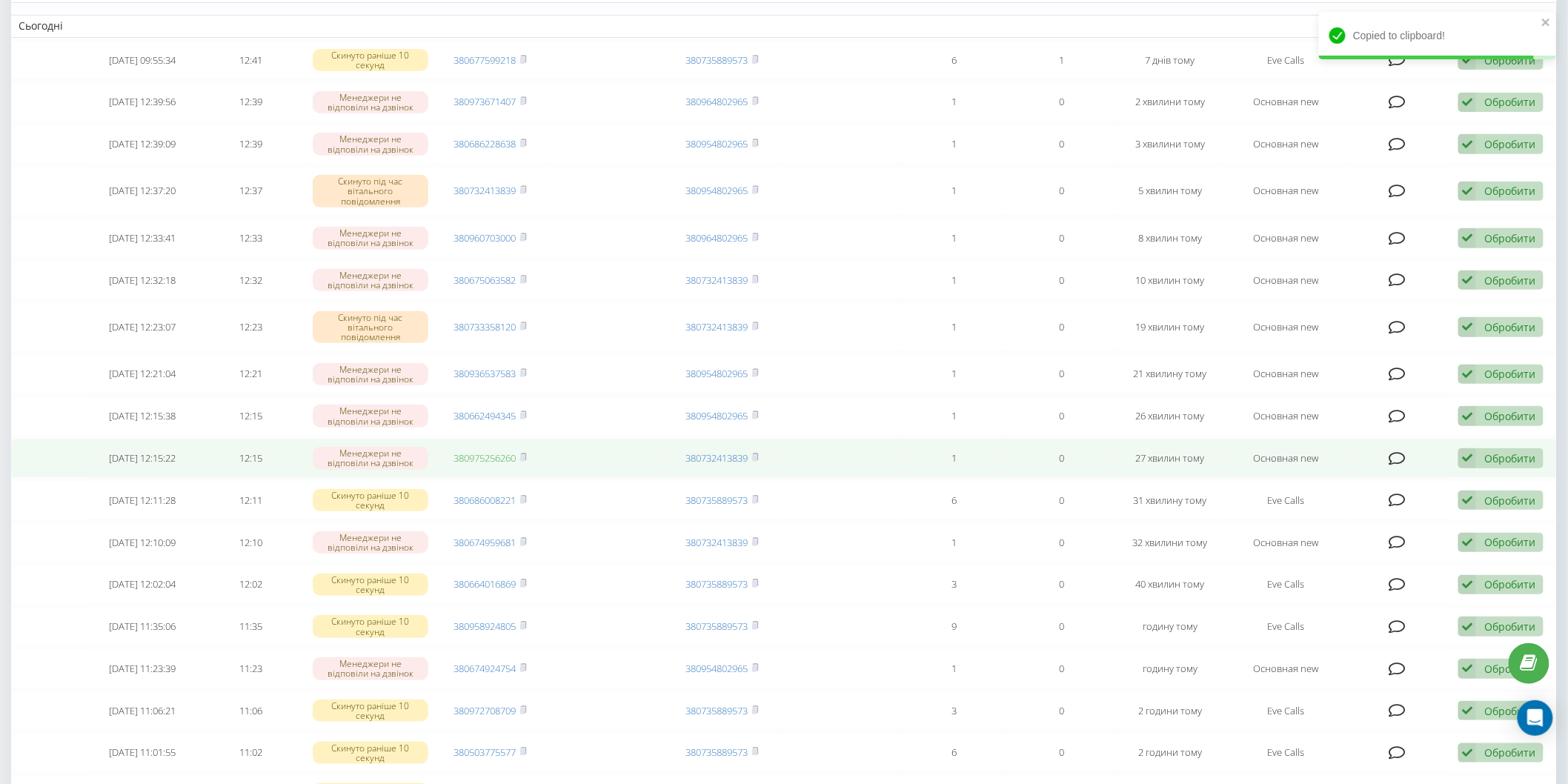
scroll to position [0, 0]
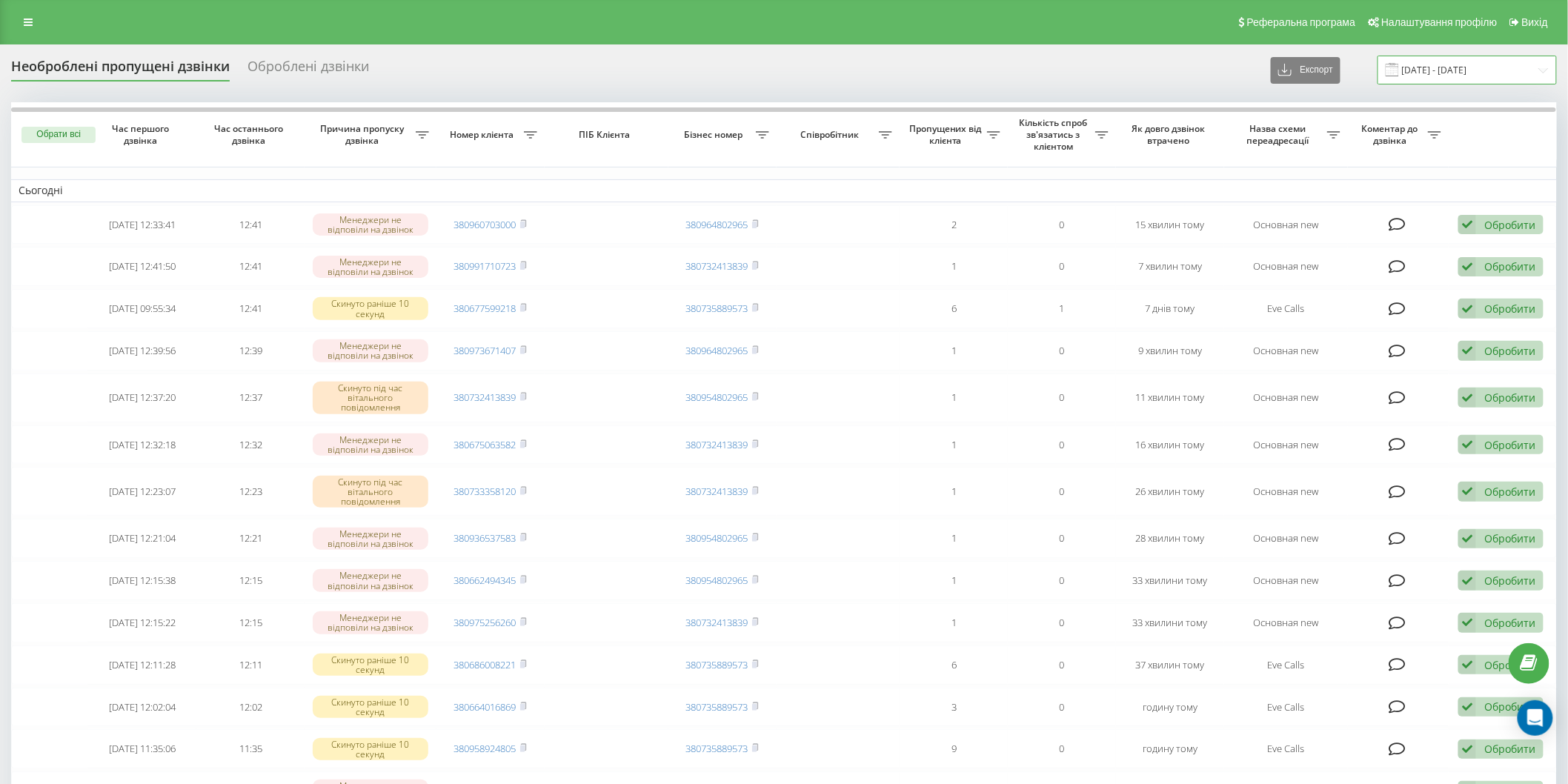
click at [1435, 79] on input "[DATE] - [DATE]" at bounding box center [1468, 69] width 180 height 29
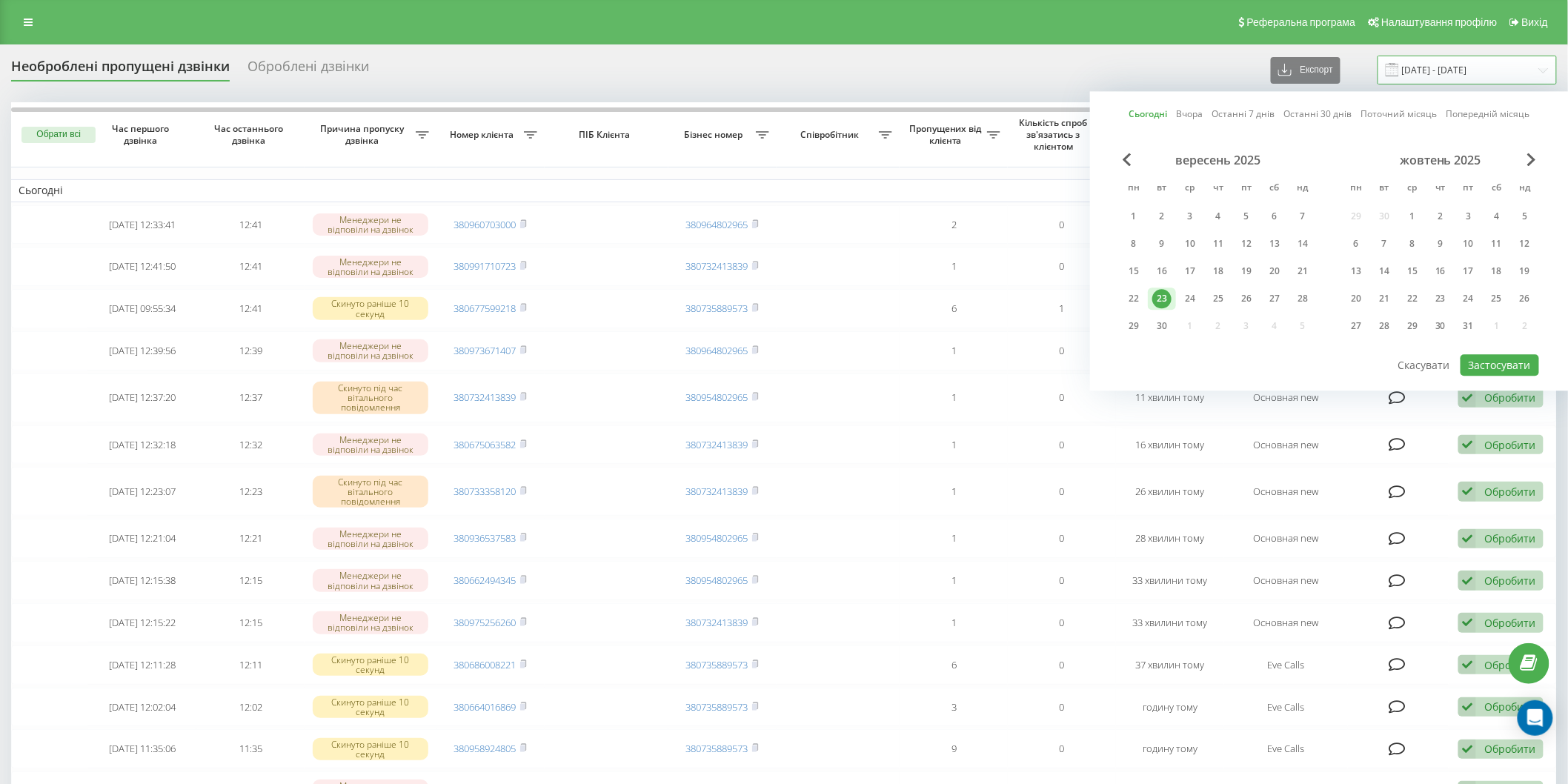
click at [1435, 79] on input "[DATE] - [DATE]" at bounding box center [1468, 69] width 180 height 29
click at [713, 67] on div "Необроблені пропущені дзвінки Оброблені дзвінки Експорт .csv .xlsx [DATE] - [DA…" at bounding box center [784, 69] width 1546 height 29
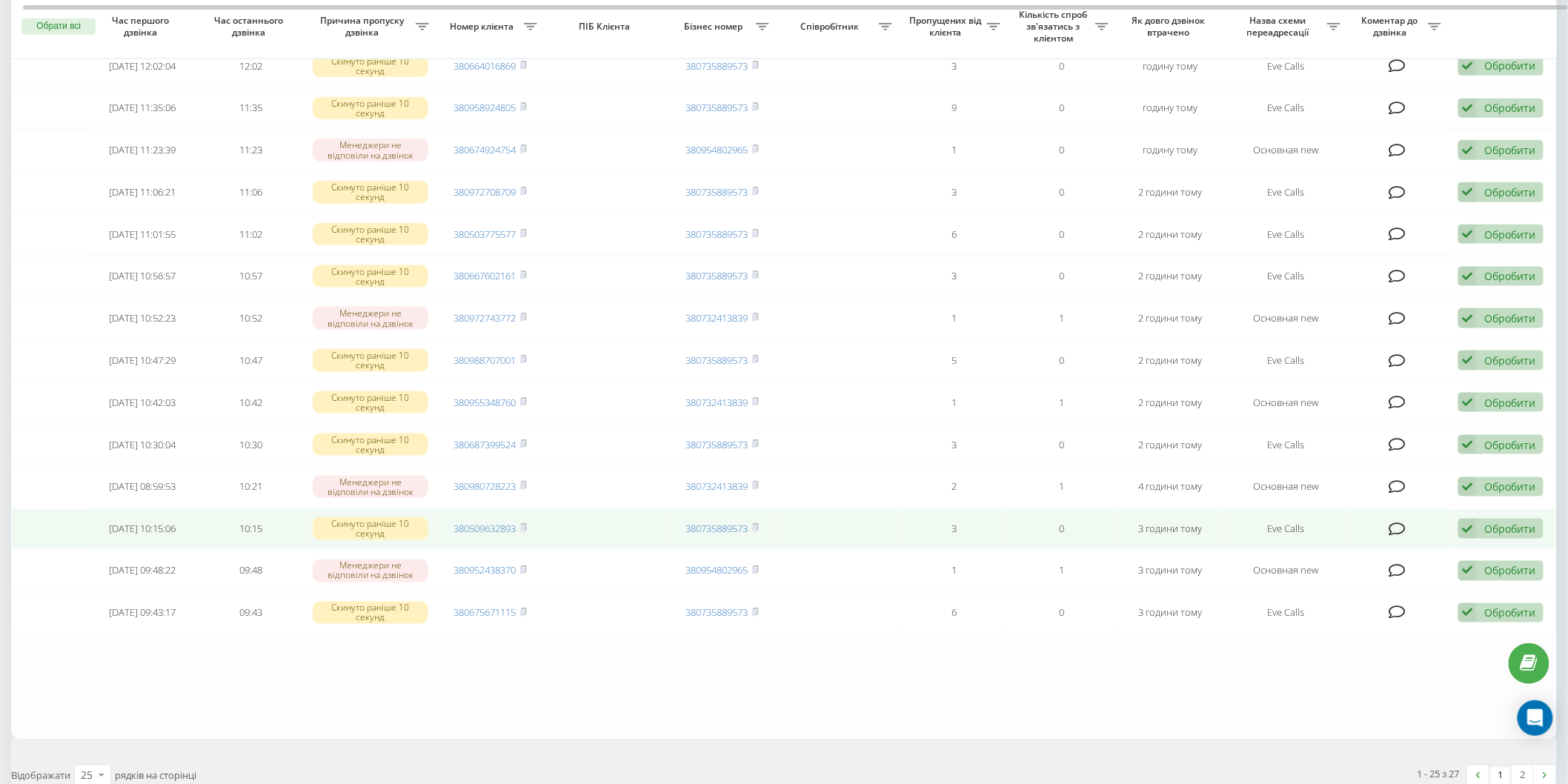
scroll to position [633, 0]
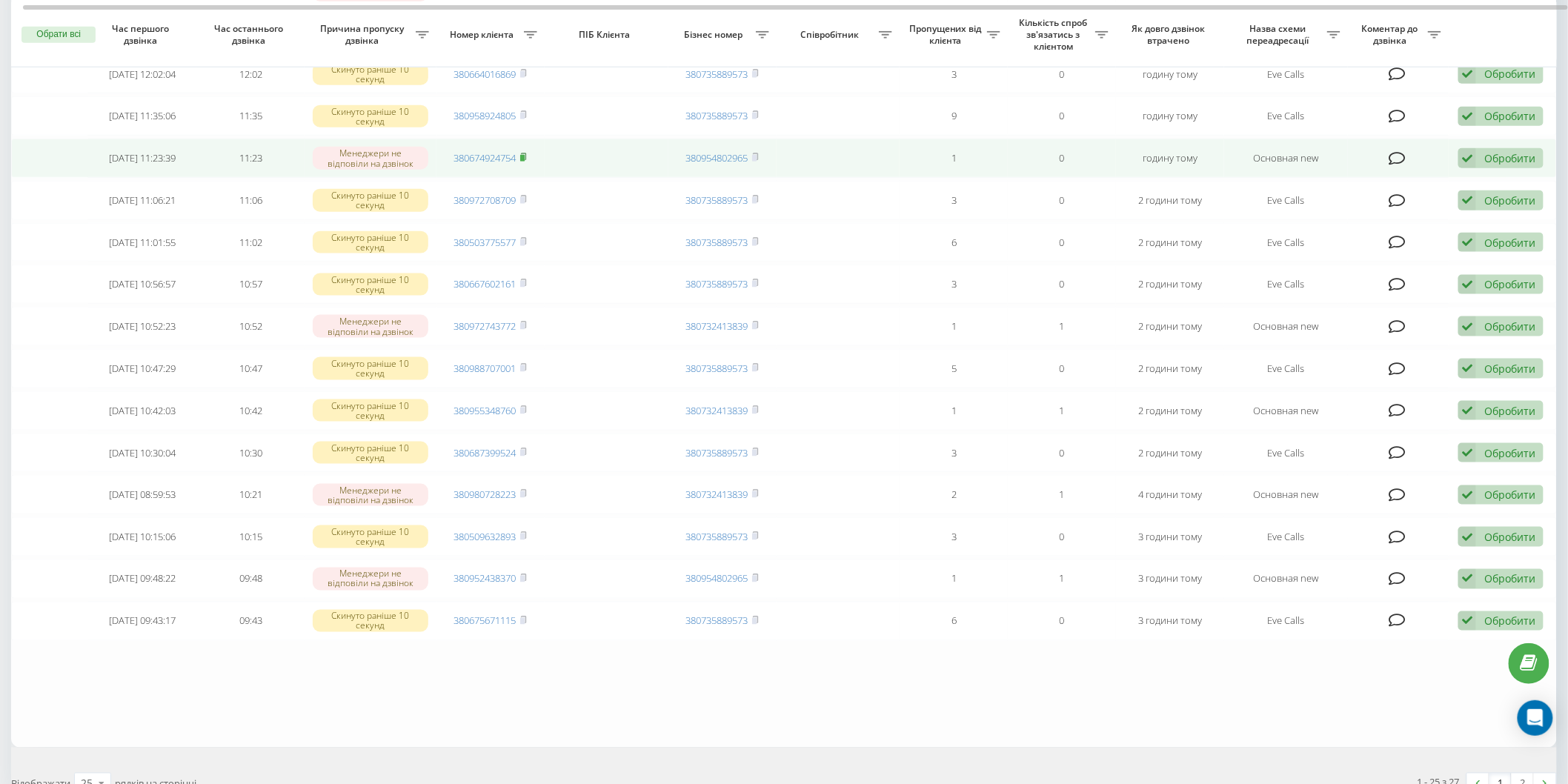
click at [524, 156] on rect at bounding box center [522, 158] width 5 height 7
click at [1480, 152] on div "Обробити Не вдалося зв'язатися Зв'язався з клієнтом за допомогою іншого каналу …" at bounding box center [1501, 158] width 85 height 20
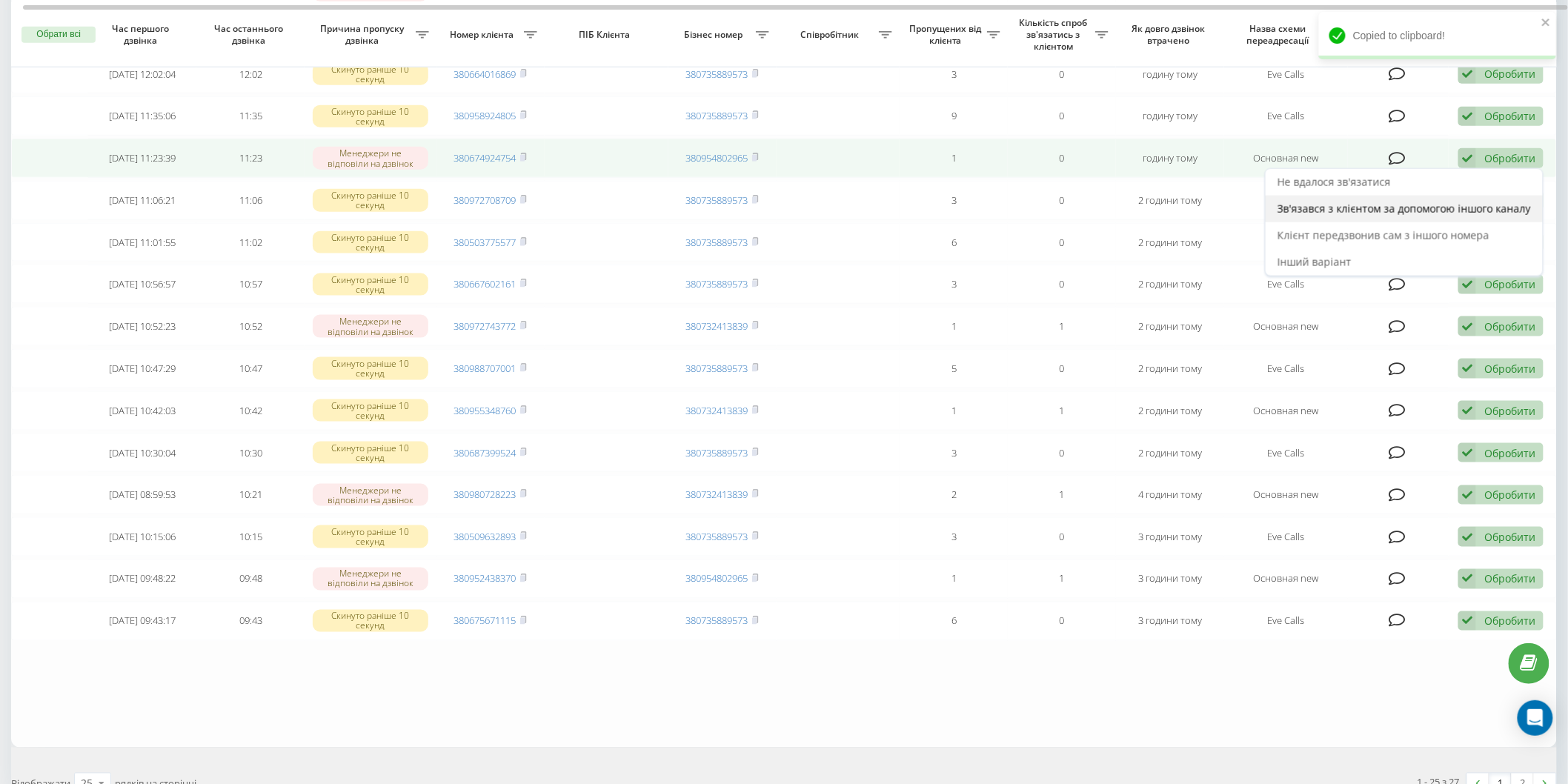
drag, startPoint x: 1428, startPoint y: 253, endPoint x: 1424, endPoint y: 207, distance: 46.2
click at [1424, 207] on div "Не вдалося зв'язатися Зв'язався з клієнтом за допомогою іншого каналу Клієнт пе…" at bounding box center [1404, 222] width 279 height 108
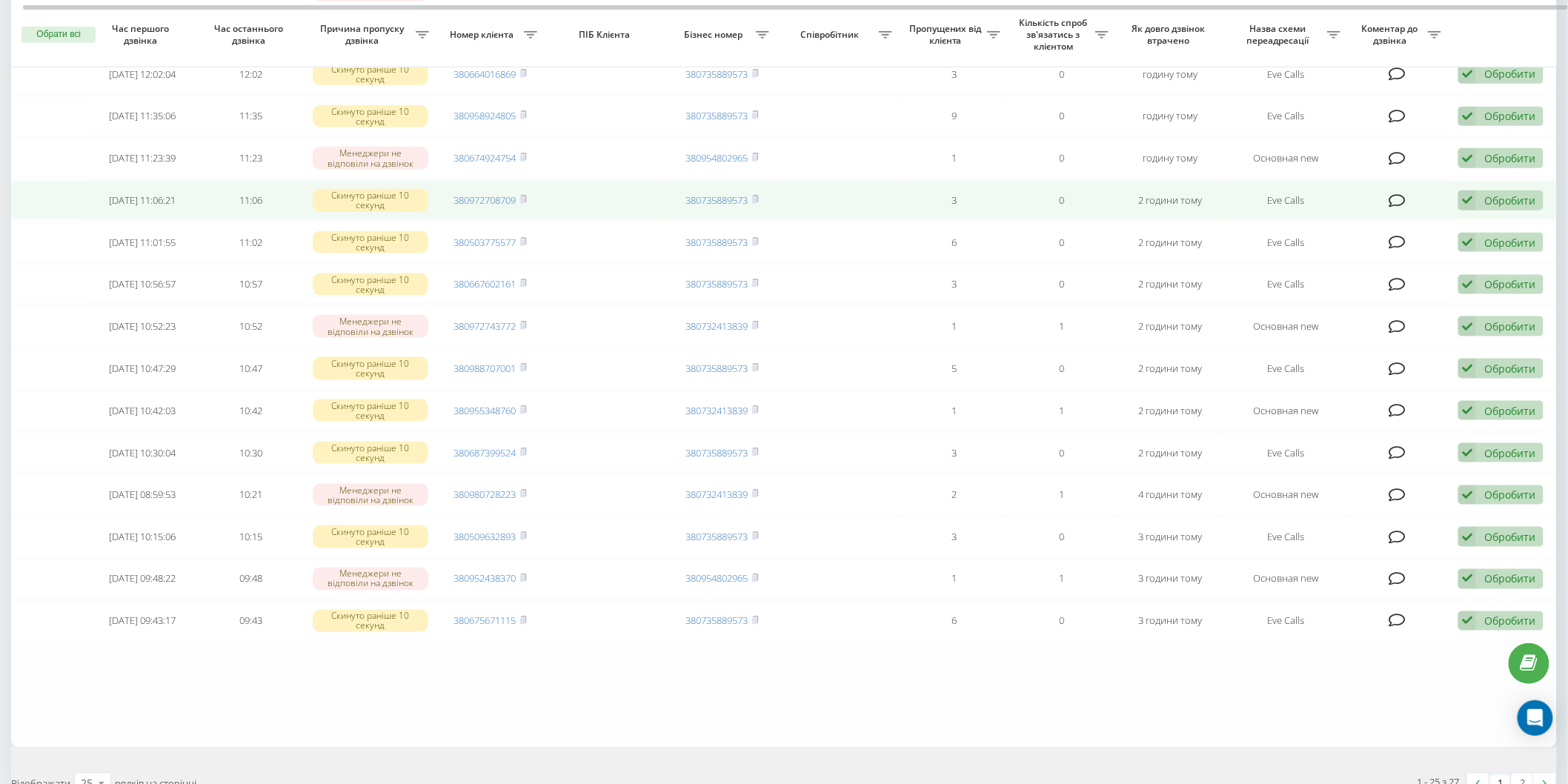
click at [1424, 207] on td at bounding box center [1399, 200] width 101 height 39
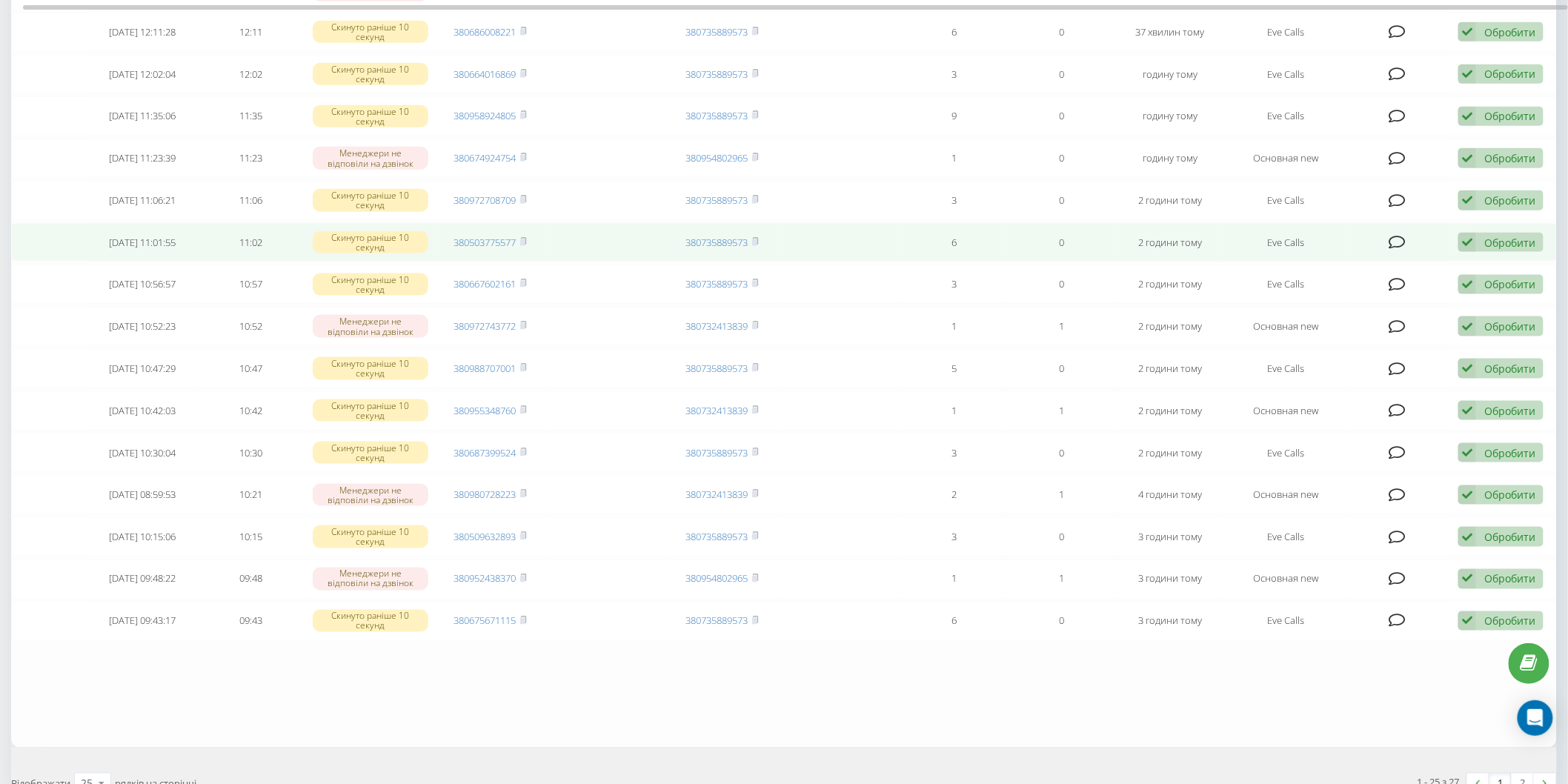
scroll to position [468, 0]
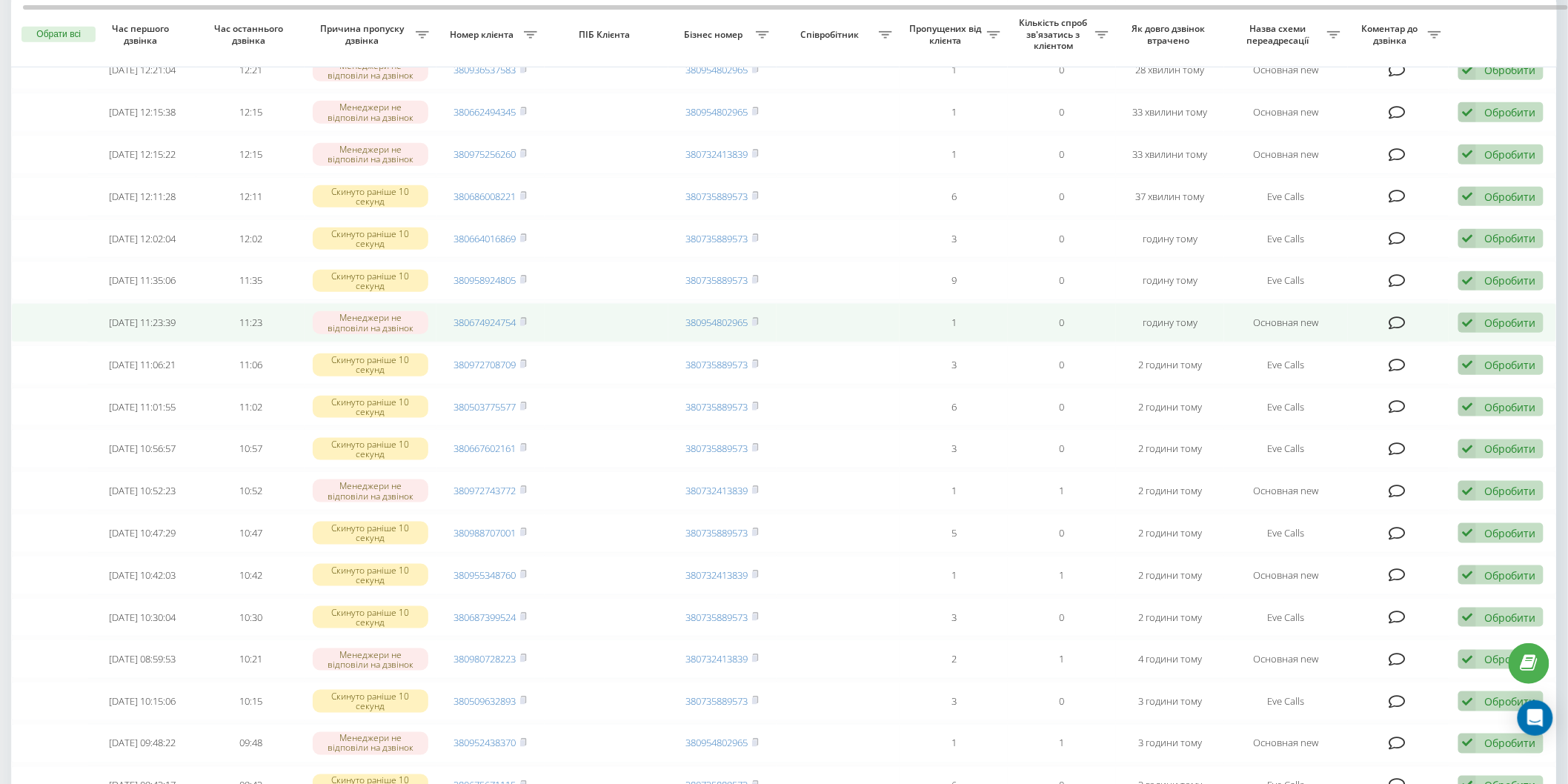
click at [1507, 316] on div "Обробити" at bounding box center [1510, 322] width 51 height 14
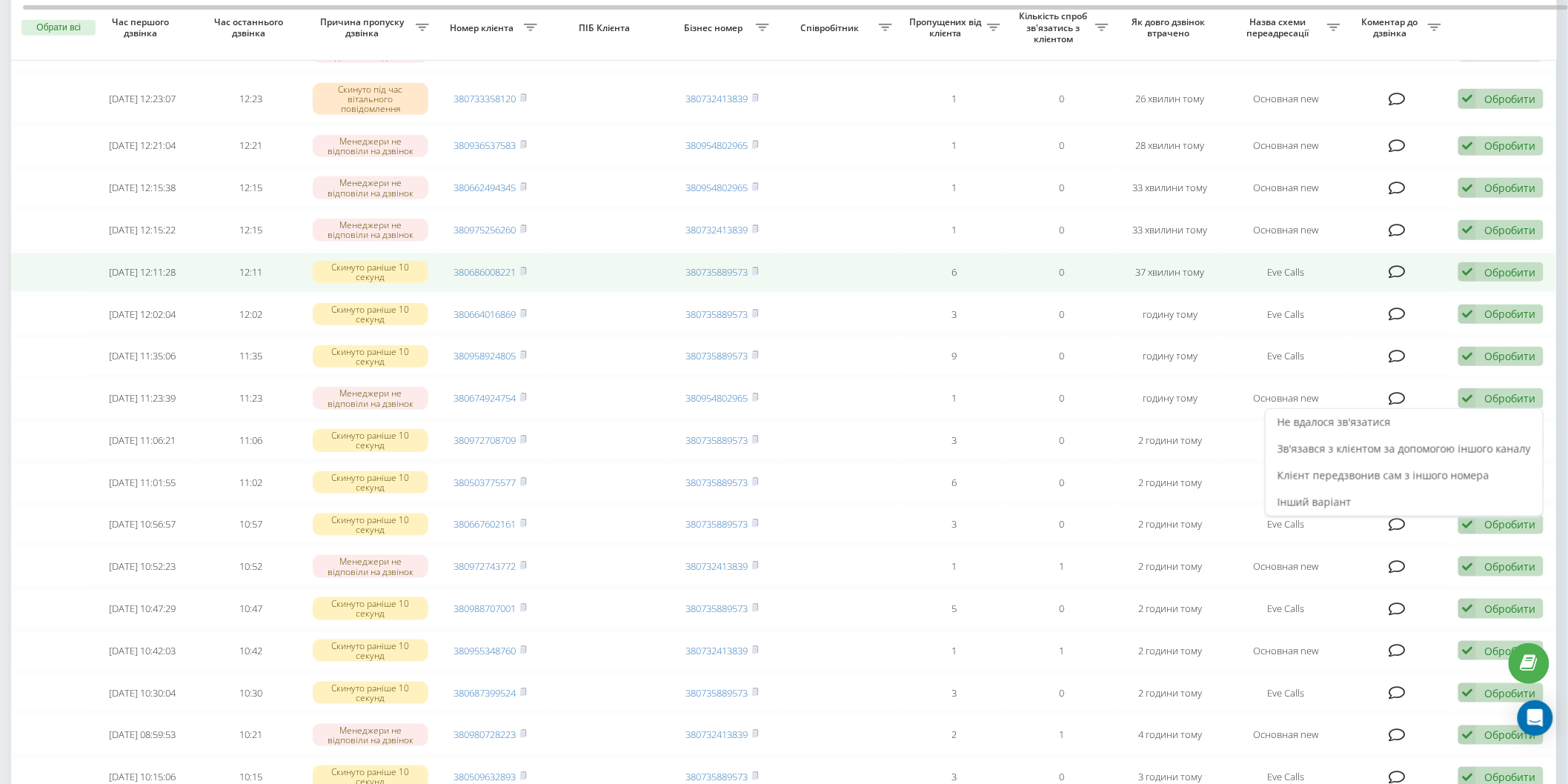
scroll to position [386, 0]
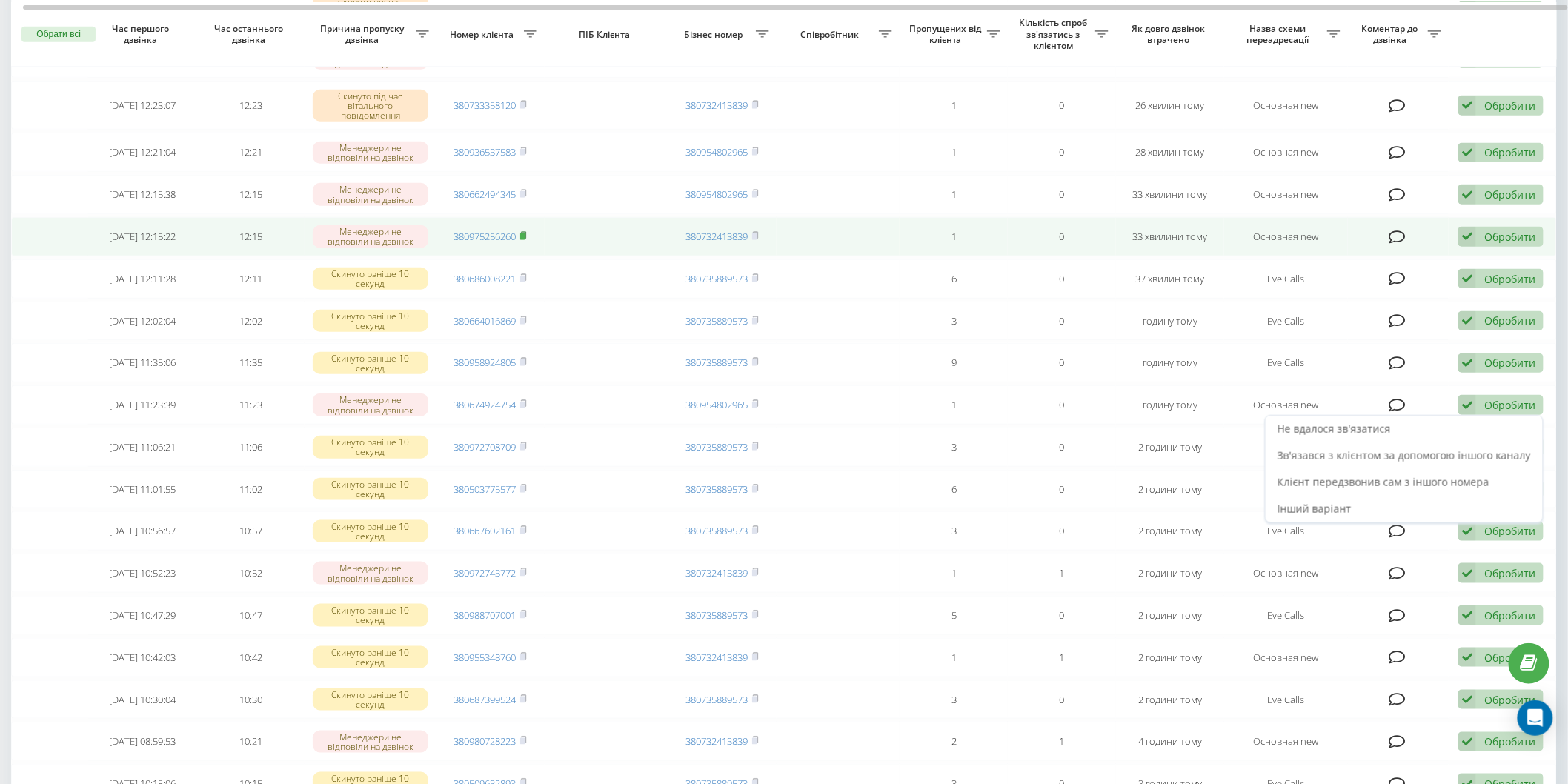
click at [521, 231] on icon at bounding box center [523, 235] width 7 height 9
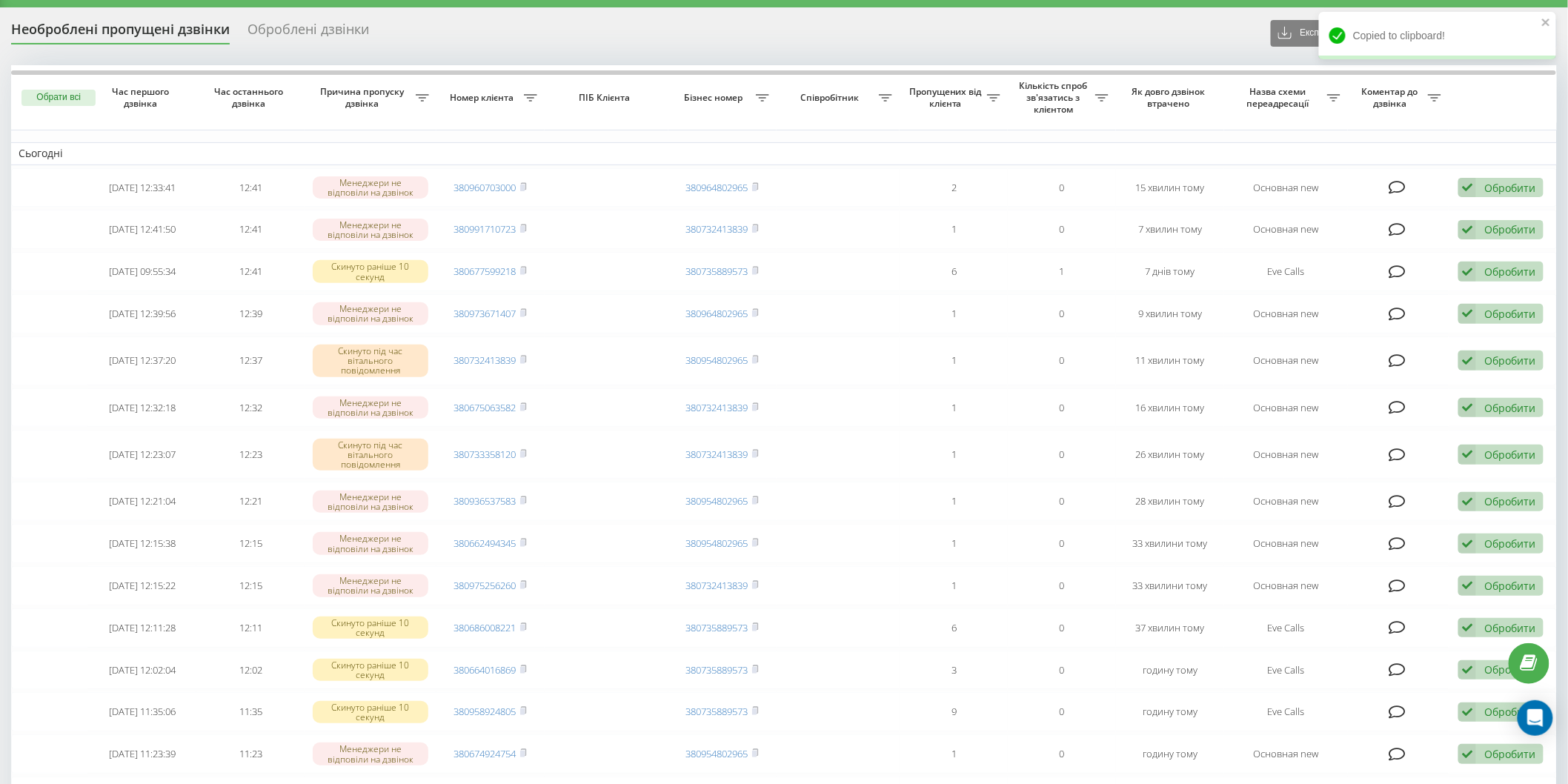
scroll to position [0, 0]
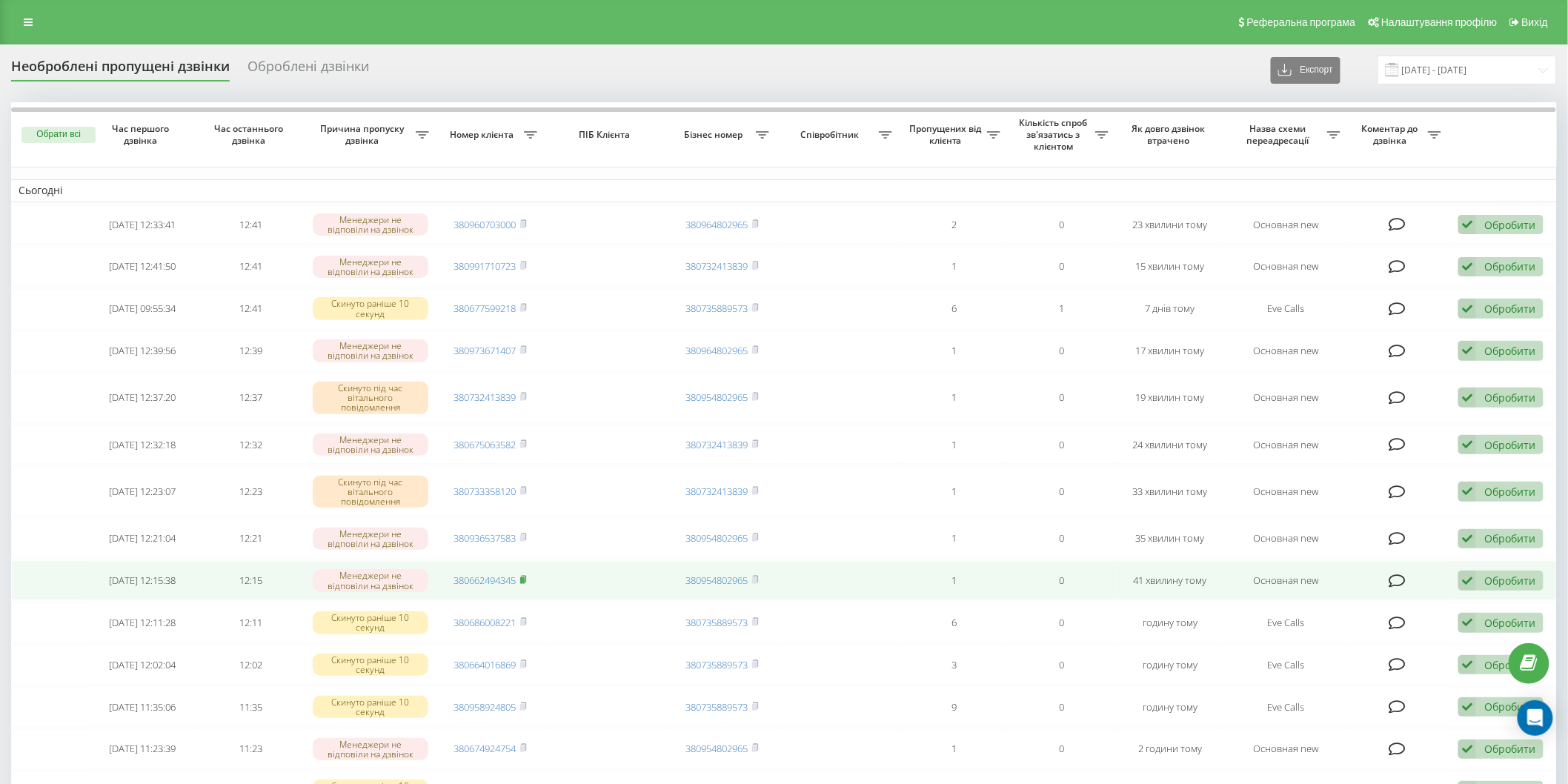
click at [524, 580] on rect at bounding box center [522, 580] width 5 height 7
